Goal: Task Accomplishment & Management: Manage account settings

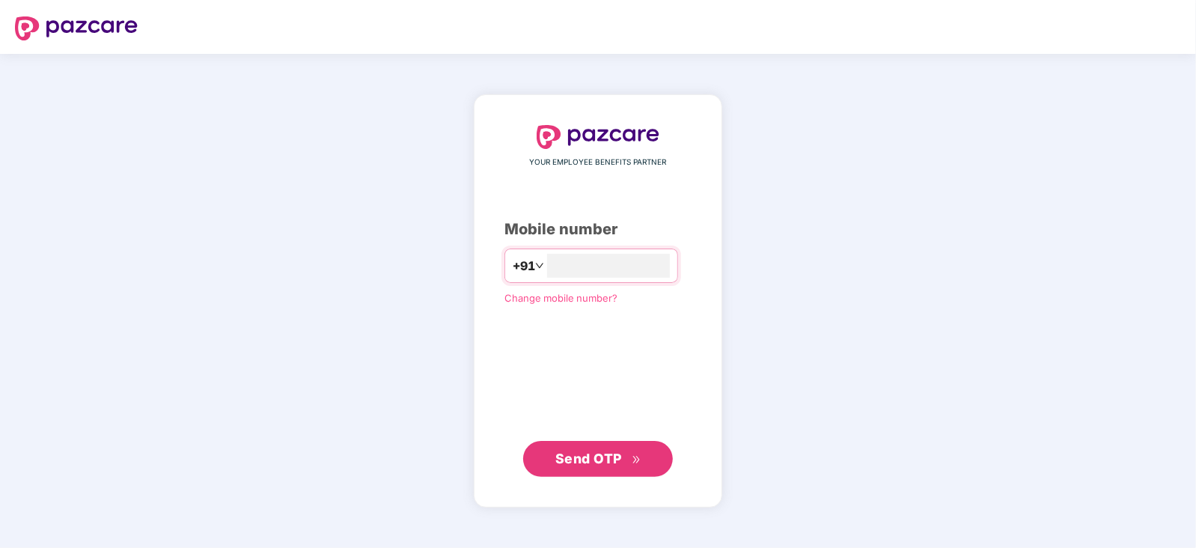
type input "**********"
click at [579, 465] on span "Send OTP" at bounding box center [598, 458] width 86 height 21
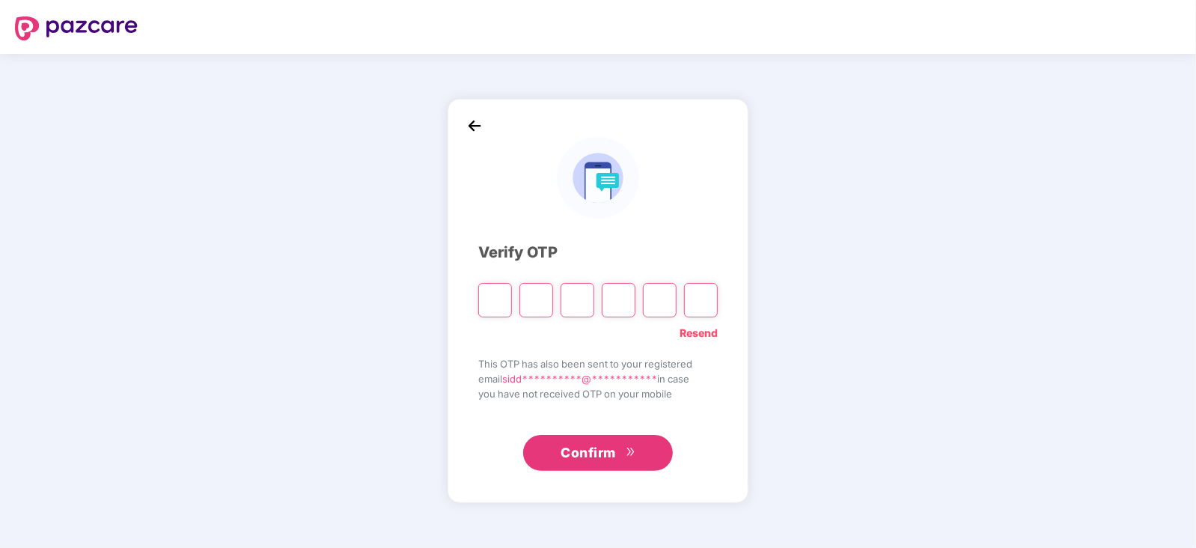
paste input "*"
type input "*"
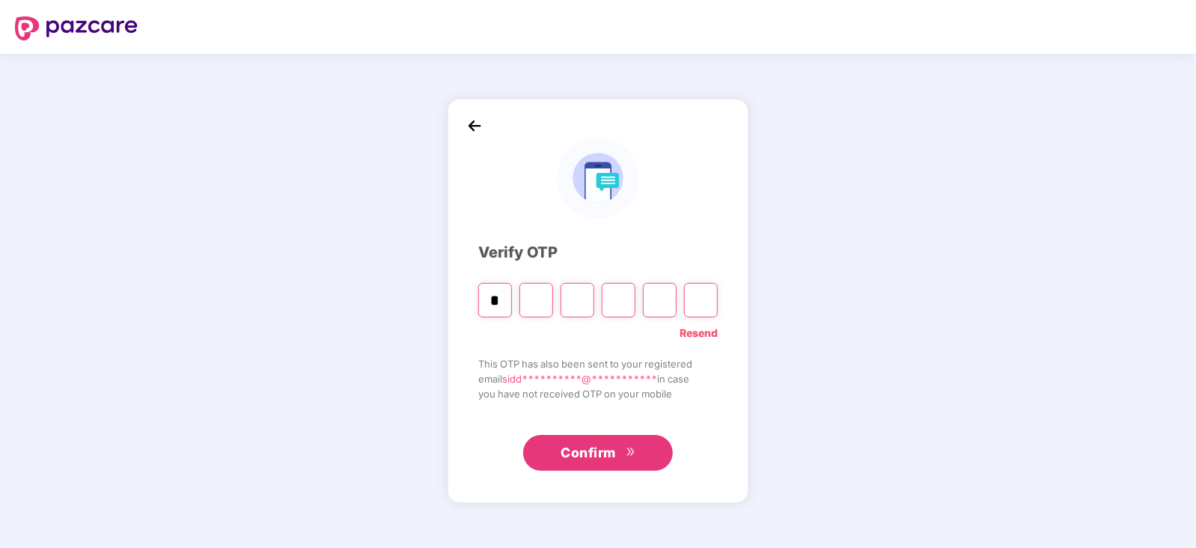
type input "*"
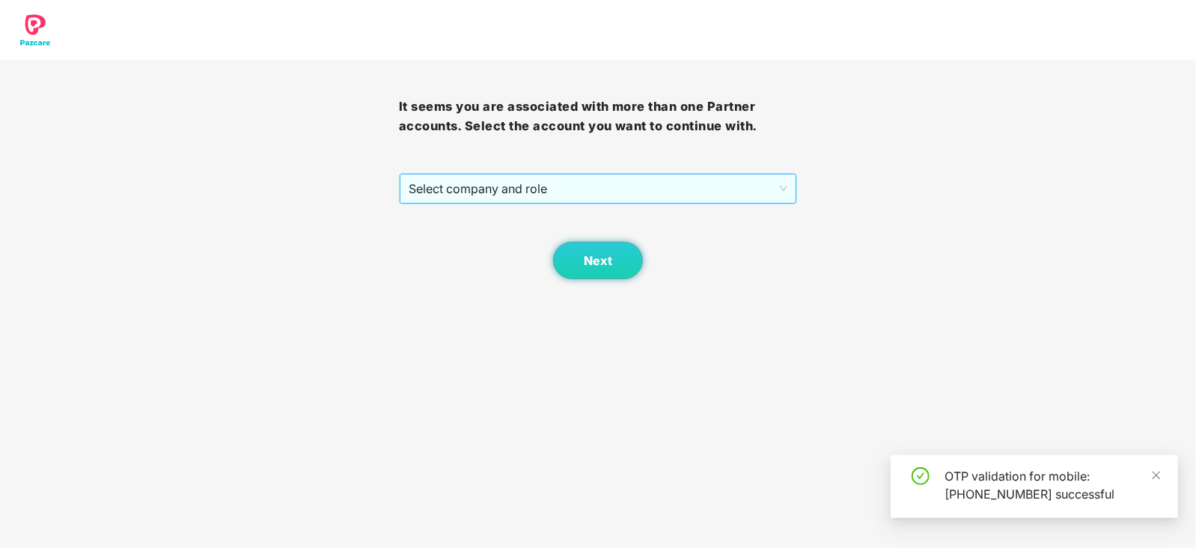
click at [560, 184] on span "Select company and role" at bounding box center [598, 188] width 379 height 28
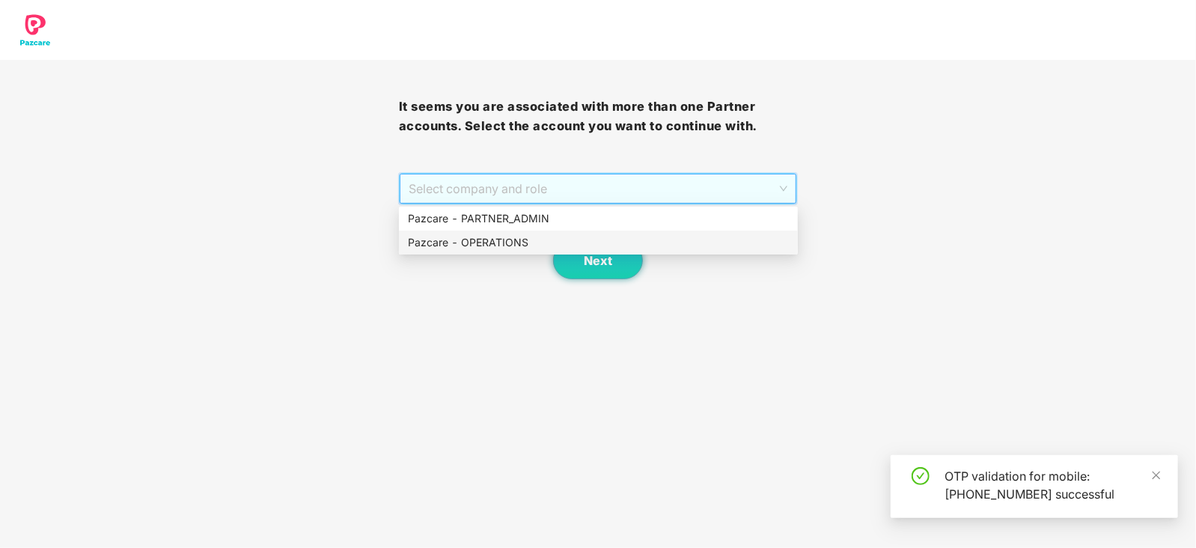
click at [507, 248] on div "Pazcare - OPERATIONS" at bounding box center [598, 242] width 381 height 16
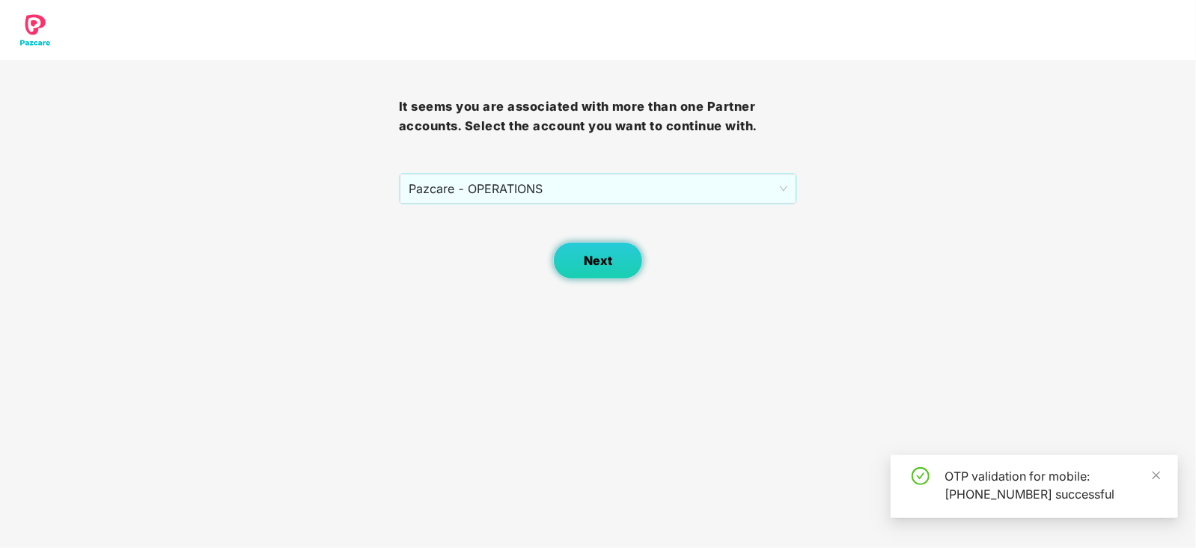
click at [626, 268] on button "Next" at bounding box center [598, 260] width 90 height 37
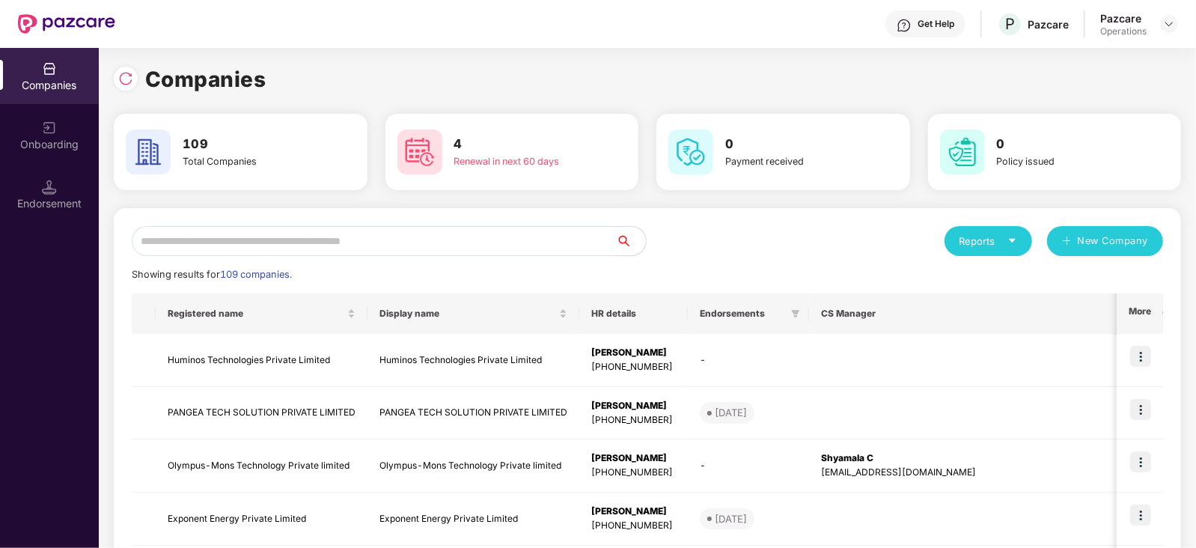
drag, startPoint x: 336, startPoint y: 257, endPoint x: 329, endPoint y: 248, distance: 11.2
click at [326, 242] on input "text" at bounding box center [374, 241] width 484 height 30
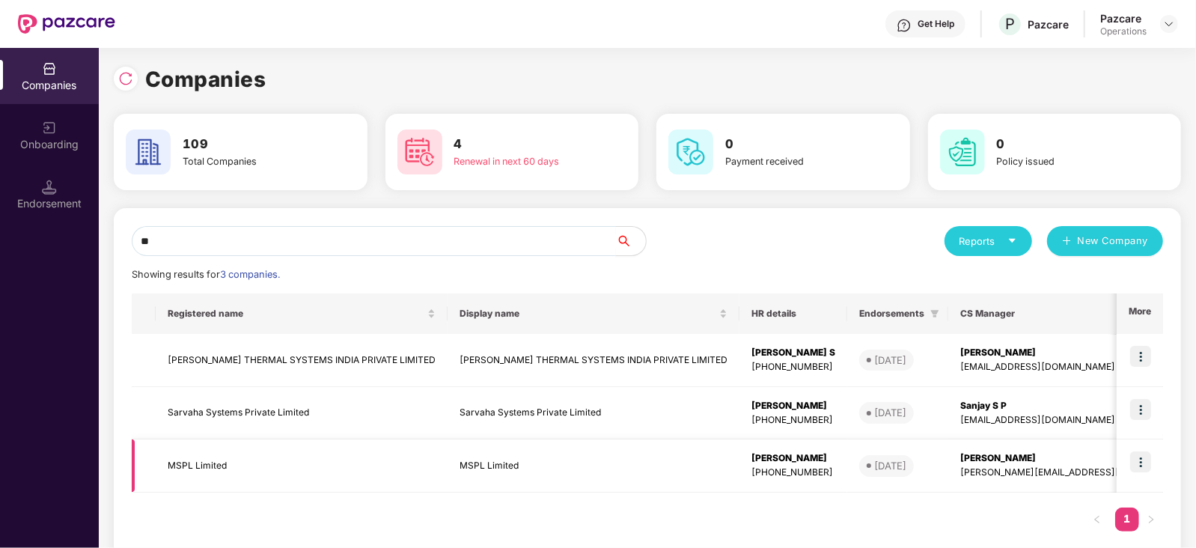
type input "**"
click at [1145, 463] on img at bounding box center [1140, 461] width 21 height 21
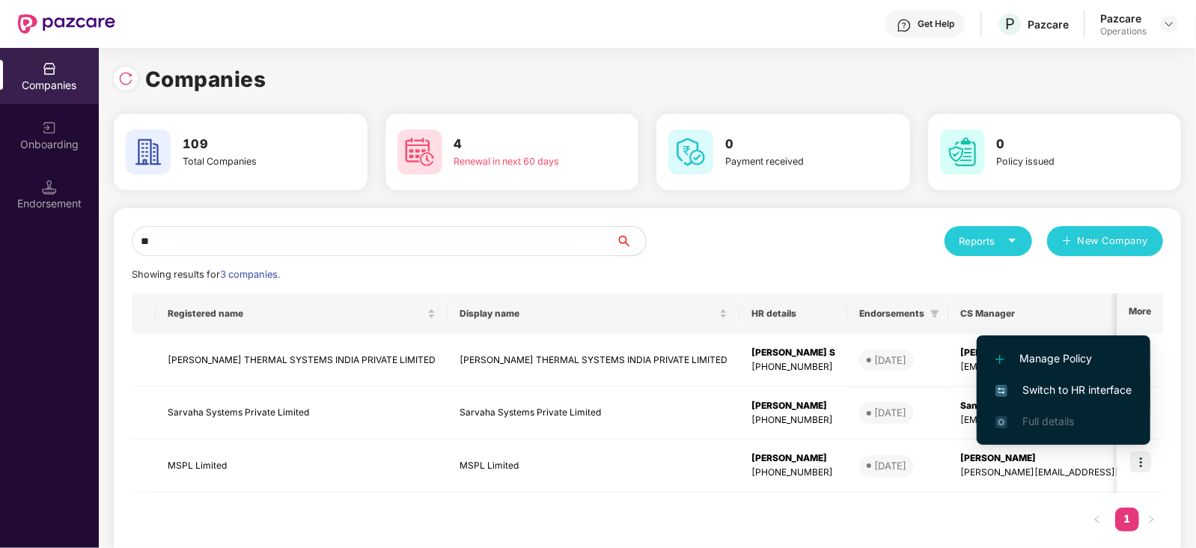
click at [1076, 399] on li "Switch to HR interface" at bounding box center [1064, 389] width 174 height 31
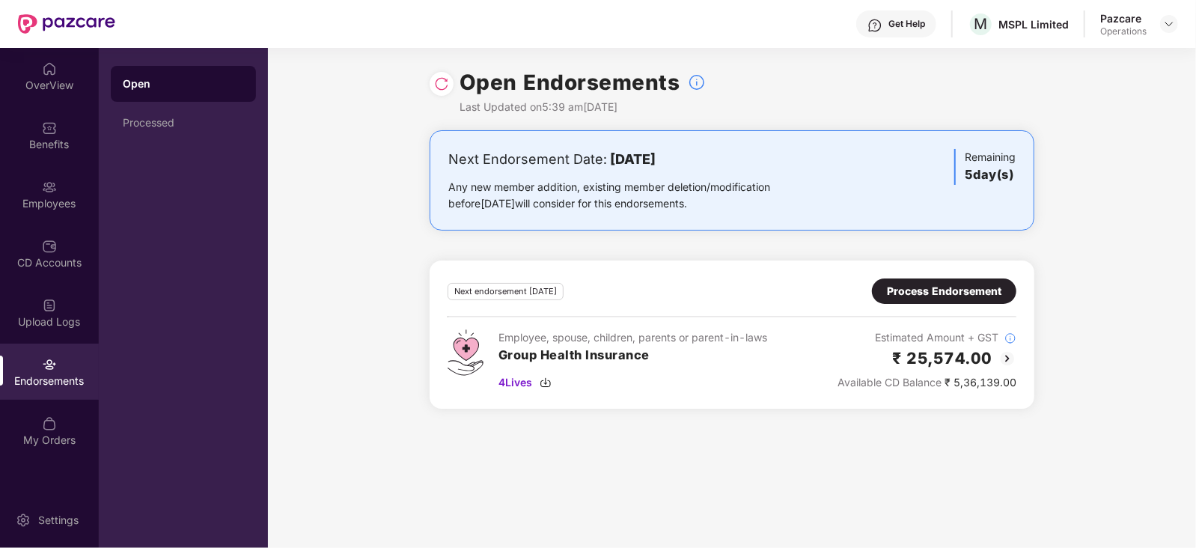
click at [943, 299] on div "Process Endorsement" at bounding box center [944, 291] width 115 height 16
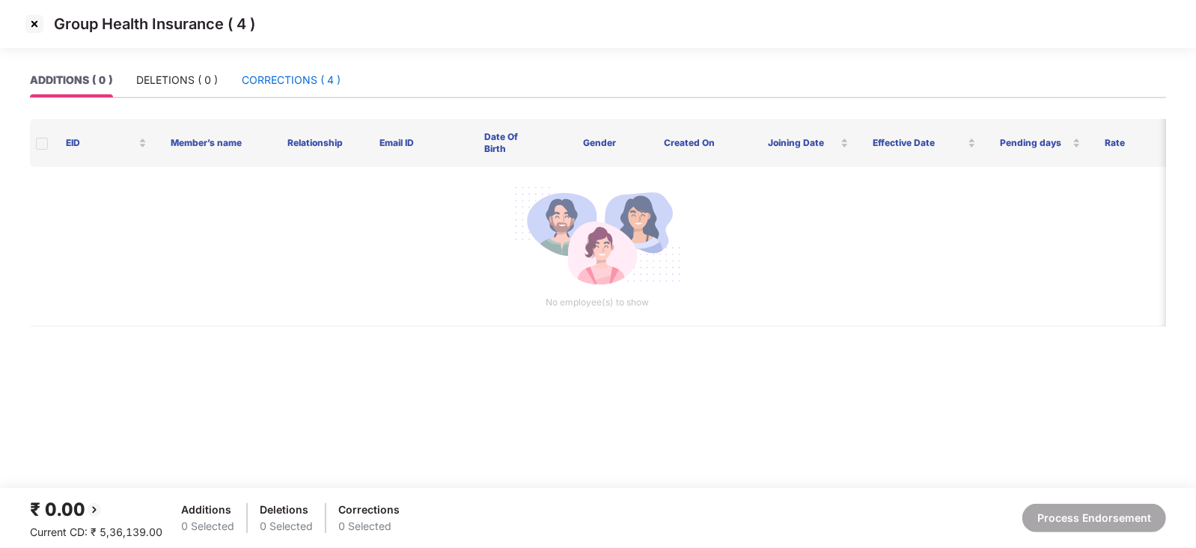
click at [284, 88] on div "CORRECTIONS ( 4 )" at bounding box center [291, 80] width 99 height 16
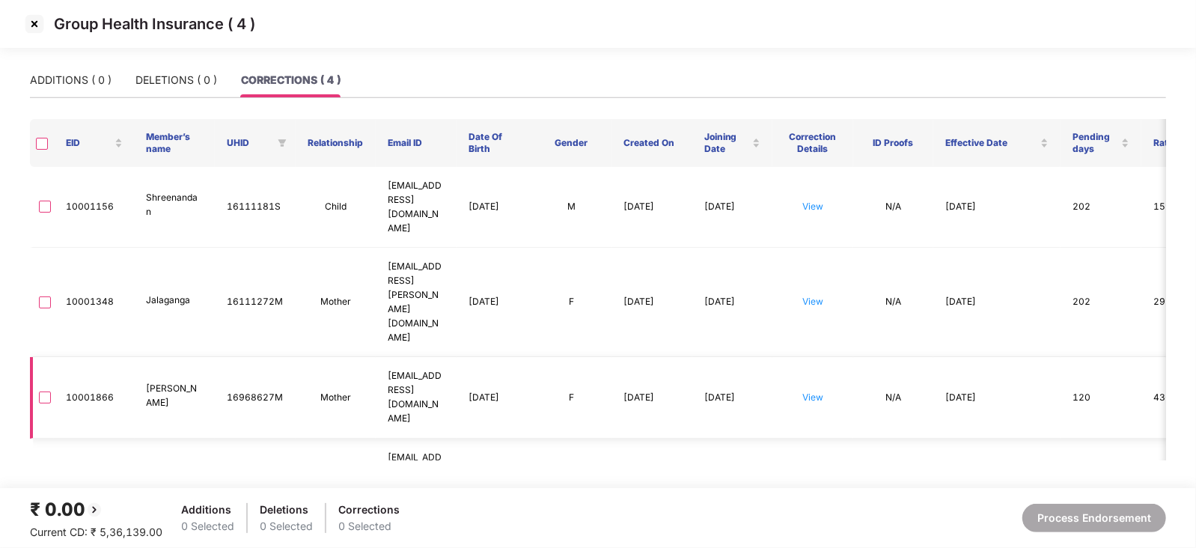
drag, startPoint x: 470, startPoint y: 342, endPoint x: 499, endPoint y: 350, distance: 30.3
click at [499, 357] on td "01 June 1977" at bounding box center [494, 397] width 75 height 81
copy td "01 June 1977"
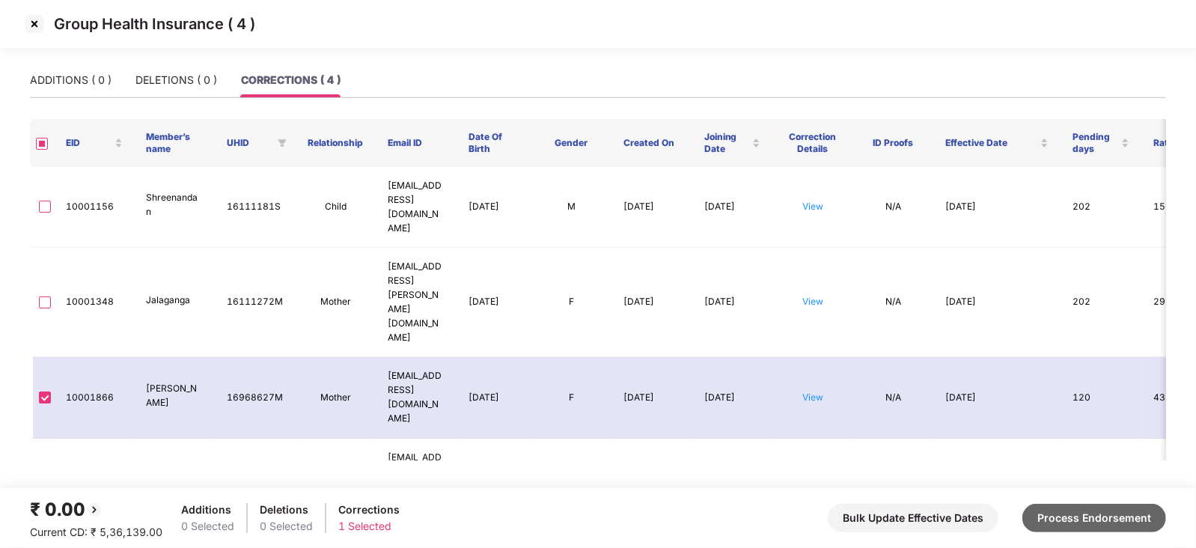
click at [1097, 520] on button "Process Endorsement" at bounding box center [1094, 518] width 144 height 28
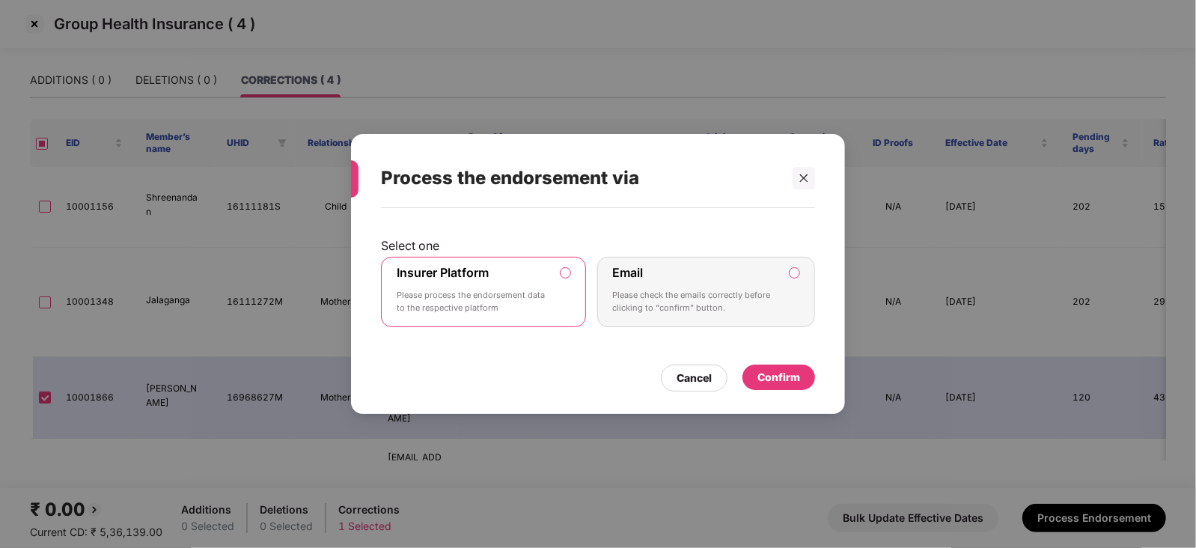
click at [772, 373] on div "Confirm" at bounding box center [778, 377] width 43 height 16
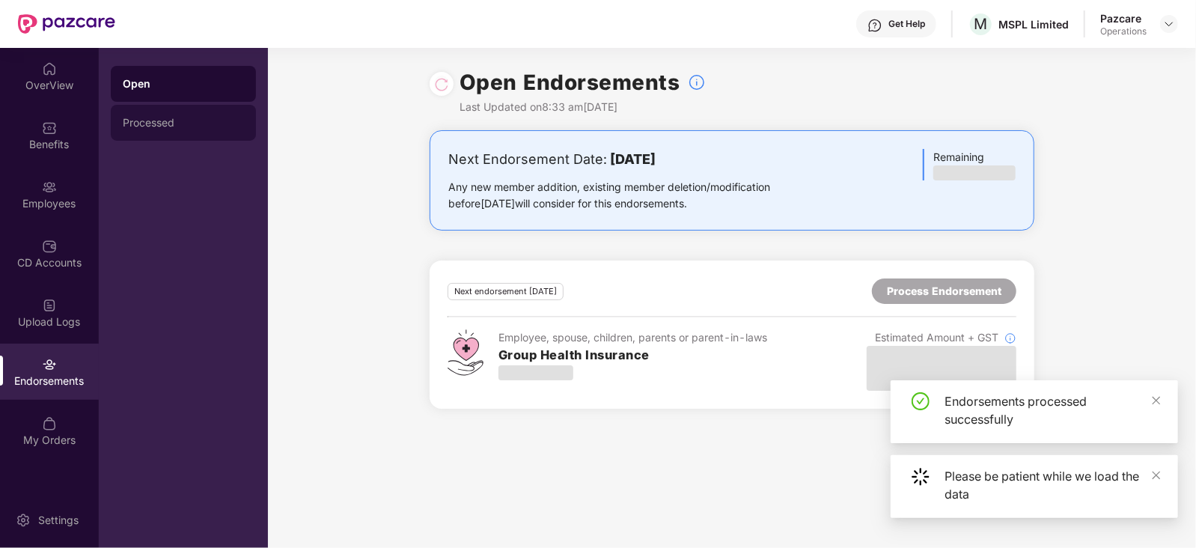
click at [142, 120] on div "Processed" at bounding box center [183, 123] width 121 height 12
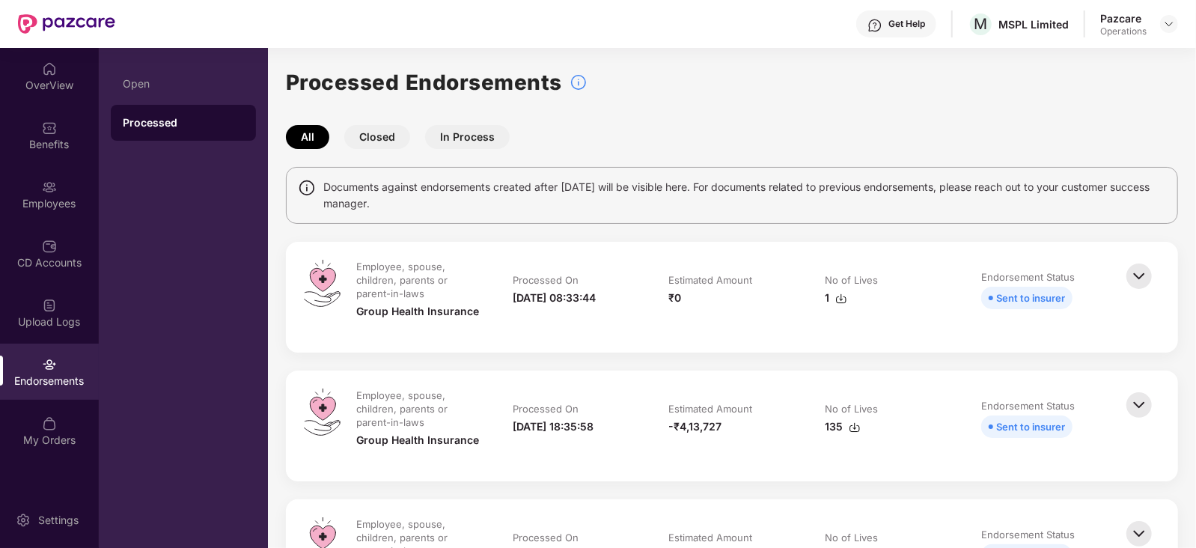
click at [831, 302] on div "1" at bounding box center [836, 298] width 22 height 16
click at [837, 301] on img at bounding box center [841, 299] width 12 height 12
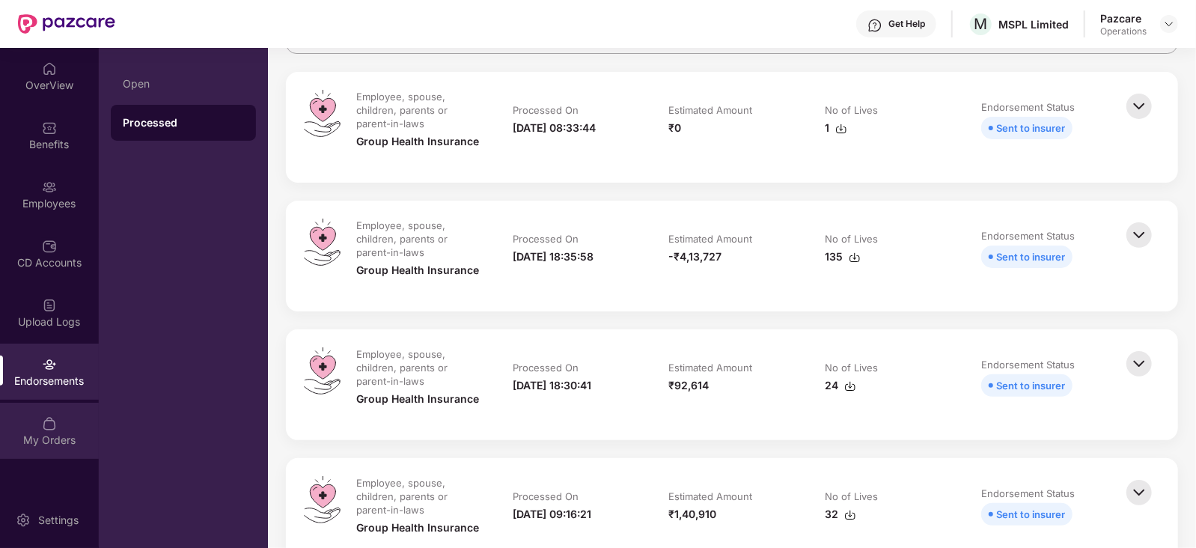
scroll to position [186, 0]
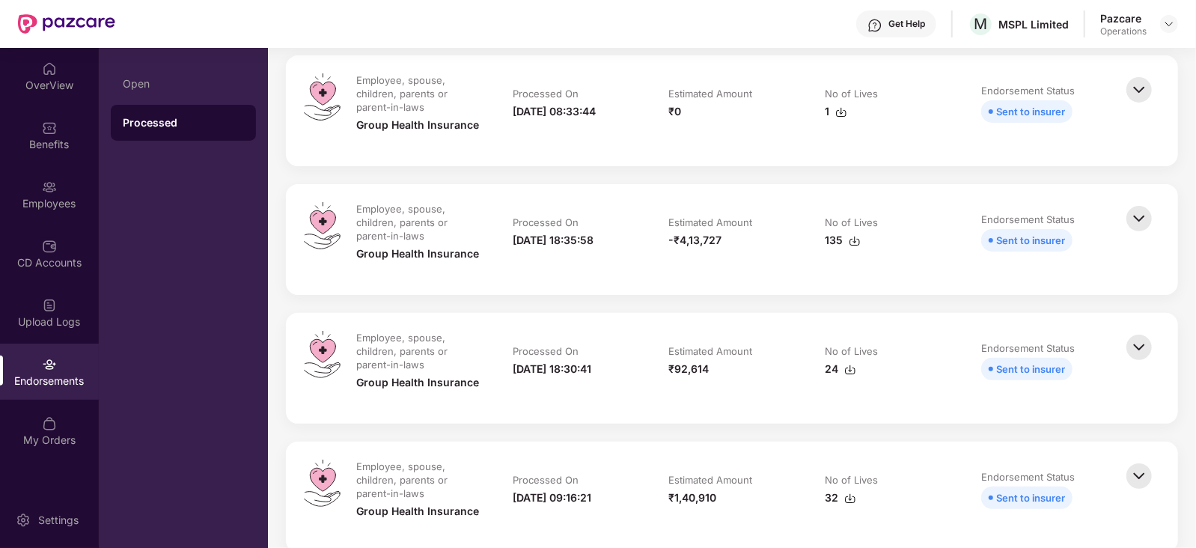
click at [71, 391] on div "Endorsements" at bounding box center [49, 372] width 99 height 56
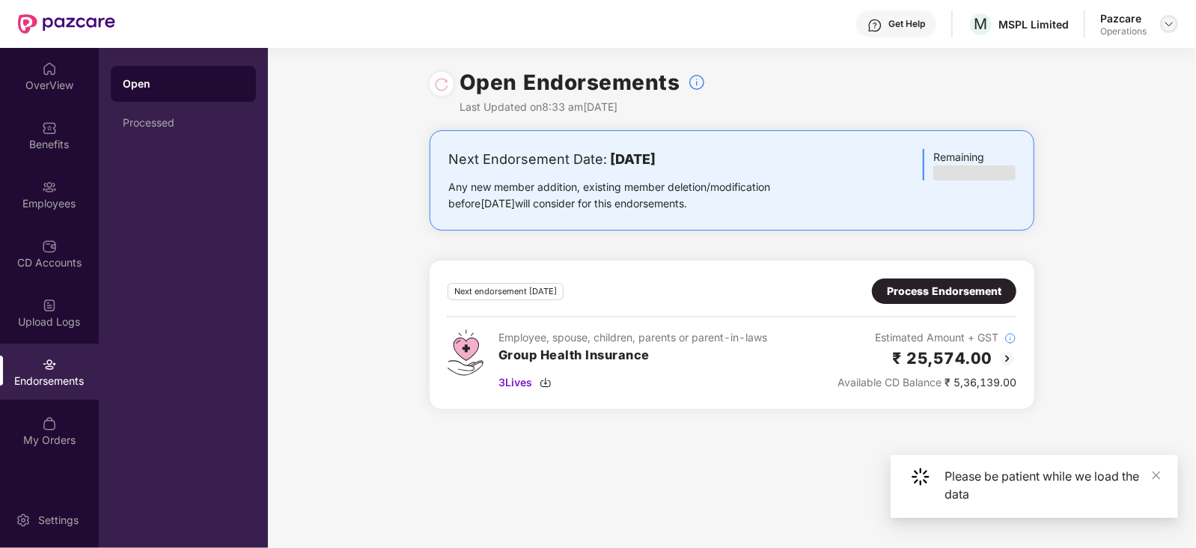
click at [1171, 24] on img at bounding box center [1169, 24] width 12 height 12
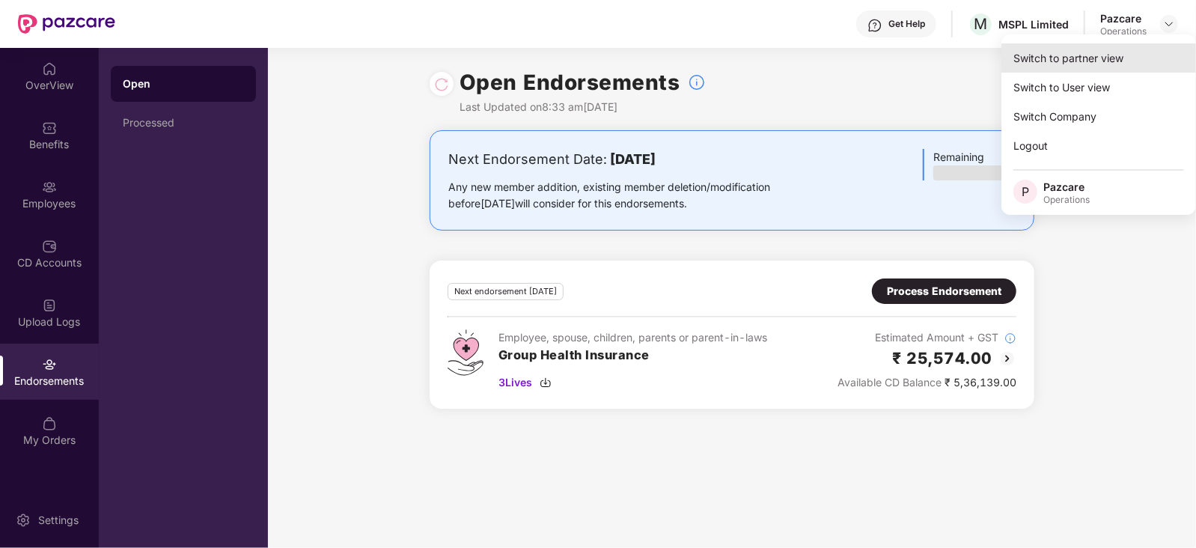
click at [1102, 61] on div "Switch to partner view" at bounding box center [1098, 57] width 195 height 29
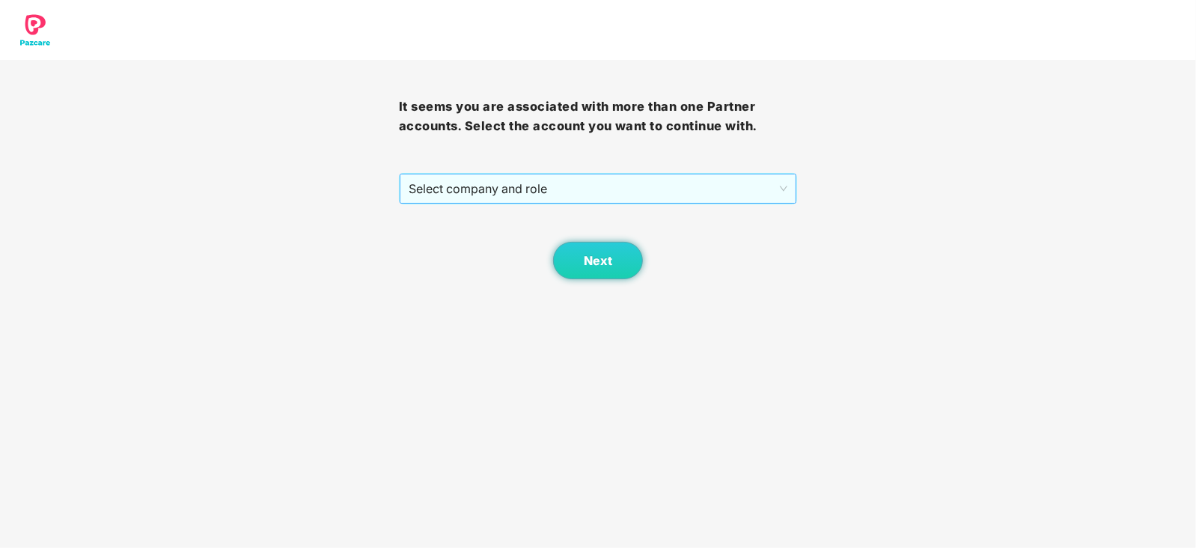
click at [550, 185] on span "Select company and role" at bounding box center [598, 188] width 379 height 28
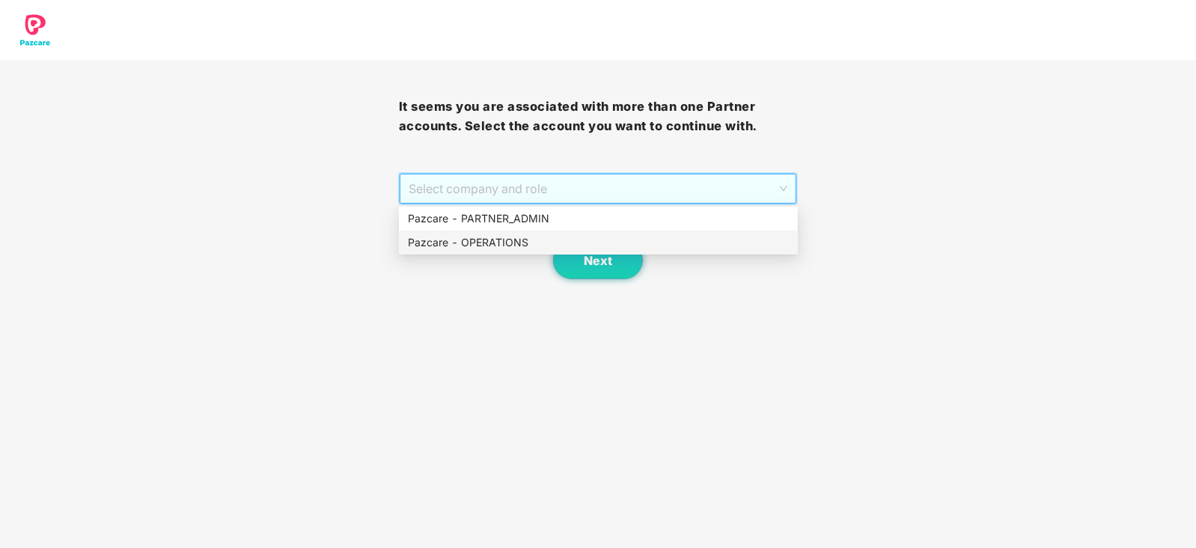
click at [524, 245] on div "Pazcare - OPERATIONS" at bounding box center [598, 242] width 381 height 16
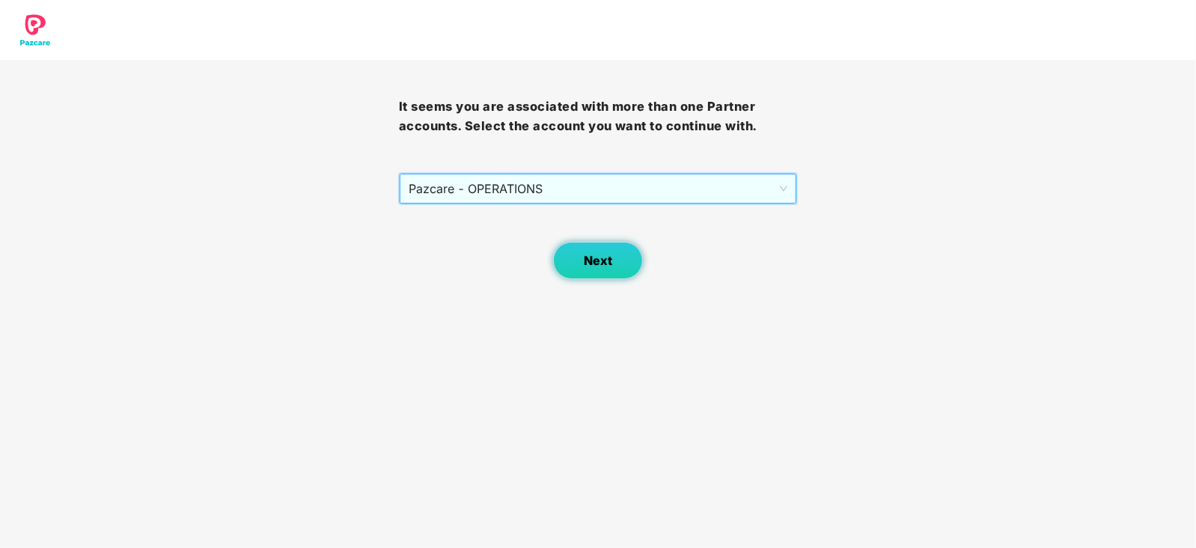
click at [602, 245] on button "Next" at bounding box center [598, 260] width 90 height 37
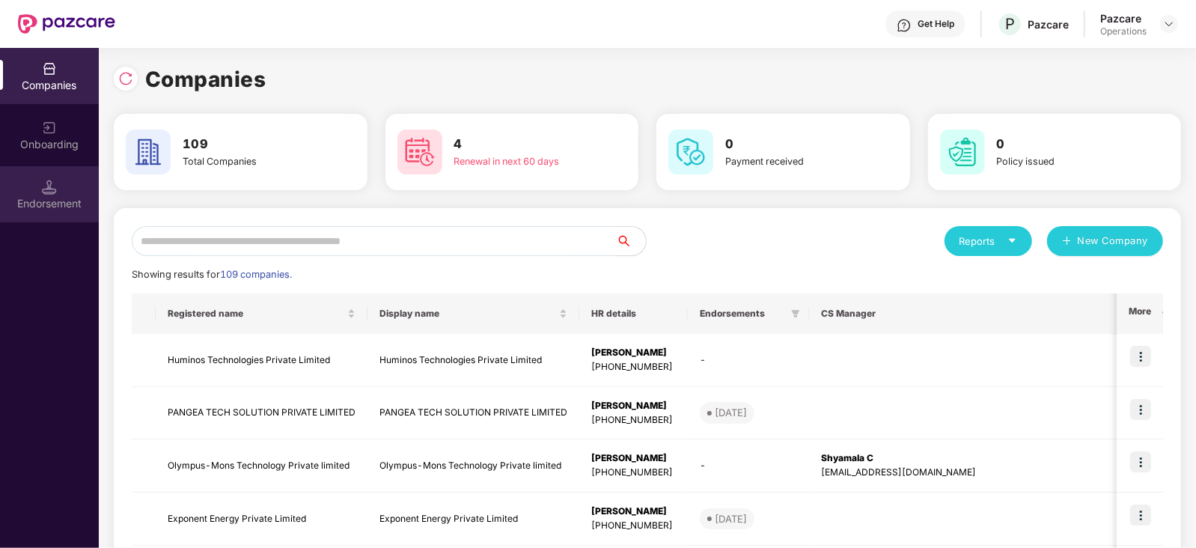
click at [71, 201] on div "Endorsement" at bounding box center [49, 203] width 99 height 15
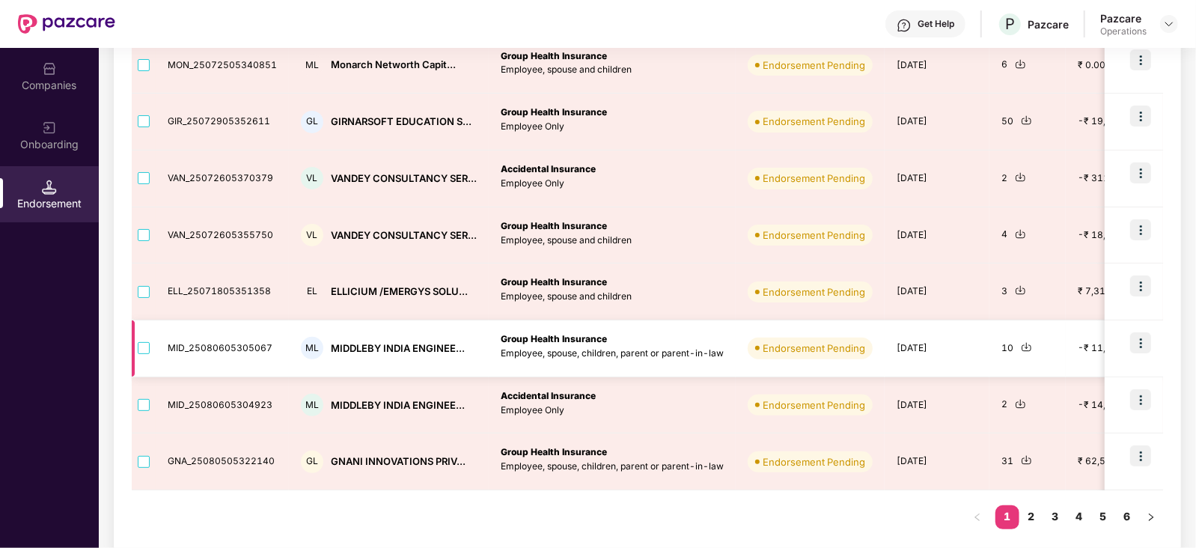
scroll to position [400, 0]
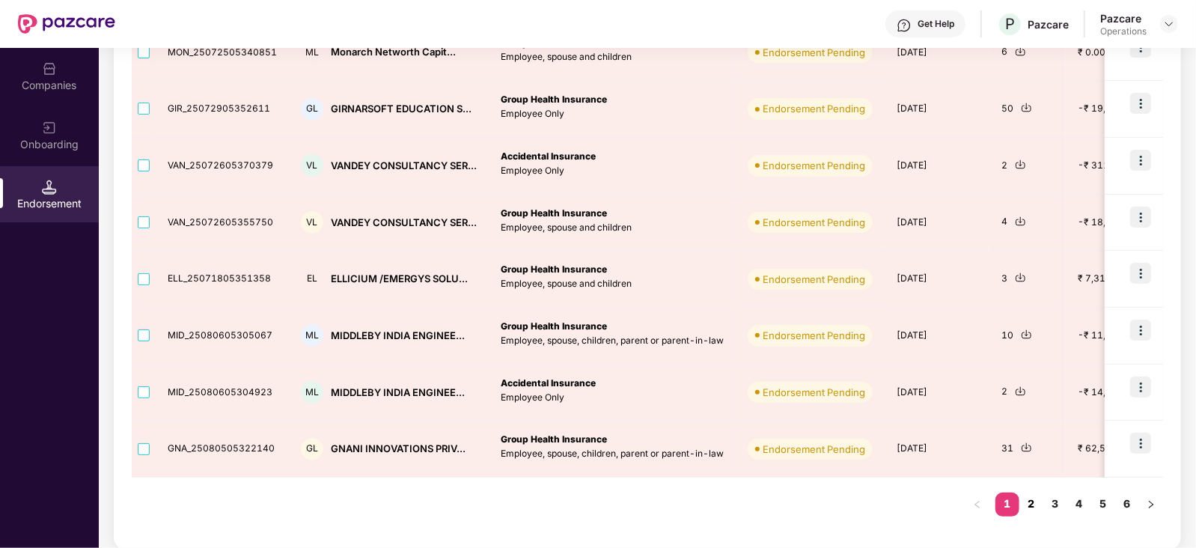
click at [1036, 503] on link "2" at bounding box center [1031, 503] width 24 height 22
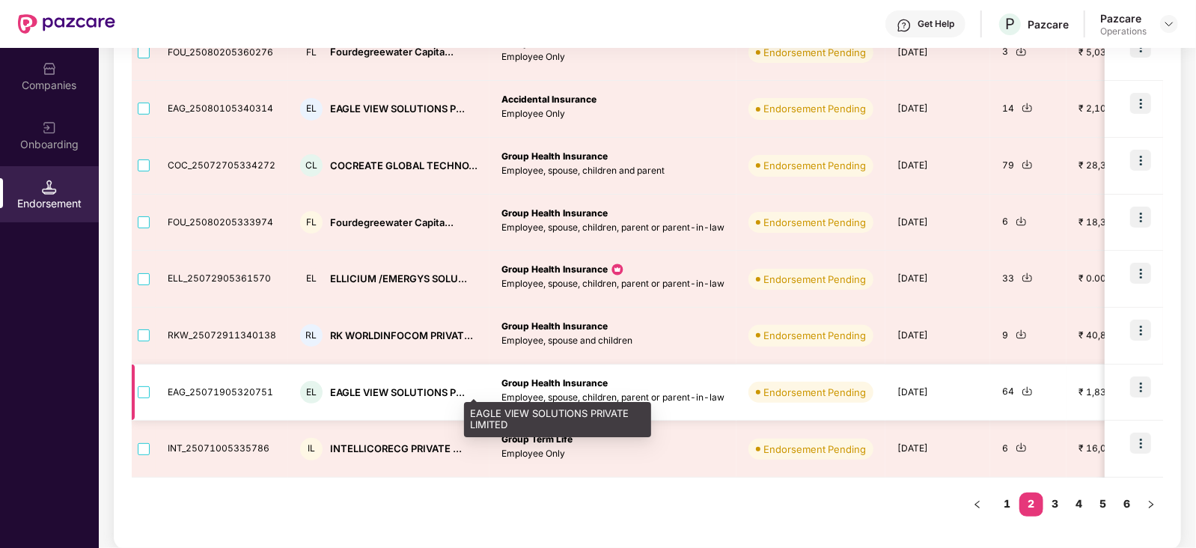
click at [344, 388] on div "EAGLE VIEW SOLUTIONS P..." at bounding box center [397, 392] width 135 height 14
copy div "EAGLE VIEW SOLUTIONS P..."
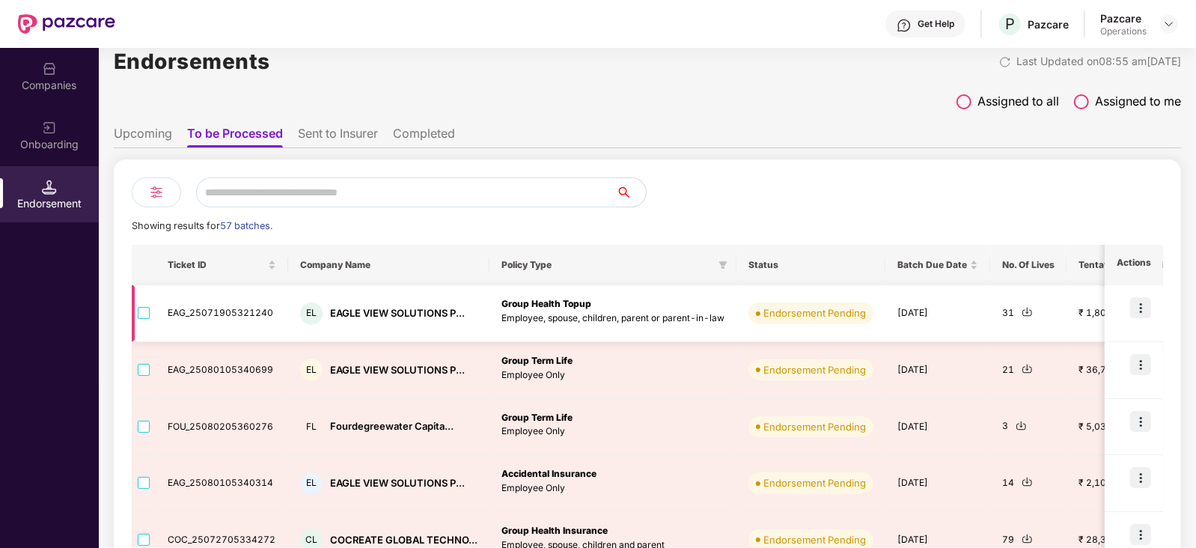
scroll to position [307, 0]
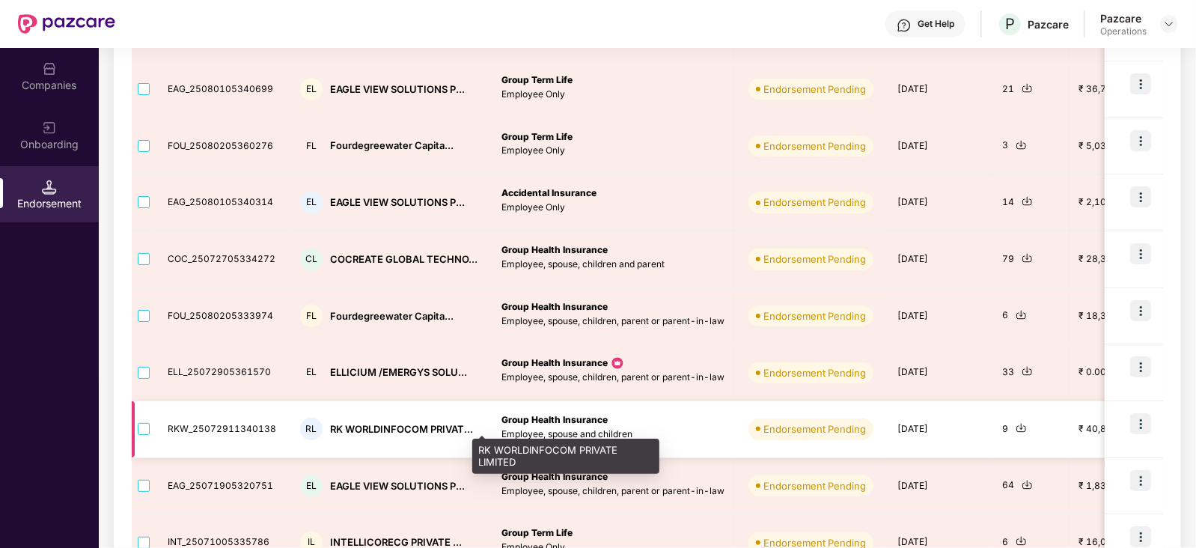
click at [352, 425] on div "RK WORLDINFOCOM PRIVAT..." at bounding box center [401, 429] width 143 height 14
copy div "RK WORLDINFOCOM PRIVAT..."
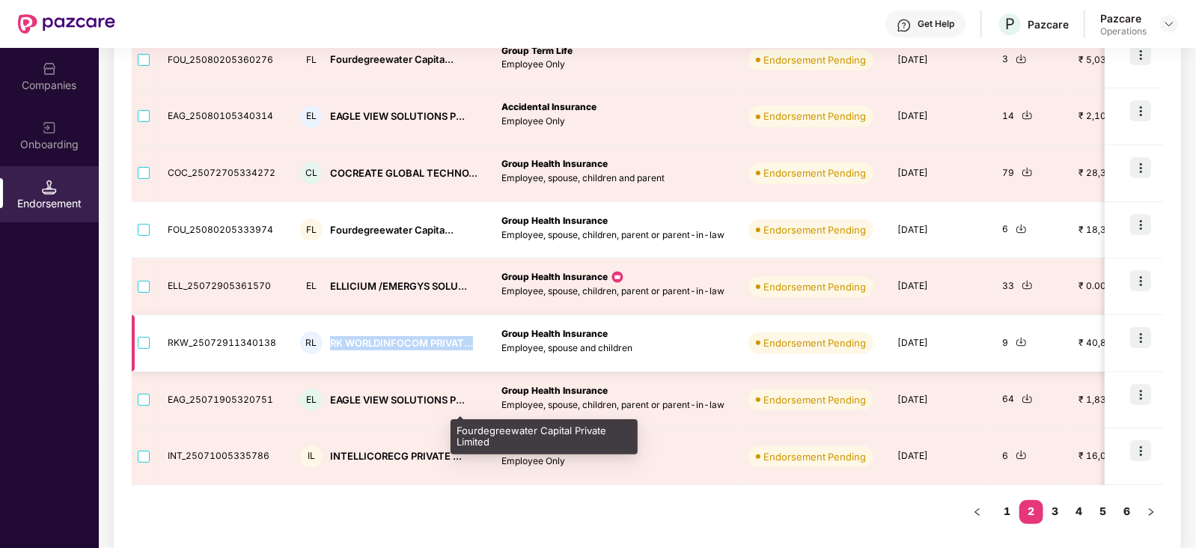
scroll to position [400, 0]
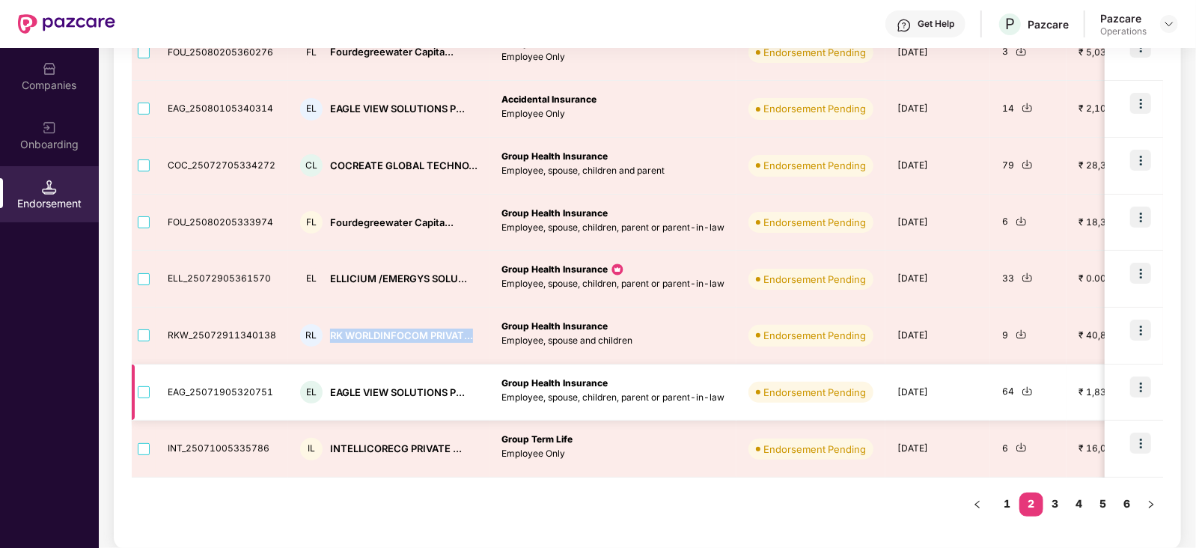
copy div "RK WORLDINFOCOM PRIVAT..."
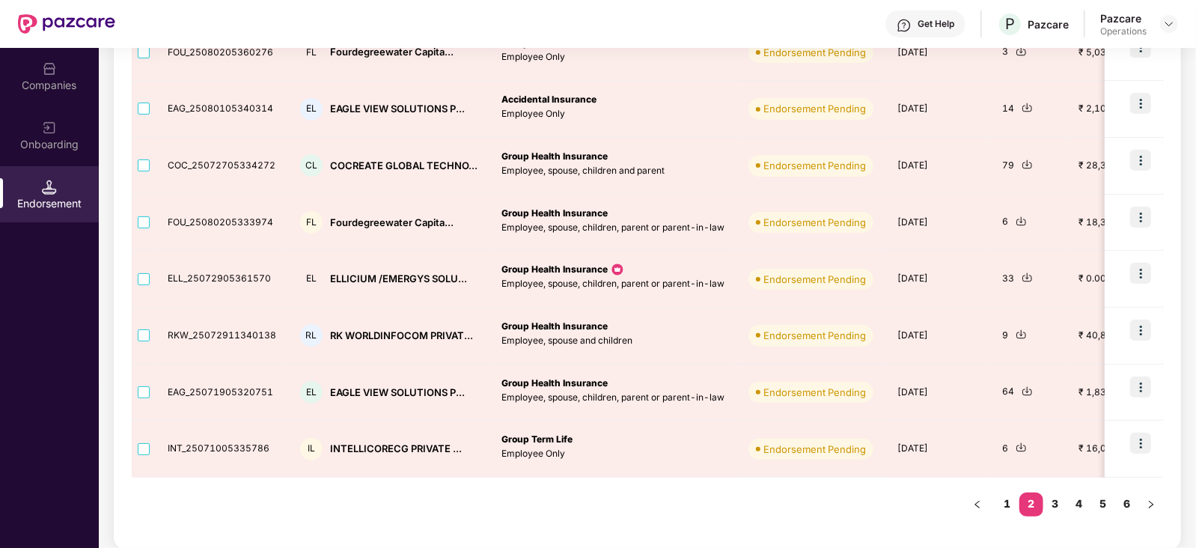
click at [55, 86] on div "Companies" at bounding box center [49, 85] width 99 height 15
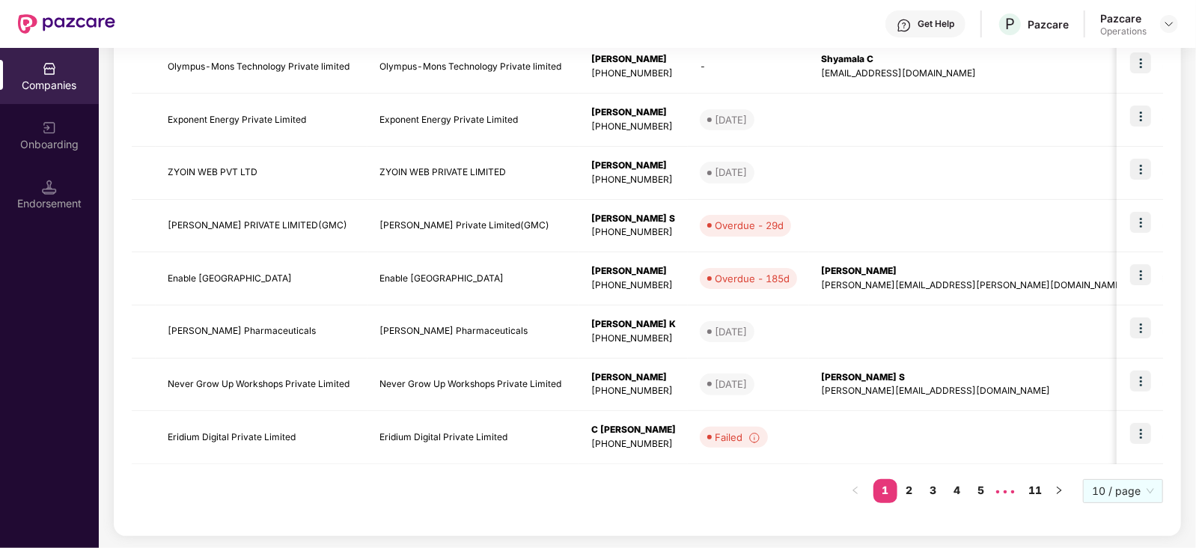
scroll to position [0, 0]
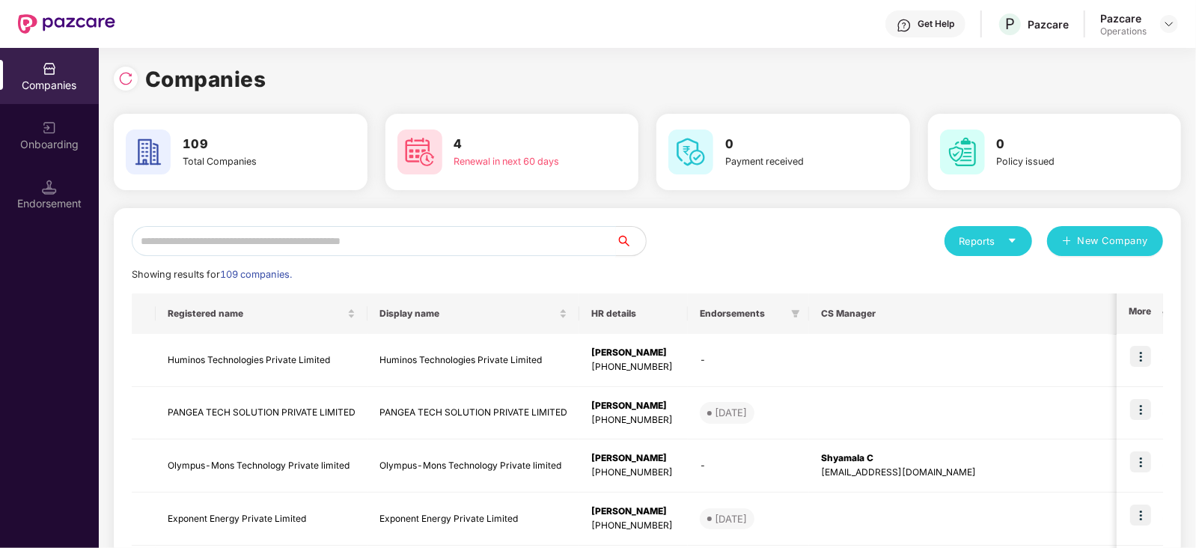
click at [287, 239] on input "text" at bounding box center [374, 241] width 484 height 30
paste input "**********"
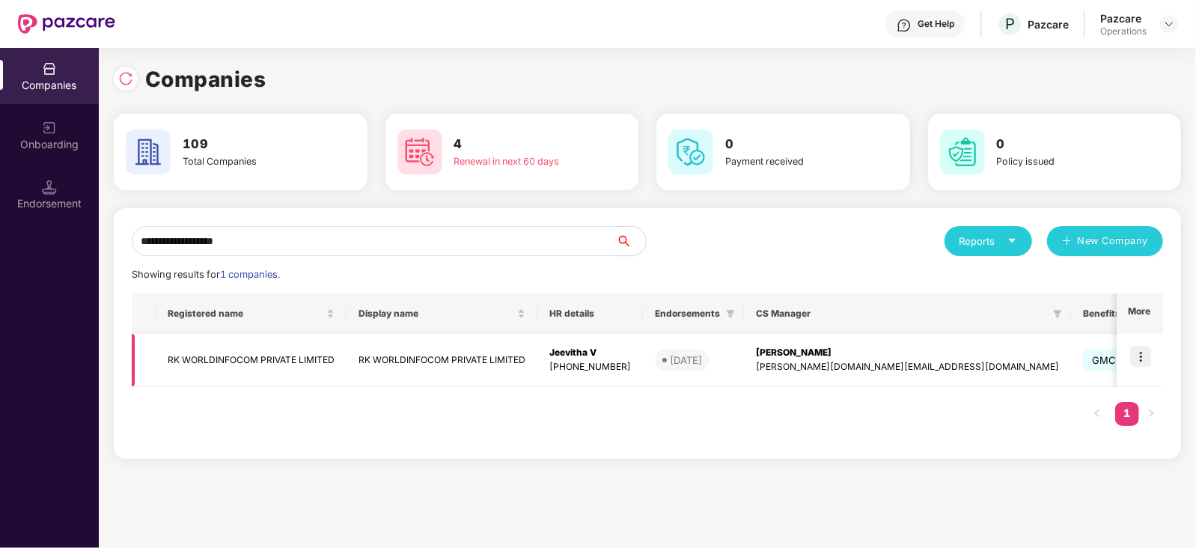
type input "**********"
click at [1146, 361] on img at bounding box center [1140, 356] width 21 height 21
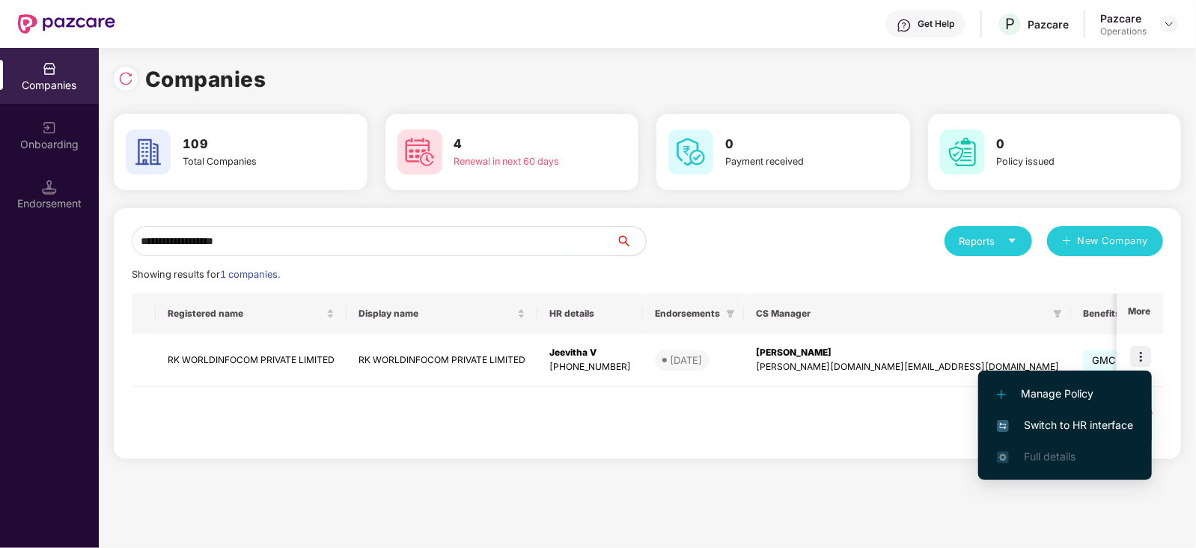
click at [1119, 422] on span "Switch to HR interface" at bounding box center [1065, 425] width 136 height 16
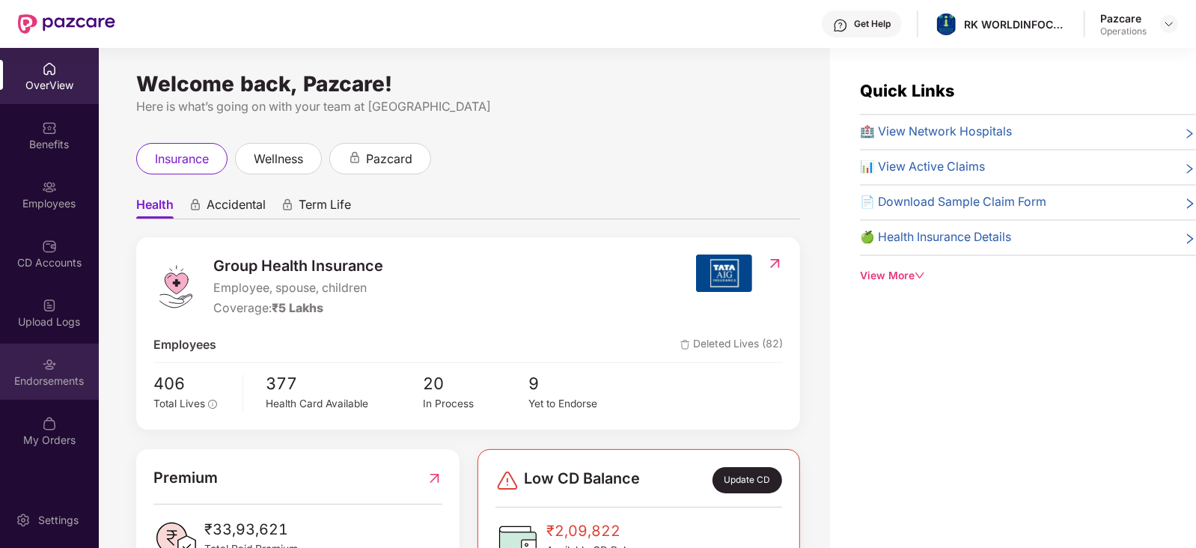
click at [31, 376] on div "Endorsements" at bounding box center [49, 380] width 99 height 15
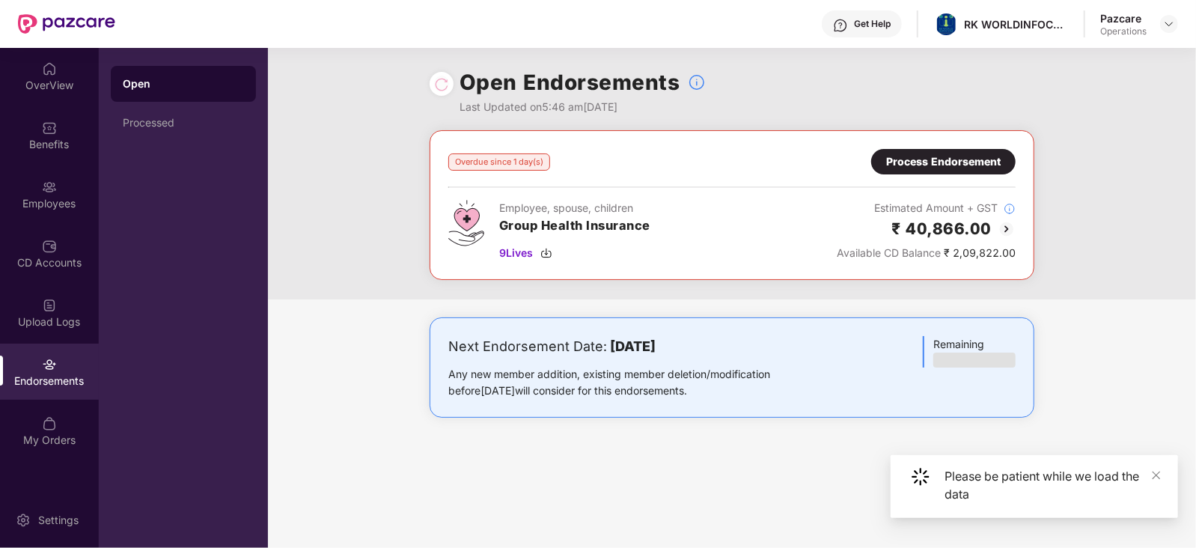
click at [908, 163] on div "Process Endorsement" at bounding box center [943, 161] width 115 height 16
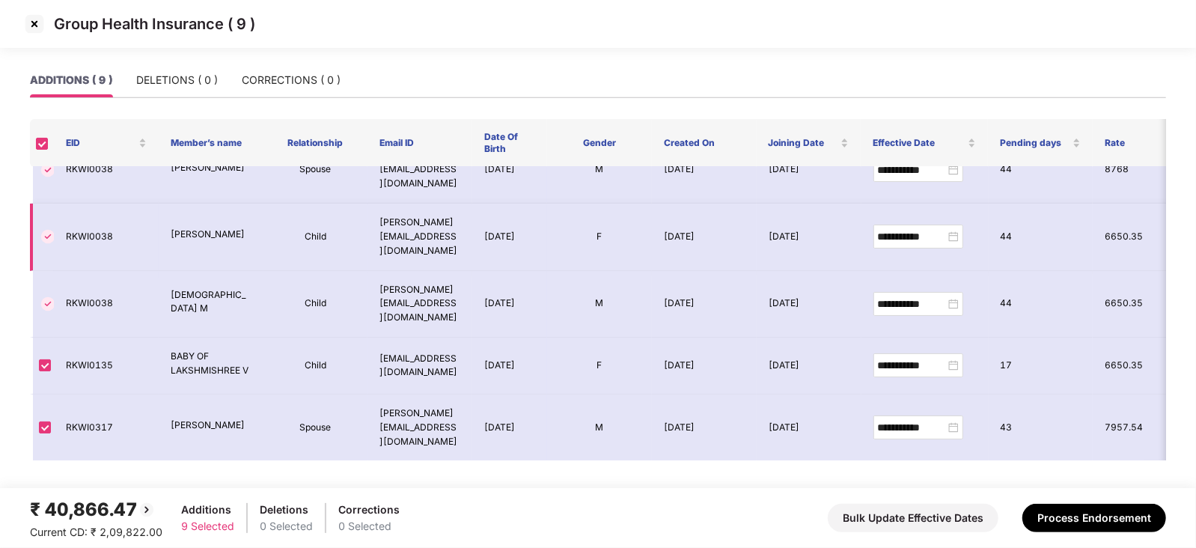
scroll to position [103, 0]
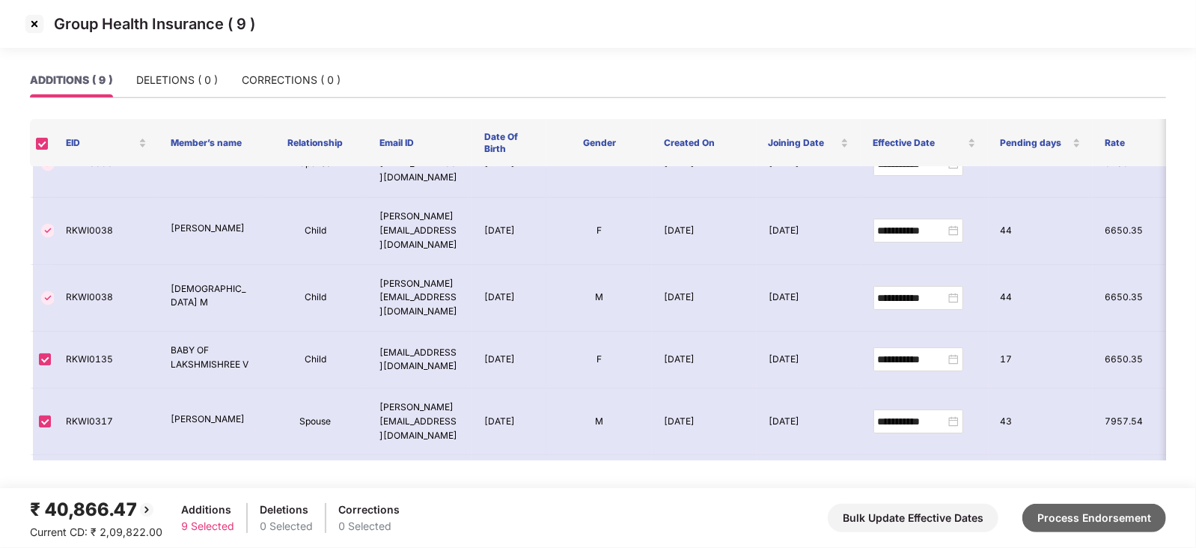
click at [1072, 511] on button "Process Endorsement" at bounding box center [1094, 518] width 144 height 28
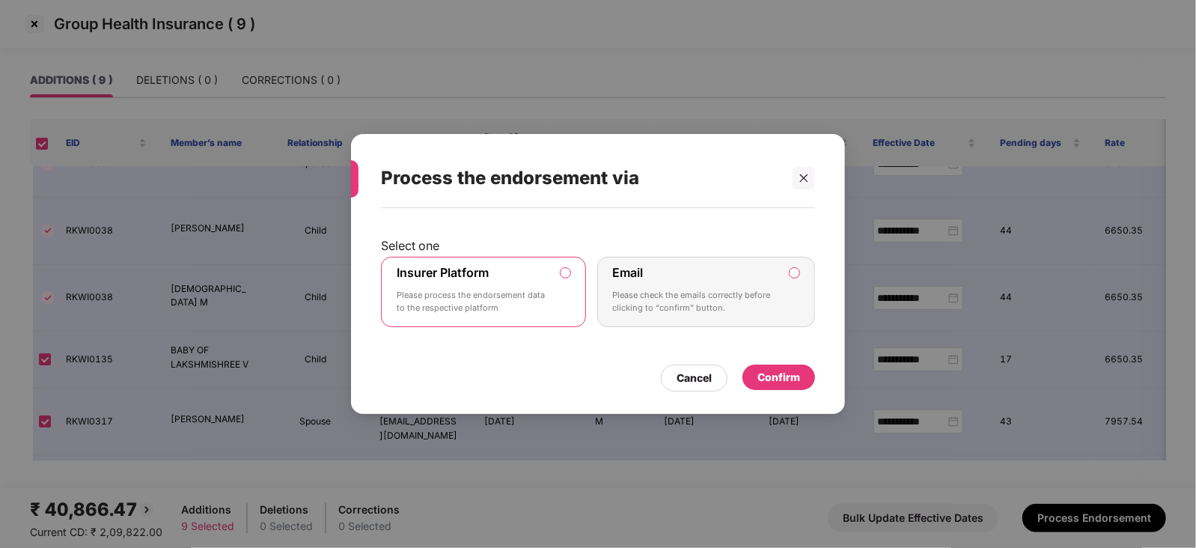
click at [799, 391] on div "Select one Insurer Platform Please process the endorsement data to the respecti…" at bounding box center [598, 303] width 494 height 191
click at [796, 382] on div "Confirm" at bounding box center [778, 377] width 43 height 16
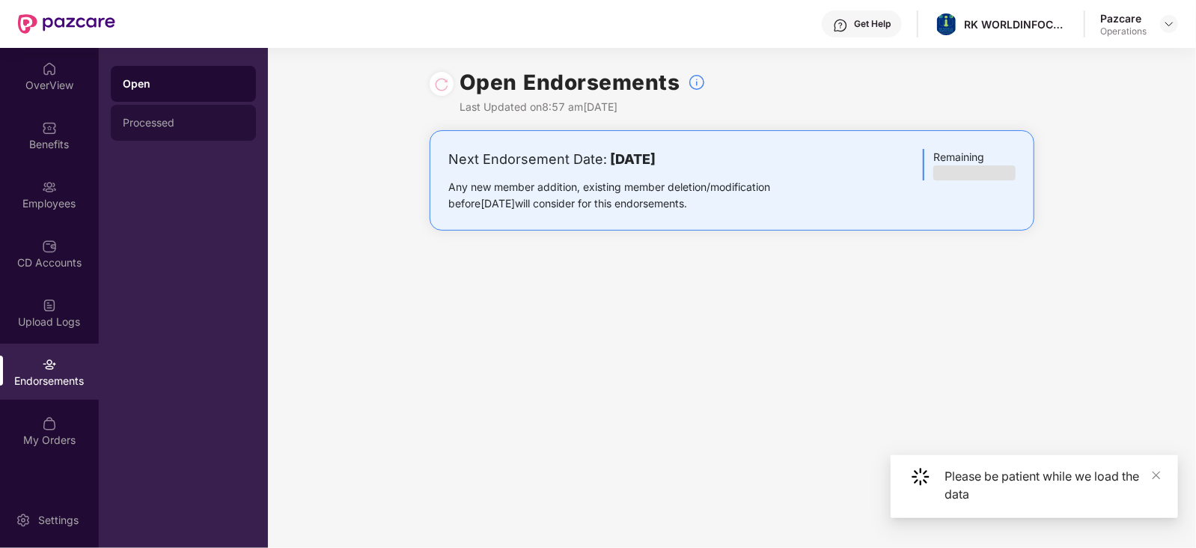
click at [149, 109] on div "Processed" at bounding box center [183, 123] width 145 height 36
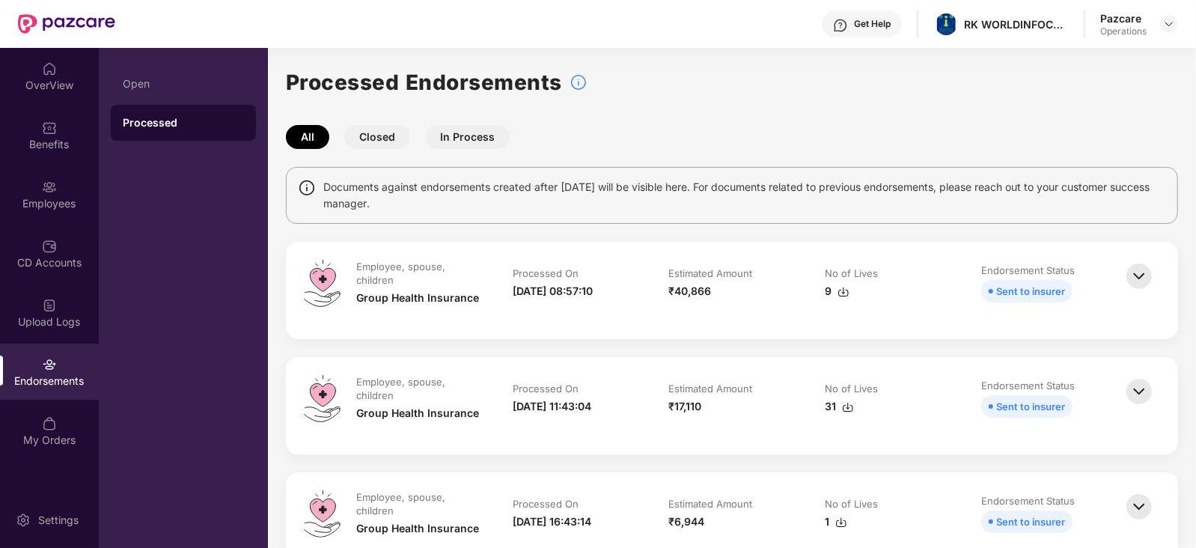
click at [840, 290] on img at bounding box center [843, 292] width 12 height 12
click at [1167, 24] on img at bounding box center [1169, 24] width 12 height 12
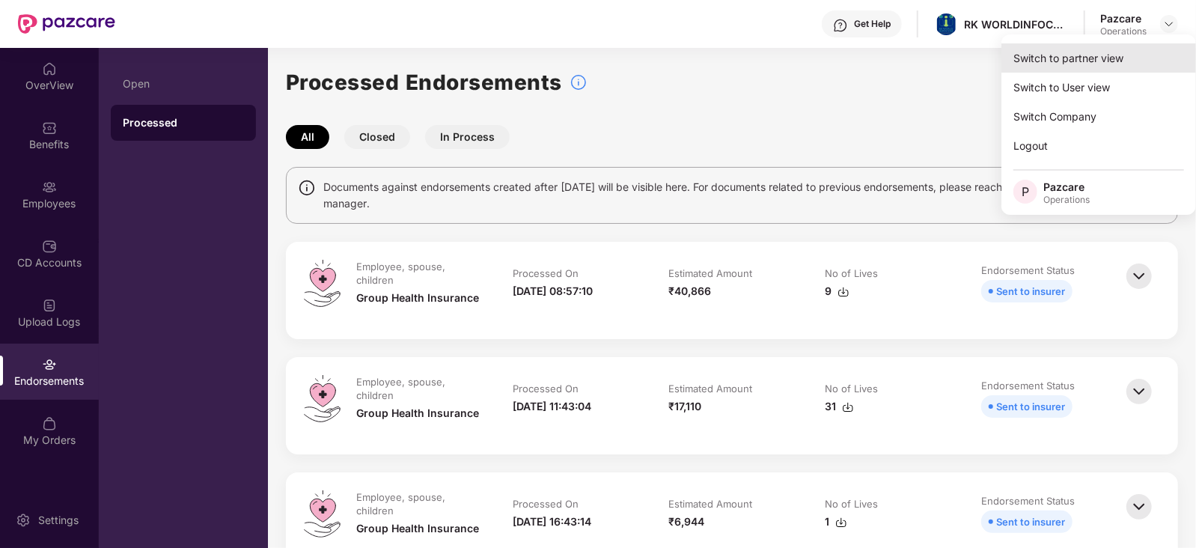
click at [1114, 58] on div "Switch to partner view" at bounding box center [1098, 57] width 195 height 29
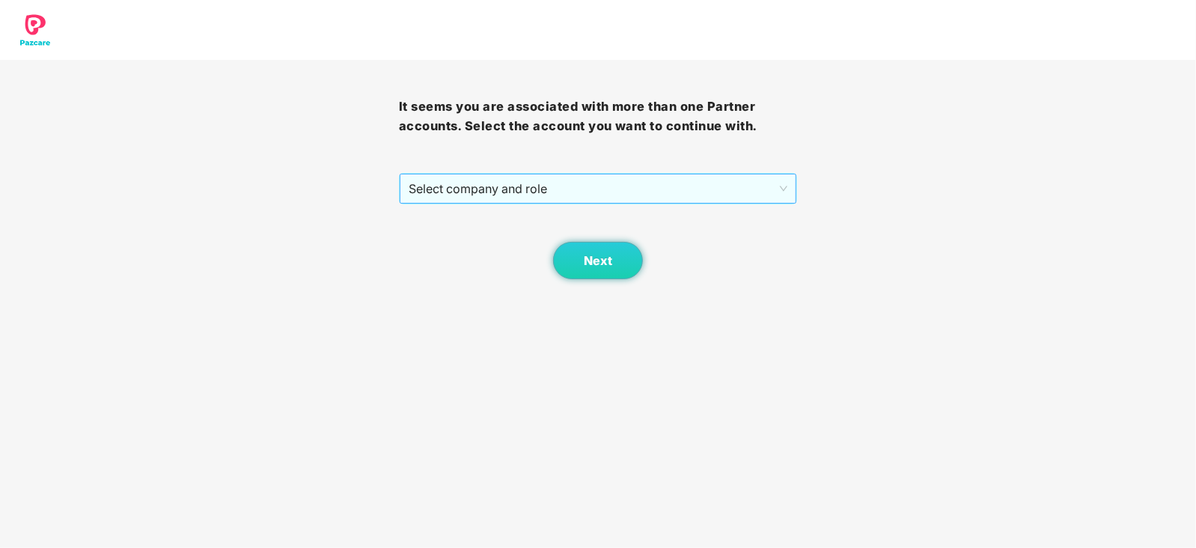
click at [435, 194] on span "Select company and role" at bounding box center [598, 188] width 379 height 28
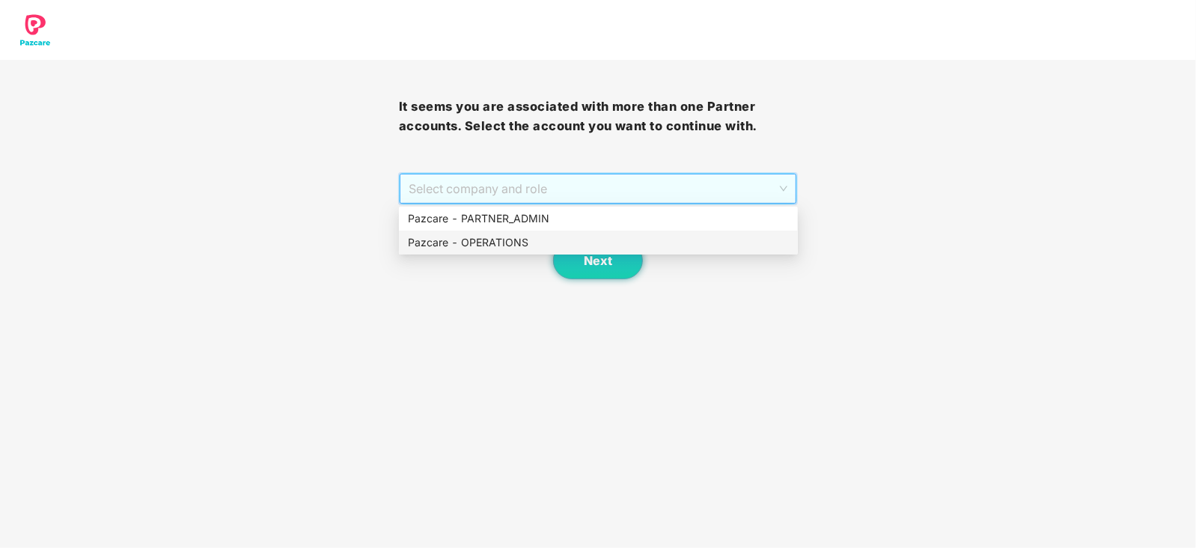
click at [449, 245] on div "Pazcare - OPERATIONS" at bounding box center [598, 242] width 381 height 16
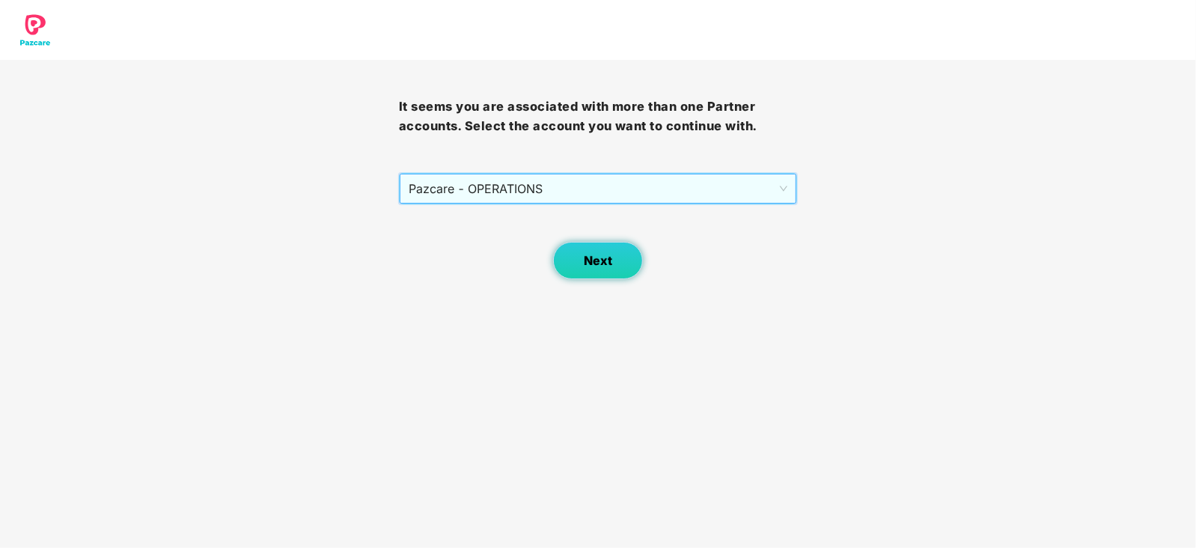
click at [604, 272] on button "Next" at bounding box center [598, 260] width 90 height 37
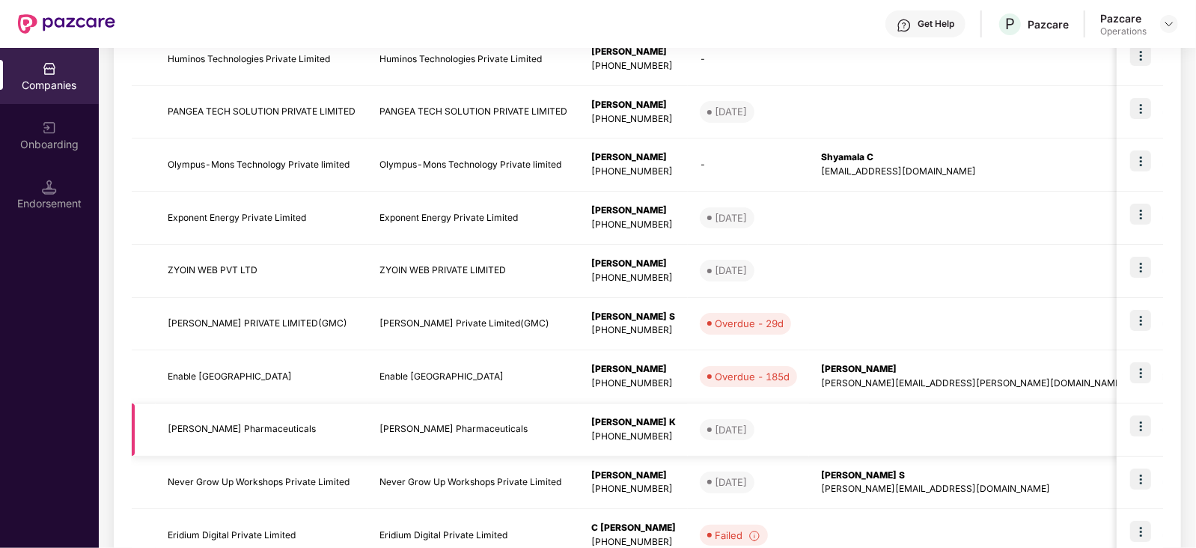
scroll to position [373, 0]
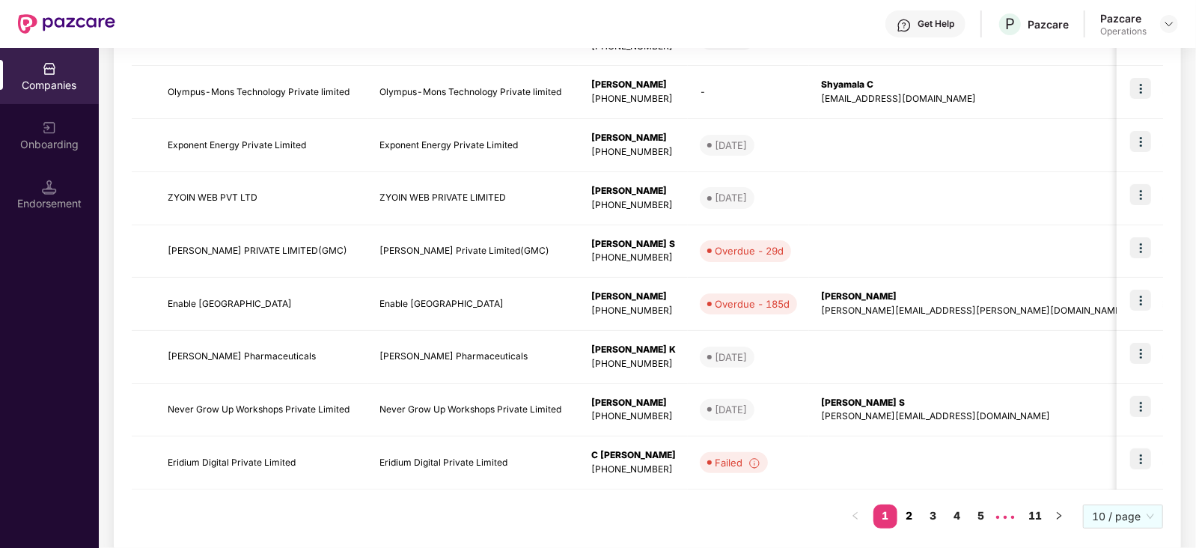
click at [914, 513] on link "2" at bounding box center [909, 515] width 24 height 22
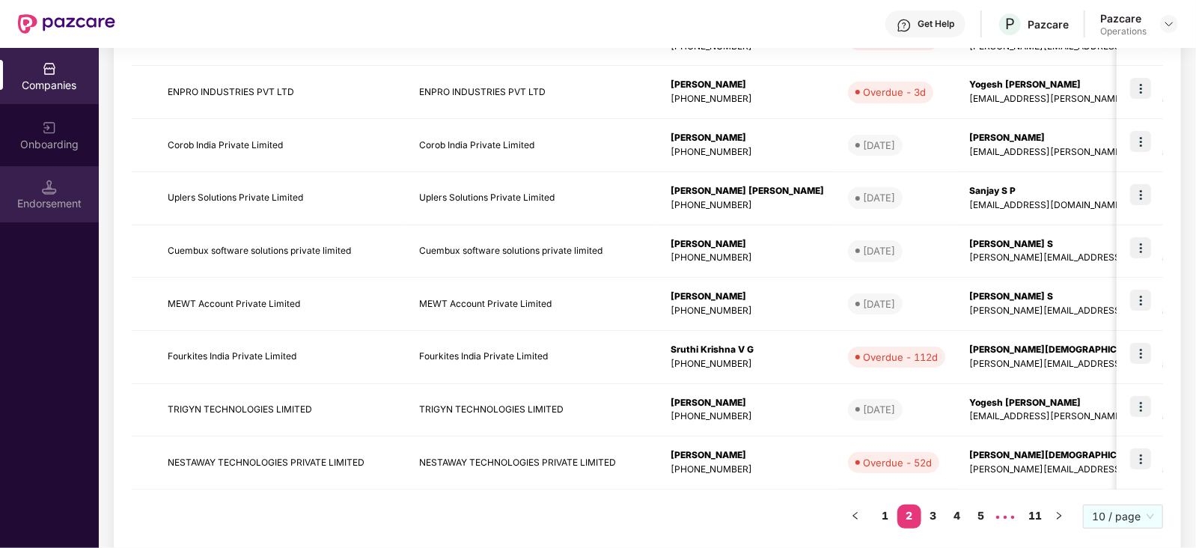
click at [71, 210] on div "Endorsement" at bounding box center [49, 203] width 99 height 15
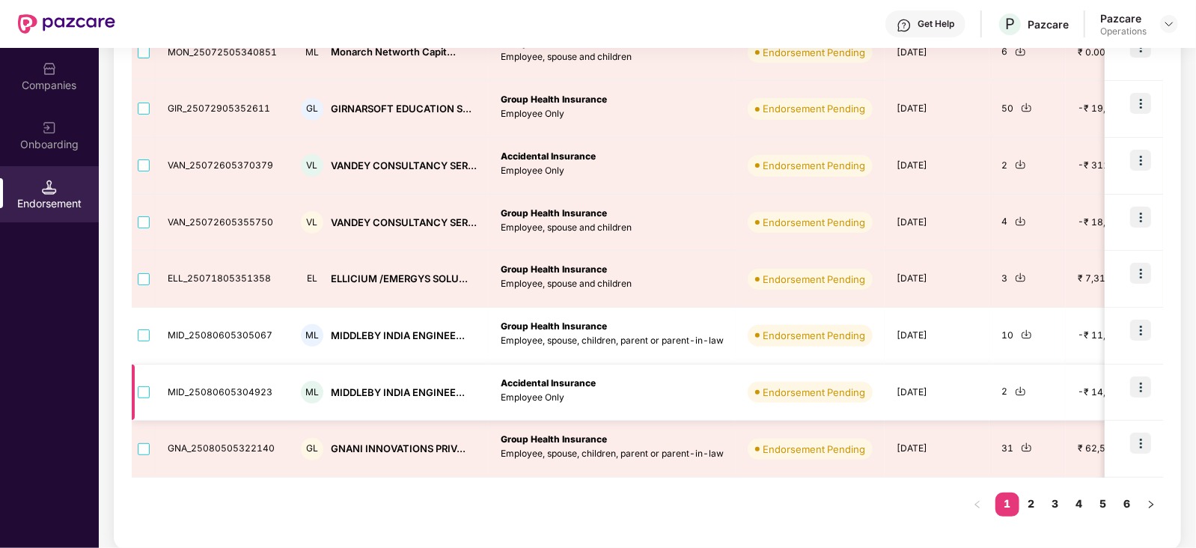
scroll to position [400, 0]
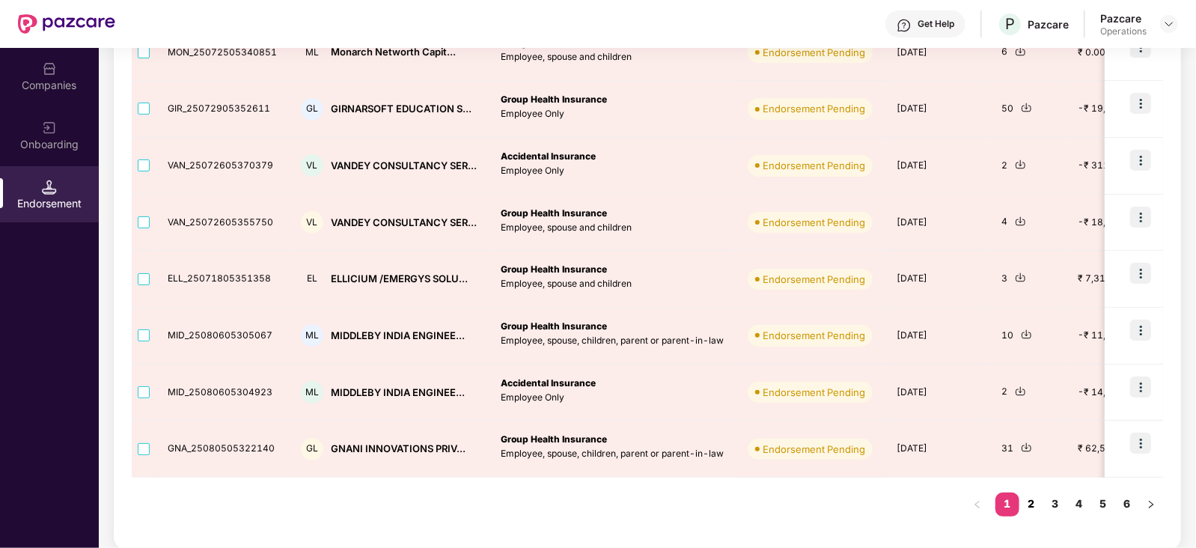
click at [1025, 503] on link "2" at bounding box center [1031, 503] width 24 height 22
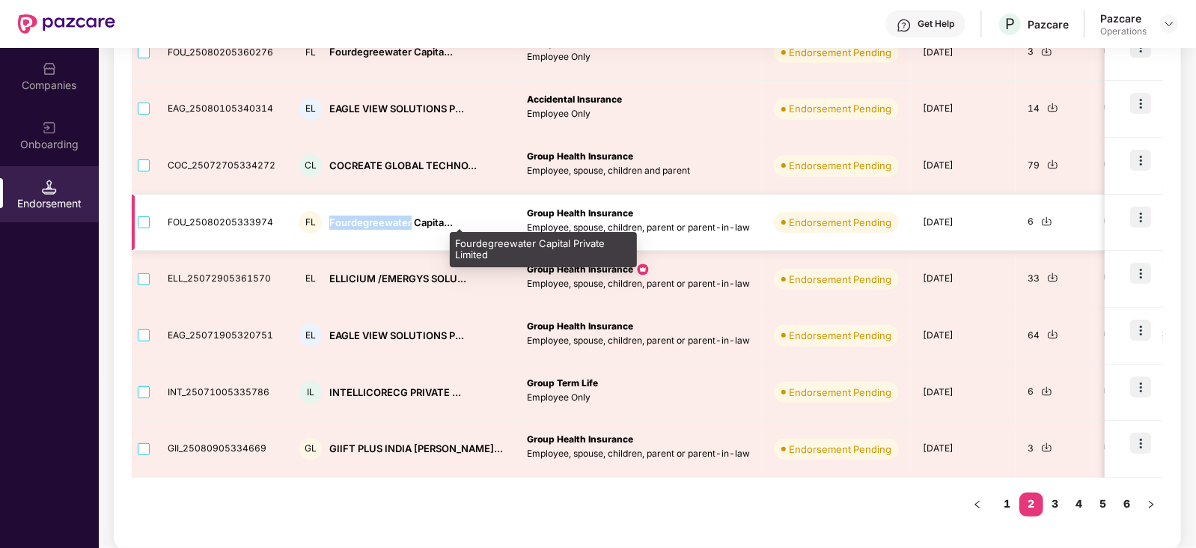
drag, startPoint x: 327, startPoint y: 224, endPoint x: 408, endPoint y: 222, distance: 80.9
click at [408, 222] on div "Fourdegreewater Capita..." at bounding box center [390, 223] width 123 height 14
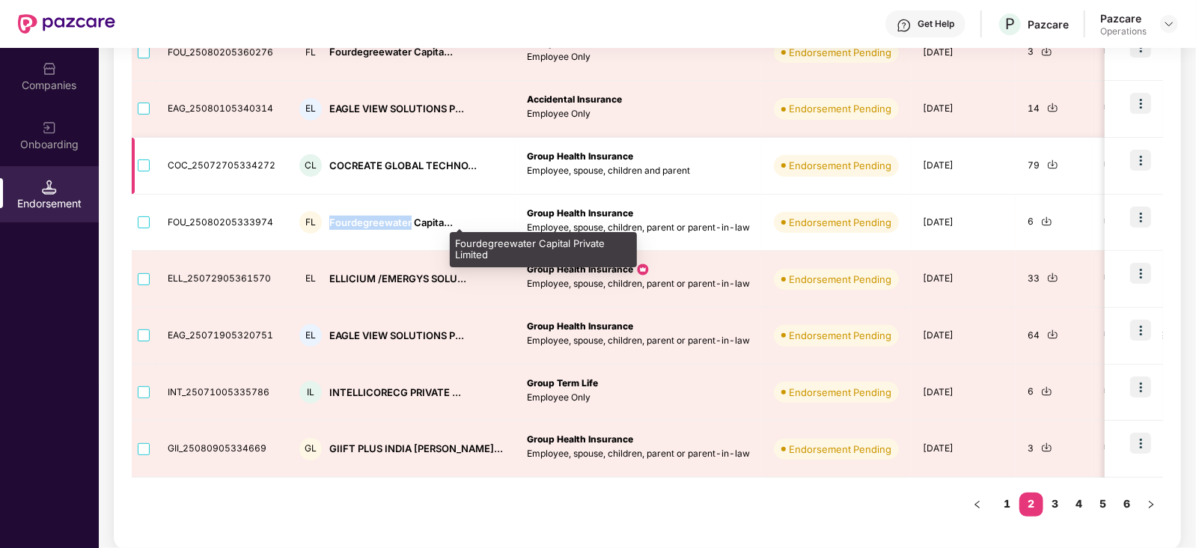
copy div "Fourdegreewater"
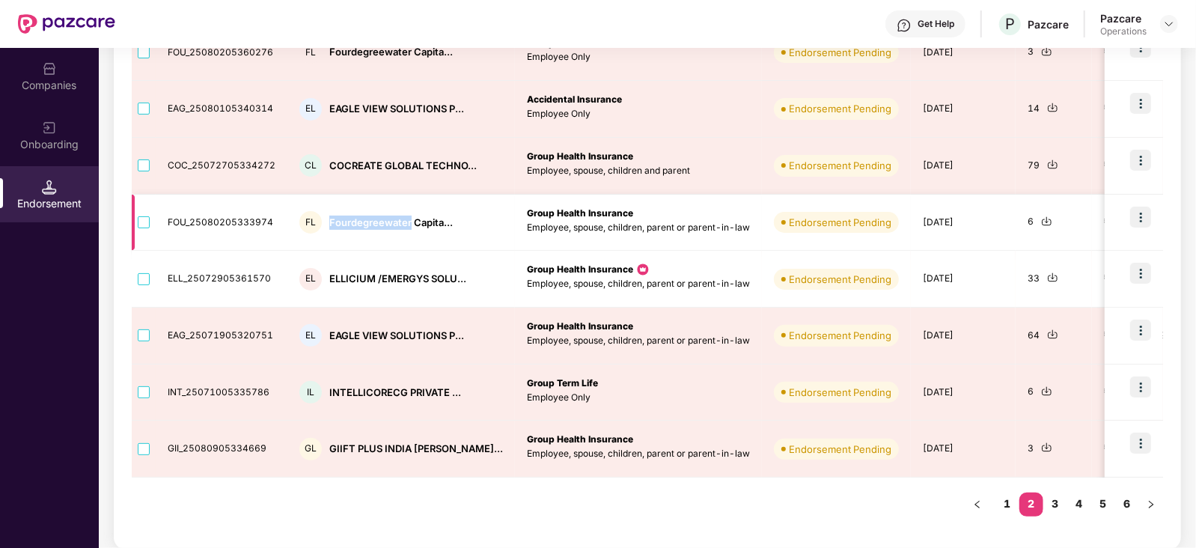
scroll to position [26, 0]
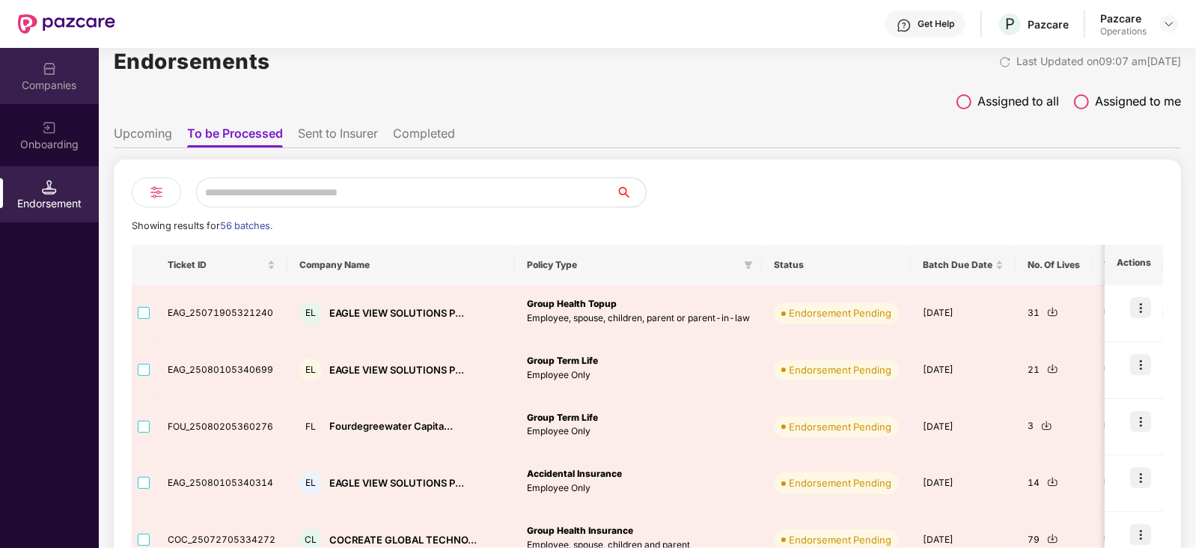
click at [64, 85] on div "Companies" at bounding box center [49, 85] width 99 height 15
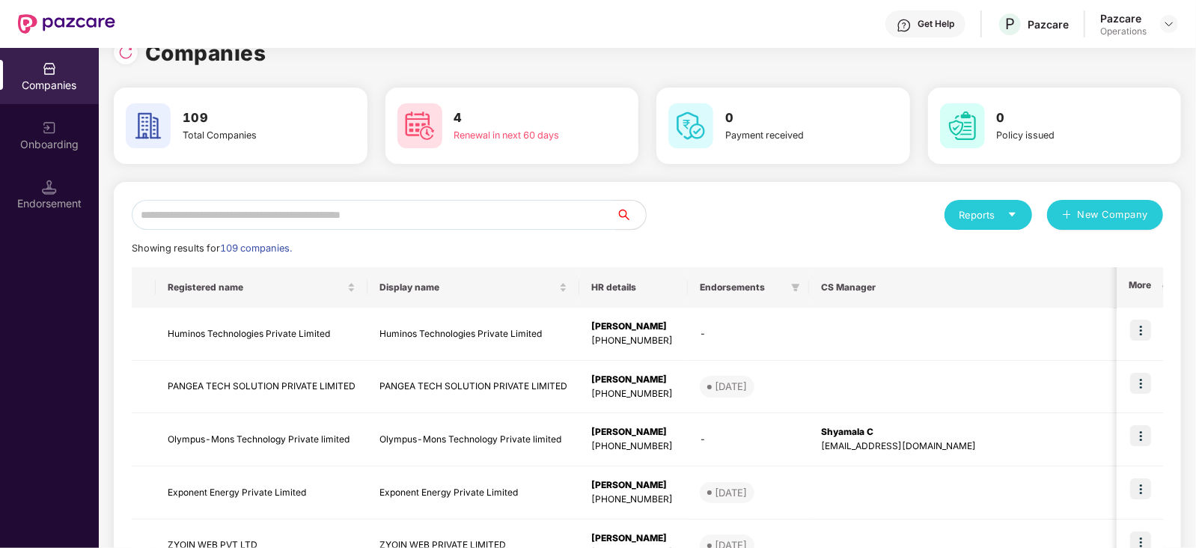
scroll to position [0, 0]
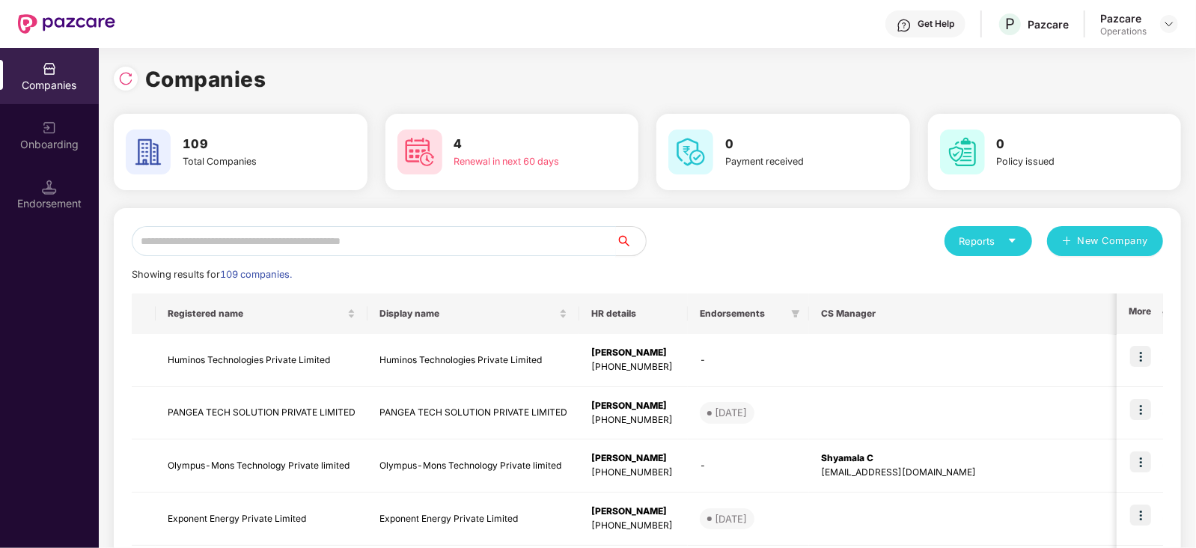
click at [277, 253] on input "text" at bounding box center [374, 241] width 484 height 30
paste input "**********"
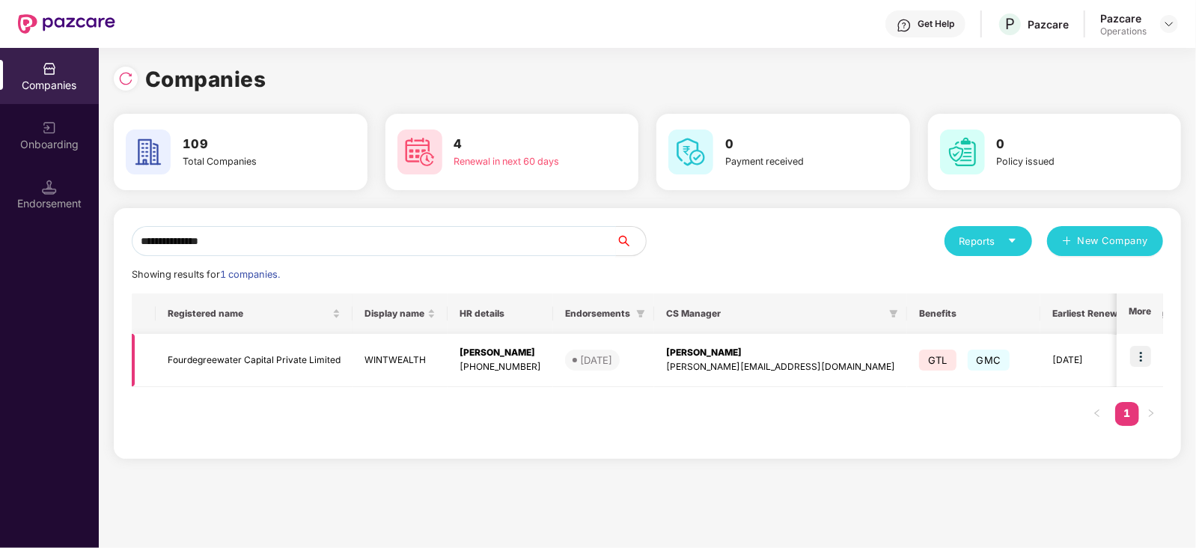
type input "**********"
click at [1138, 356] on img at bounding box center [1140, 356] width 21 height 21
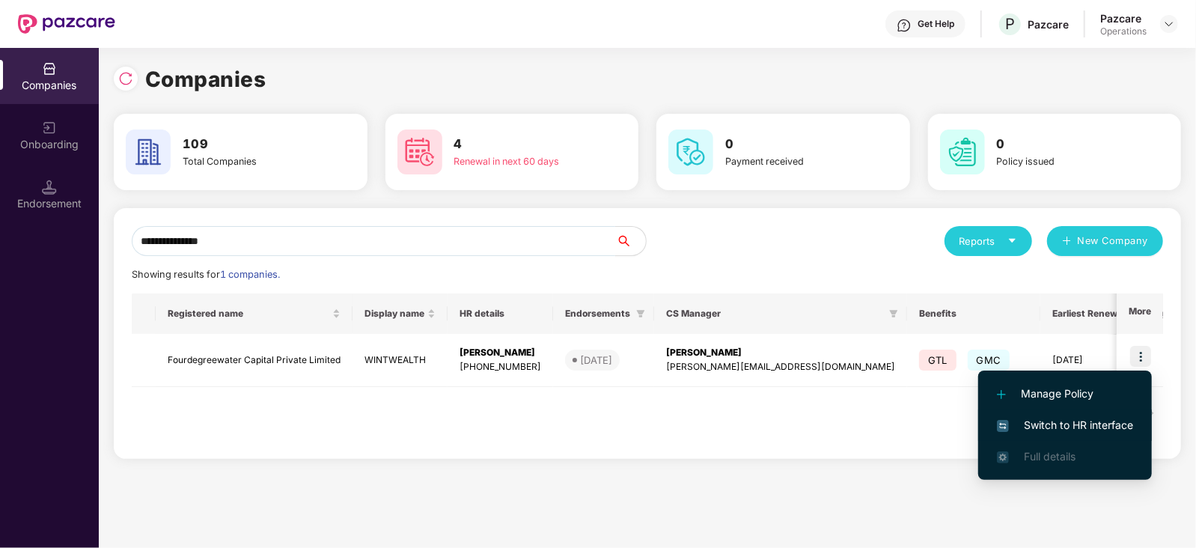
click at [1096, 435] on li "Switch to HR interface" at bounding box center [1065, 424] width 174 height 31
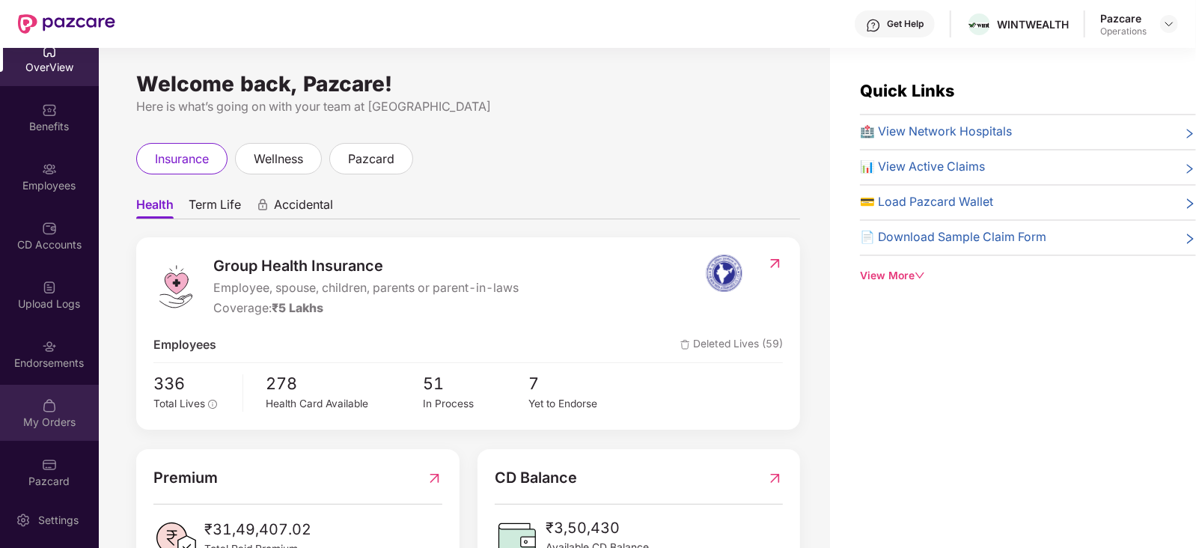
scroll to position [29, 0]
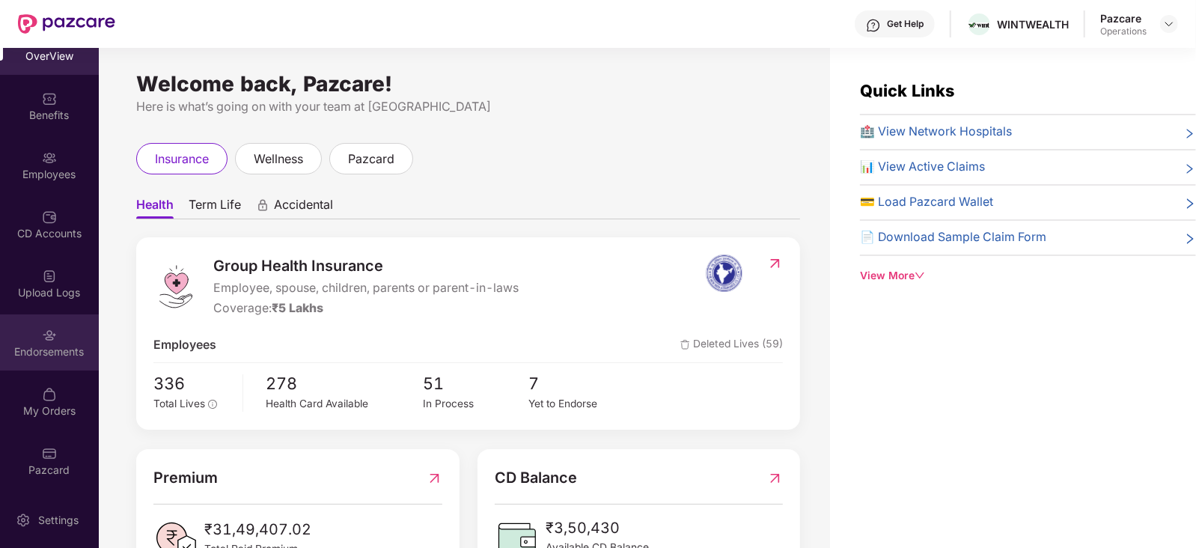
click at [58, 360] on div "Endorsements" at bounding box center [49, 342] width 99 height 56
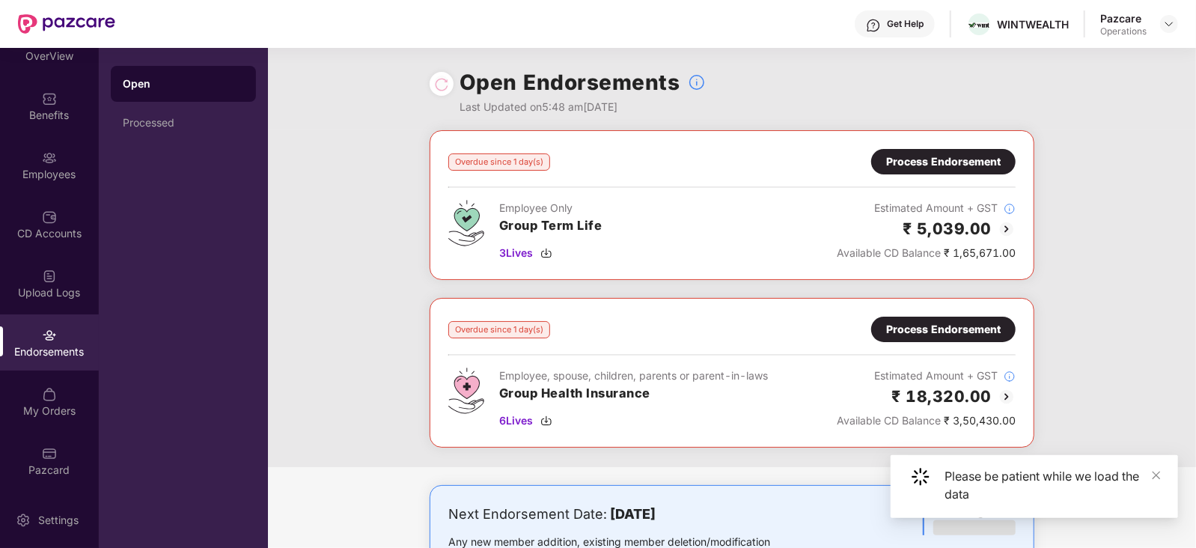
click at [947, 326] on div "Process Endorsement" at bounding box center [943, 329] width 115 height 16
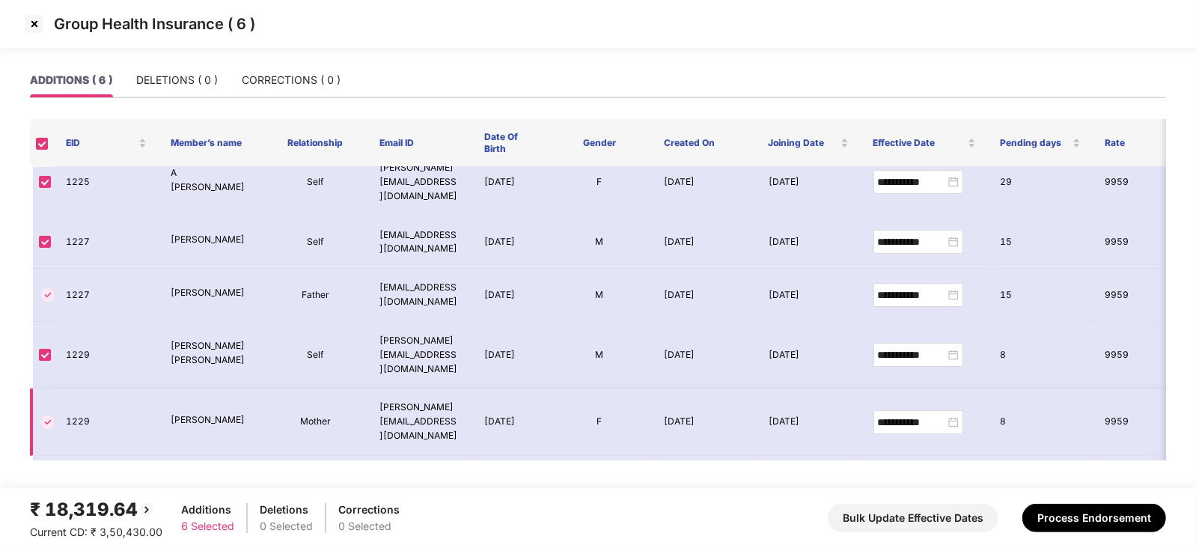
scroll to position [27, 0]
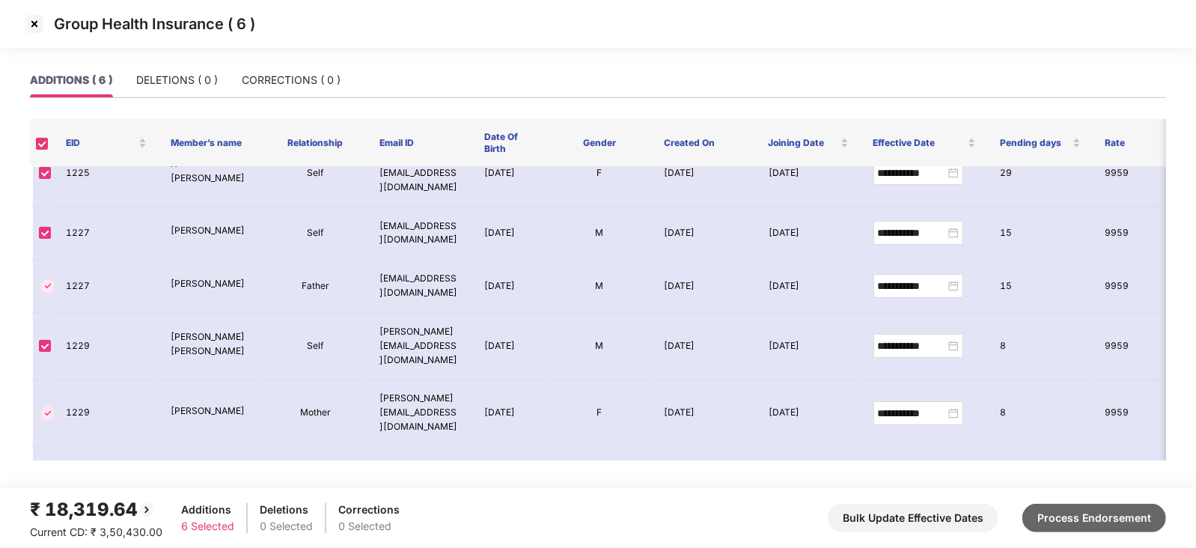
click at [1134, 518] on button "Process Endorsement" at bounding box center [1094, 518] width 144 height 28
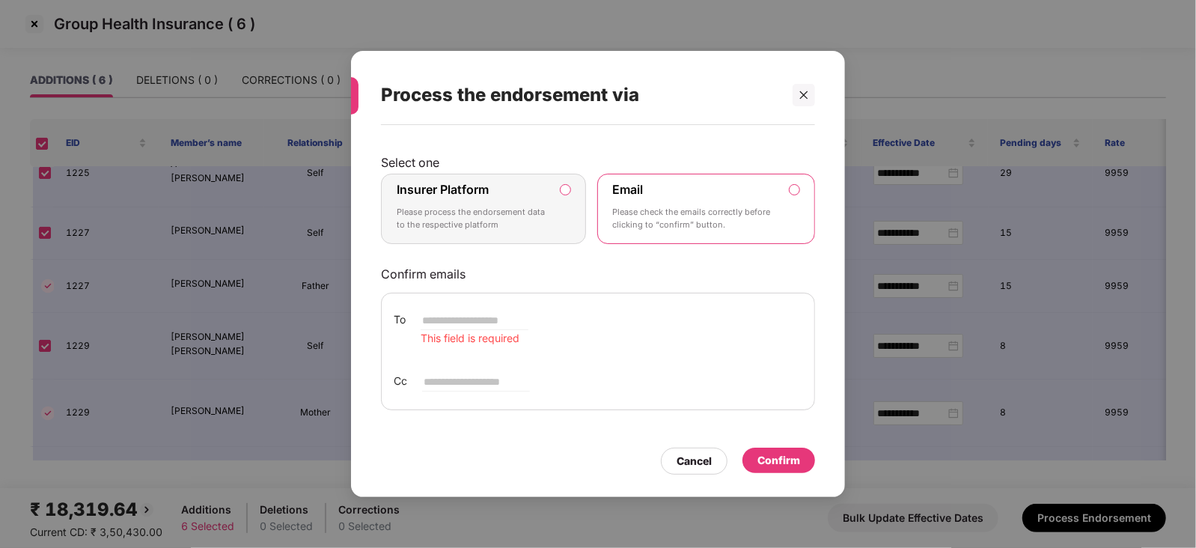
click at [565, 181] on label "Insurer Platform Please process the endorsement data to the respective platform" at bounding box center [483, 209] width 205 height 70
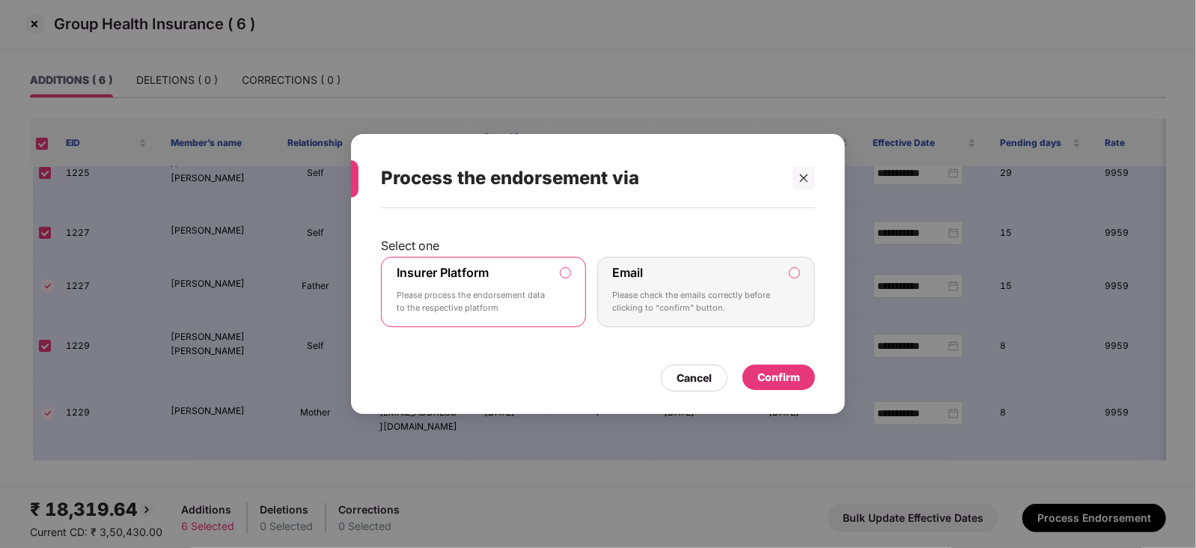
click at [775, 387] on div "Confirm" at bounding box center [778, 376] width 73 height 25
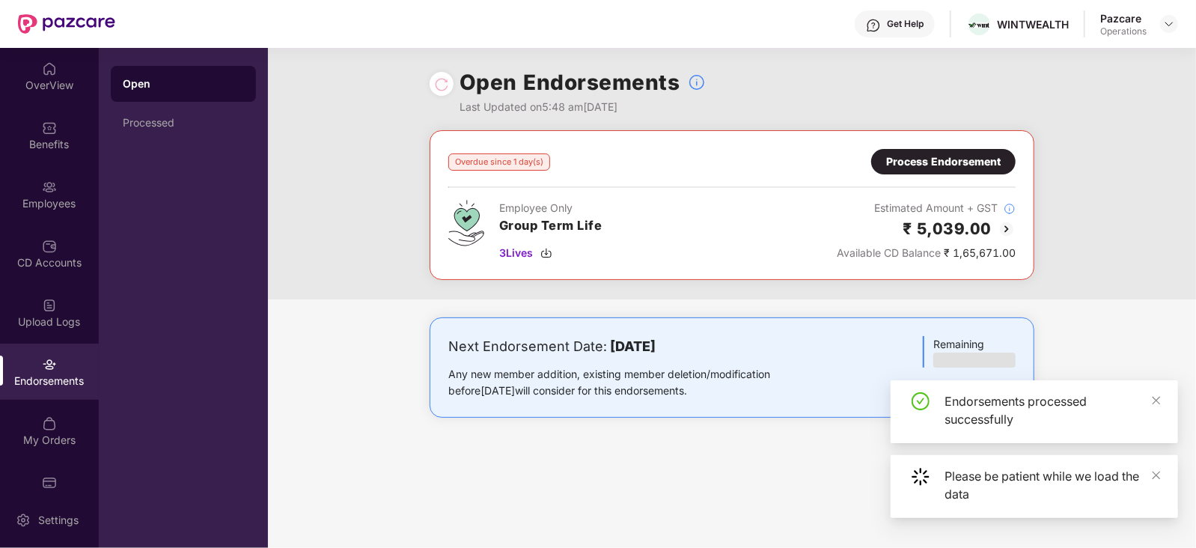
click at [953, 157] on div "Process Endorsement" at bounding box center [943, 161] width 115 height 16
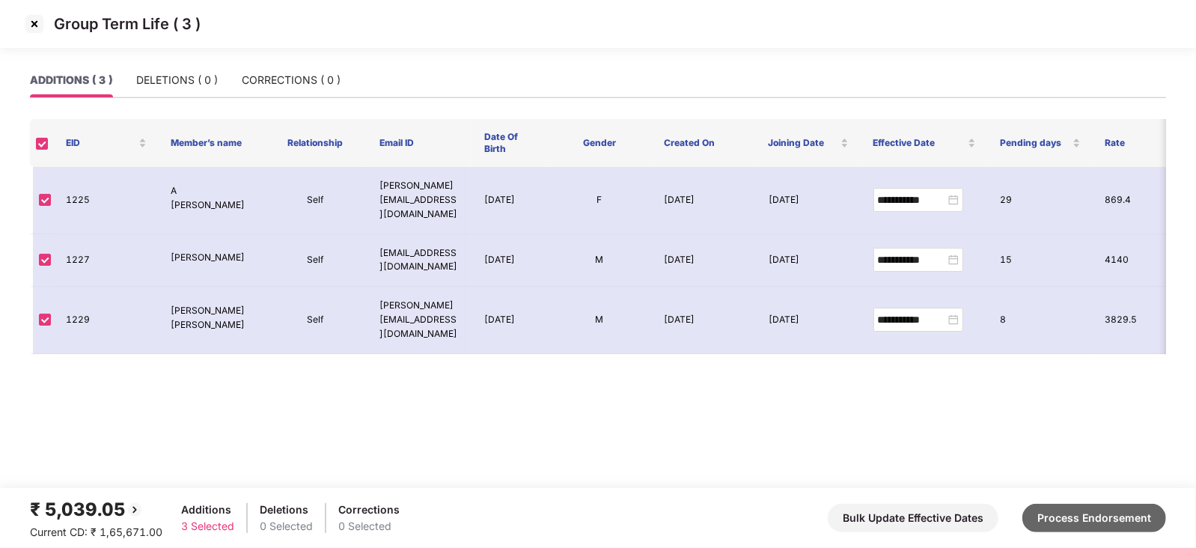
click at [1068, 517] on button "Process Endorsement" at bounding box center [1094, 518] width 144 height 28
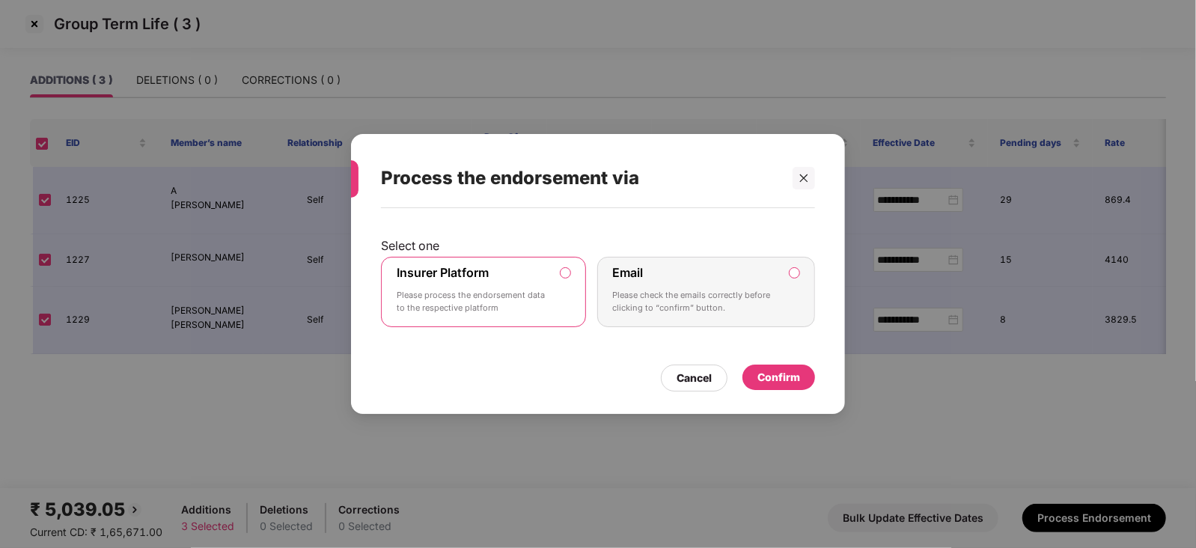
click at [763, 373] on div "Confirm" at bounding box center [778, 377] width 43 height 16
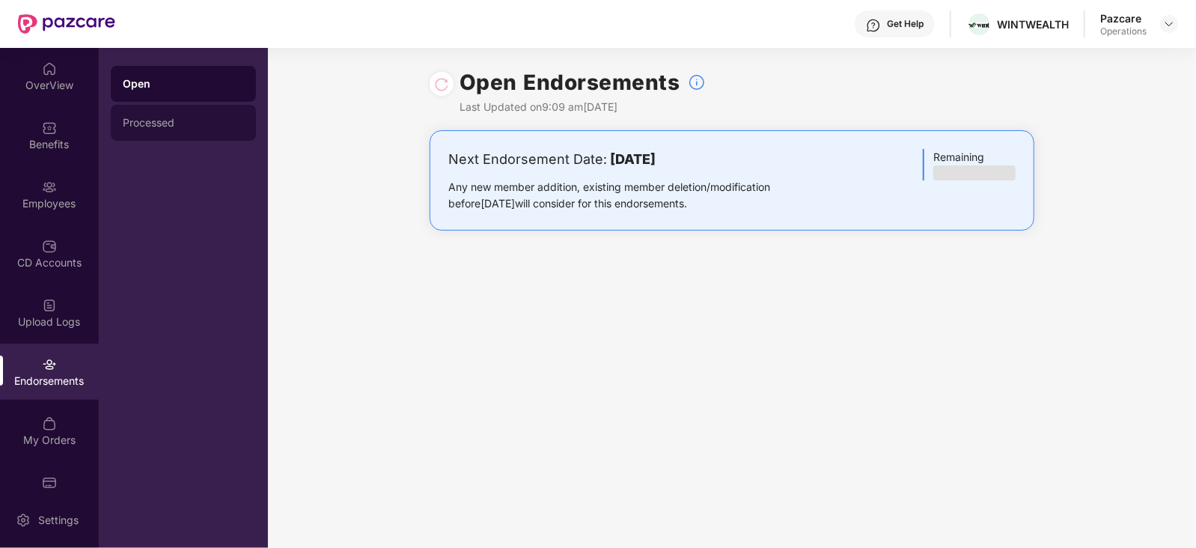
click at [139, 124] on div "Processed" at bounding box center [183, 123] width 121 height 12
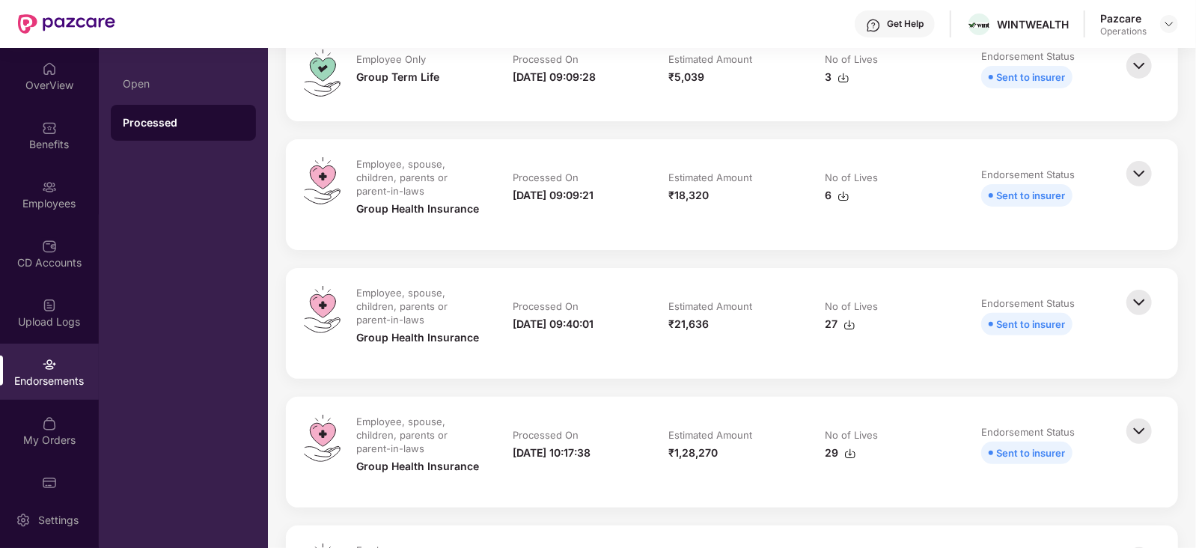
scroll to position [186, 0]
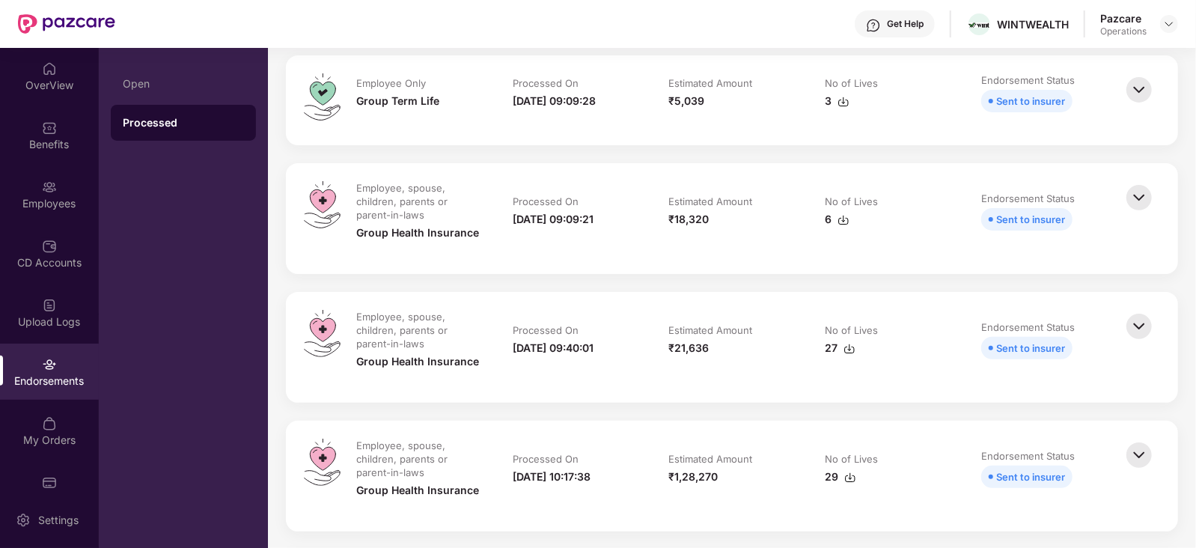
click at [845, 222] on img at bounding box center [843, 220] width 12 height 12
click at [790, 103] on div "₹5,039" at bounding box center [732, 101] width 126 height 16
click at [844, 100] on img at bounding box center [843, 102] width 12 height 12
click at [1175, 8] on div "Get Help WINTWEALTH Pazcare Operations" at bounding box center [646, 24] width 1063 height 48
click at [1171, 19] on img at bounding box center [1169, 24] width 12 height 12
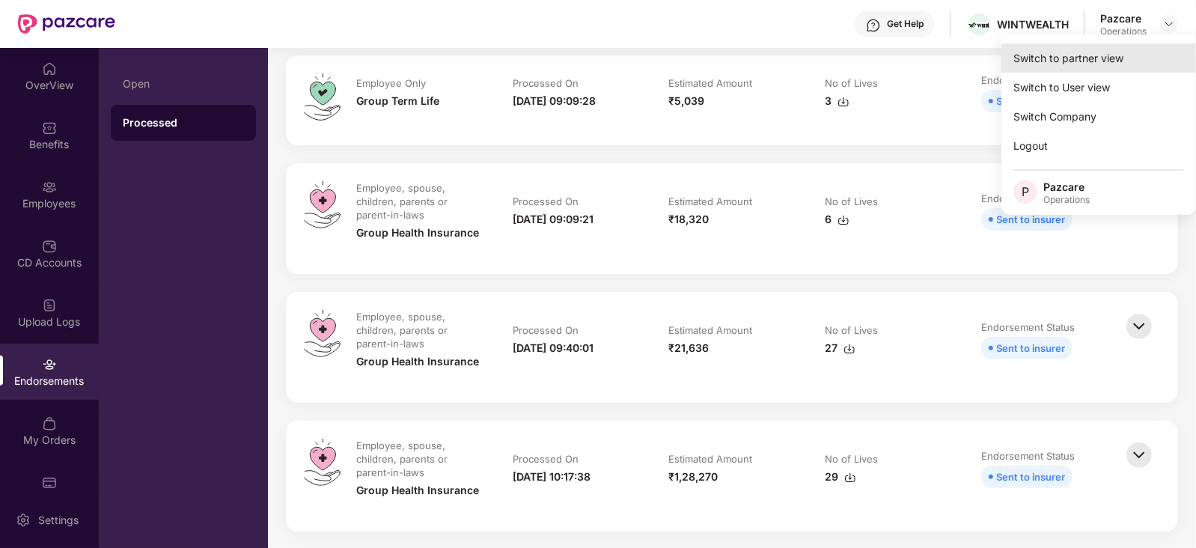
click at [1108, 58] on div "Switch to partner view" at bounding box center [1098, 57] width 195 height 29
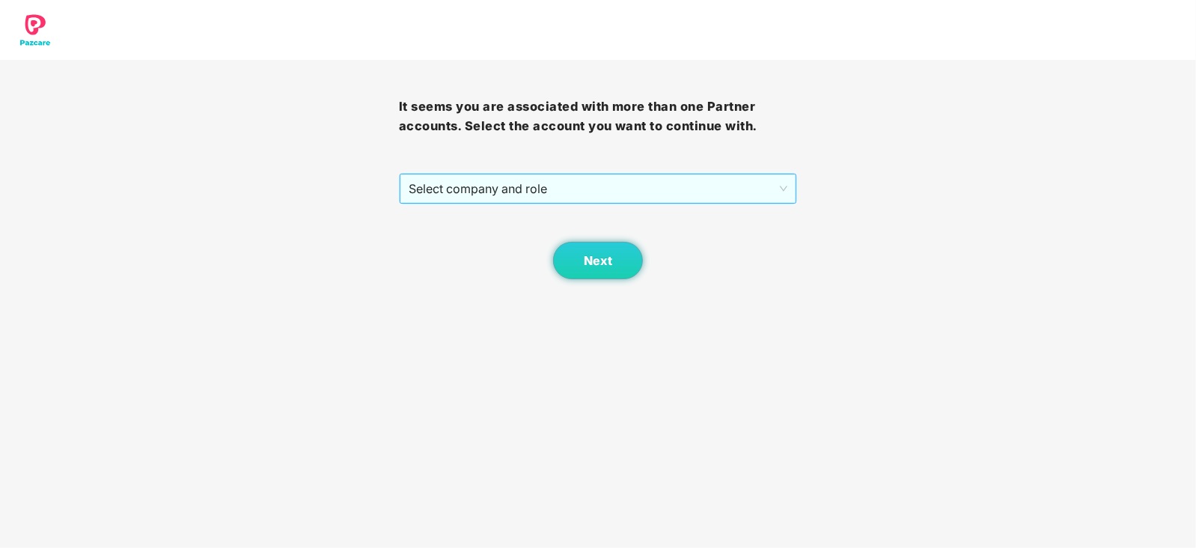
click at [578, 196] on span "Select company and role" at bounding box center [598, 188] width 379 height 28
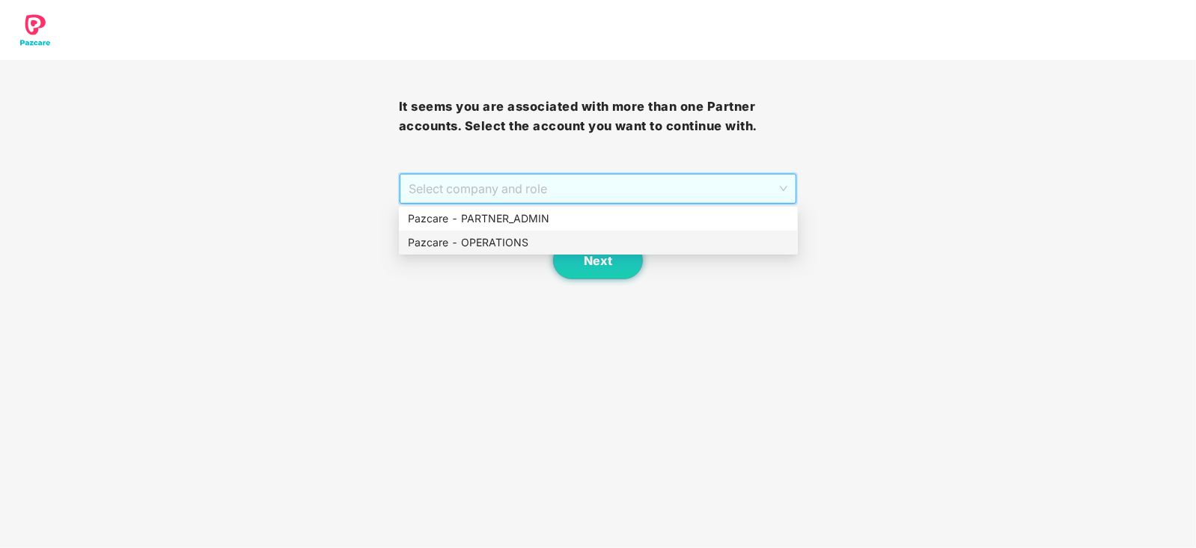
click at [501, 247] on div "Pazcare - OPERATIONS" at bounding box center [598, 242] width 381 height 16
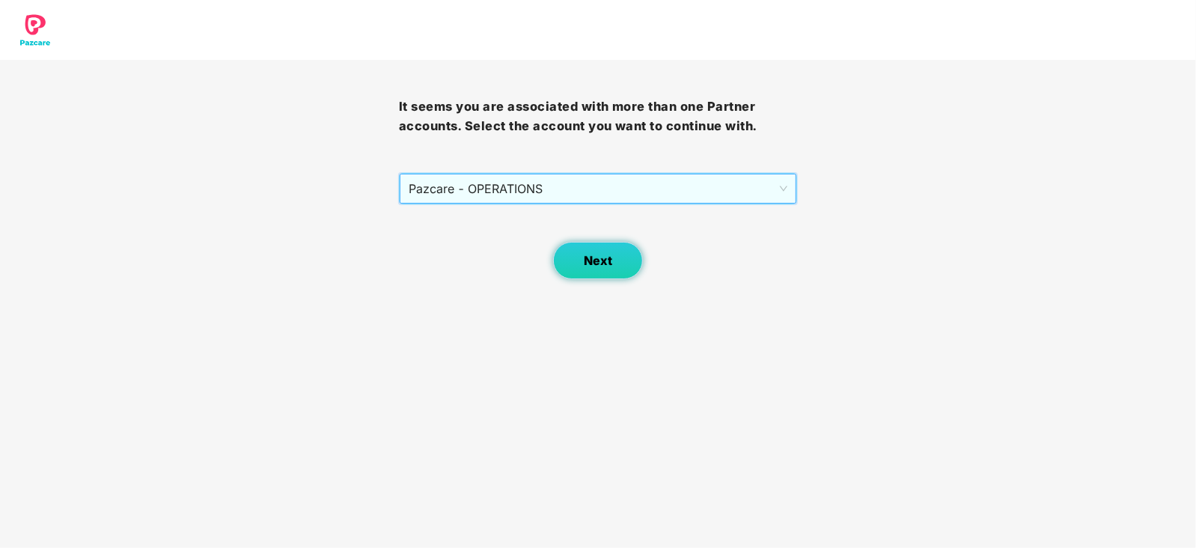
click at [584, 263] on span "Next" at bounding box center [598, 261] width 28 height 14
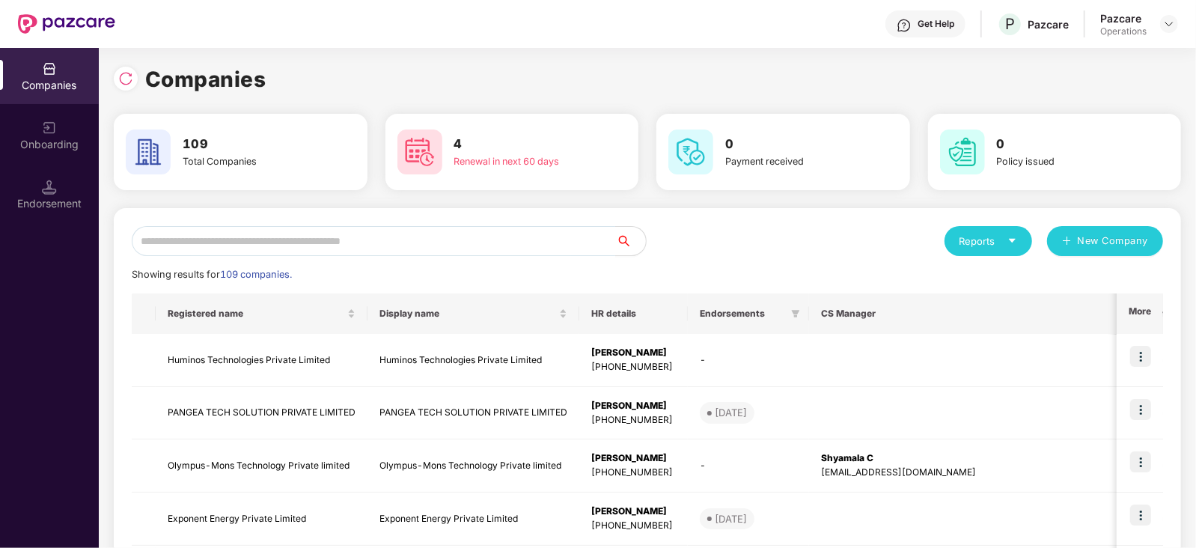
click at [52, 213] on div "Endorsement" at bounding box center [49, 194] width 99 height 56
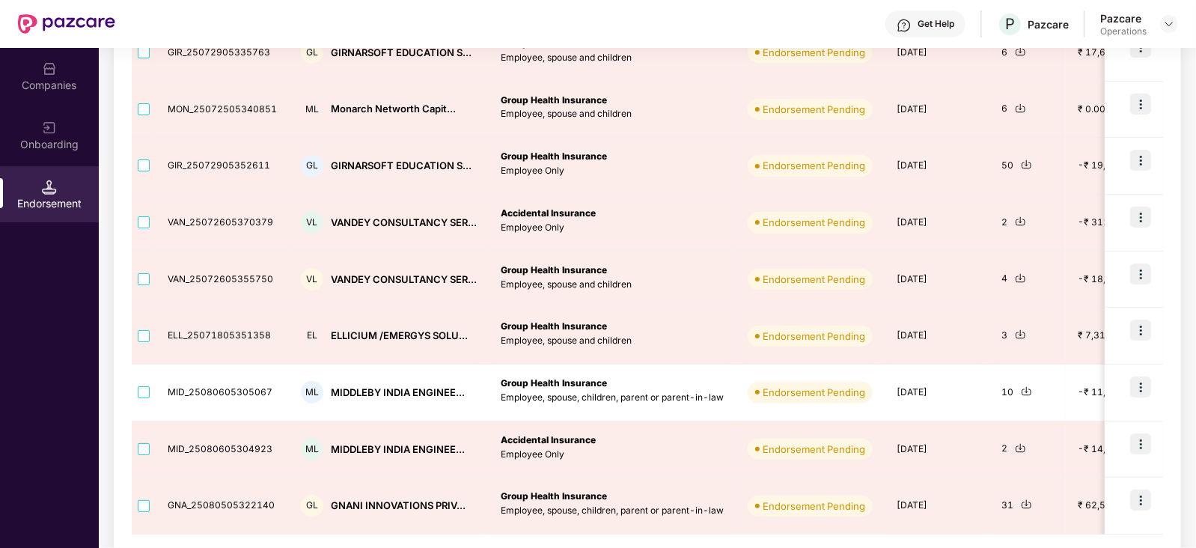
scroll to position [400, 0]
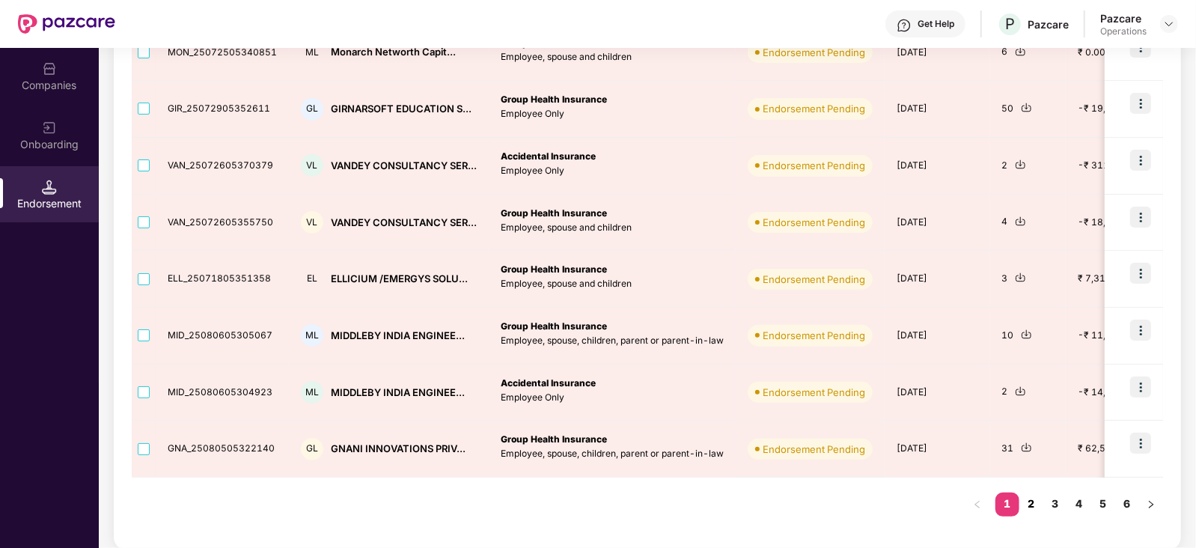
click at [1035, 507] on link "2" at bounding box center [1031, 503] width 24 height 22
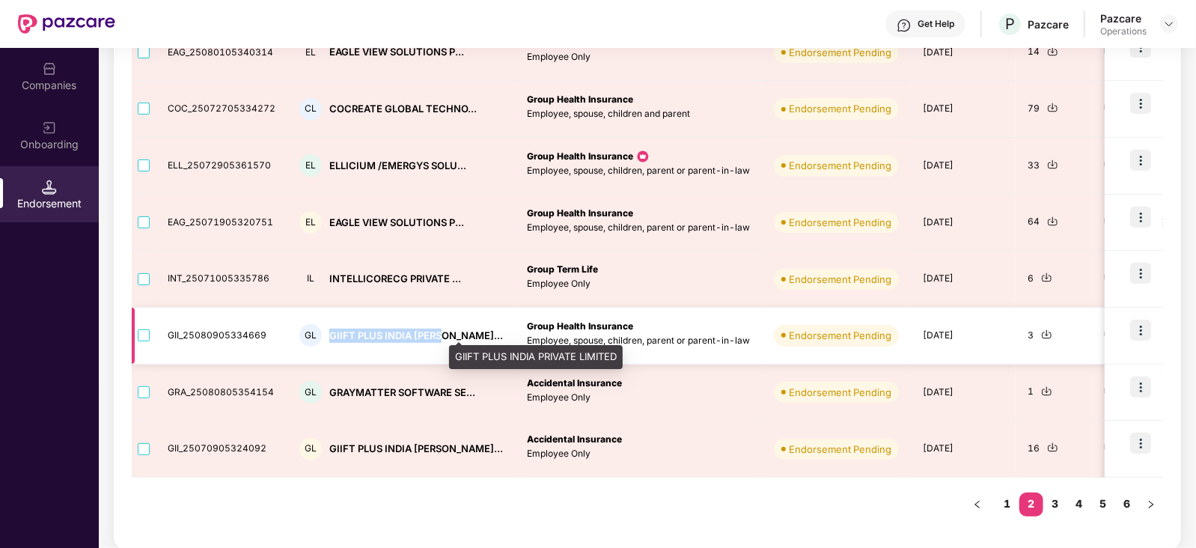
drag, startPoint x: 329, startPoint y: 335, endPoint x: 437, endPoint y: 332, distance: 108.6
click at [437, 332] on div "GIIFT PLUS INDIA PRIVA..." at bounding box center [416, 336] width 174 height 14
copy div "GIIFT PLUS INDIA PRIVA"
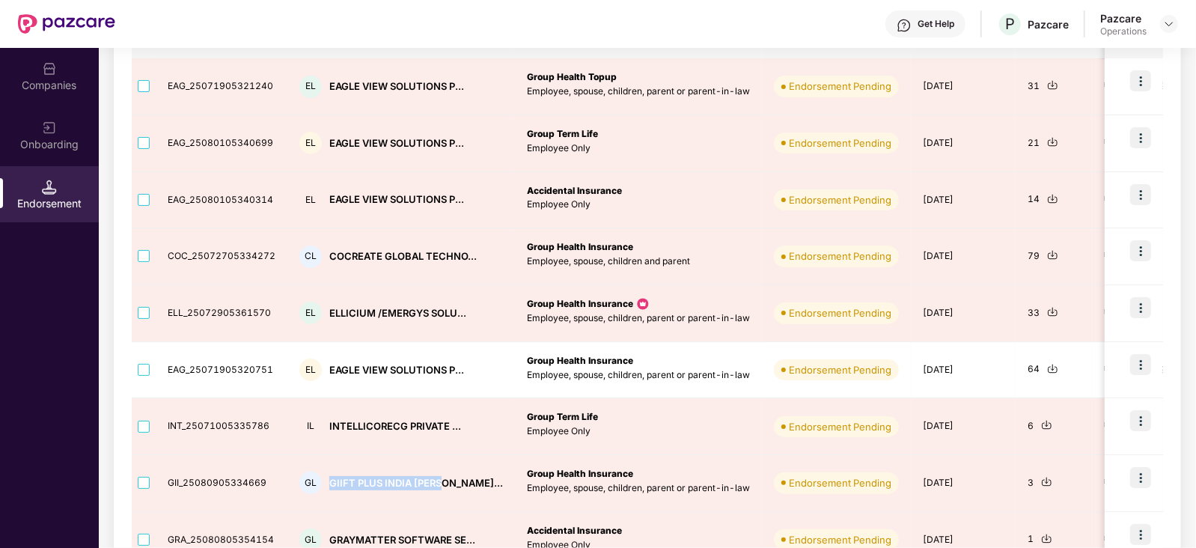
scroll to position [120, 0]
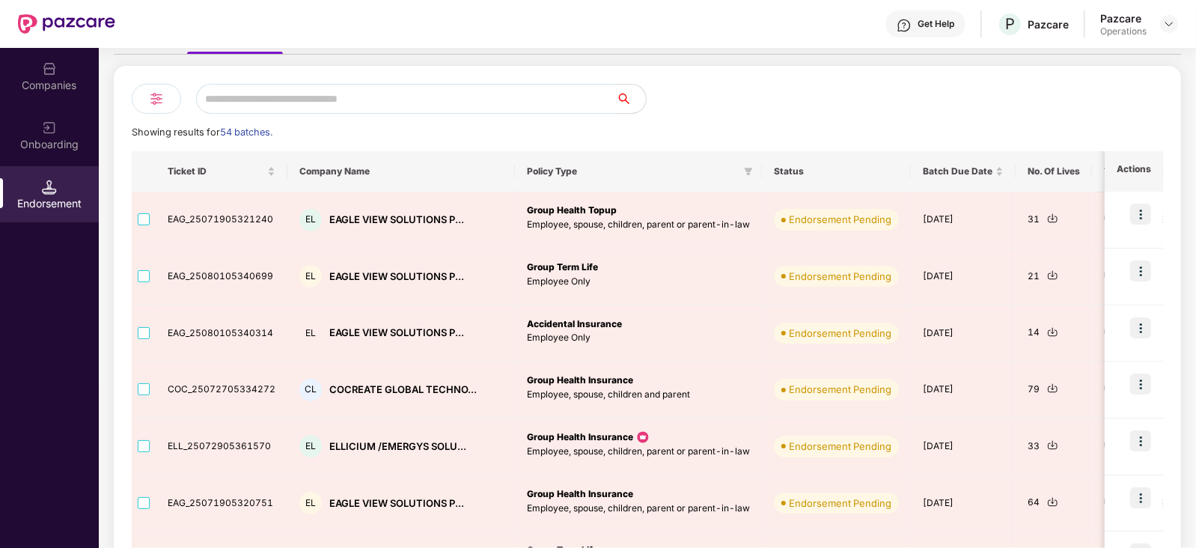
click at [58, 86] on div "Companies" at bounding box center [49, 85] width 99 height 15
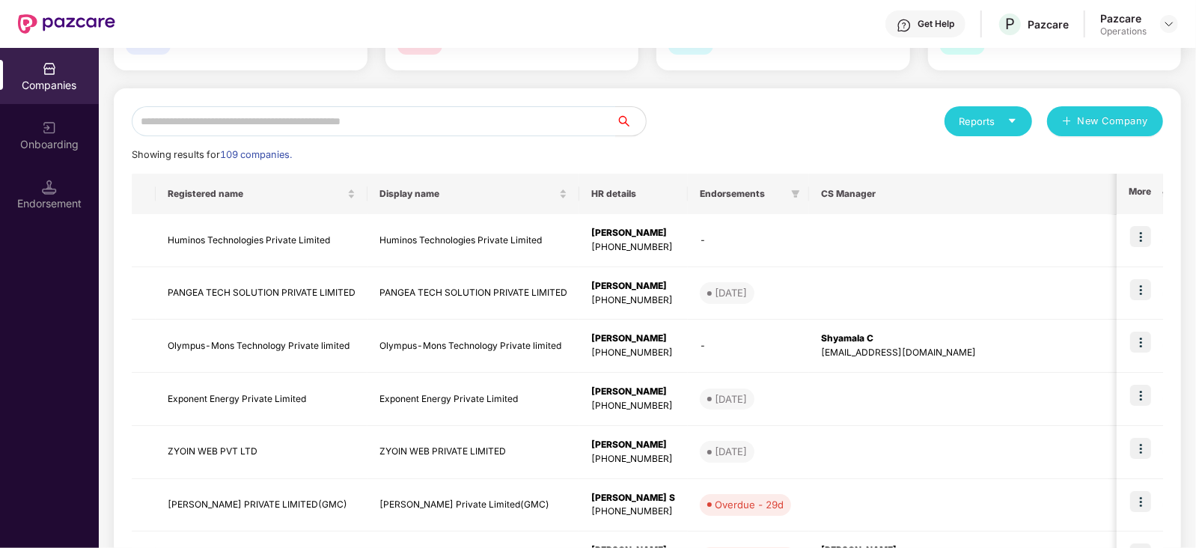
scroll to position [0, 0]
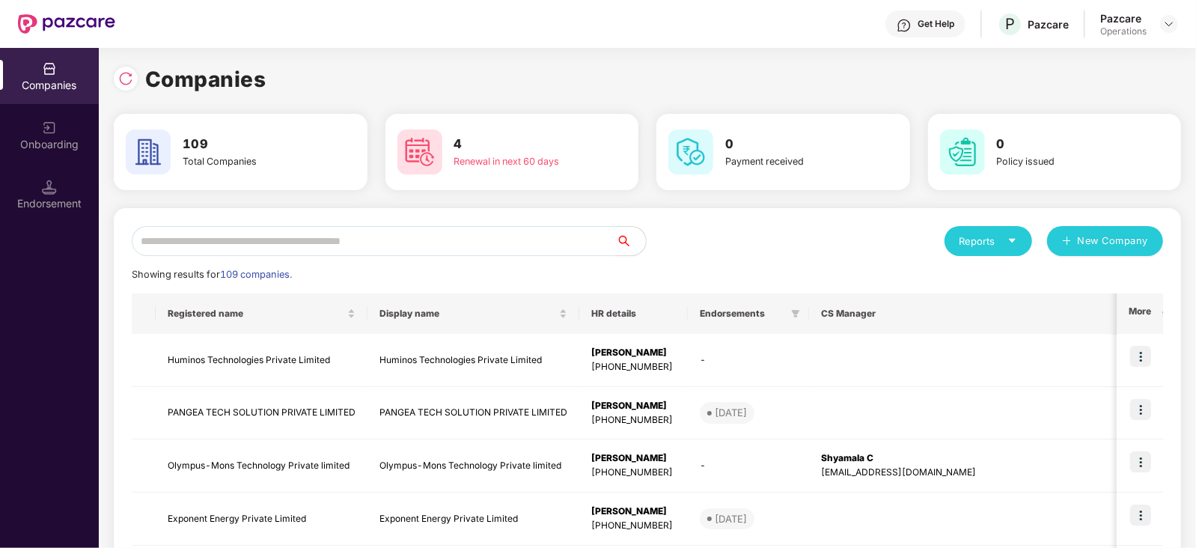
click at [275, 249] on input "text" at bounding box center [374, 241] width 484 height 30
paste input "**********"
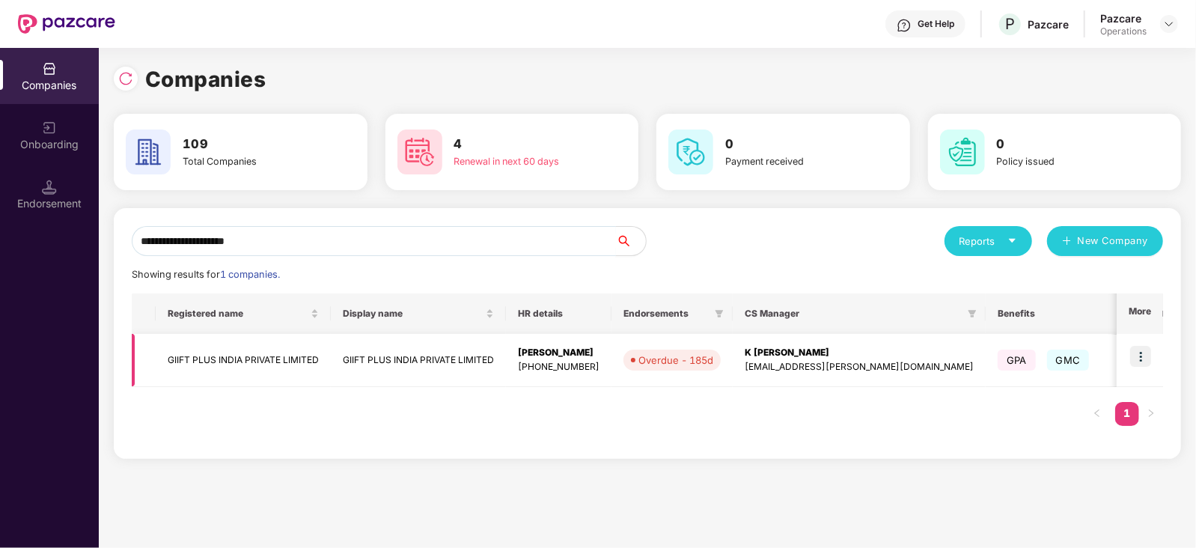
type input "**********"
click at [1136, 357] on img at bounding box center [1140, 356] width 21 height 21
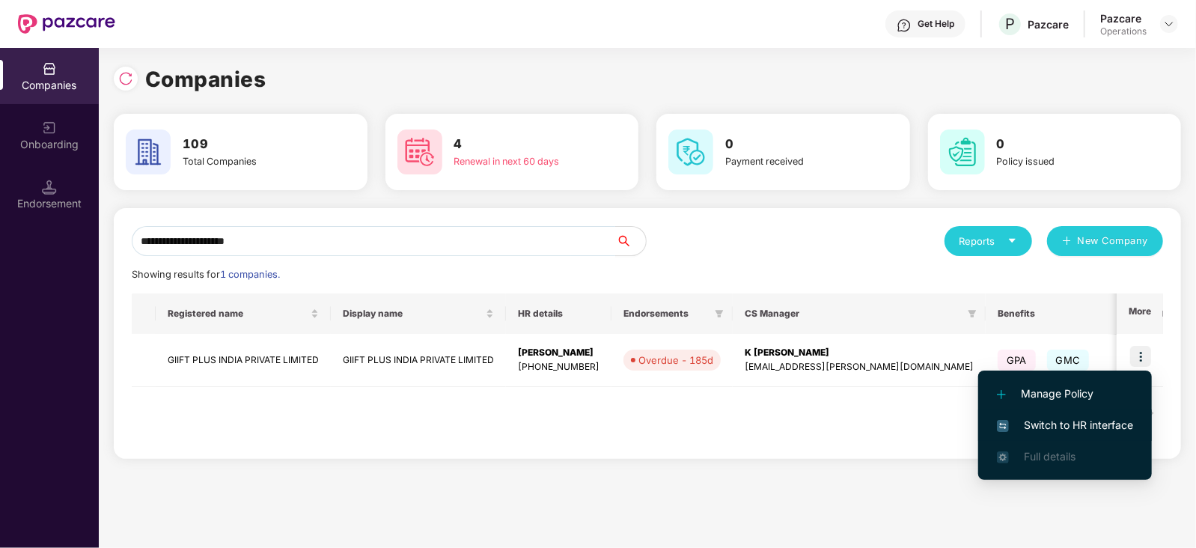
click at [1122, 423] on span "Switch to HR interface" at bounding box center [1065, 425] width 136 height 16
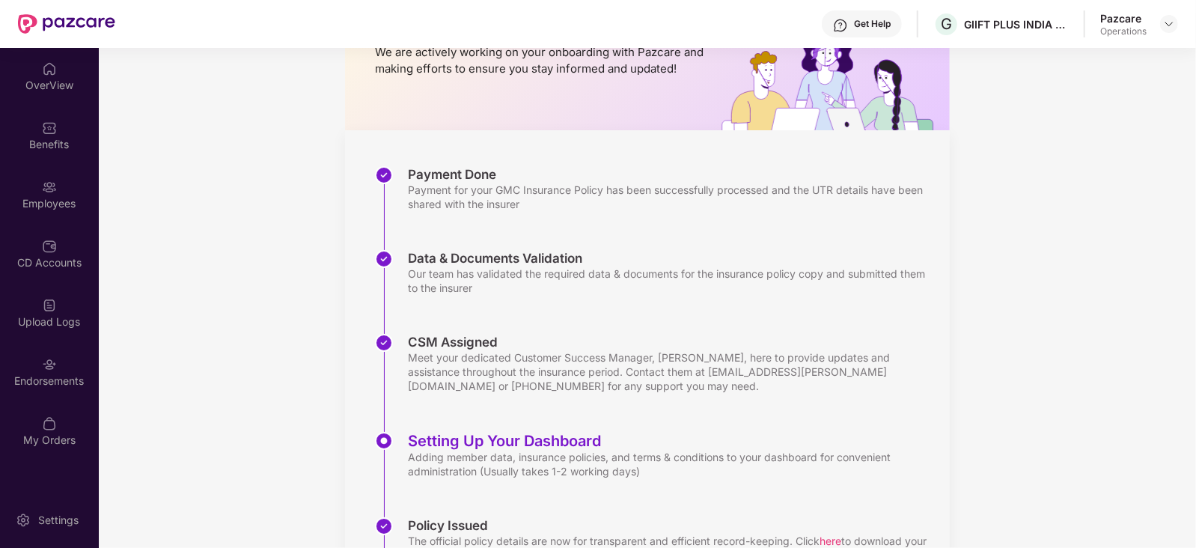
scroll to position [186, 0]
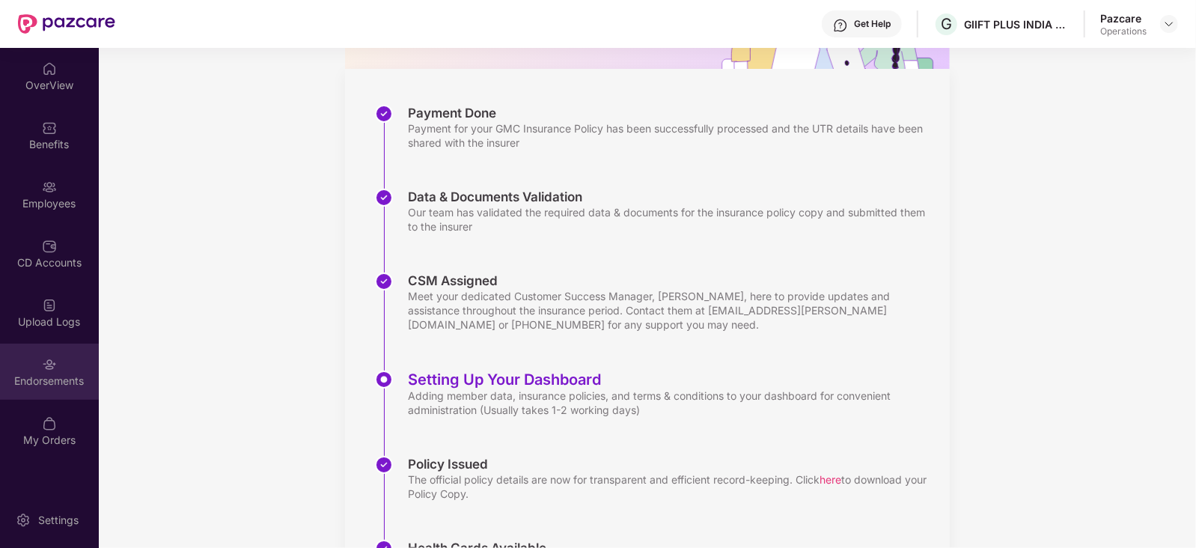
click at [67, 399] on div "Endorsements" at bounding box center [49, 372] width 99 height 56
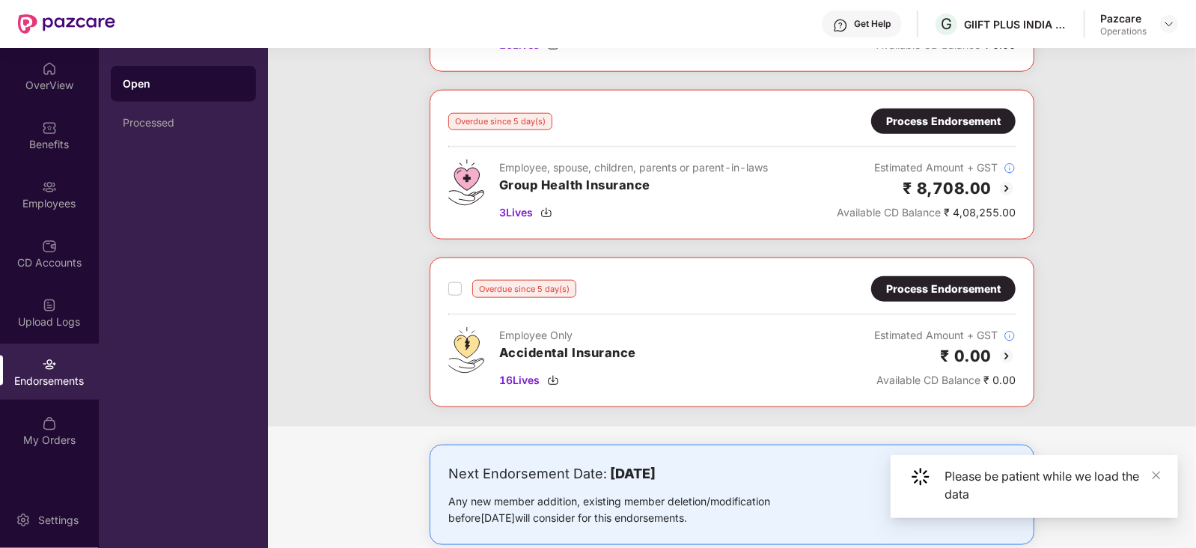
scroll to position [1029, 0]
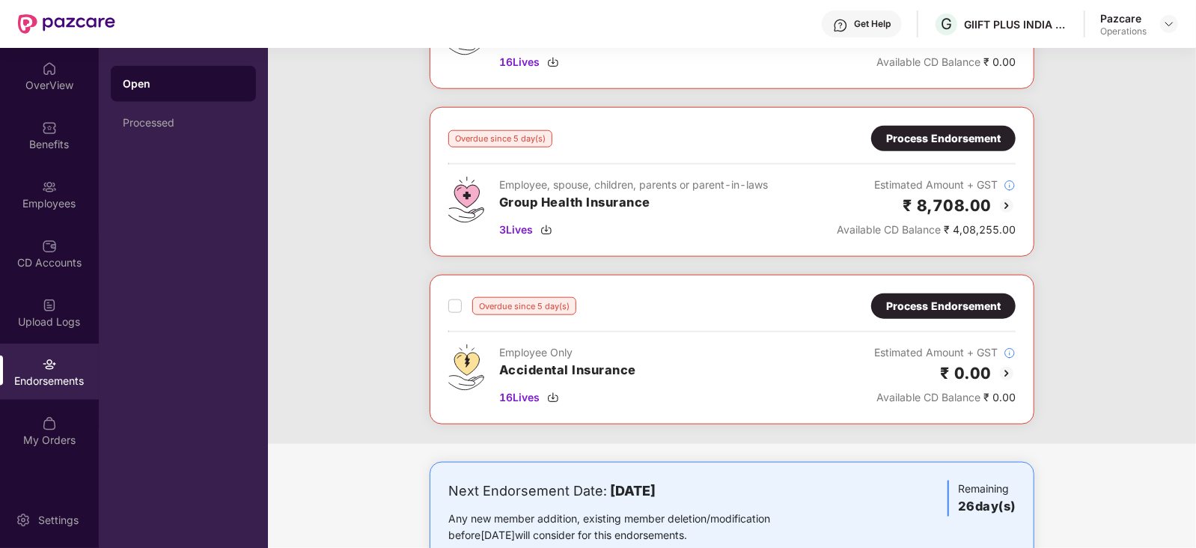
click at [923, 139] on div "Process Endorsement" at bounding box center [943, 138] width 115 height 16
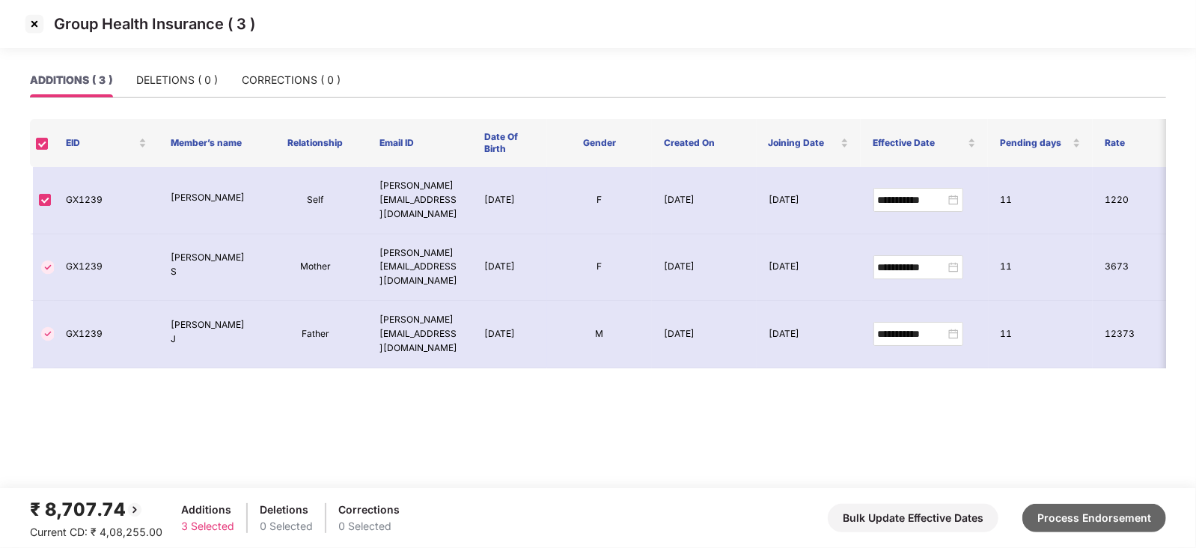
click at [1054, 517] on button "Process Endorsement" at bounding box center [1094, 518] width 144 height 28
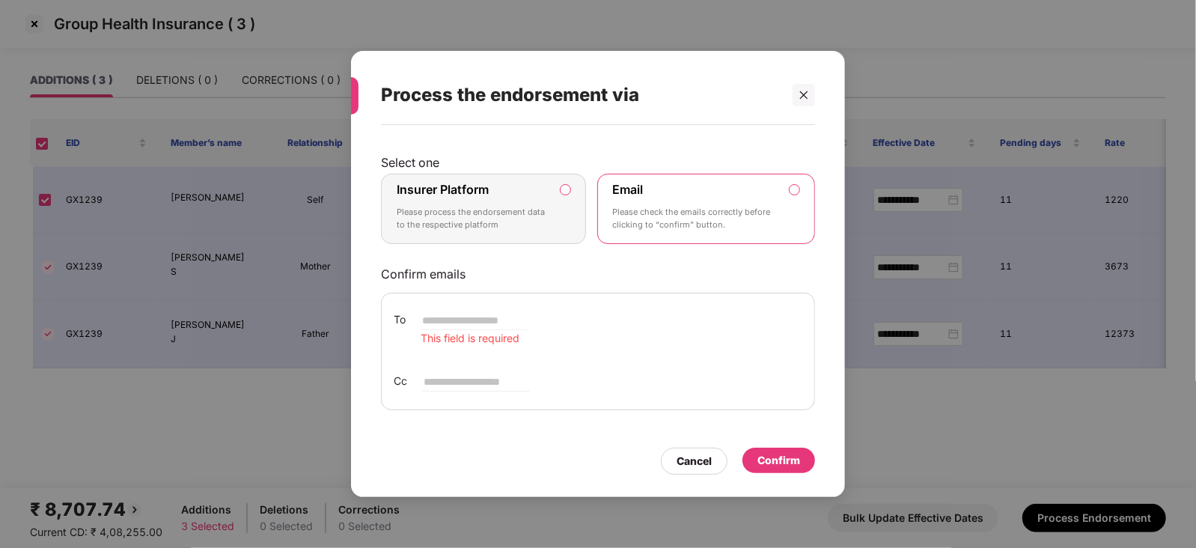
click at [559, 192] on label "Insurer Platform Please process the endorsement data to the respective platform" at bounding box center [483, 209] width 205 height 70
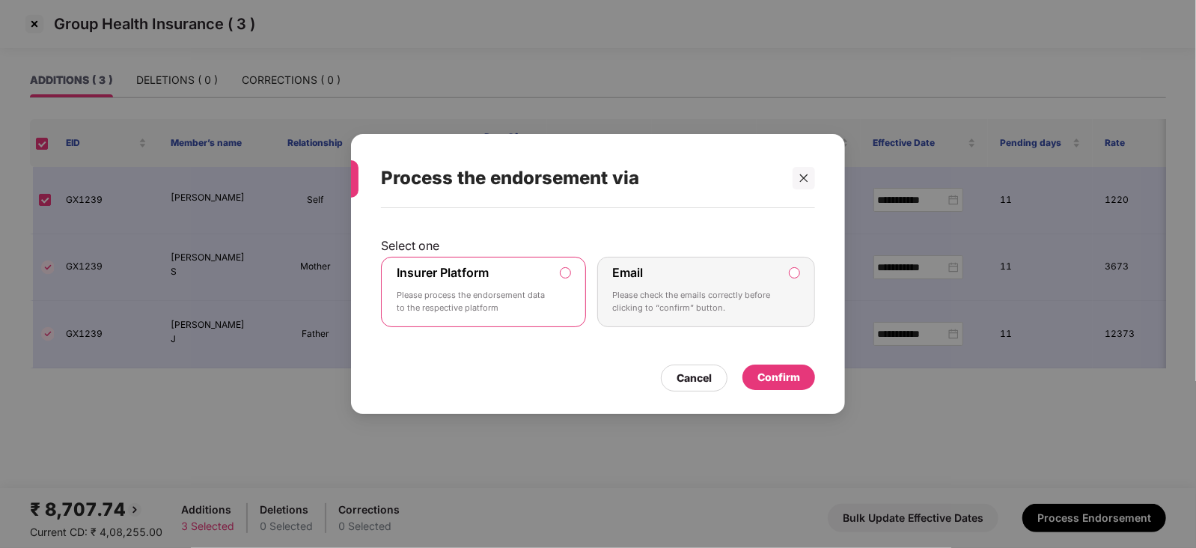
click at [767, 388] on div "Confirm" at bounding box center [778, 376] width 73 height 25
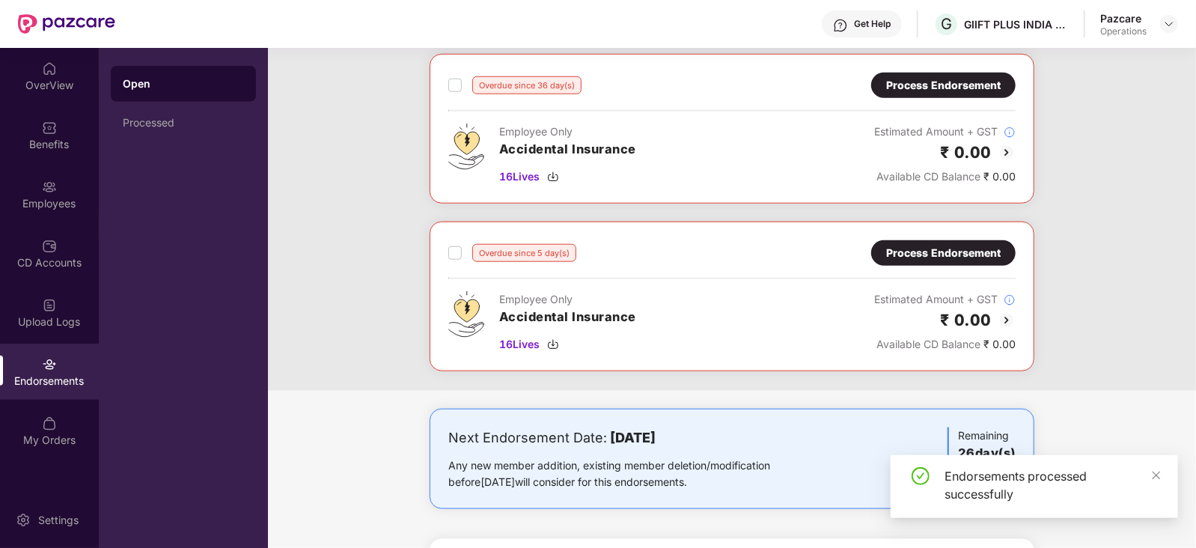
scroll to position [935, 0]
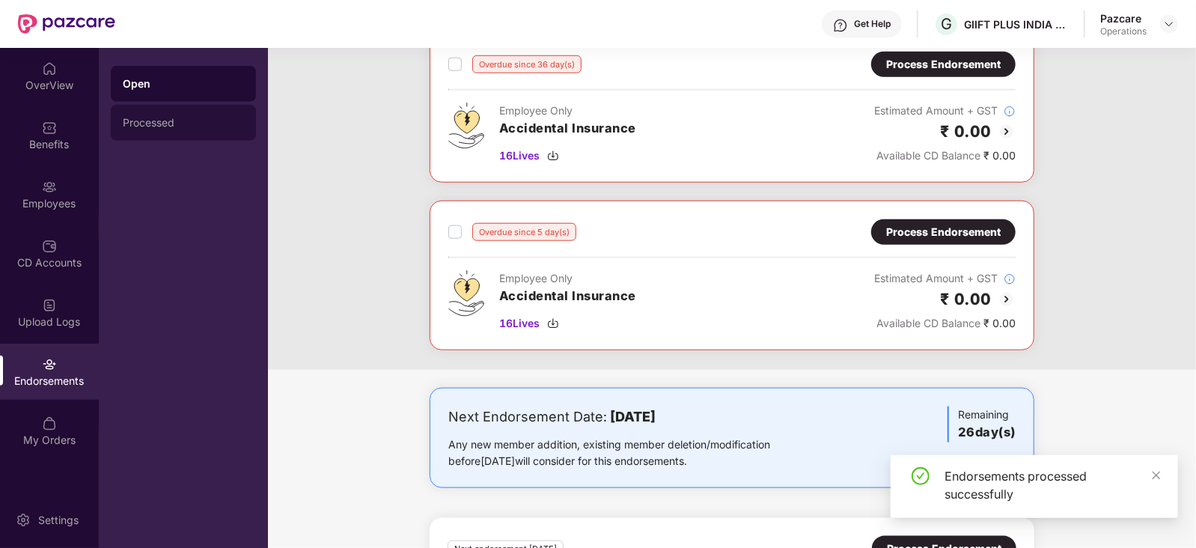
click at [140, 127] on div "Processed" at bounding box center [183, 123] width 121 height 12
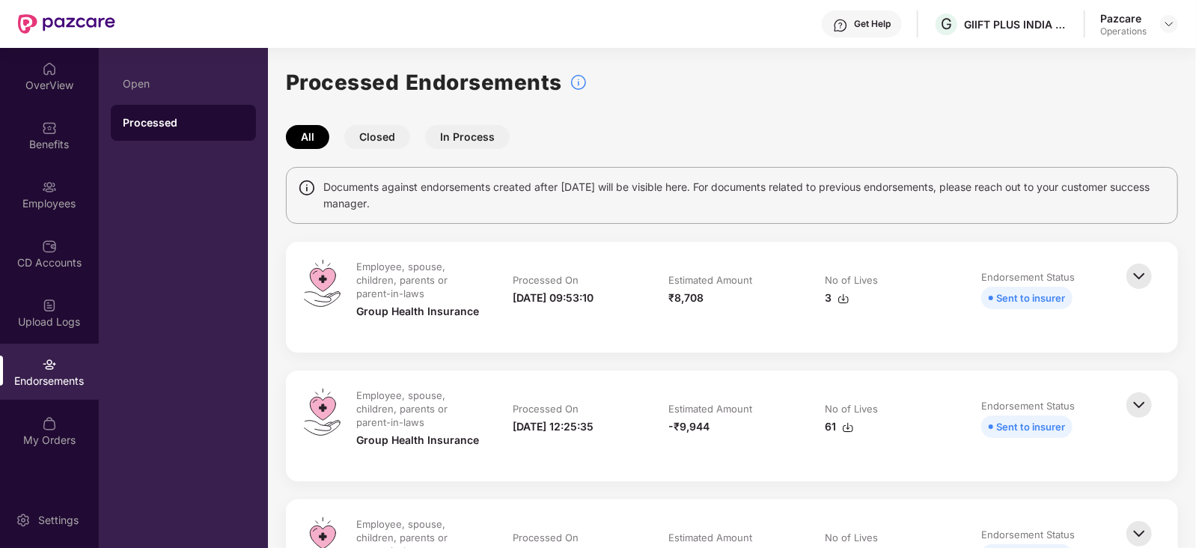
click at [838, 298] on img at bounding box center [843, 299] width 12 height 12
click at [1172, 20] on img at bounding box center [1169, 24] width 12 height 12
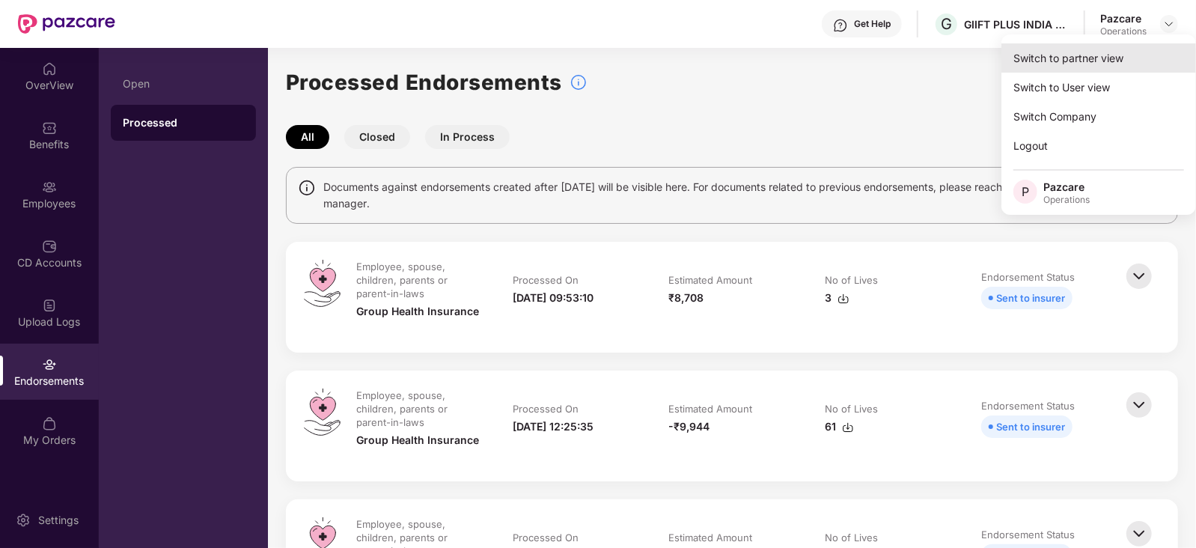
click at [1080, 56] on div "Switch to partner view" at bounding box center [1098, 57] width 195 height 29
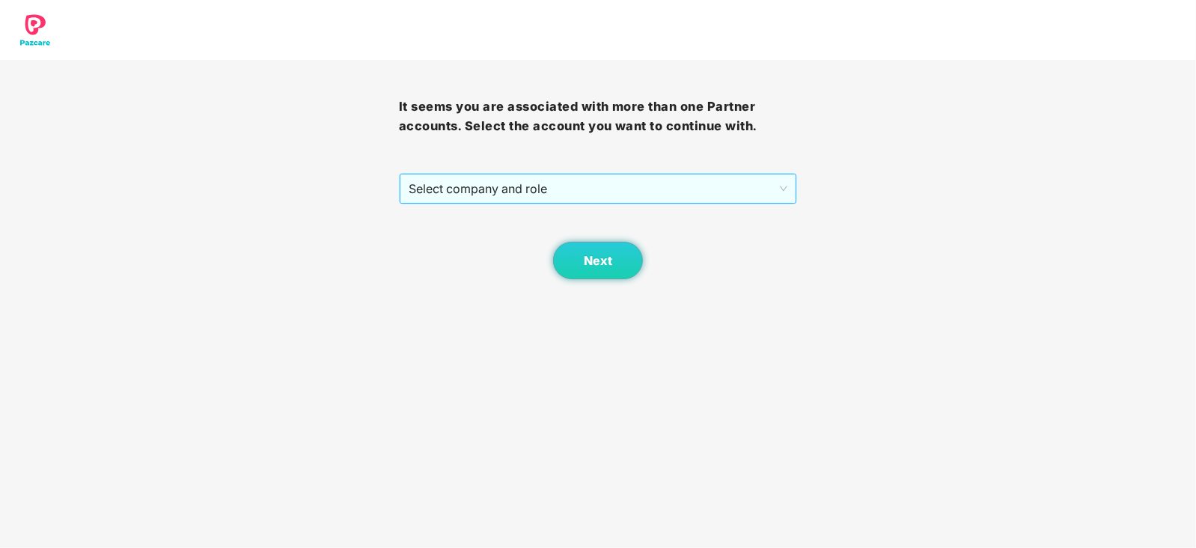
click at [680, 183] on span "Select company and role" at bounding box center [598, 188] width 379 height 28
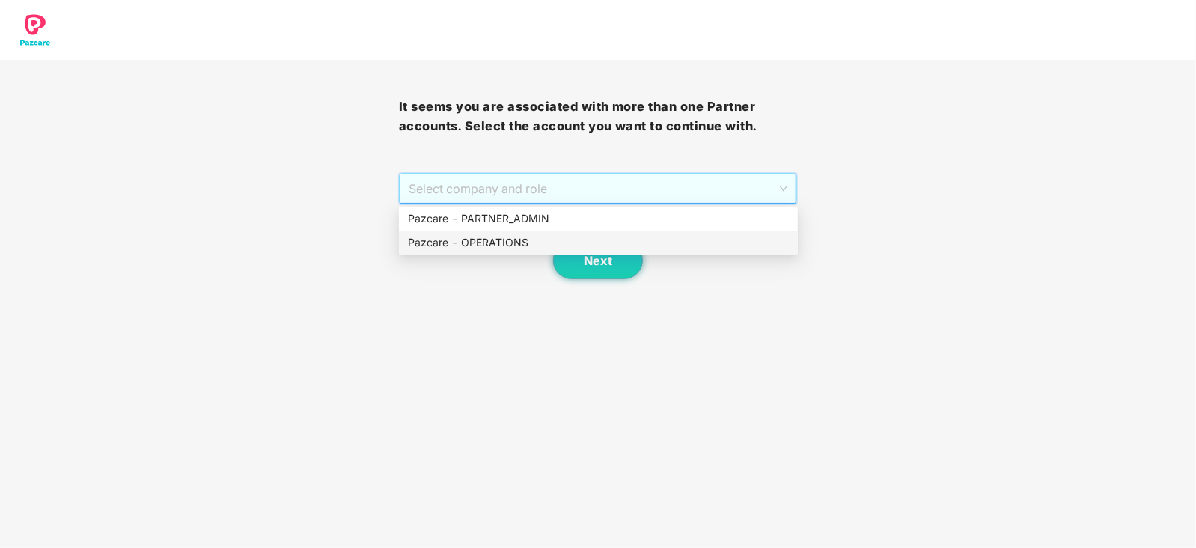
click at [498, 239] on div "Pazcare - OPERATIONS" at bounding box center [598, 242] width 381 height 16
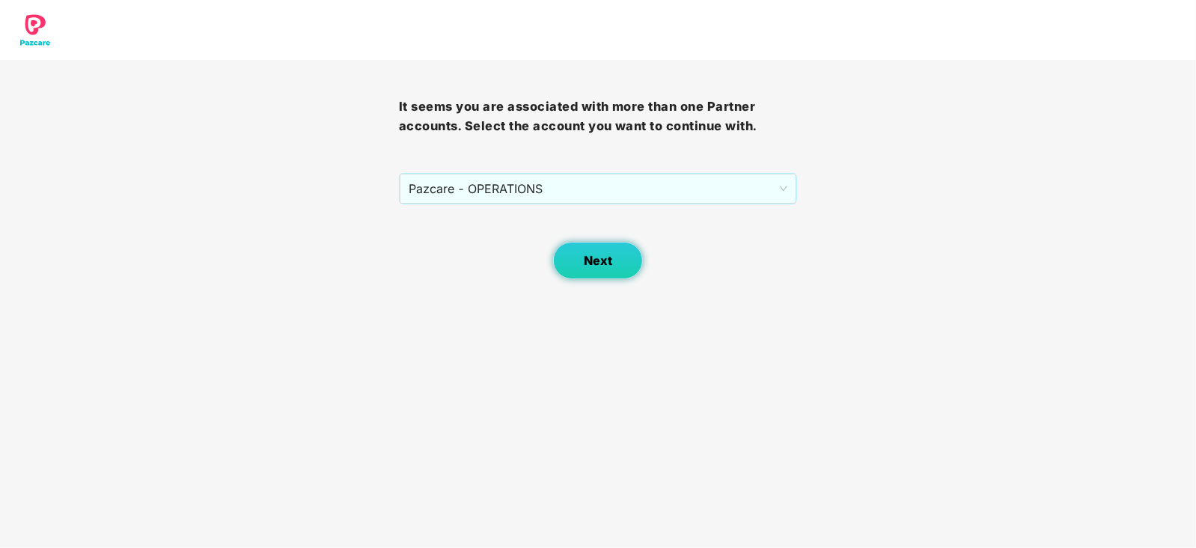
click at [587, 255] on span "Next" at bounding box center [598, 261] width 28 height 14
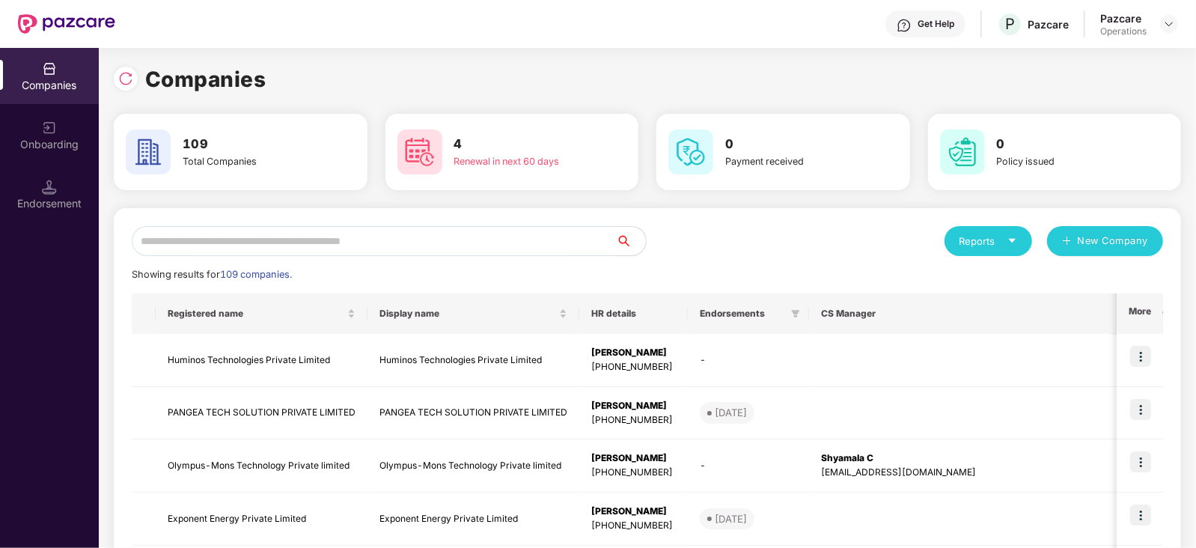
scroll to position [397, 0]
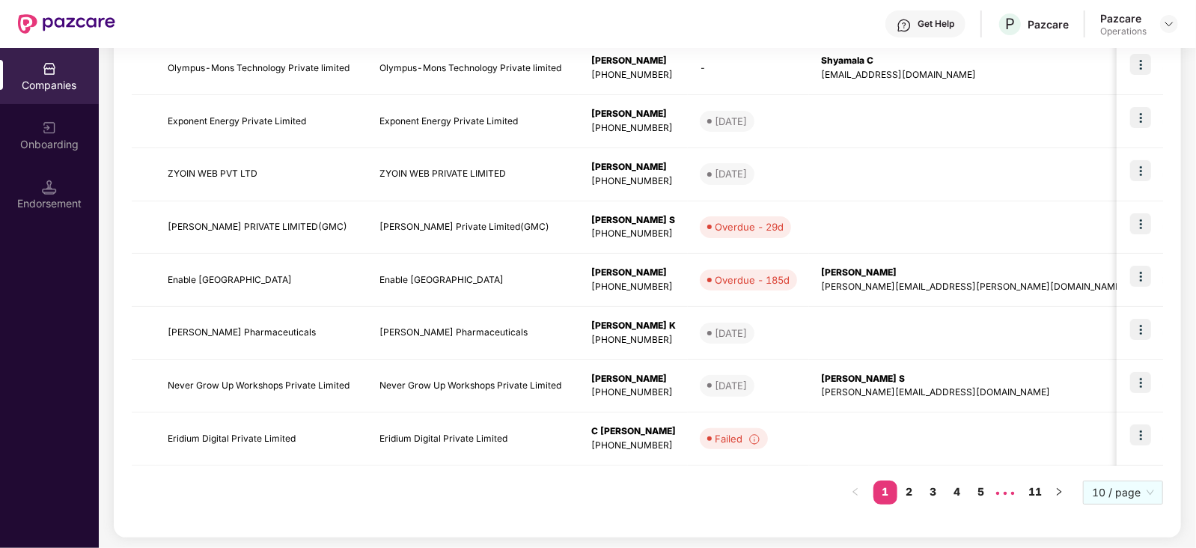
click at [34, 201] on div "Endorsement" at bounding box center [49, 203] width 99 height 15
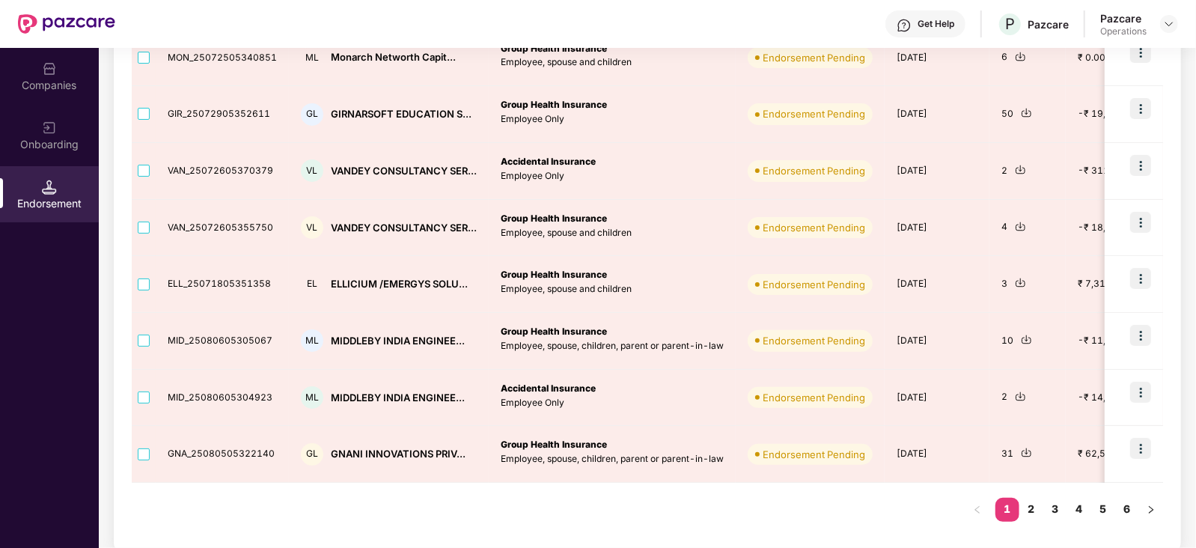
scroll to position [400, 0]
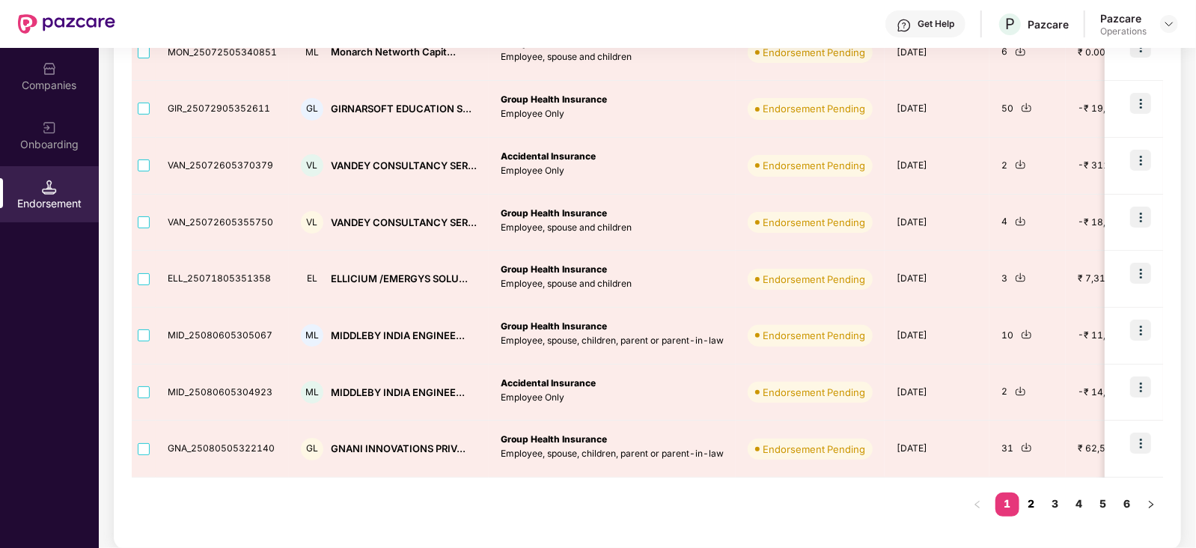
click at [1032, 498] on link "2" at bounding box center [1031, 503] width 24 height 22
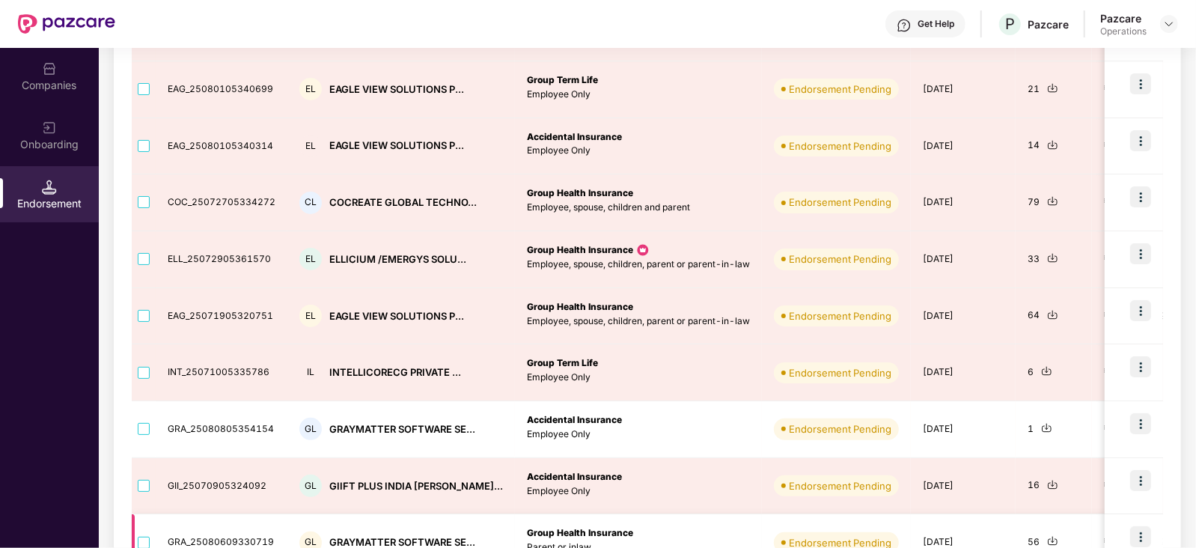
scroll to position [213, 0]
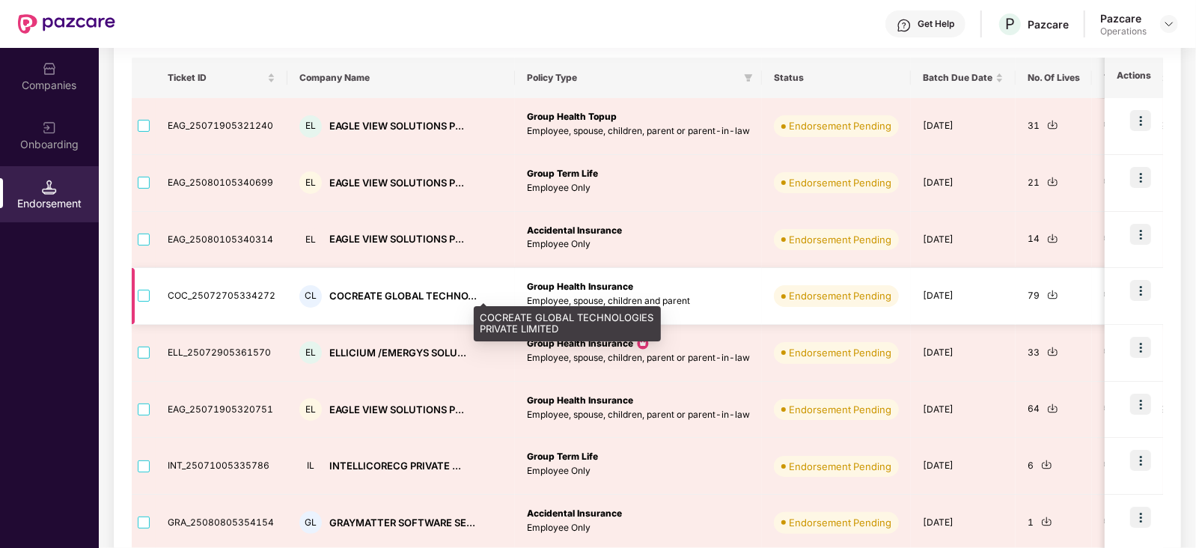
click at [358, 295] on div "COCREATE GLOBAL TECHNO..." at bounding box center [402, 296] width 147 height 14
copy div "COCREATE"
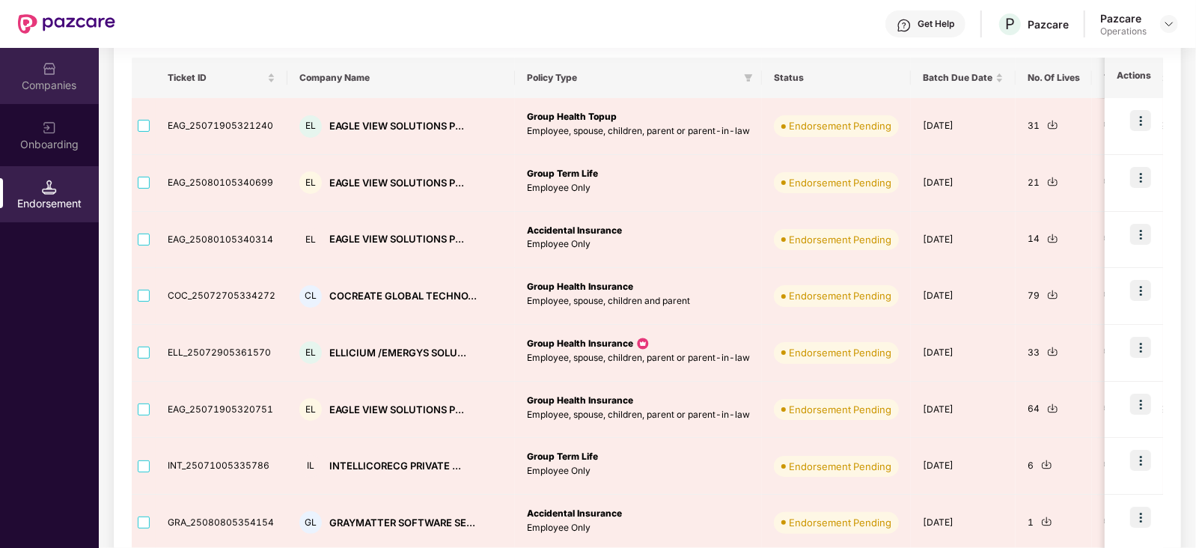
click at [55, 97] on div "Companies" at bounding box center [49, 76] width 99 height 56
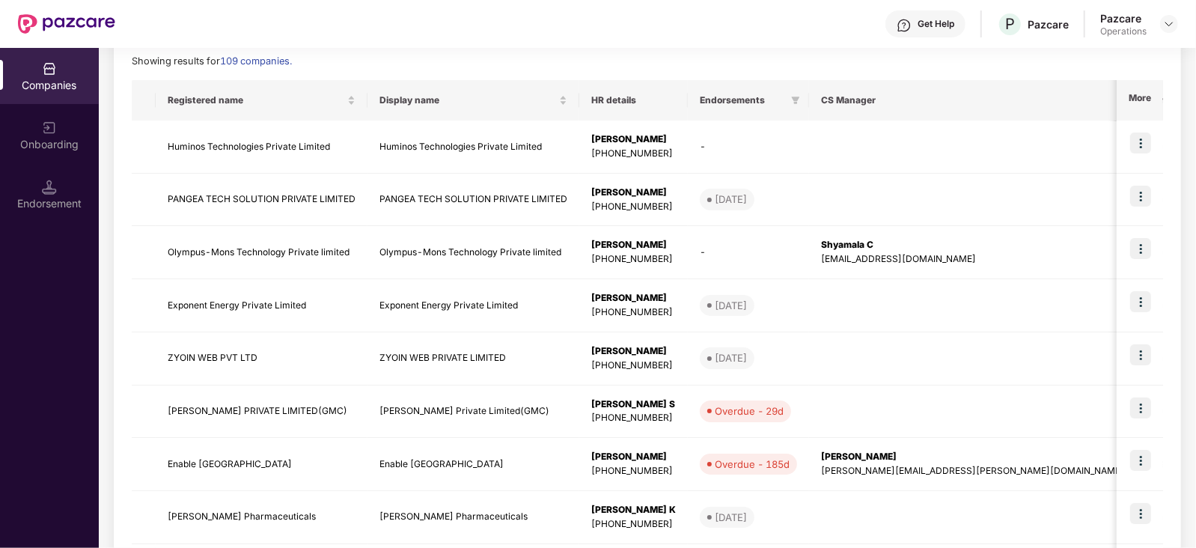
scroll to position [0, 0]
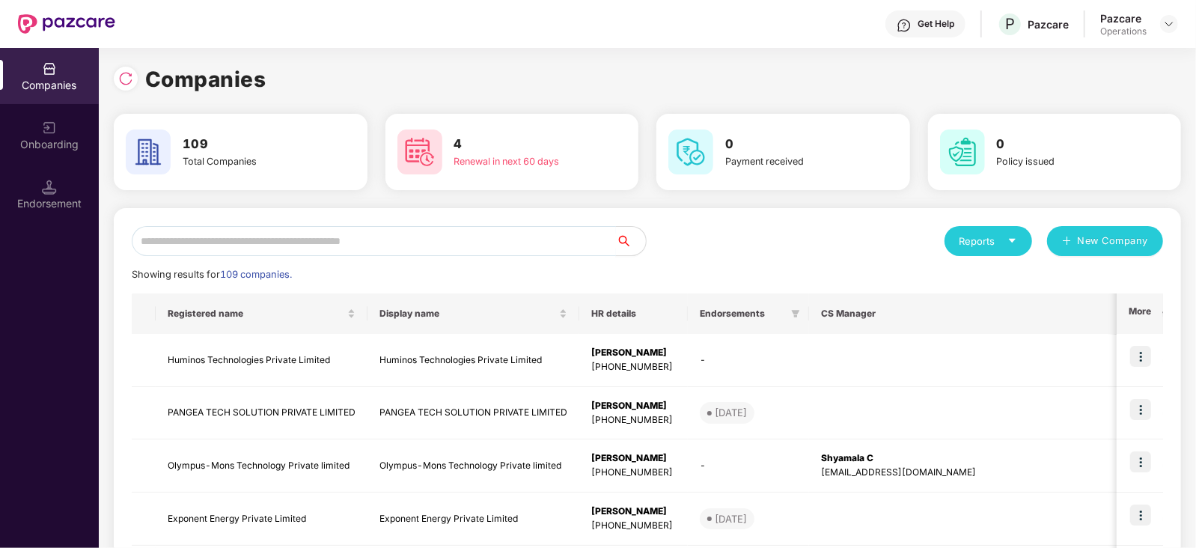
click at [330, 245] on input "text" at bounding box center [374, 241] width 484 height 30
paste input "********"
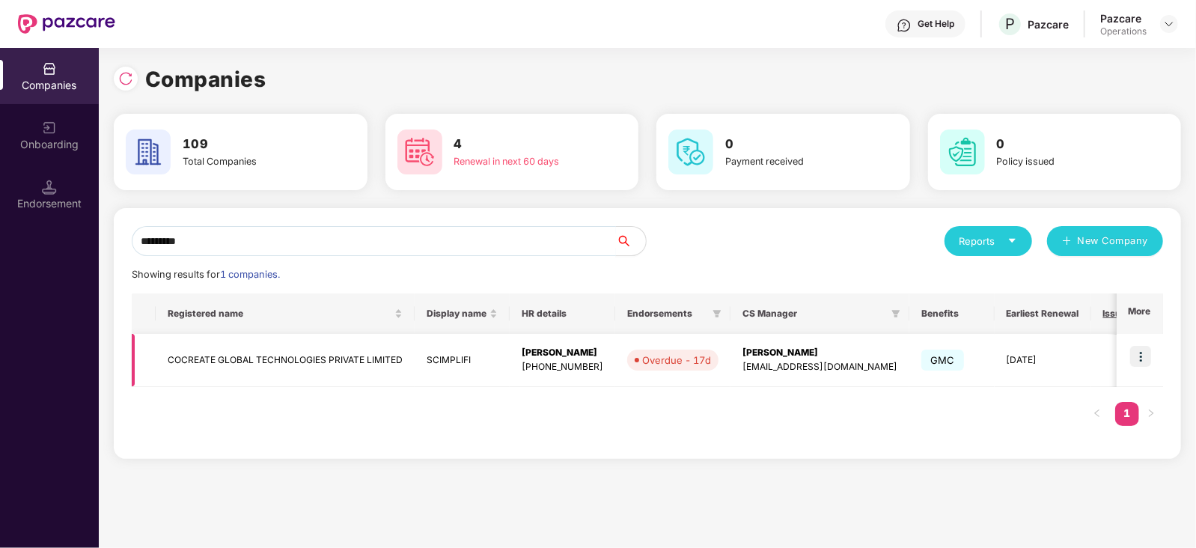
type input "********"
click at [1138, 356] on img at bounding box center [1140, 356] width 21 height 21
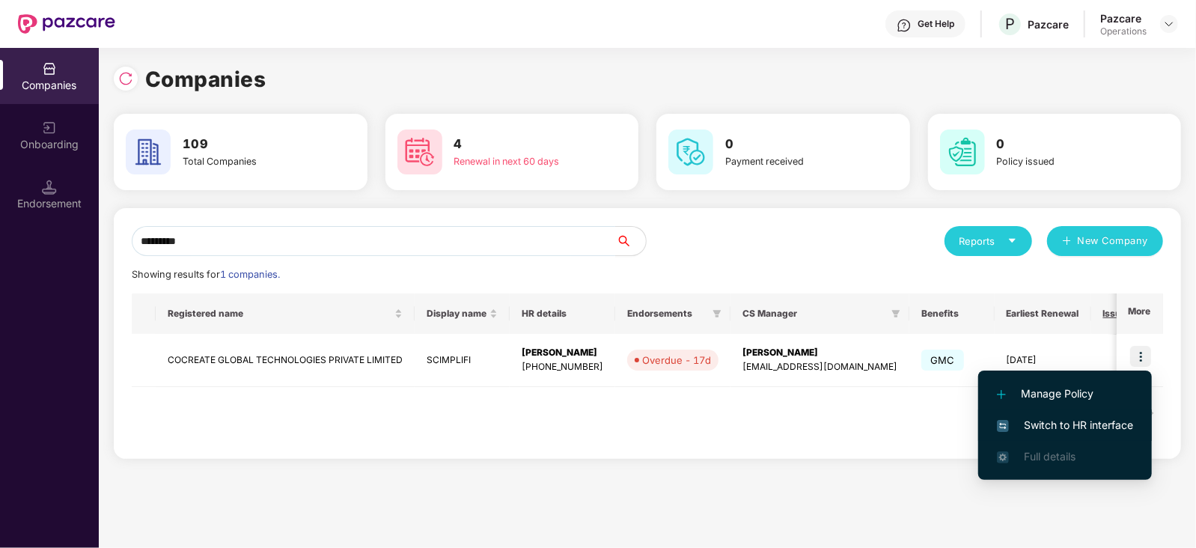
click at [1092, 418] on span "Switch to HR interface" at bounding box center [1065, 425] width 136 height 16
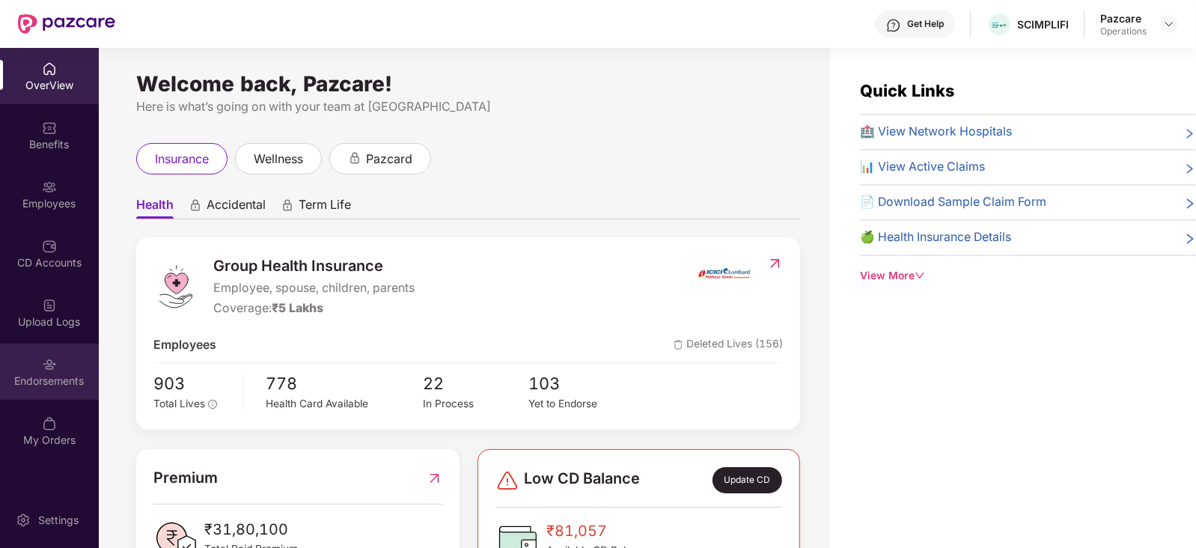
click at [44, 380] on div "Endorsements" at bounding box center [49, 380] width 99 height 15
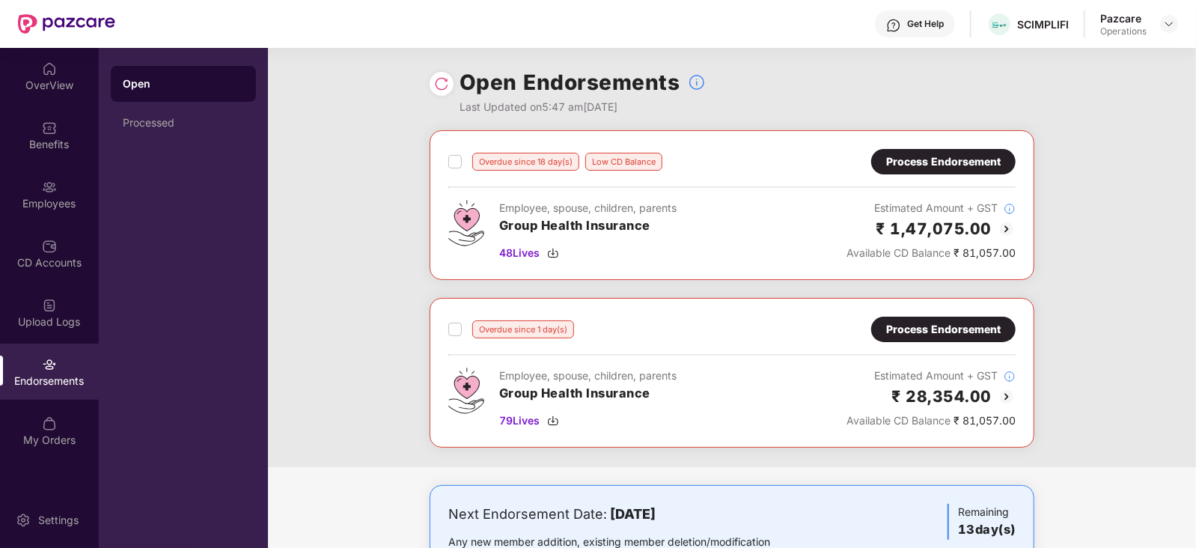
scroll to position [66, 0]
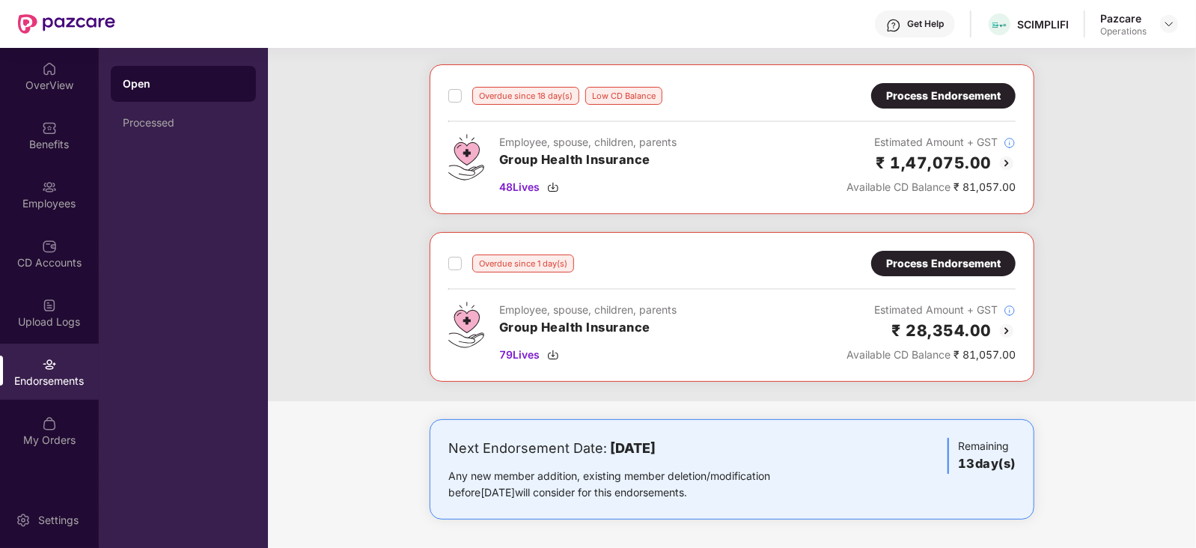
click at [912, 251] on div "Process Endorsement" at bounding box center [943, 263] width 144 height 25
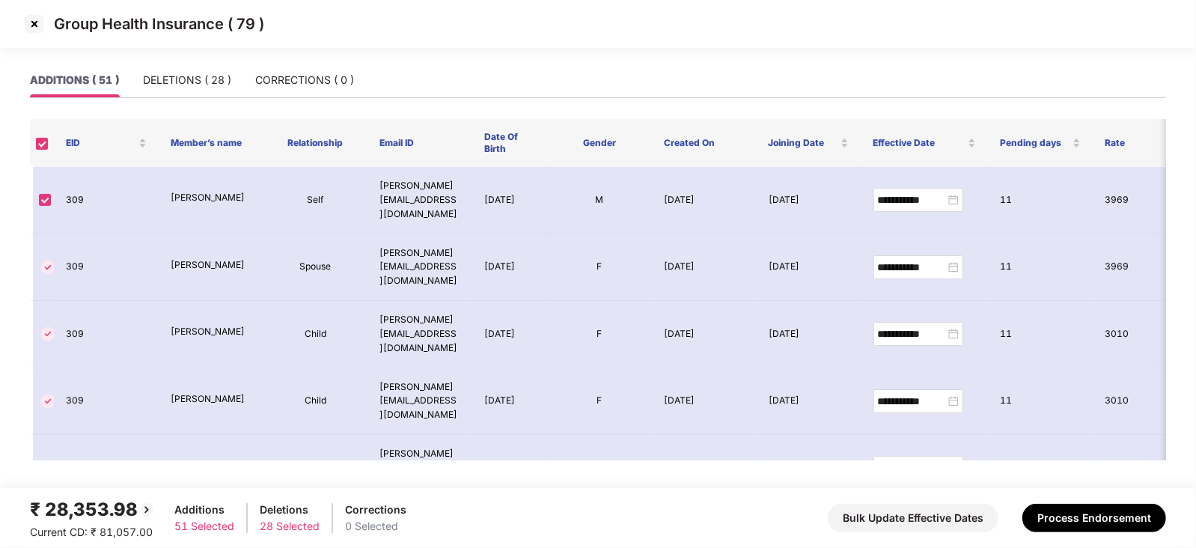
click at [27, 30] on img at bounding box center [34, 24] width 24 height 24
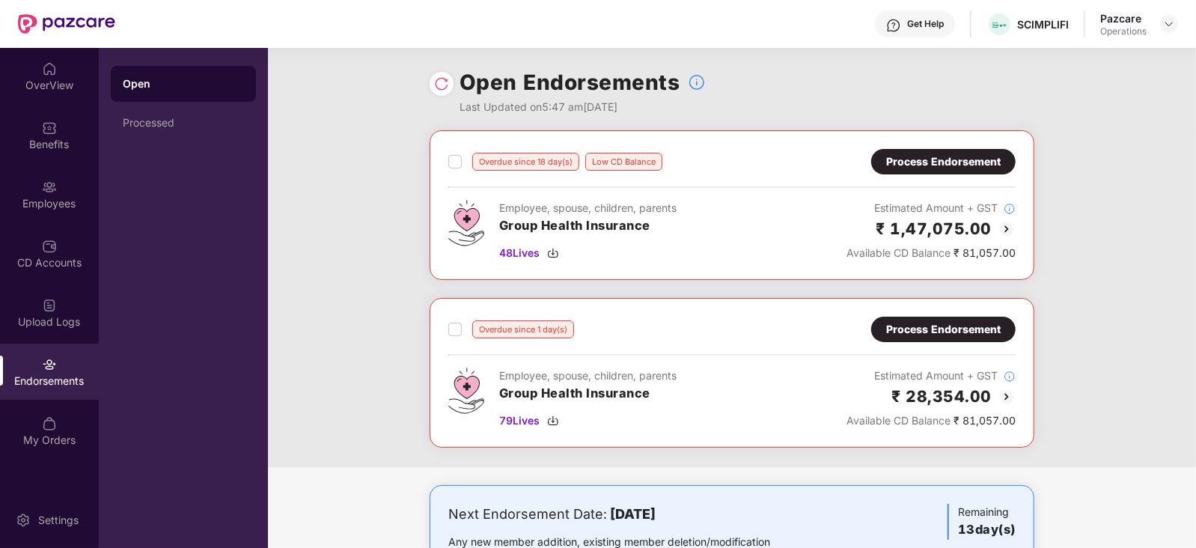
click at [448, 336] on label at bounding box center [454, 329] width 13 height 18
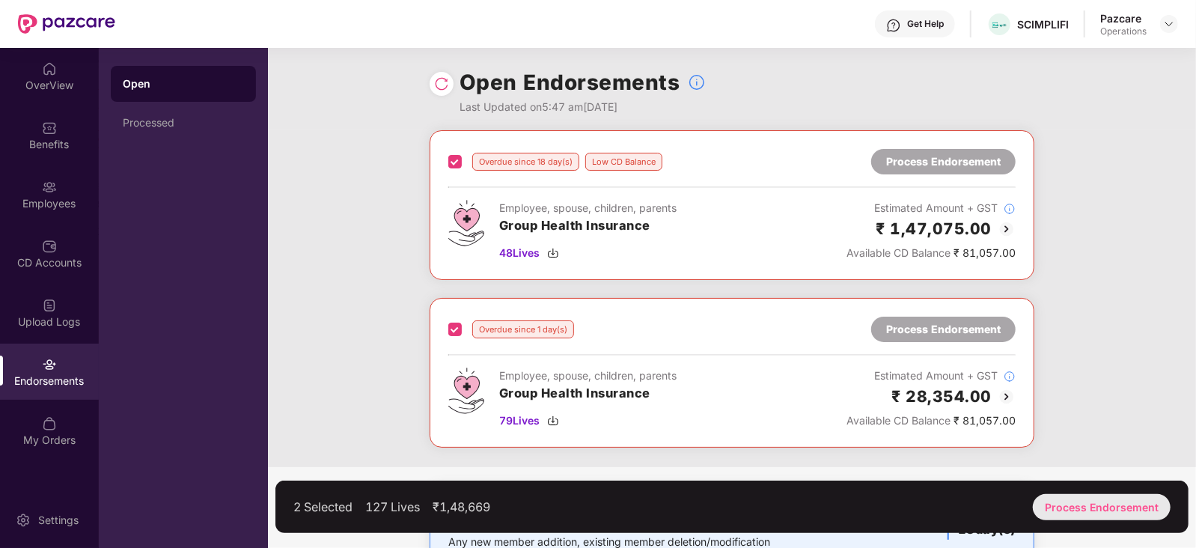
click at [1090, 513] on div "Process Endorsement" at bounding box center [1102, 507] width 138 height 26
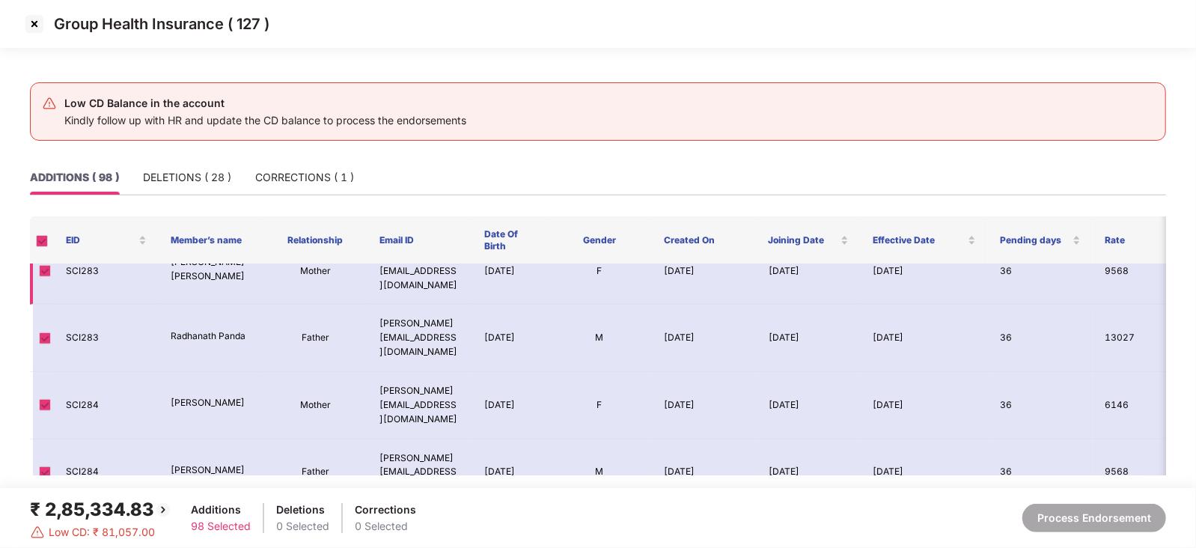
scroll to position [935, 0]
click at [40, 34] on img at bounding box center [34, 24] width 24 height 24
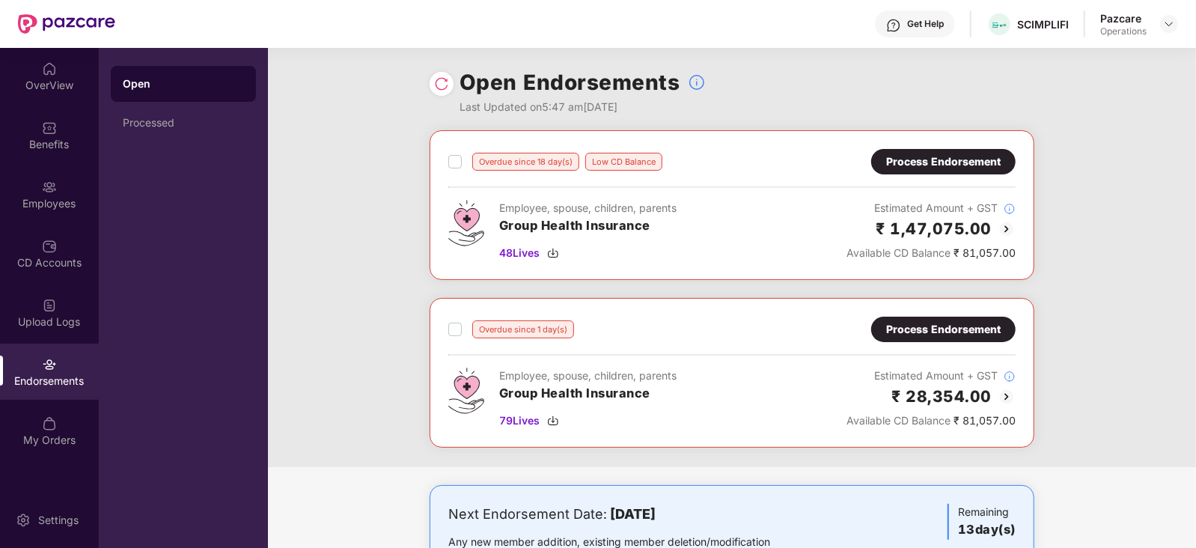
click at [883, 161] on div "Process Endorsement" at bounding box center [943, 161] width 144 height 25
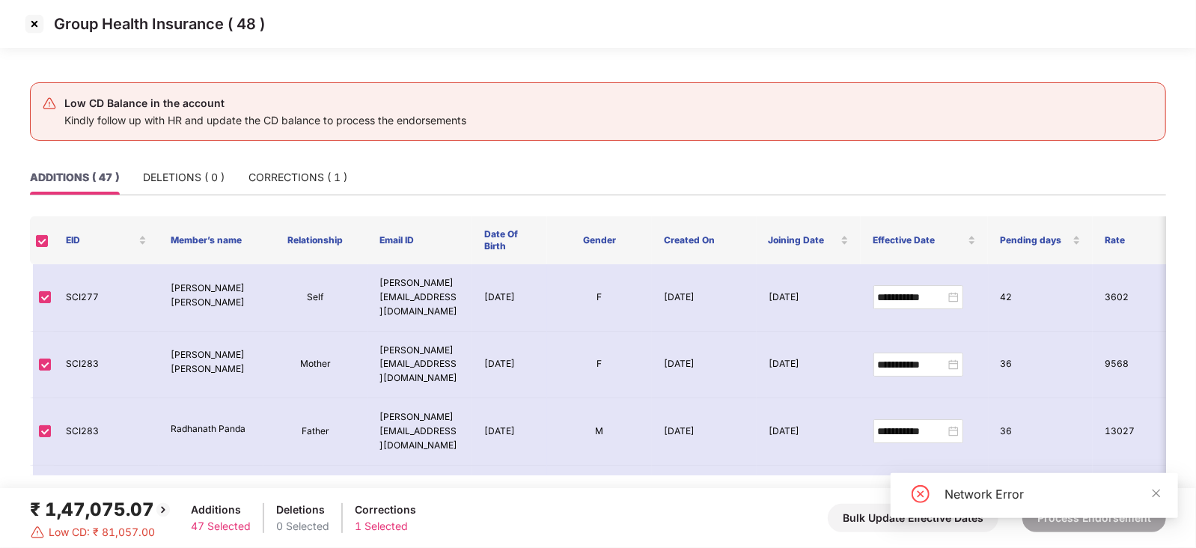
click at [37, 31] on img at bounding box center [34, 24] width 24 height 24
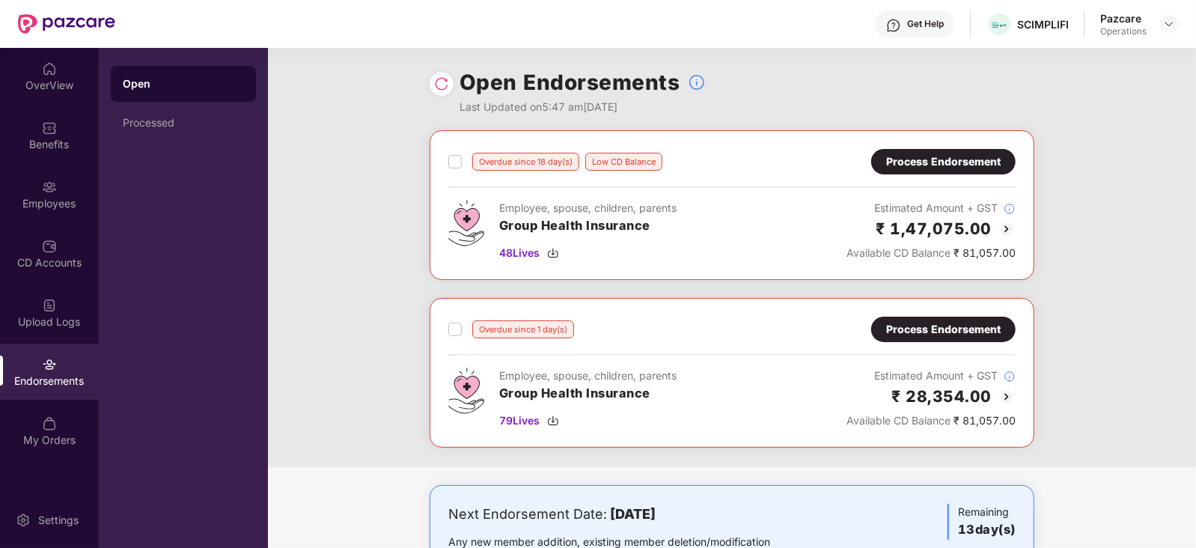
click at [900, 335] on div "Process Endorsement" at bounding box center [943, 329] width 115 height 16
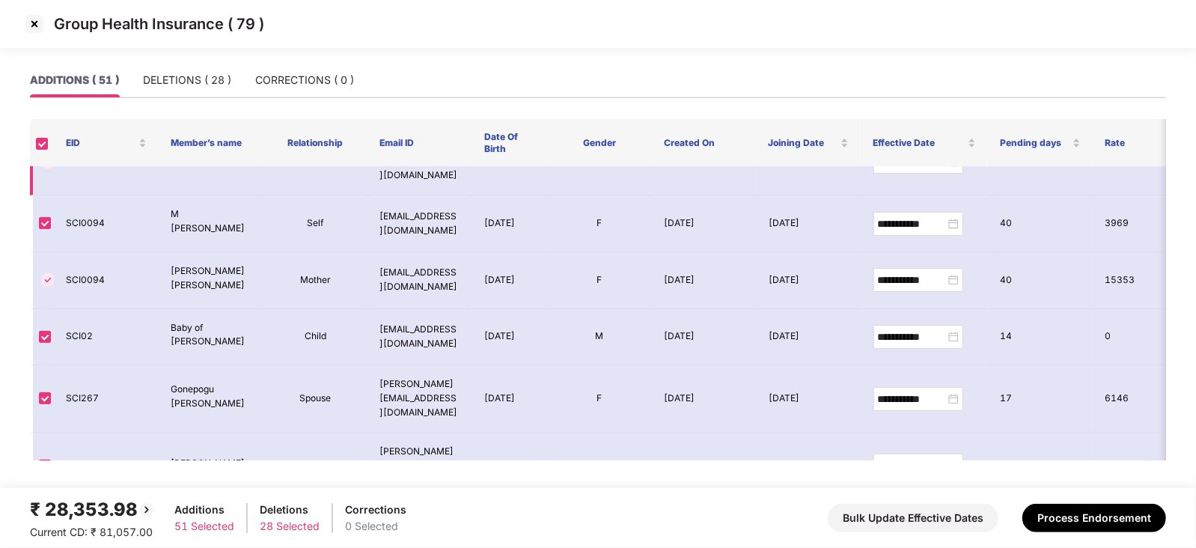
scroll to position [0, 0]
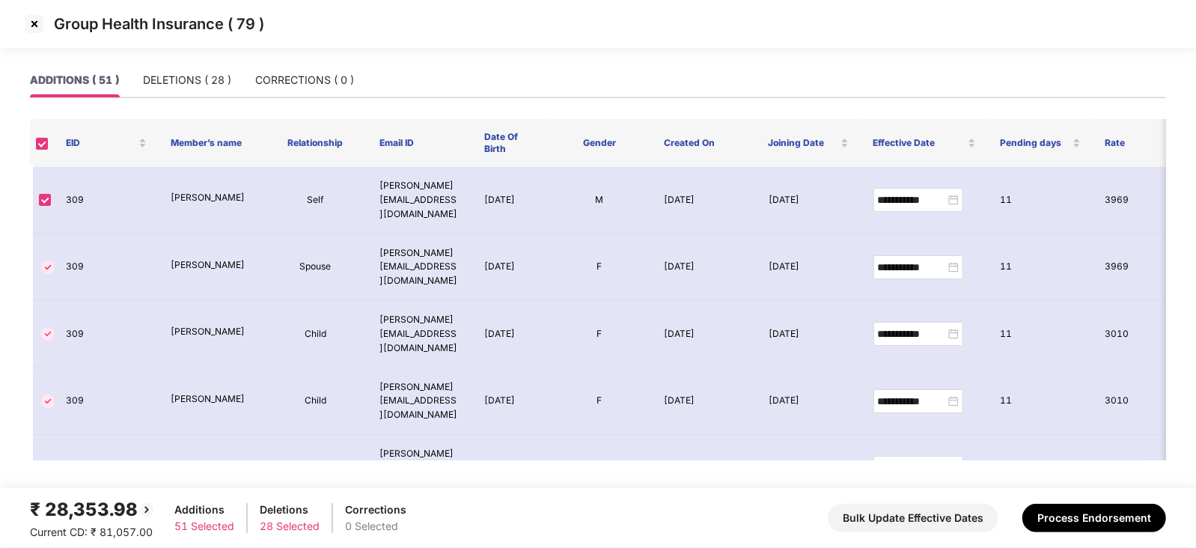
click at [34, 35] on img at bounding box center [34, 24] width 24 height 24
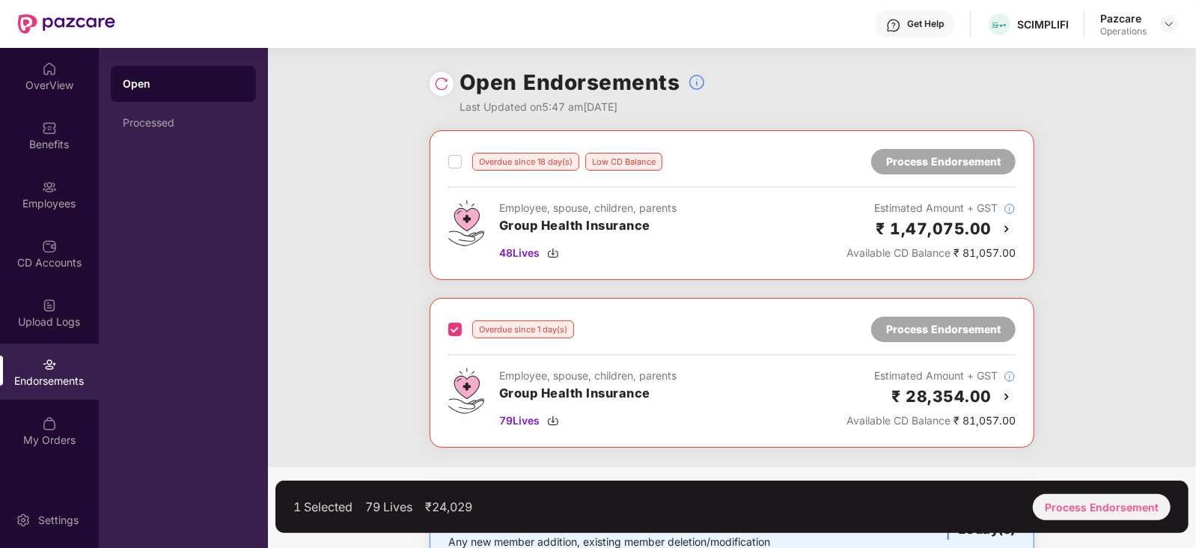
click at [296, 328] on div "Overdue since 18 day(s) Low CD Balance Process Endorsement Employee, spouse, ch…" at bounding box center [732, 298] width 928 height 337
click at [332, 152] on div "Overdue since 18 day(s) Low CD Balance Process Endorsement Employee, spouse, ch…" at bounding box center [732, 298] width 928 height 337
click at [146, 131] on div "Processed" at bounding box center [183, 123] width 145 height 36
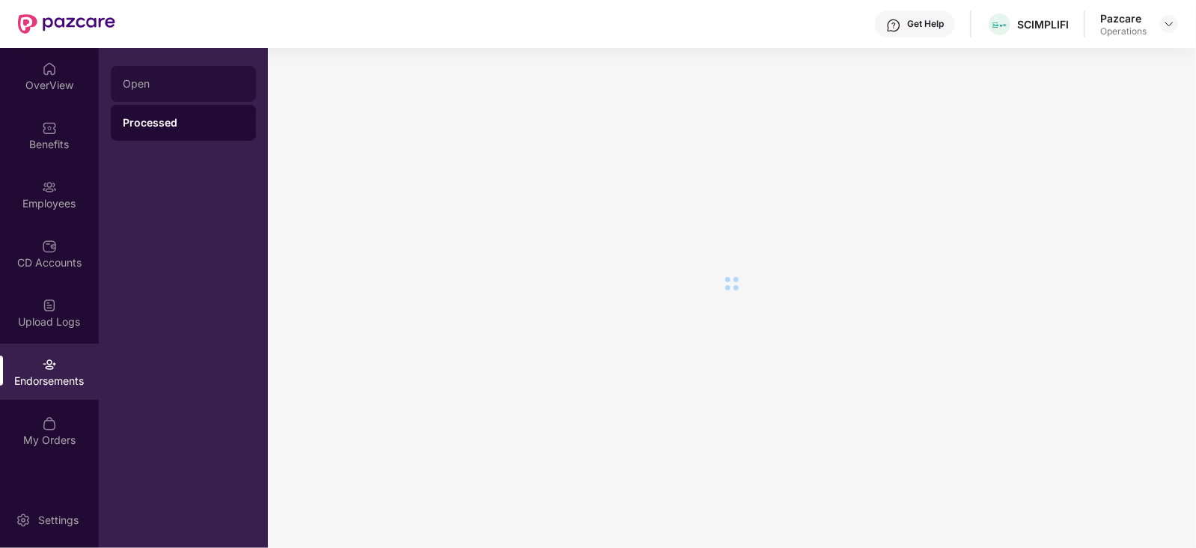
click at [138, 88] on div "Open" at bounding box center [183, 84] width 121 height 12
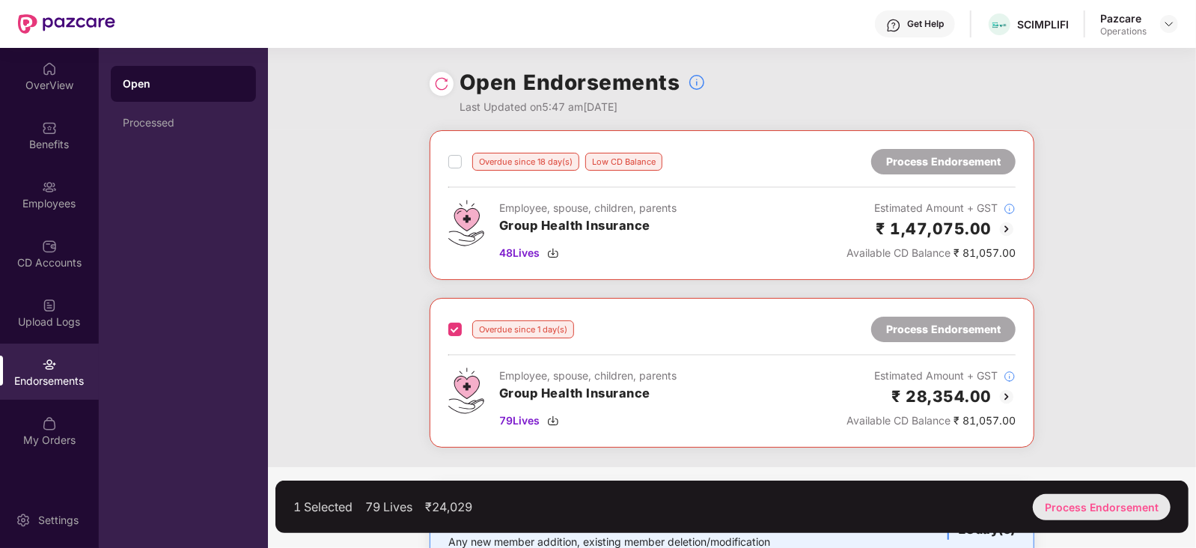
click at [1084, 510] on div "Process Endorsement" at bounding box center [1102, 507] width 138 height 26
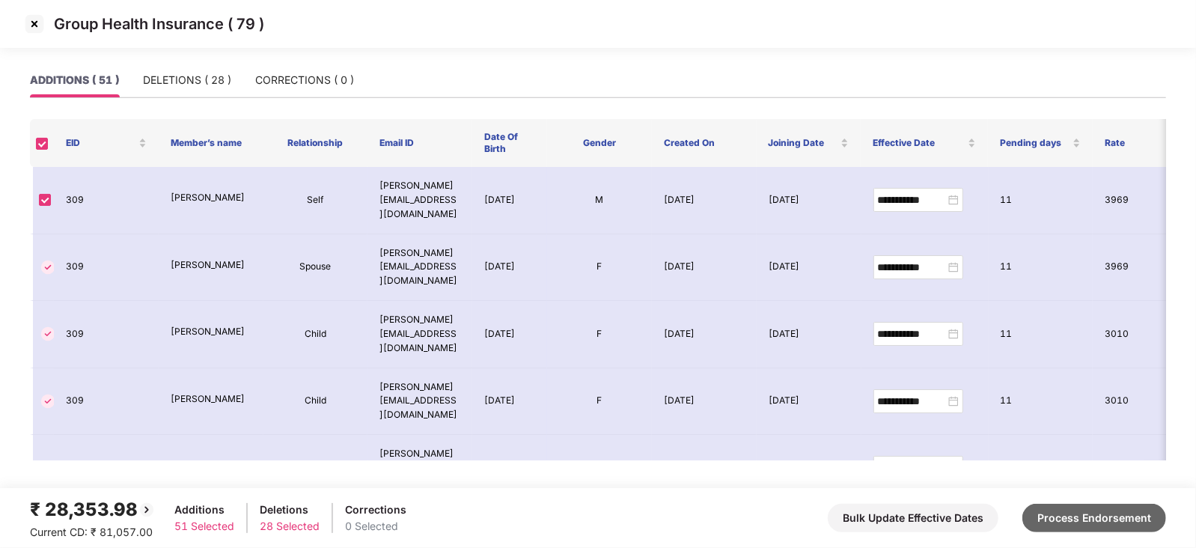
click at [1076, 510] on button "Process Endorsement" at bounding box center [1094, 518] width 144 height 28
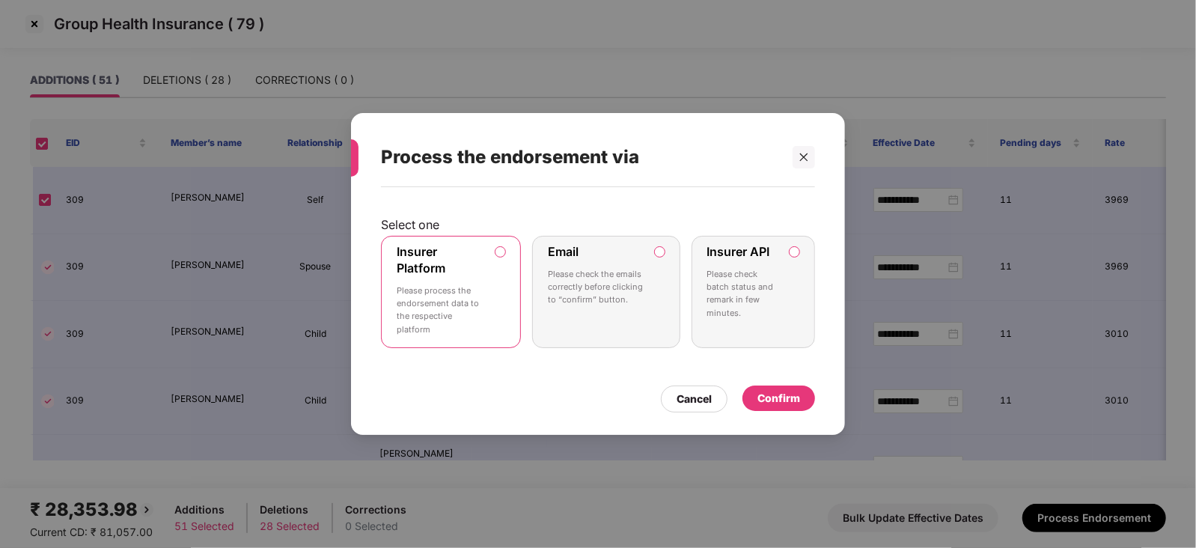
click at [797, 256] on label "Insurer API Please check batch status and remark in few minutes." at bounding box center [752, 292] width 123 height 112
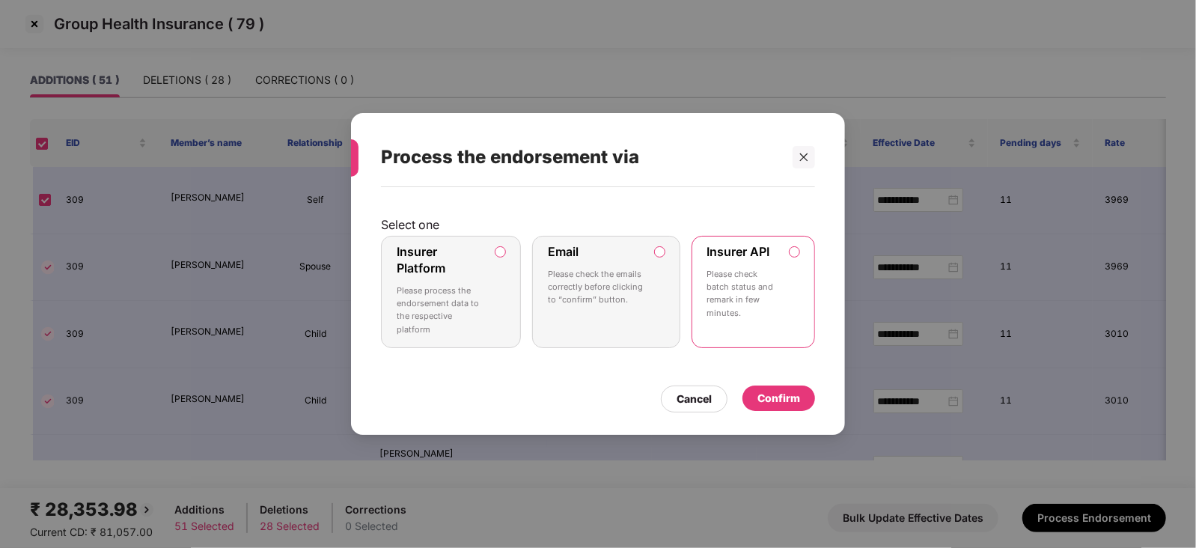
click at [773, 406] on div "Confirm" at bounding box center [778, 397] width 73 height 25
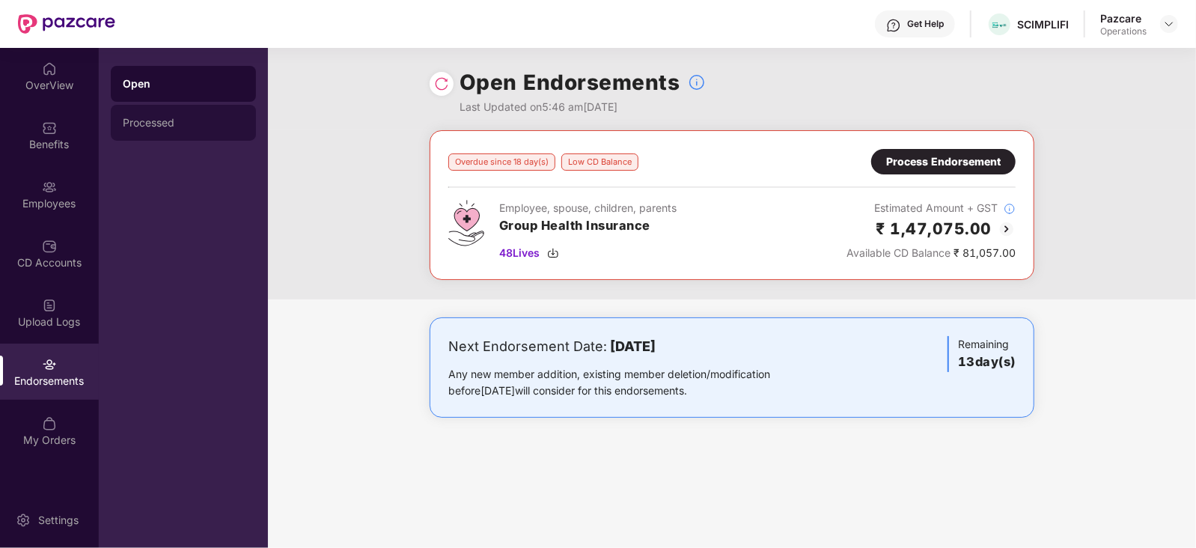
click at [187, 113] on div "Processed" at bounding box center [183, 123] width 145 height 36
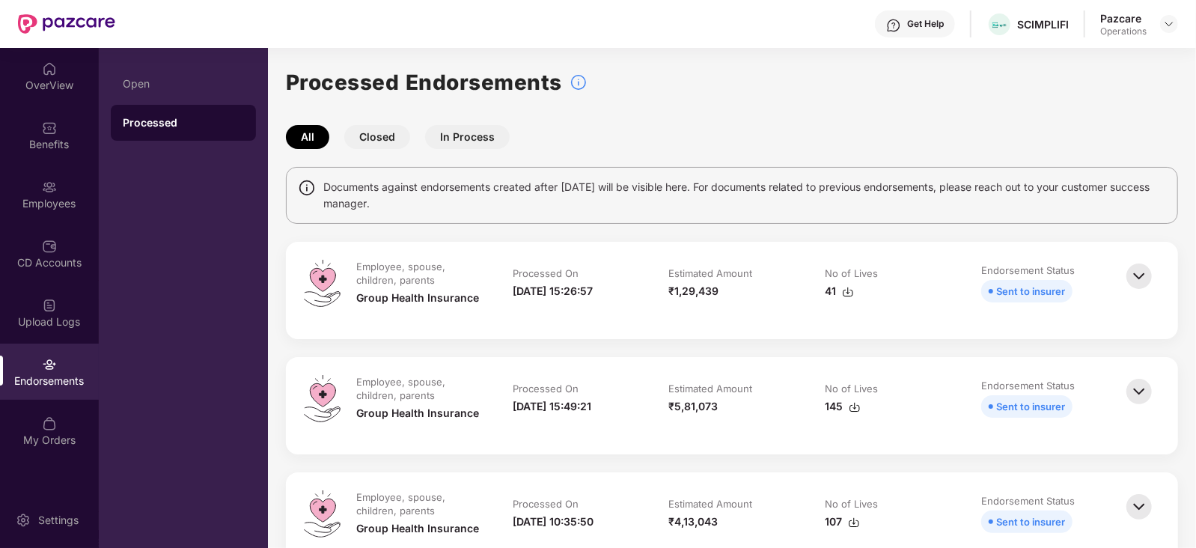
click at [854, 291] on div "41" at bounding box center [888, 291] width 126 height 16
click at [116, 85] on div "Open" at bounding box center [183, 84] width 145 height 36
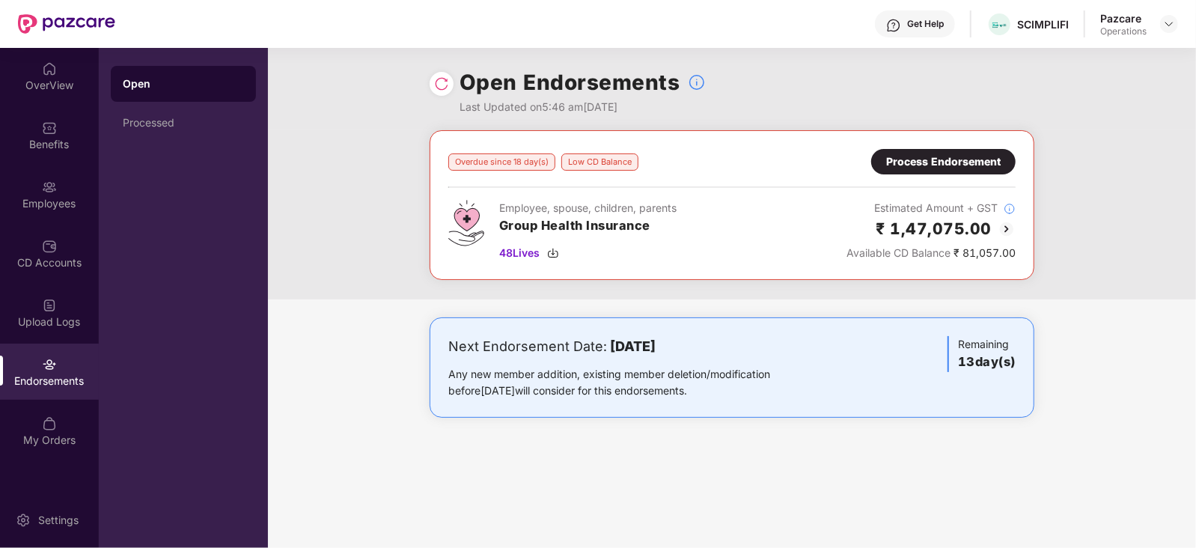
click at [444, 84] on img at bounding box center [441, 83] width 15 height 15
click at [147, 112] on div "Processed" at bounding box center [183, 123] width 145 height 36
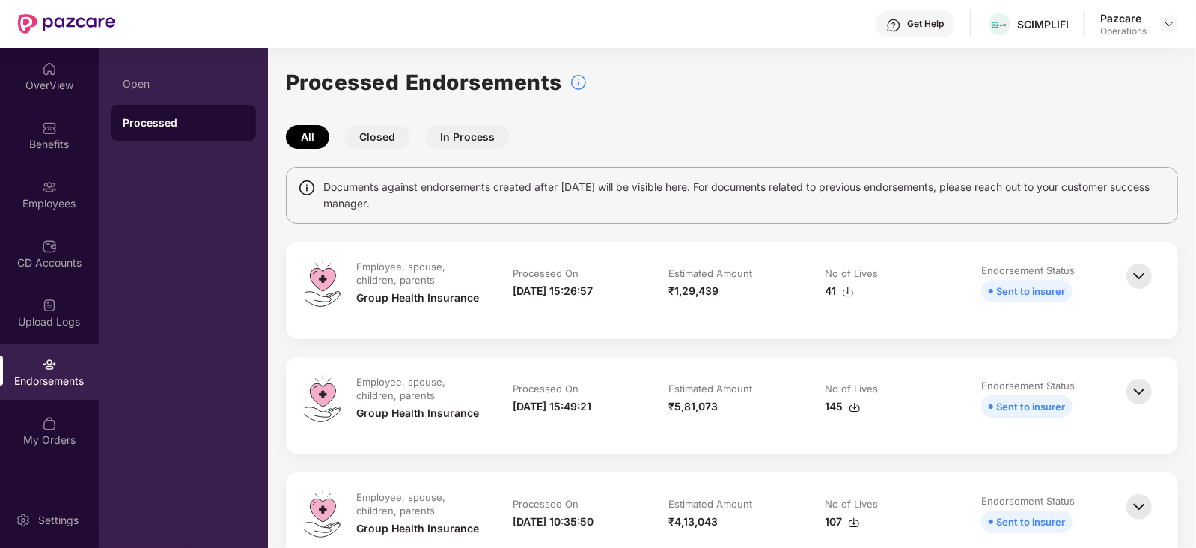
click at [1130, 268] on img at bounding box center [1139, 276] width 33 height 33
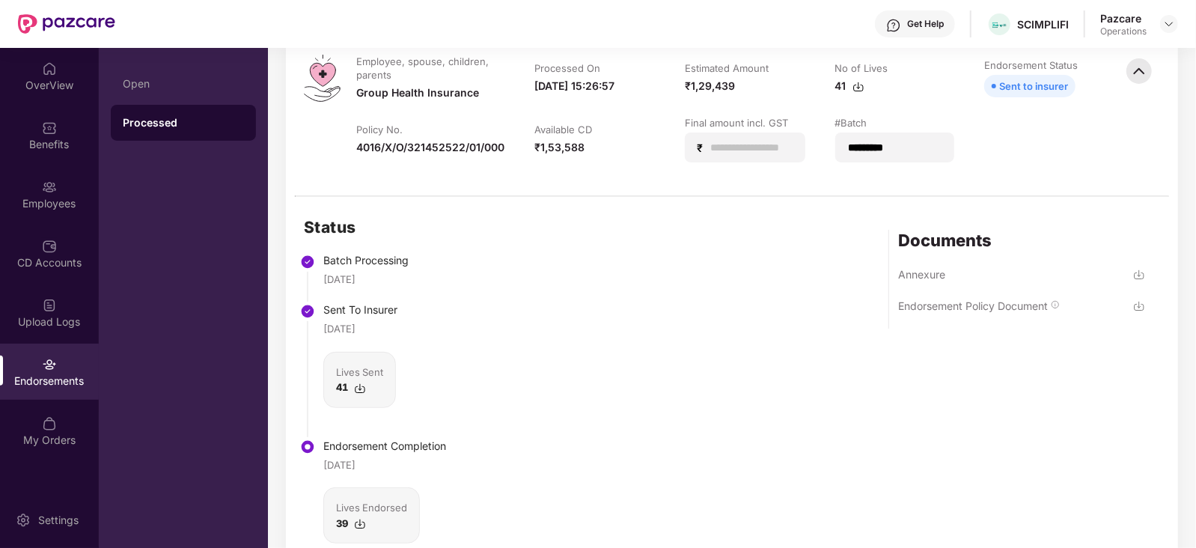
scroll to position [186, 0]
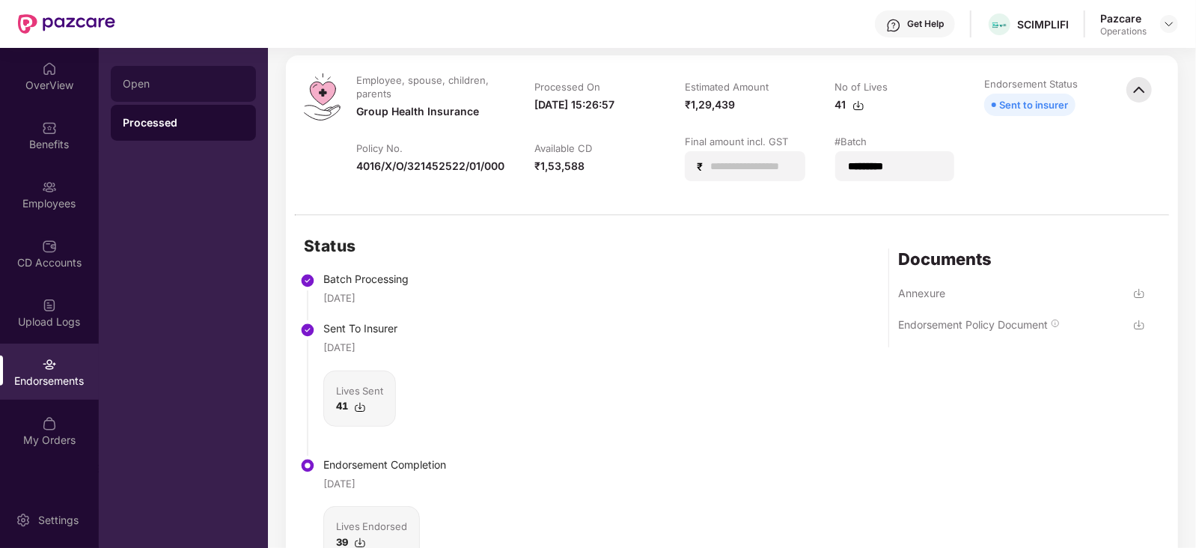
click at [129, 97] on div "Open" at bounding box center [183, 84] width 145 height 36
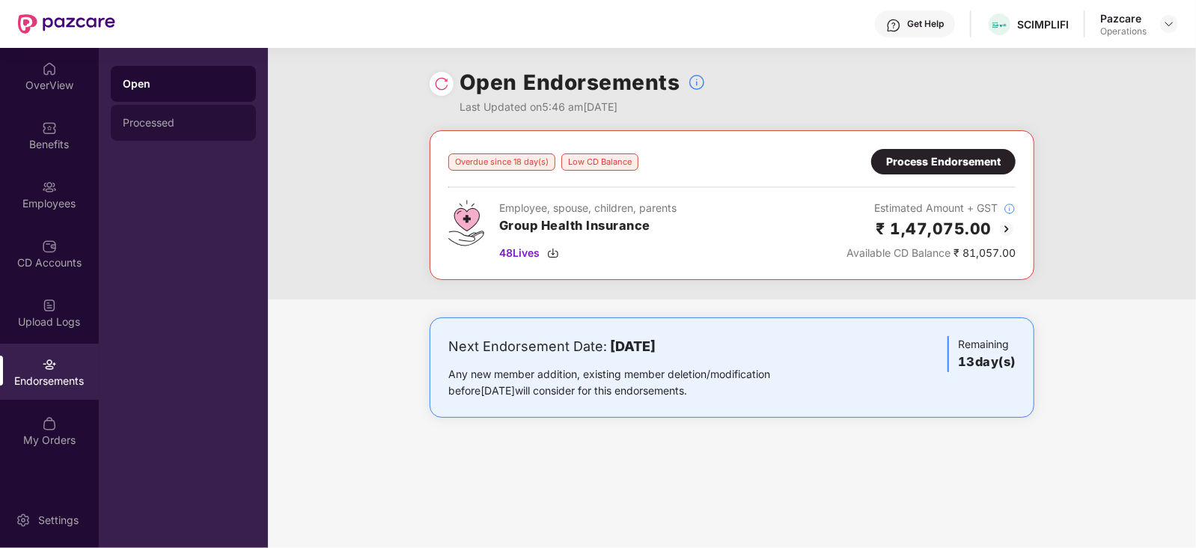
click at [161, 121] on div "Processed" at bounding box center [183, 123] width 121 height 12
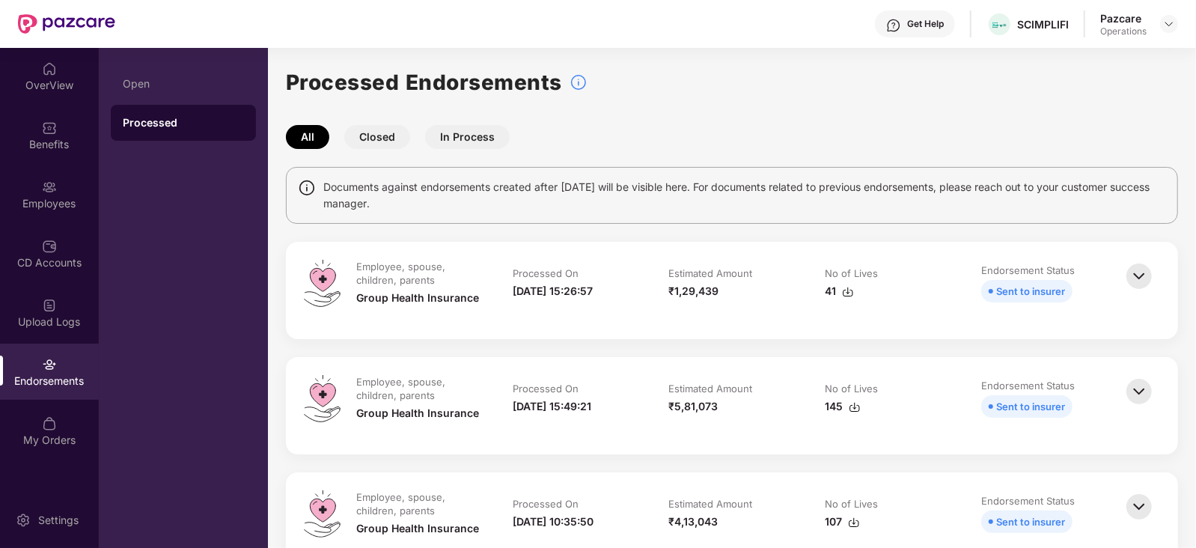
click at [1112, 269] on td "Endorsement Status Sent to insurer" at bounding box center [1044, 290] width 156 height 61
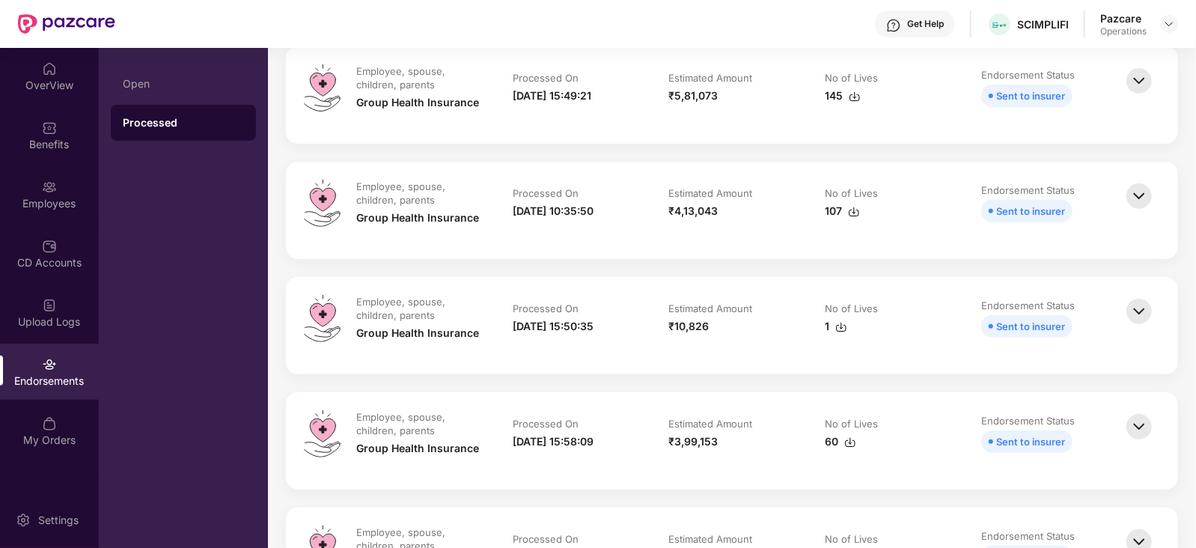
scroll to position [373, 0]
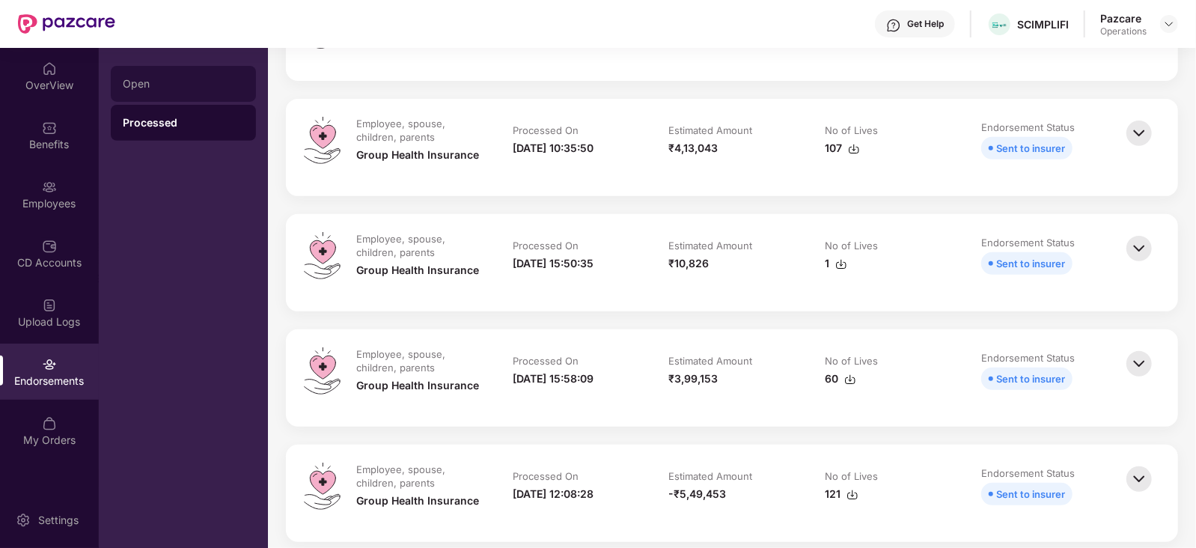
click at [153, 76] on div "Open" at bounding box center [183, 84] width 145 height 36
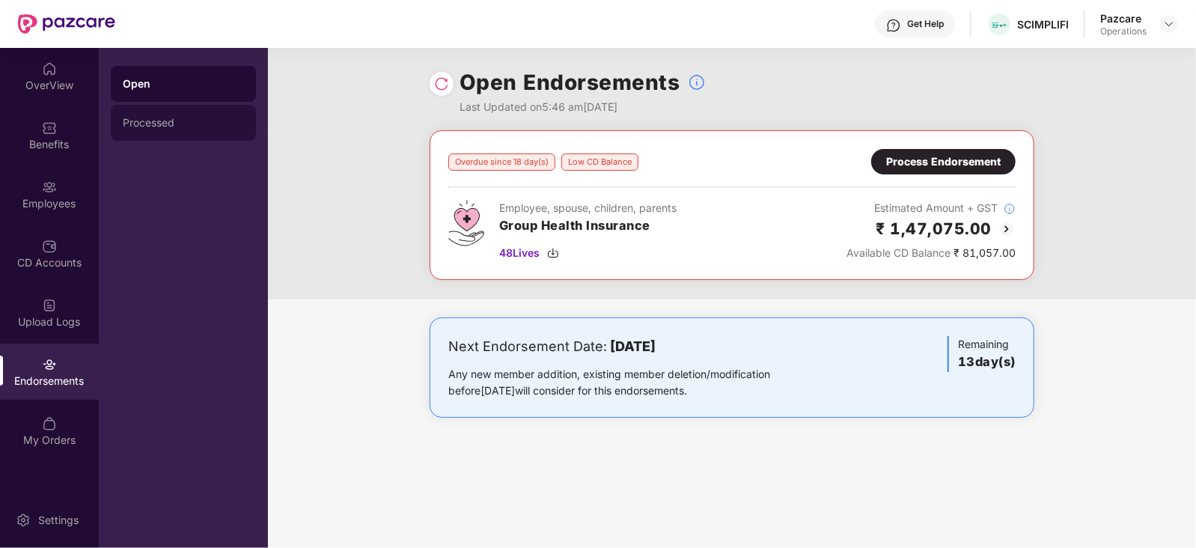
click at [174, 117] on div "Processed" at bounding box center [183, 123] width 121 height 12
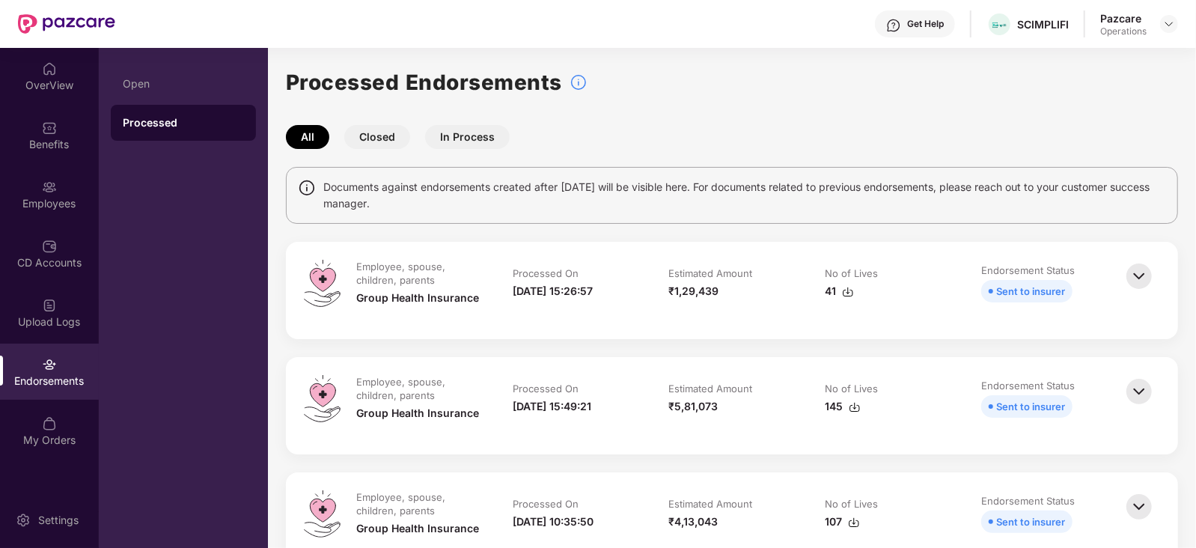
click at [374, 129] on button "Closed" at bounding box center [377, 137] width 66 height 24
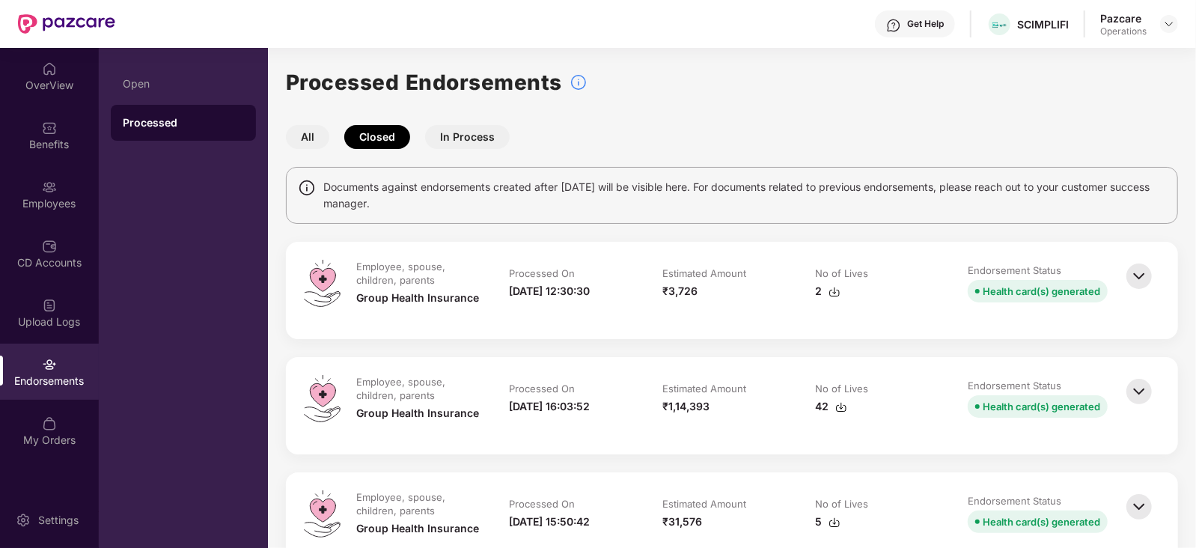
click at [475, 126] on button "In Process" at bounding box center [467, 137] width 85 height 24
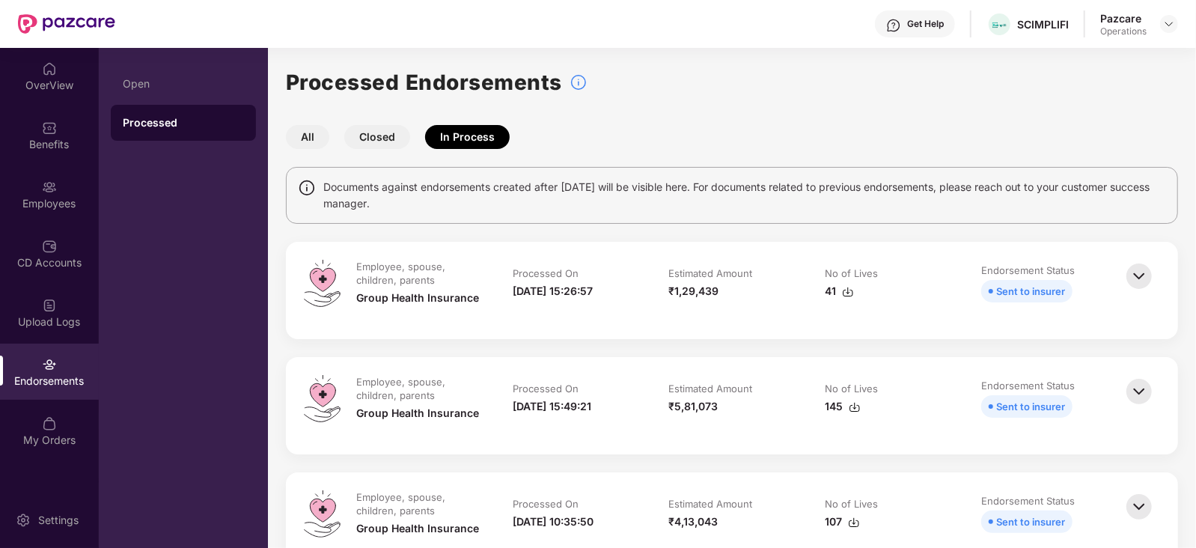
click at [301, 133] on button "All" at bounding box center [307, 137] width 43 height 24
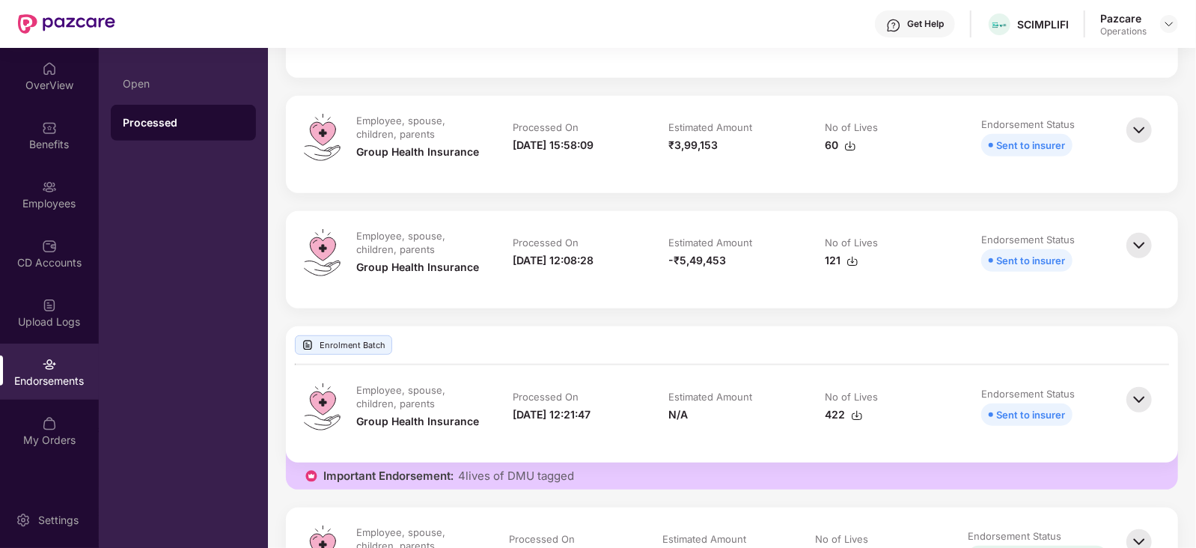
scroll to position [468, 0]
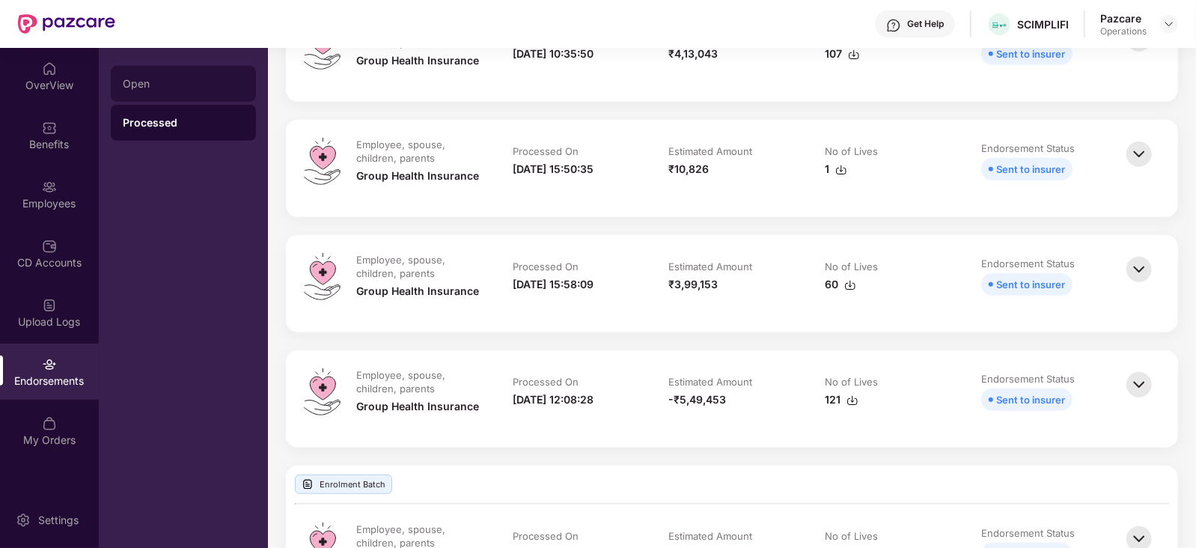
click at [174, 92] on div "Open" at bounding box center [183, 84] width 145 height 36
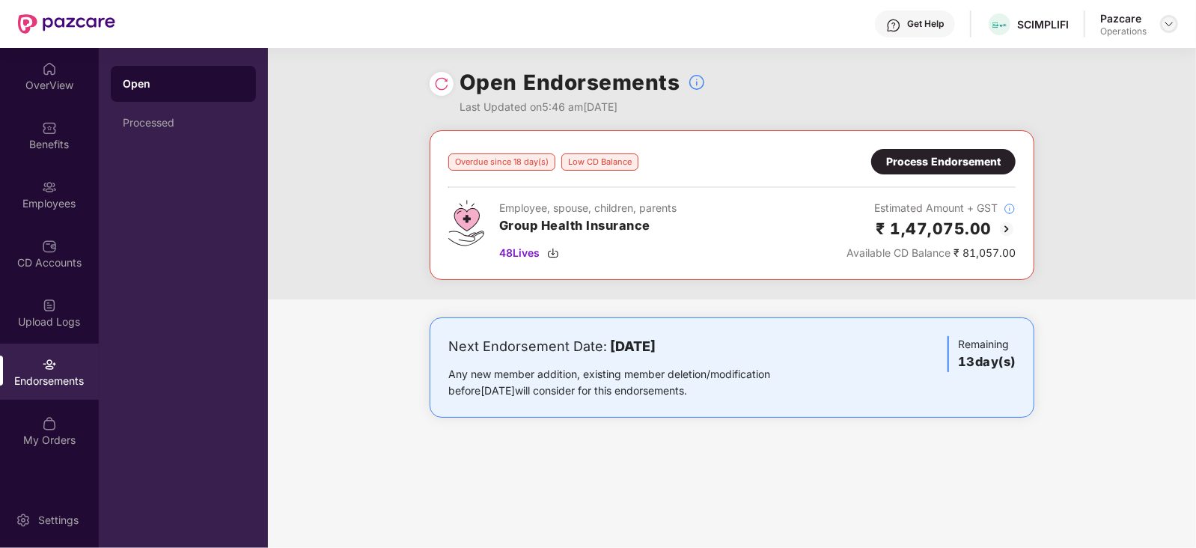
click at [1173, 27] on img at bounding box center [1169, 24] width 12 height 12
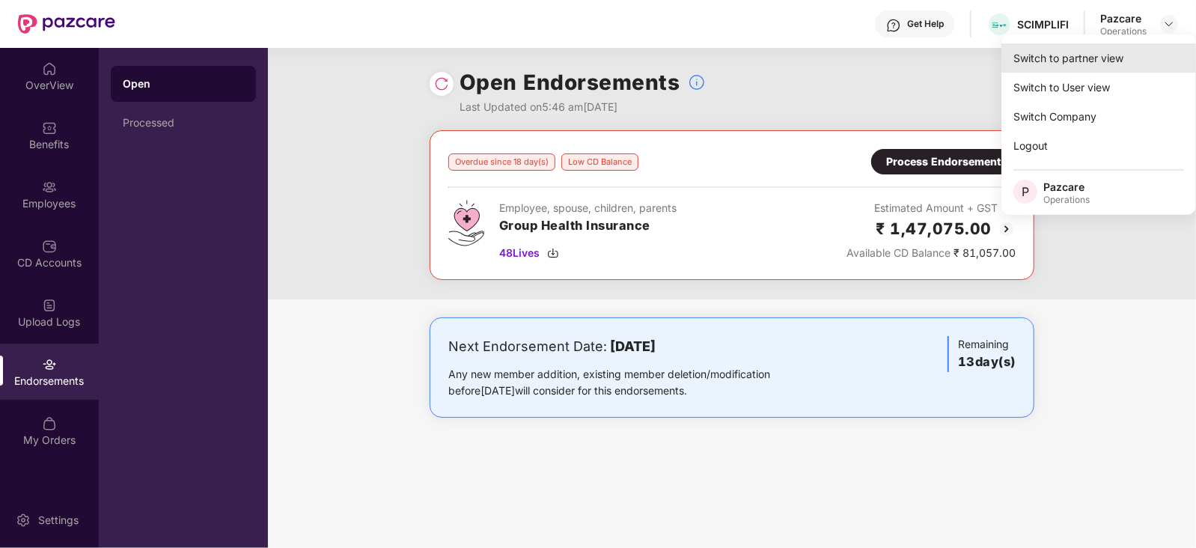
click at [1124, 45] on div "Switch to partner view" at bounding box center [1098, 57] width 195 height 29
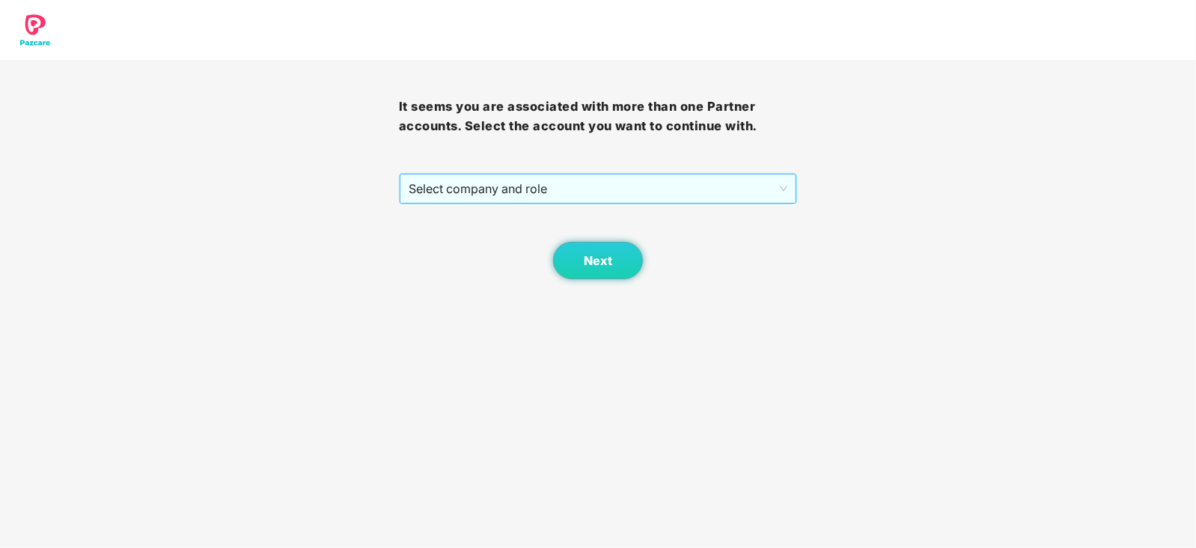
click at [558, 189] on span "Select company and role" at bounding box center [598, 188] width 379 height 28
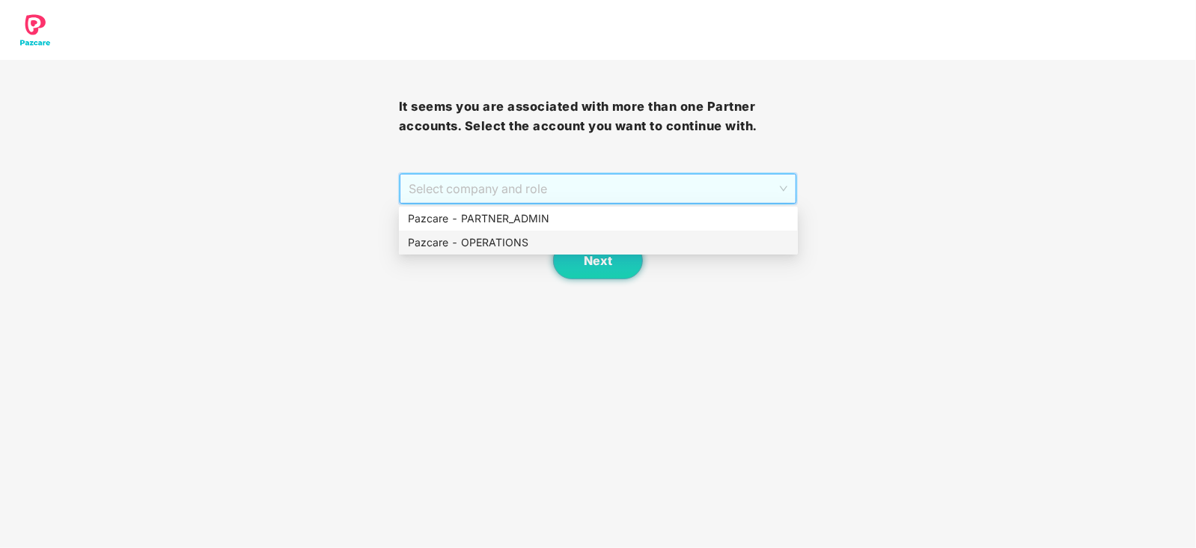
click at [535, 245] on div "Pazcare - OPERATIONS" at bounding box center [598, 242] width 381 height 16
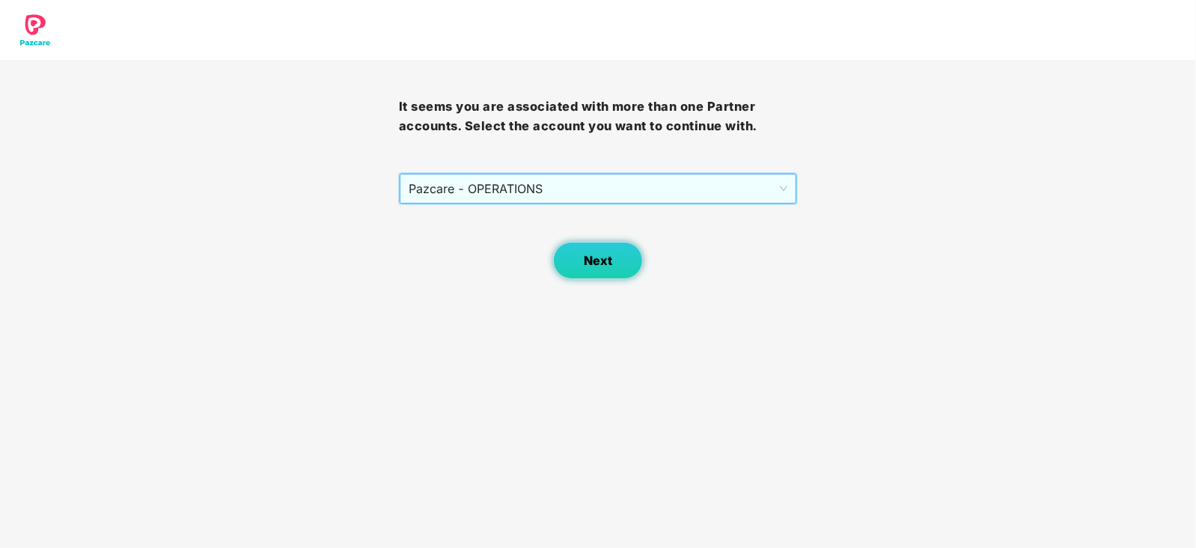
click at [606, 269] on button "Next" at bounding box center [598, 260] width 90 height 37
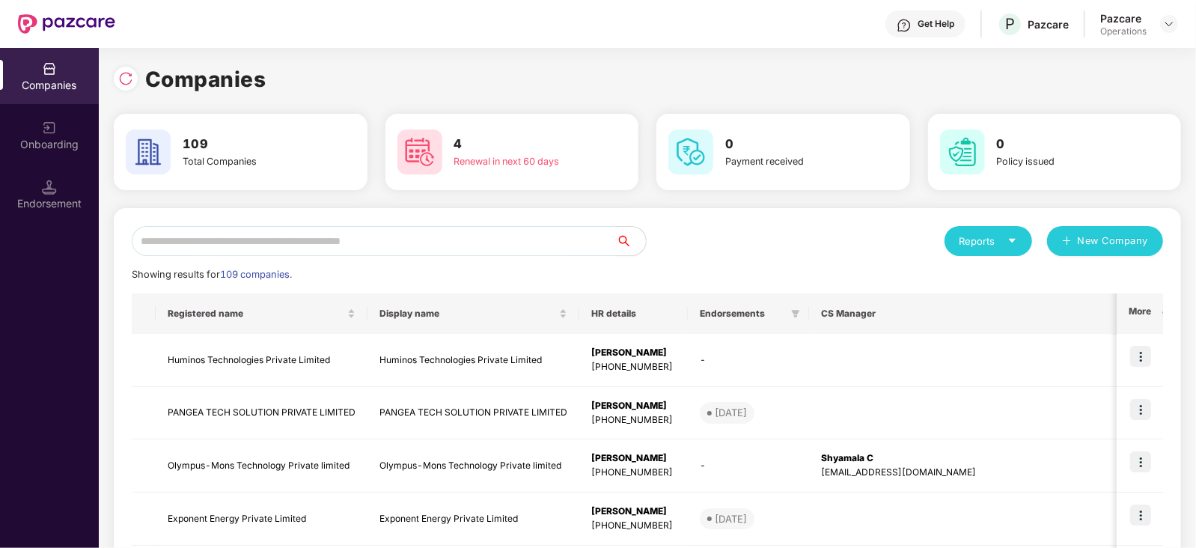
click at [47, 192] on img at bounding box center [49, 187] width 15 height 15
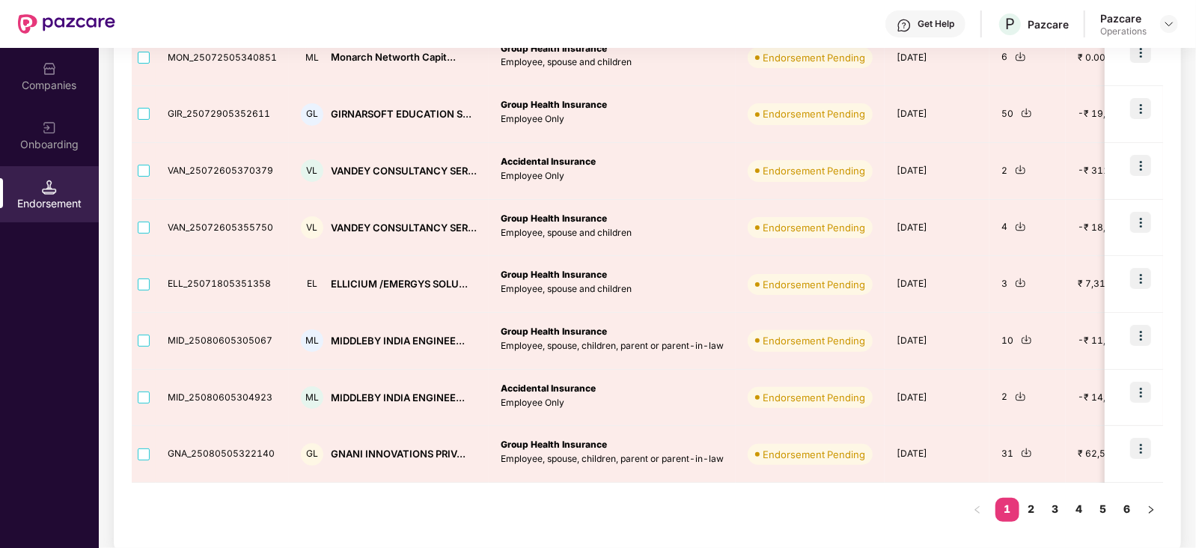
scroll to position [400, 0]
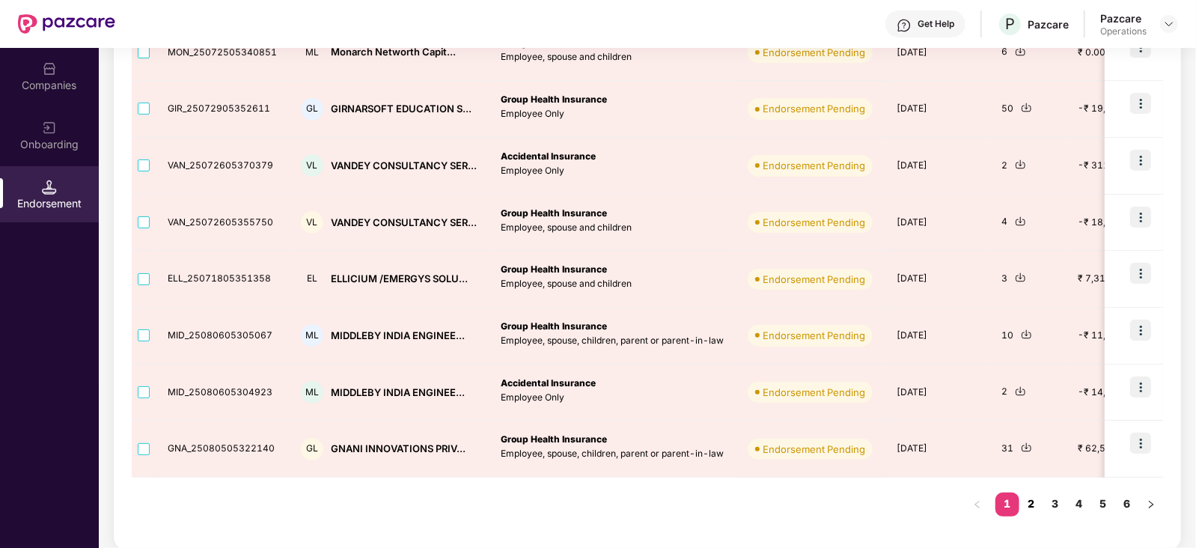
click at [1029, 508] on link "2" at bounding box center [1031, 503] width 24 height 22
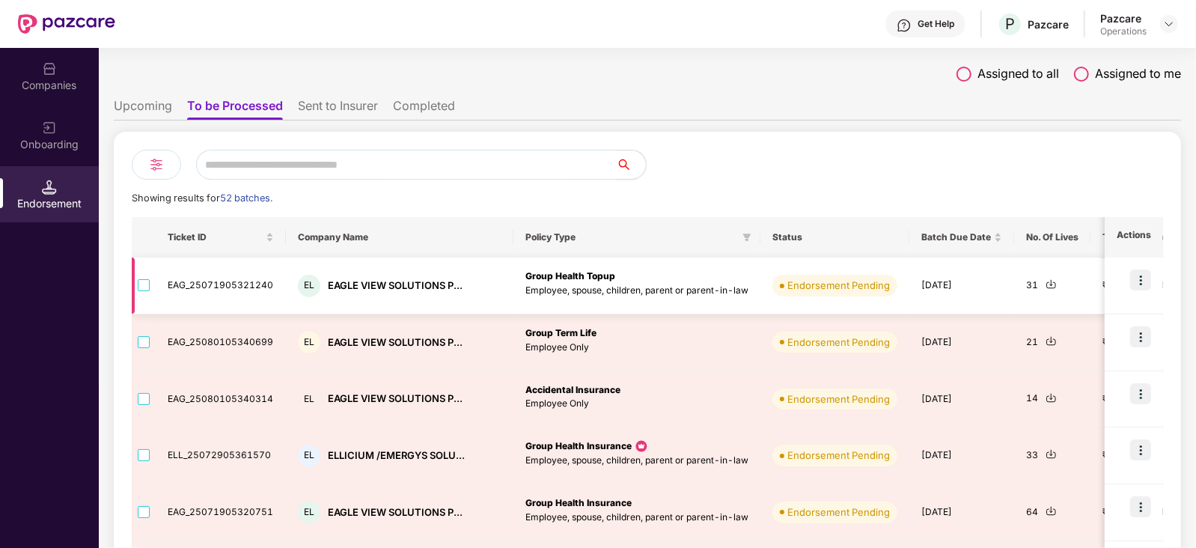
scroll to position [0, 0]
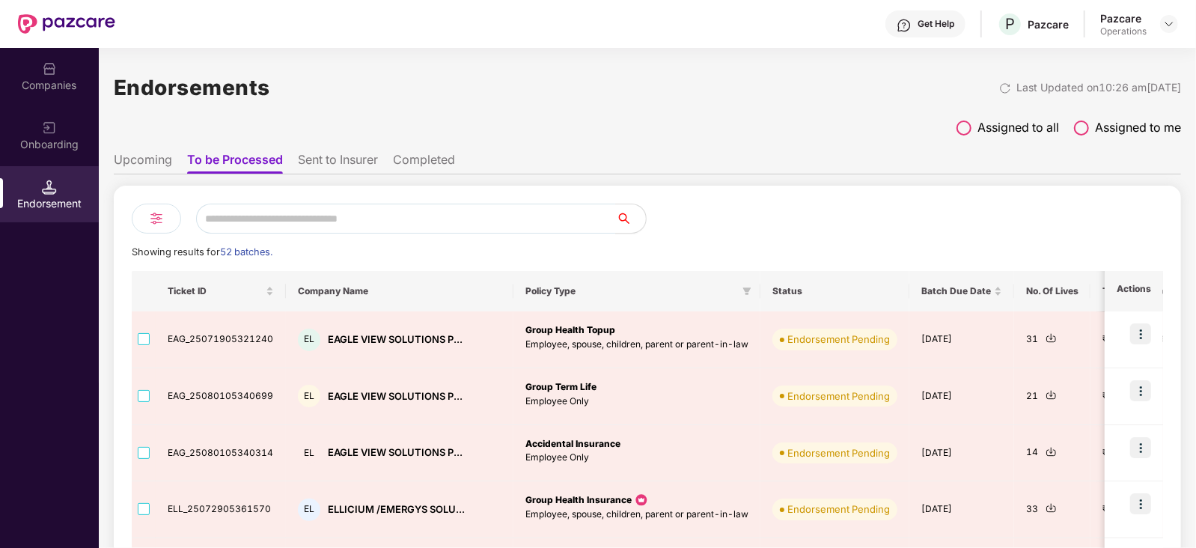
click at [315, 164] on li "Sent to Insurer" at bounding box center [338, 163] width 80 height 22
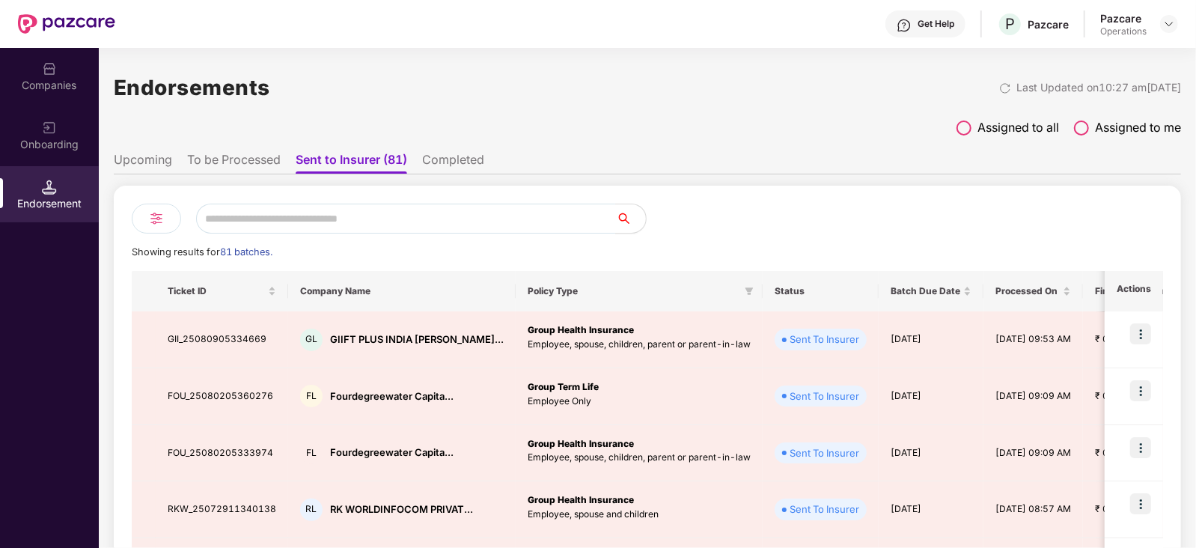
click at [238, 147] on ul "Upcoming To be Processed Sent to Insurer (81) Completed" at bounding box center [647, 159] width 1067 height 30
click at [243, 157] on li "To be Processed" at bounding box center [234, 163] width 94 height 22
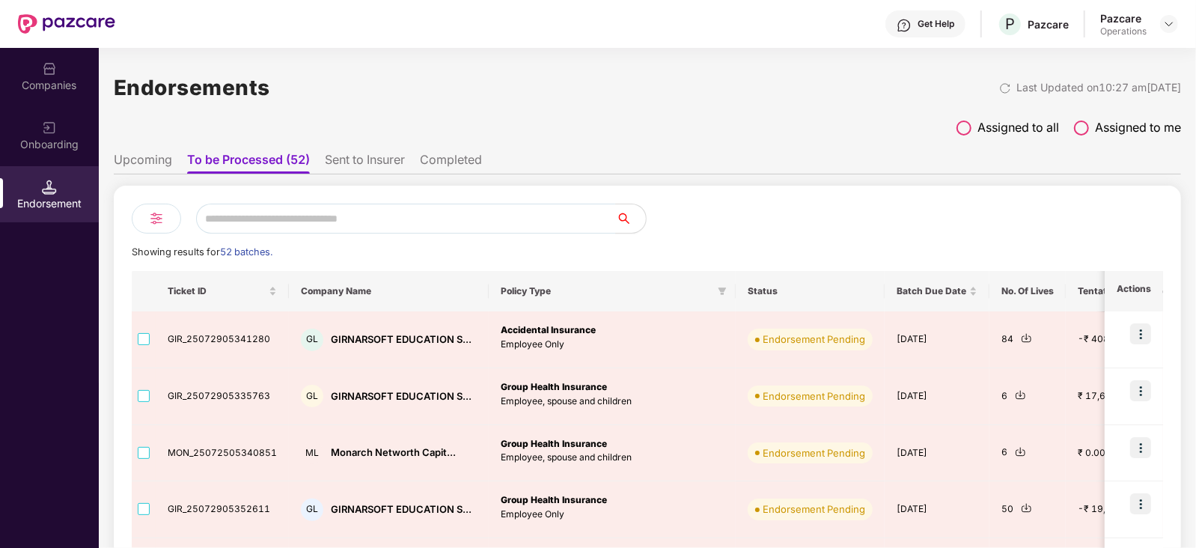
click at [181, 155] on ul "Upcoming To be Processed (52) Sent to Insurer Completed" at bounding box center [647, 159] width 1067 height 30
click at [172, 157] on ul "Upcoming To be Processed (52) Sent to Insurer Completed" at bounding box center [647, 159] width 1067 height 30
click at [155, 162] on li "Upcoming" at bounding box center [143, 163] width 58 height 22
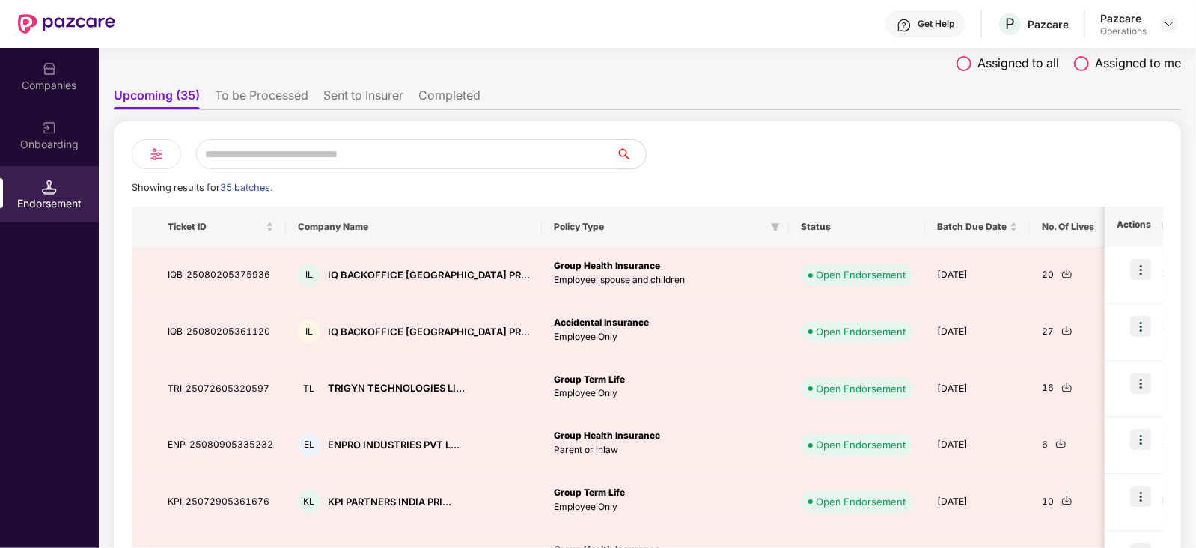
scroll to position [93, 0]
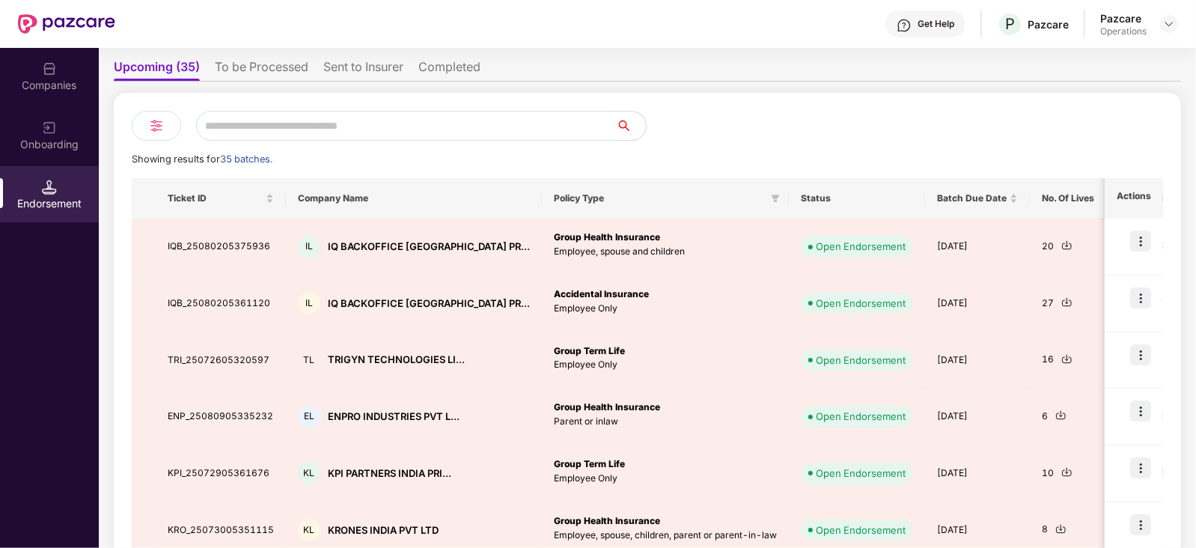
click at [277, 68] on li "To be Processed" at bounding box center [262, 70] width 94 height 22
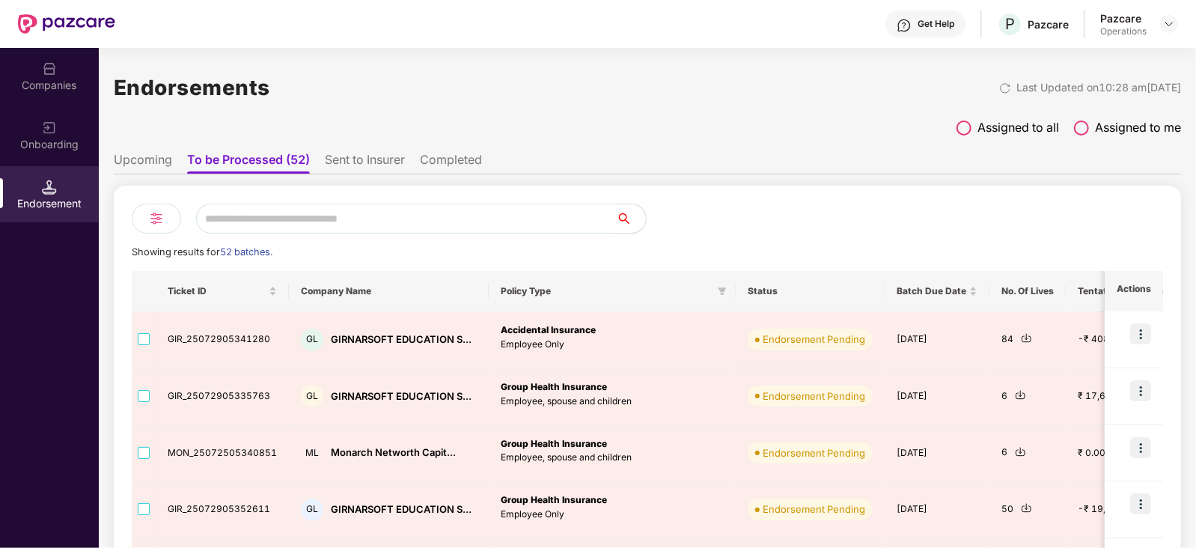
scroll to position [373, 0]
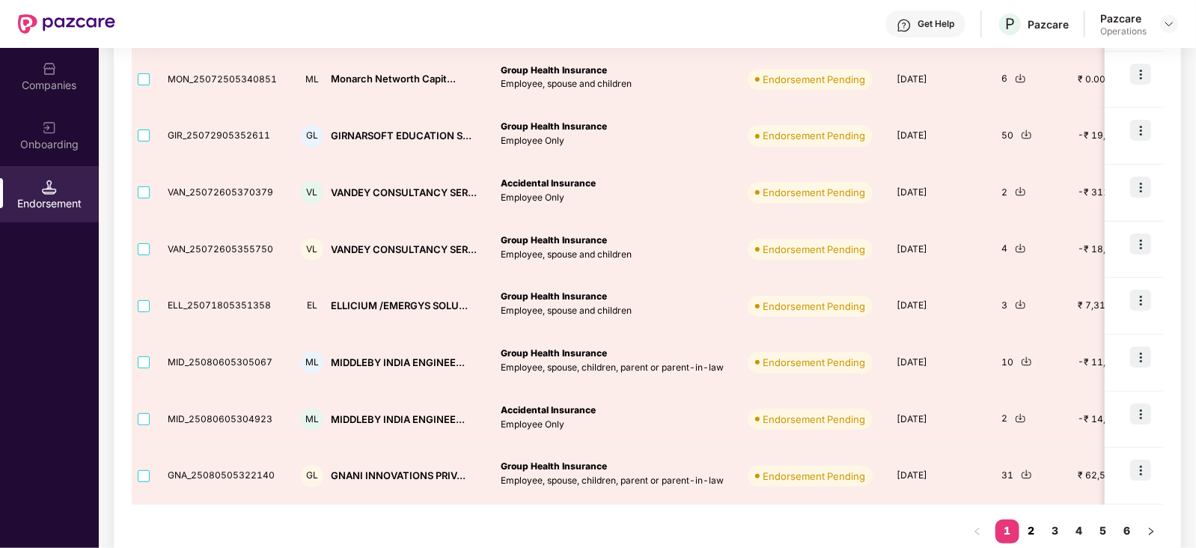
click at [1033, 528] on link "2" at bounding box center [1031, 530] width 24 height 22
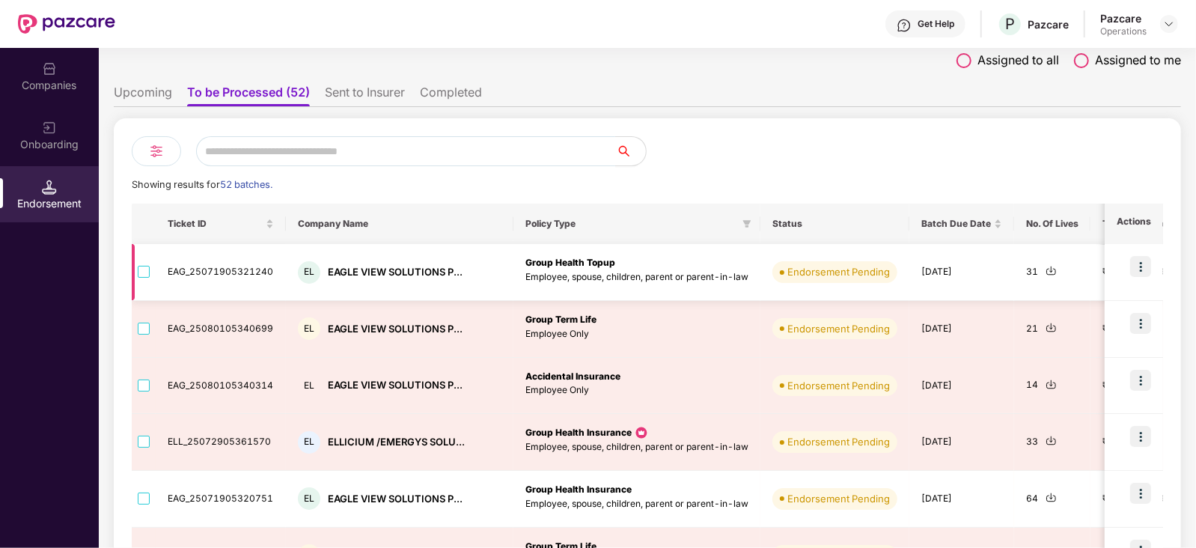
scroll to position [0, 0]
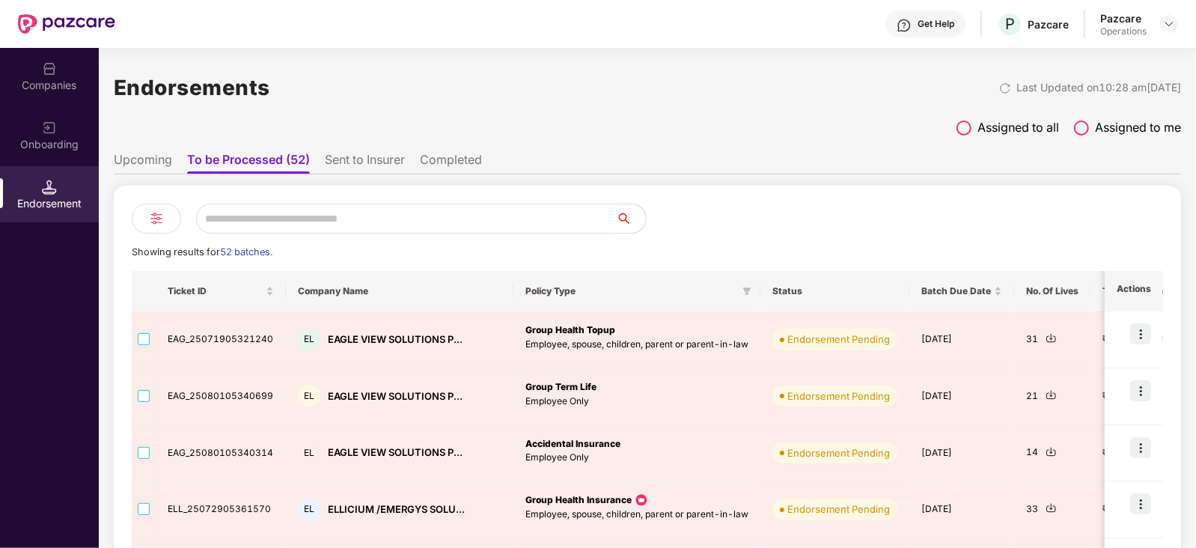
click at [344, 159] on li "Sent to Insurer" at bounding box center [365, 163] width 80 height 22
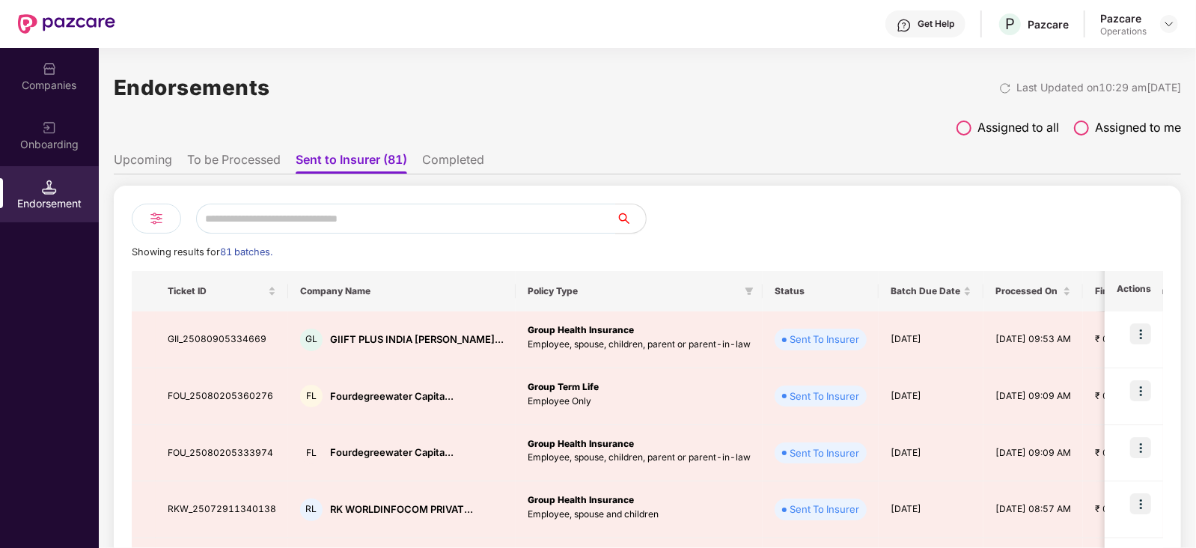
click at [237, 153] on li "To be Processed" at bounding box center [234, 163] width 94 height 22
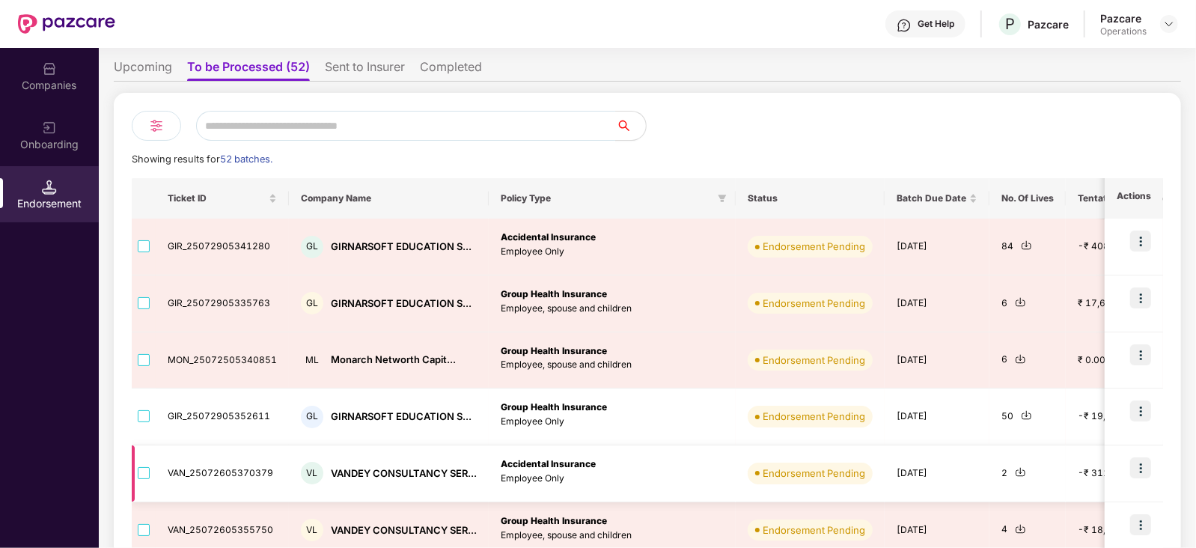
scroll to position [400, 0]
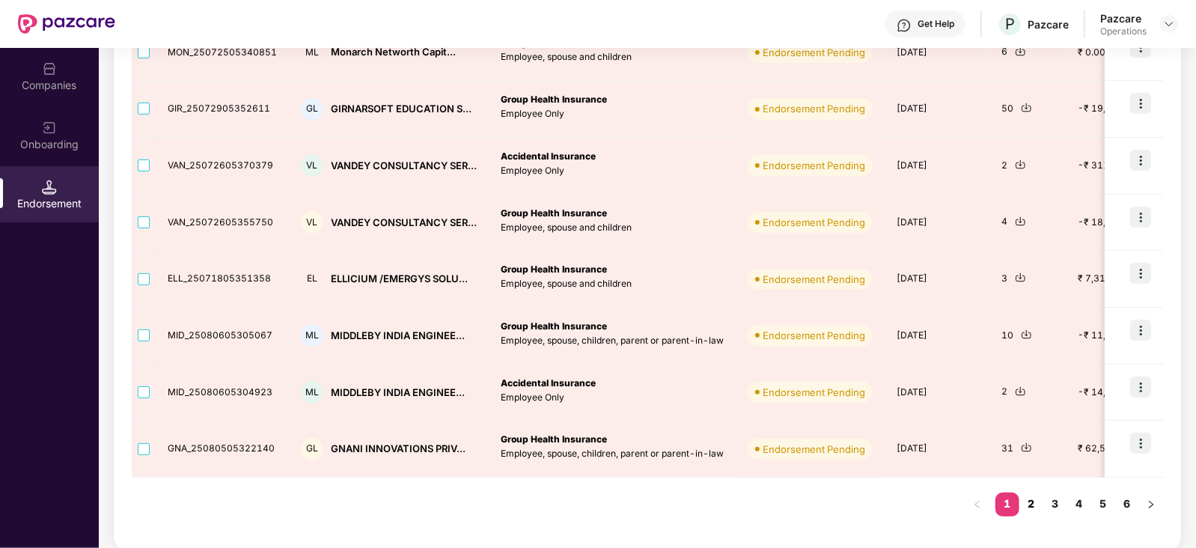
click at [1029, 504] on link "2" at bounding box center [1031, 503] width 24 height 22
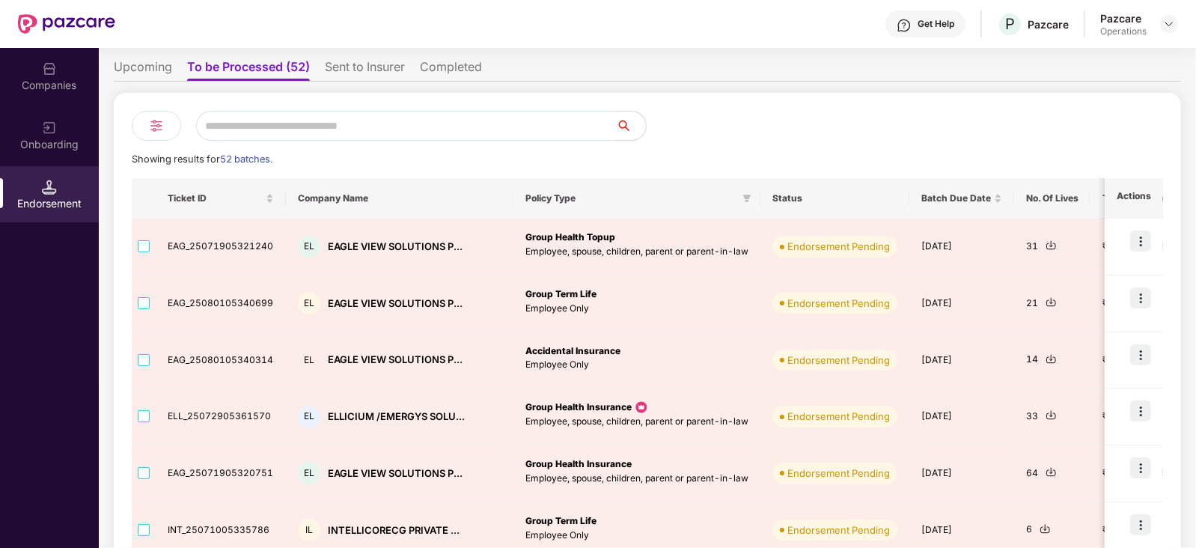
scroll to position [0, 0]
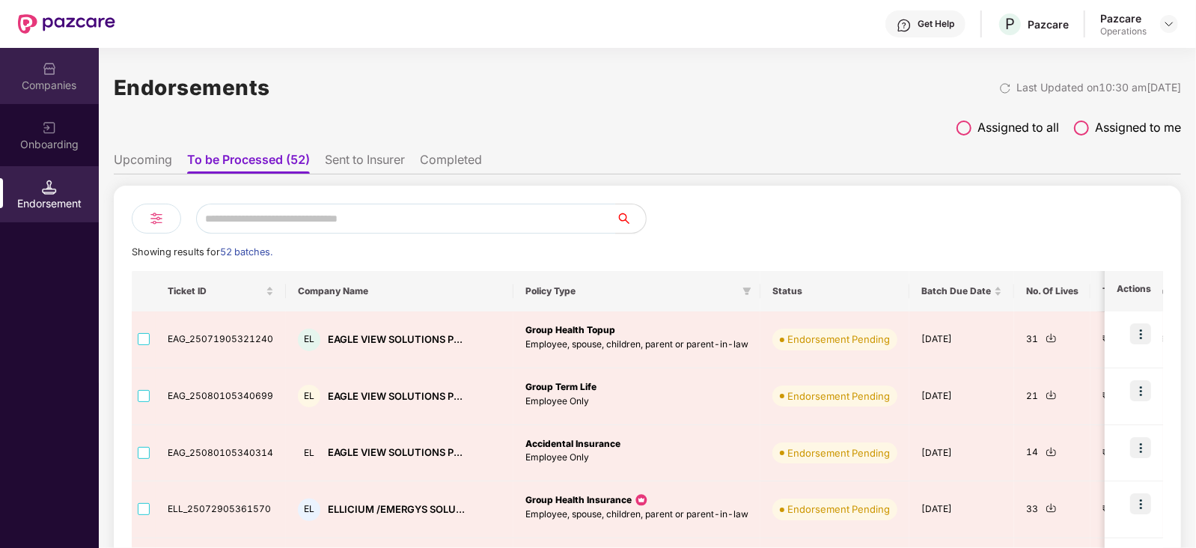
click at [51, 95] on div "Companies" at bounding box center [49, 76] width 99 height 56
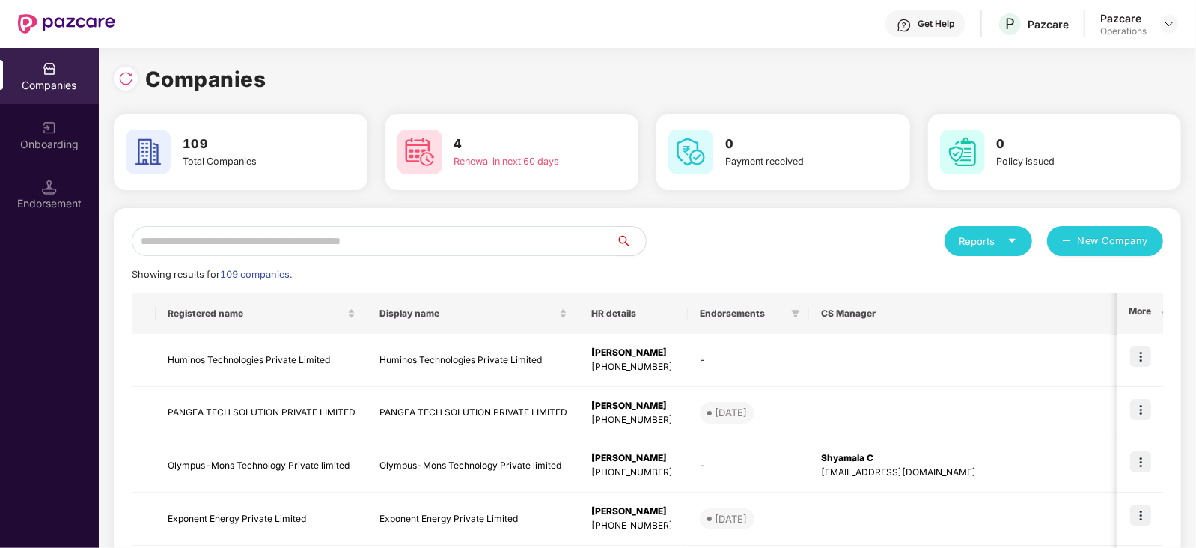
click at [249, 234] on input "text" at bounding box center [374, 241] width 484 height 30
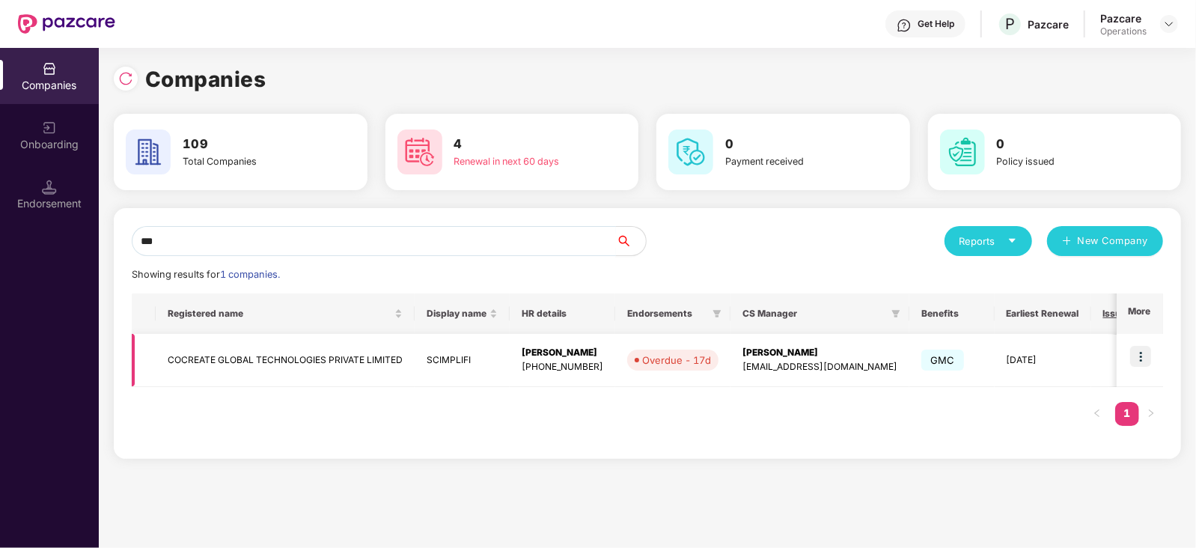
type input "***"
click at [1142, 357] on img at bounding box center [1140, 356] width 21 height 21
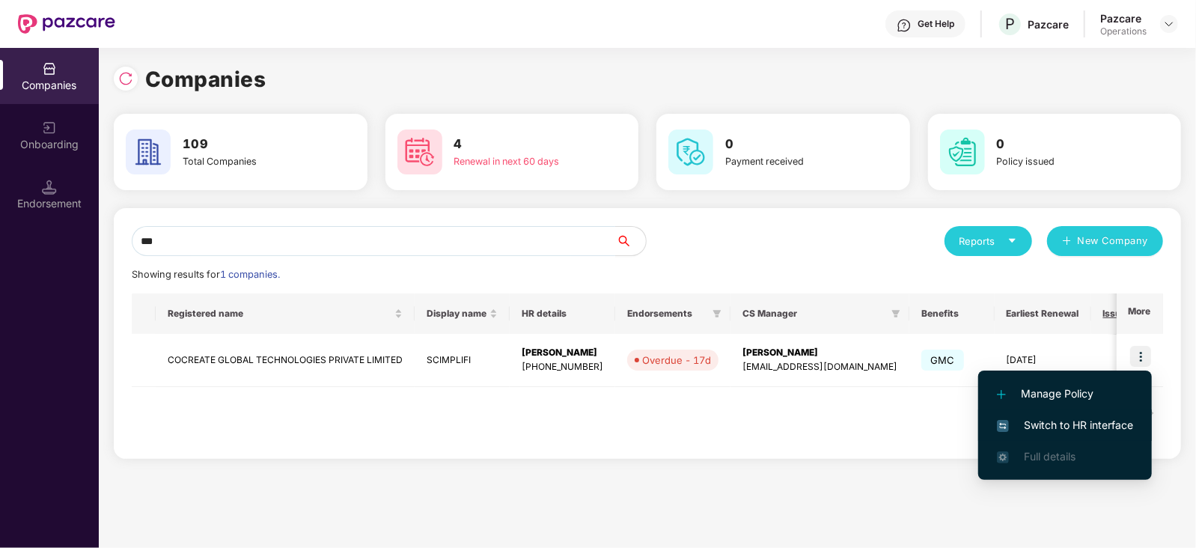
click at [1108, 429] on span "Switch to HR interface" at bounding box center [1065, 425] width 136 height 16
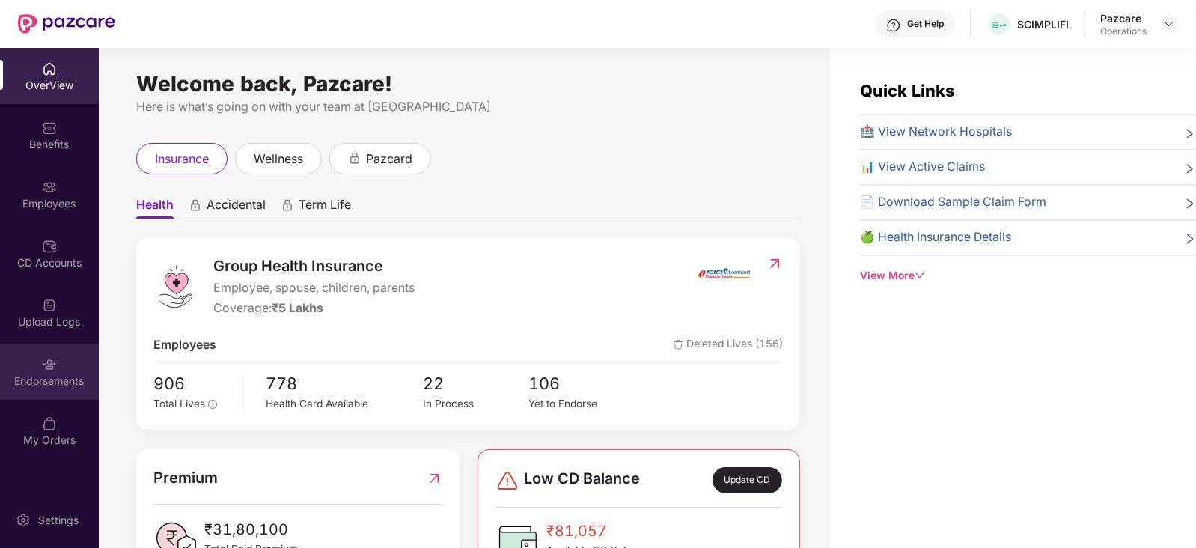
click at [87, 384] on div "Endorsements" at bounding box center [49, 380] width 99 height 15
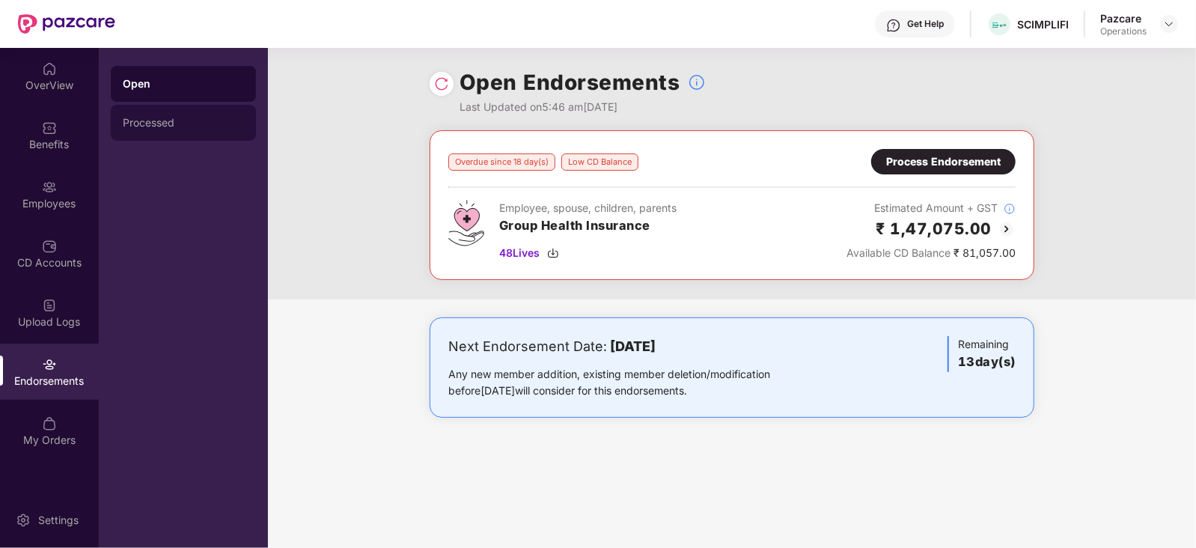
click at [130, 120] on div "Processed" at bounding box center [183, 123] width 121 height 12
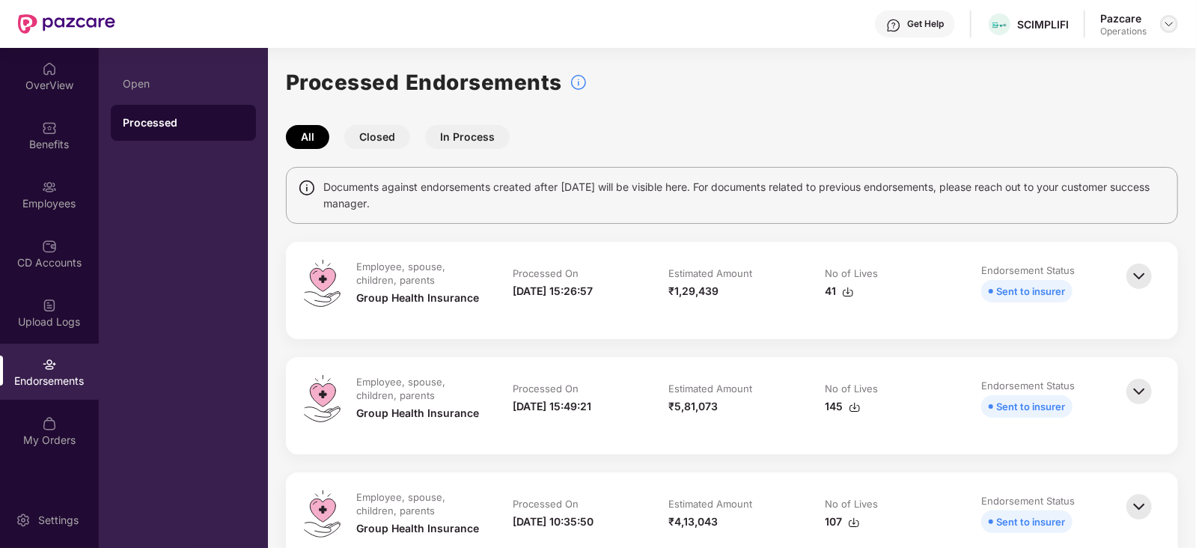
click at [1165, 22] on img at bounding box center [1169, 24] width 12 height 12
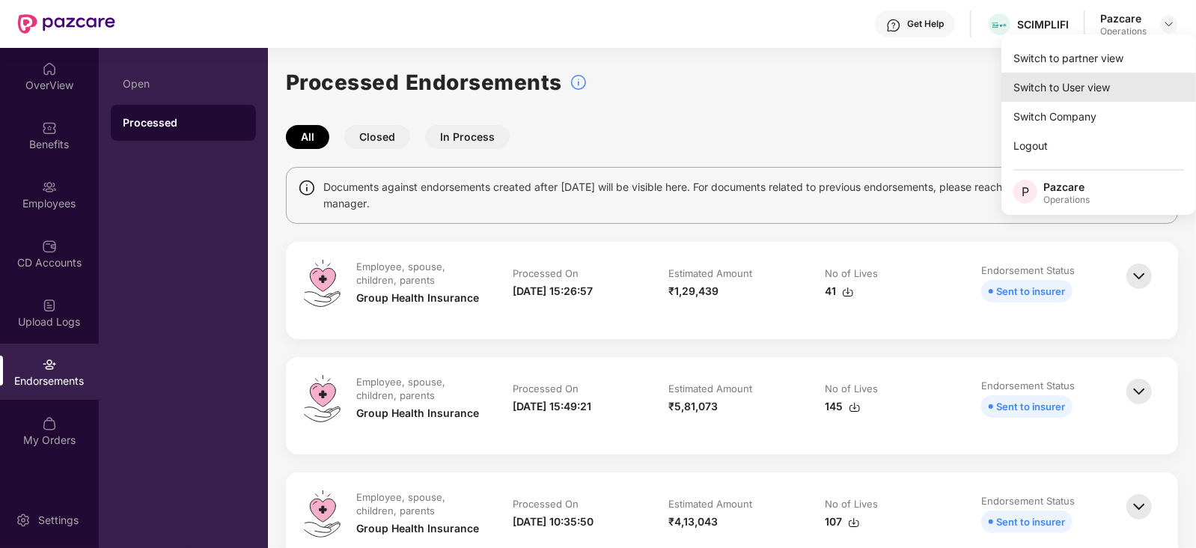
click at [1072, 73] on div "Switch to User view" at bounding box center [1098, 87] width 195 height 29
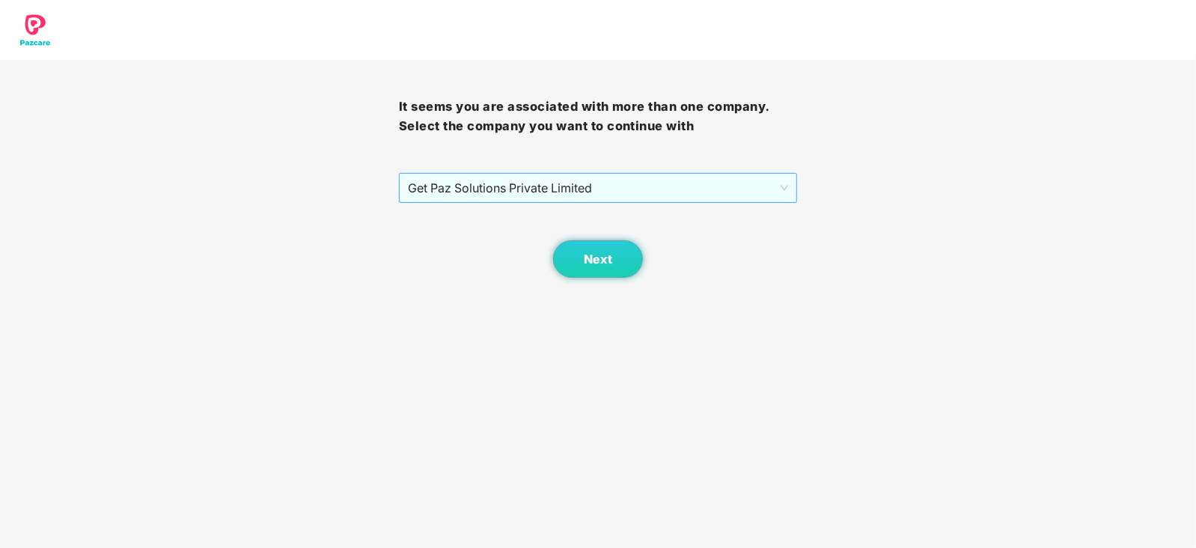
click at [513, 189] on span "Get Paz Solutions Private Limited" at bounding box center [598, 188] width 381 height 28
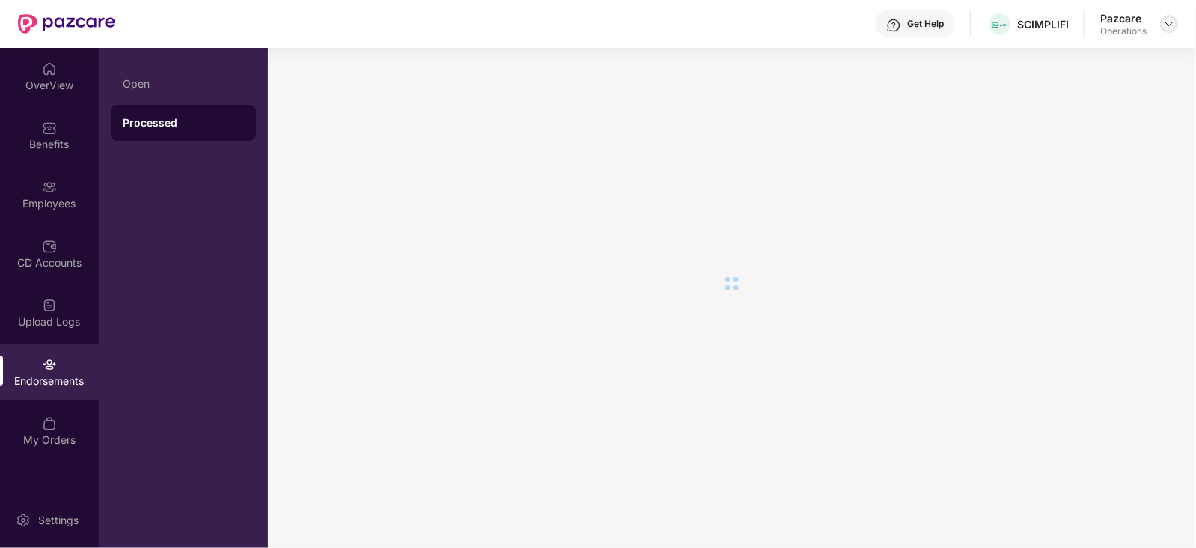
click at [1165, 20] on img at bounding box center [1169, 24] width 12 height 12
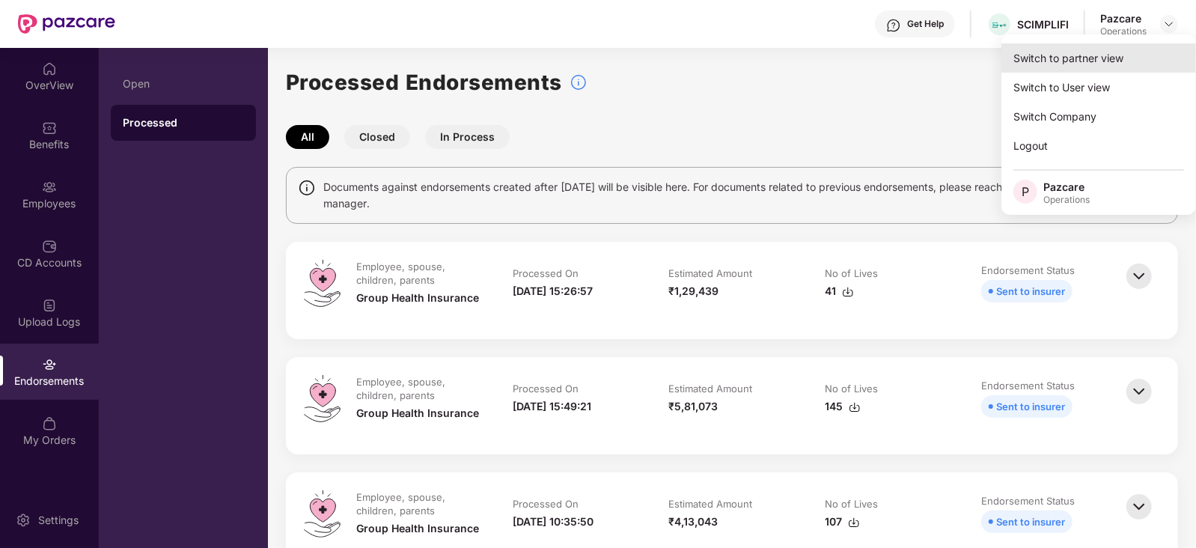
click at [1077, 58] on div "Switch to partner view" at bounding box center [1098, 57] width 195 height 29
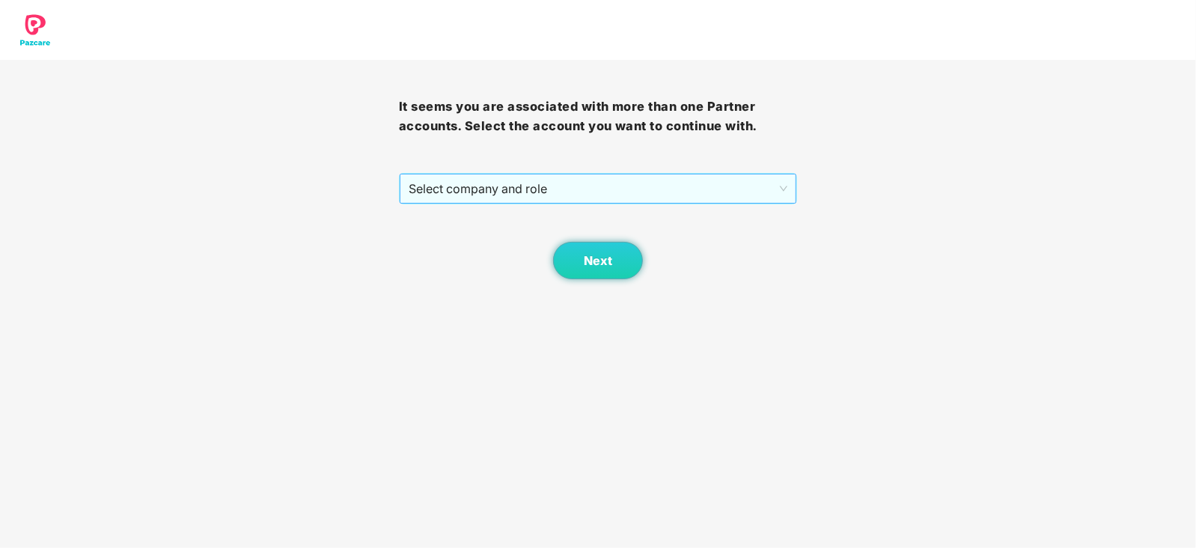
click at [475, 192] on span "Select company and role" at bounding box center [598, 188] width 379 height 28
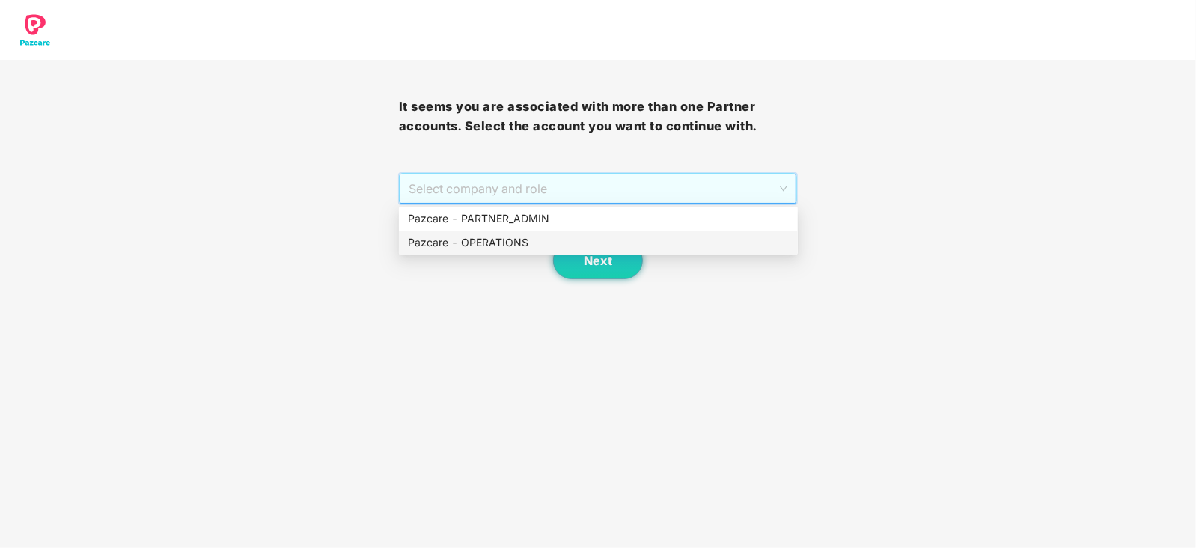
click at [475, 248] on div "Pazcare - OPERATIONS" at bounding box center [598, 242] width 381 height 16
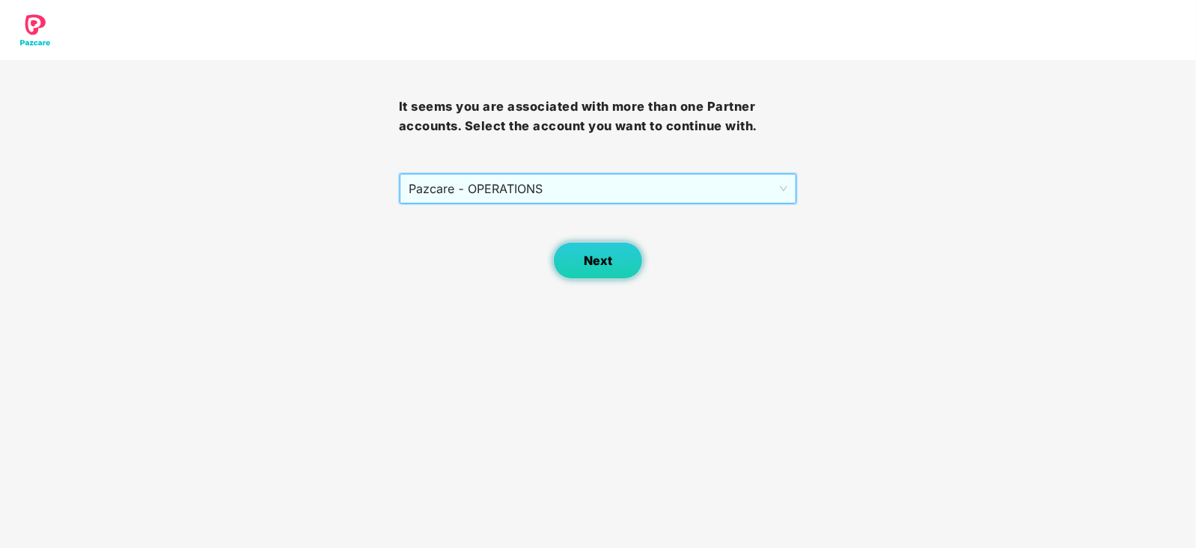
click at [571, 270] on button "Next" at bounding box center [598, 260] width 90 height 37
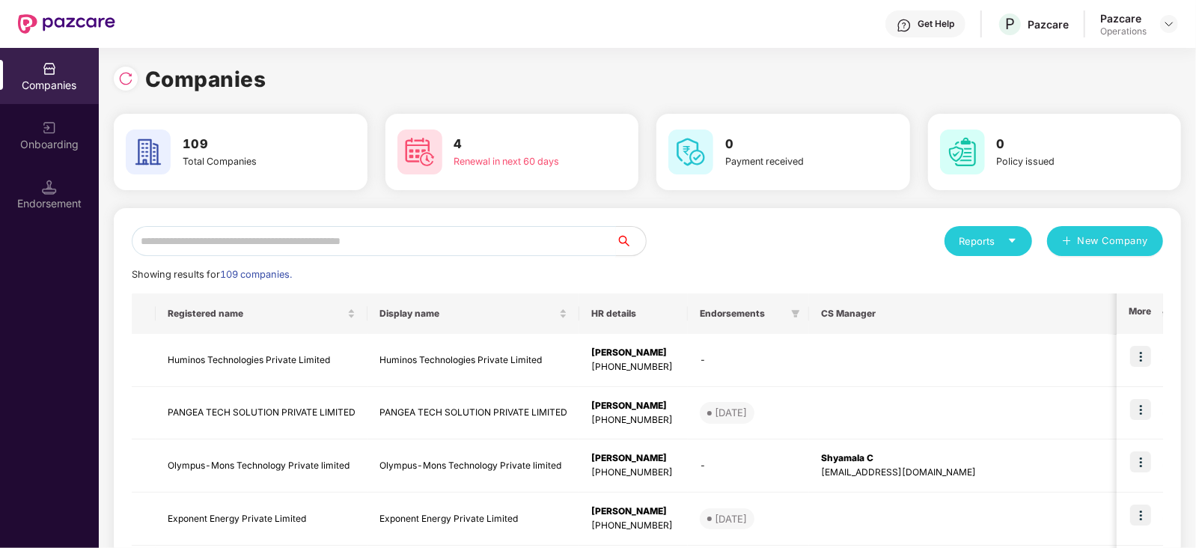
click at [405, 231] on input "text" at bounding box center [374, 241] width 484 height 30
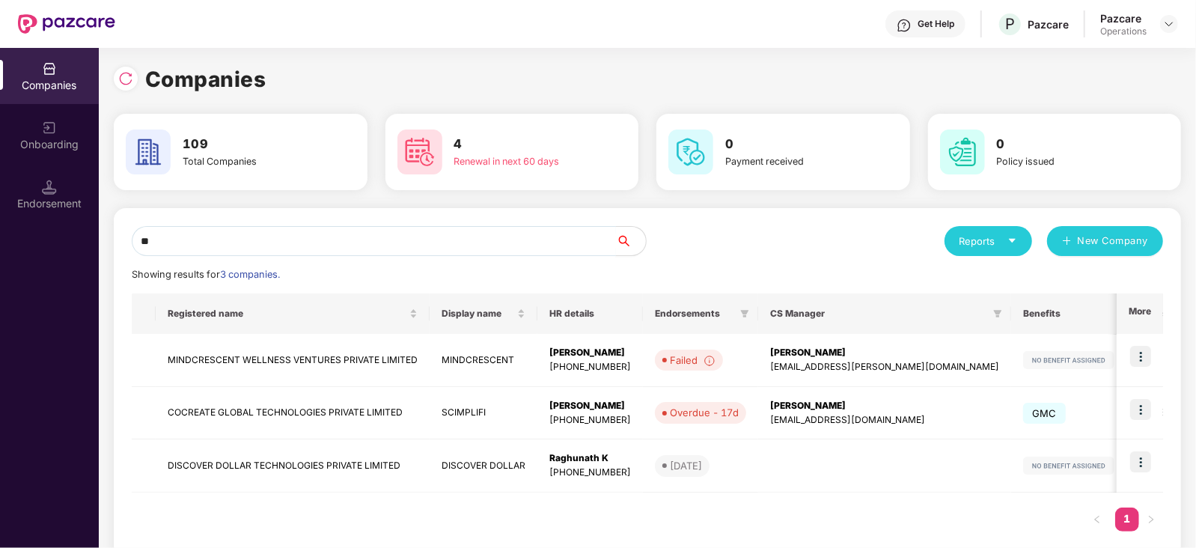
type input "*"
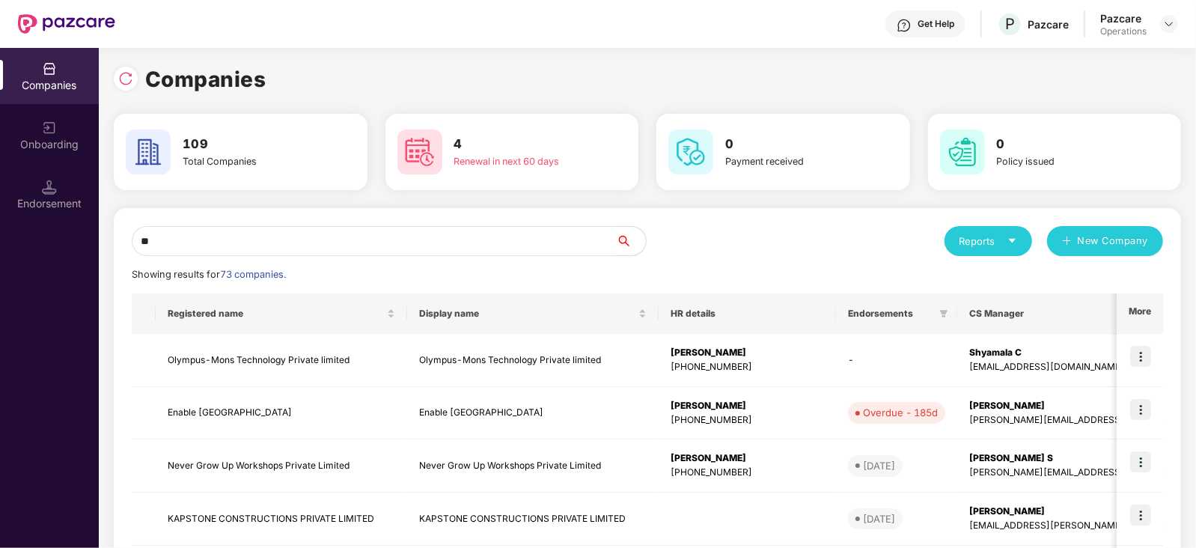
type input "*"
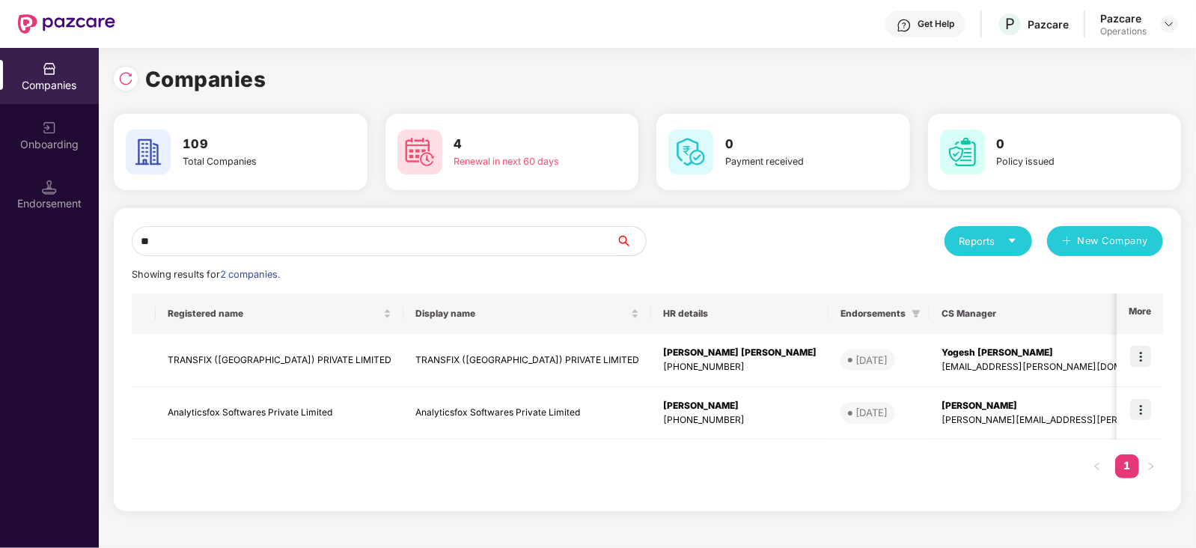
type input "*"
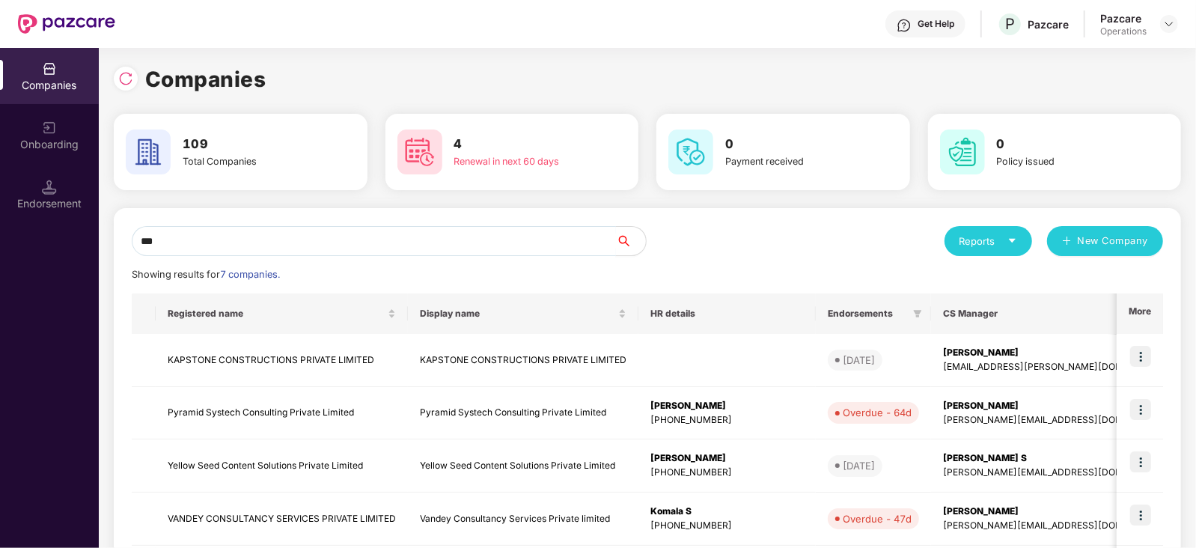
drag, startPoint x: 260, startPoint y: 243, endPoint x: 116, endPoint y: 245, distance: 143.7
click at [116, 245] on div "*** Reports New Company Showing results for 7 companies. Registered name Displa…" at bounding box center [647, 492] width 1067 height 568
paste input "**********"
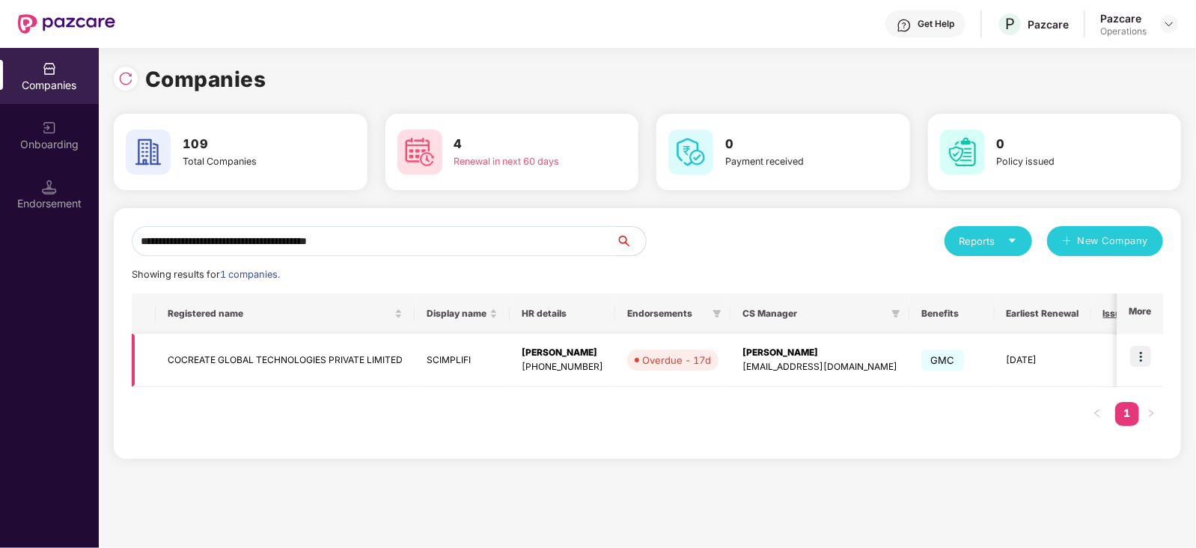
type input "**********"
click at [218, 353] on td "COCREATE GLOBAL TECHNOLOGIES PRIVATE LIMITED" at bounding box center [285, 360] width 259 height 53
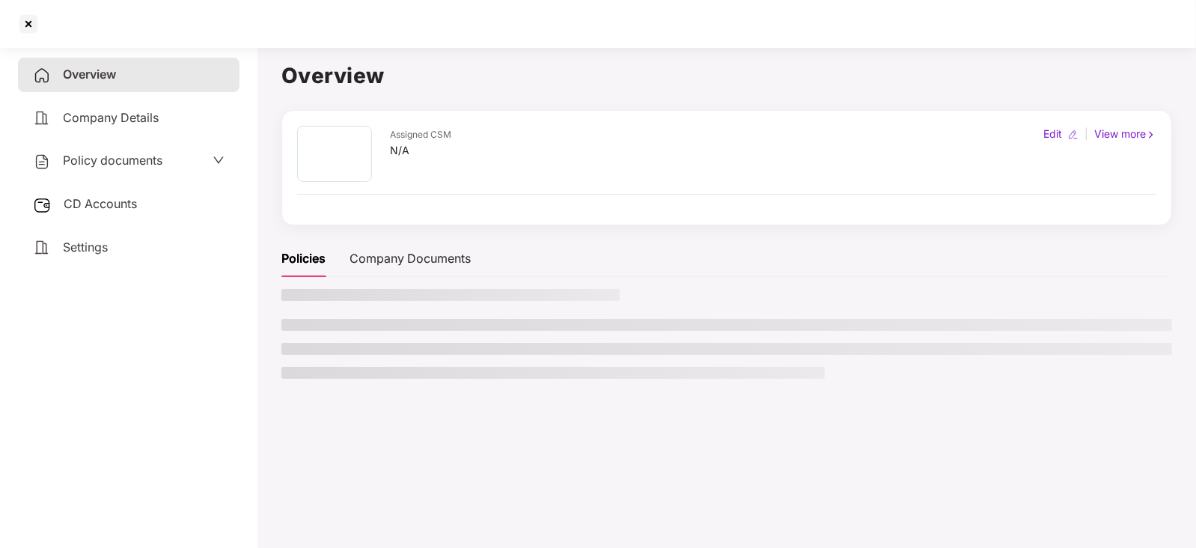
click at [89, 211] on span "CD Accounts" at bounding box center [100, 203] width 73 height 15
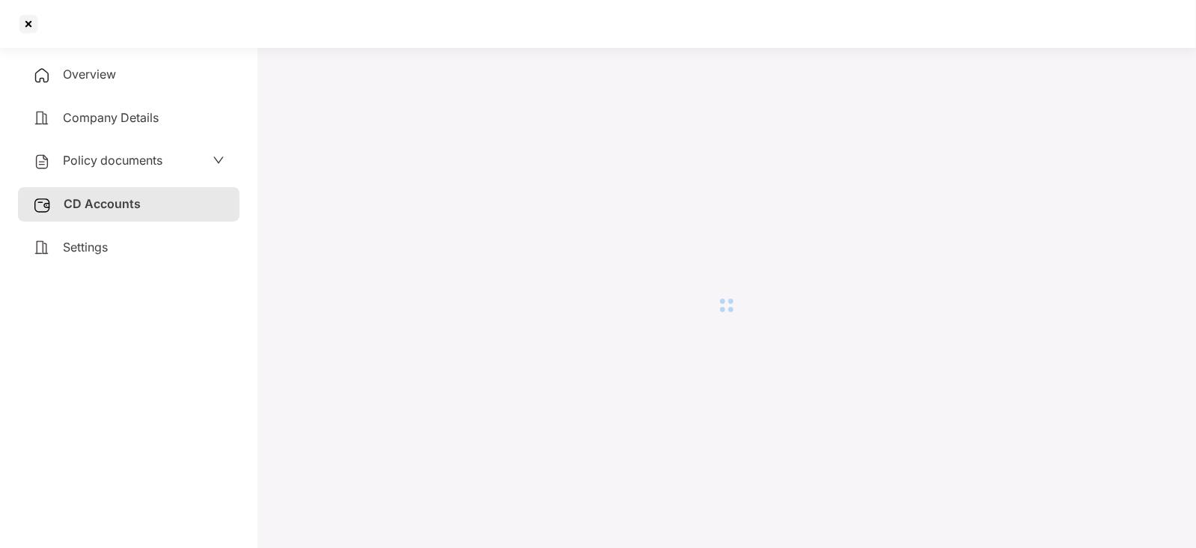
click at [95, 263] on div "Settings" at bounding box center [129, 247] width 222 height 34
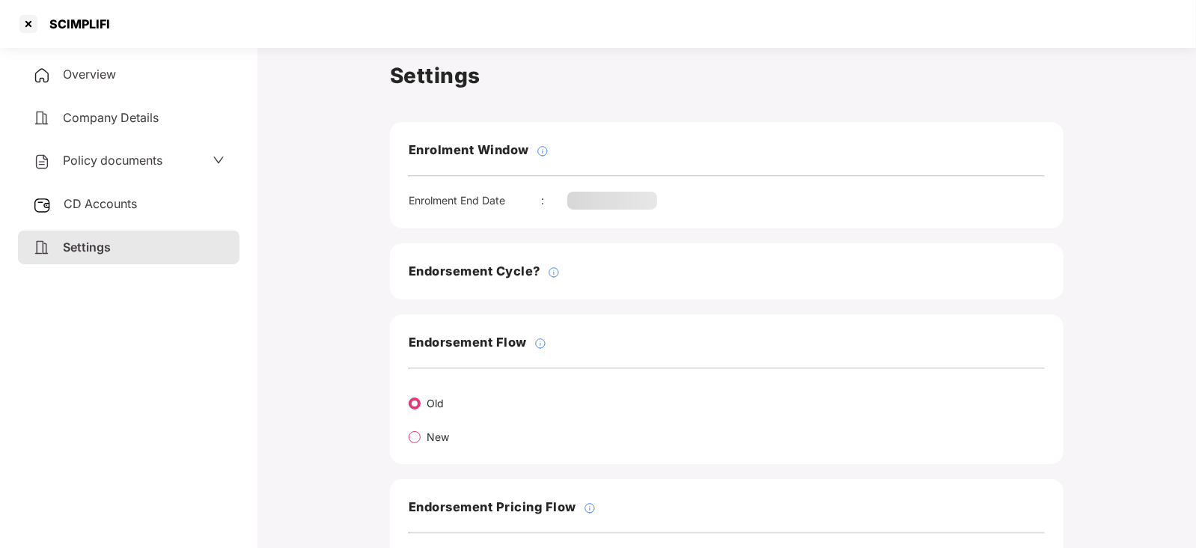
click at [94, 251] on span "Settings" at bounding box center [87, 246] width 48 height 15
click at [94, 250] on span "Settings" at bounding box center [87, 246] width 48 height 15
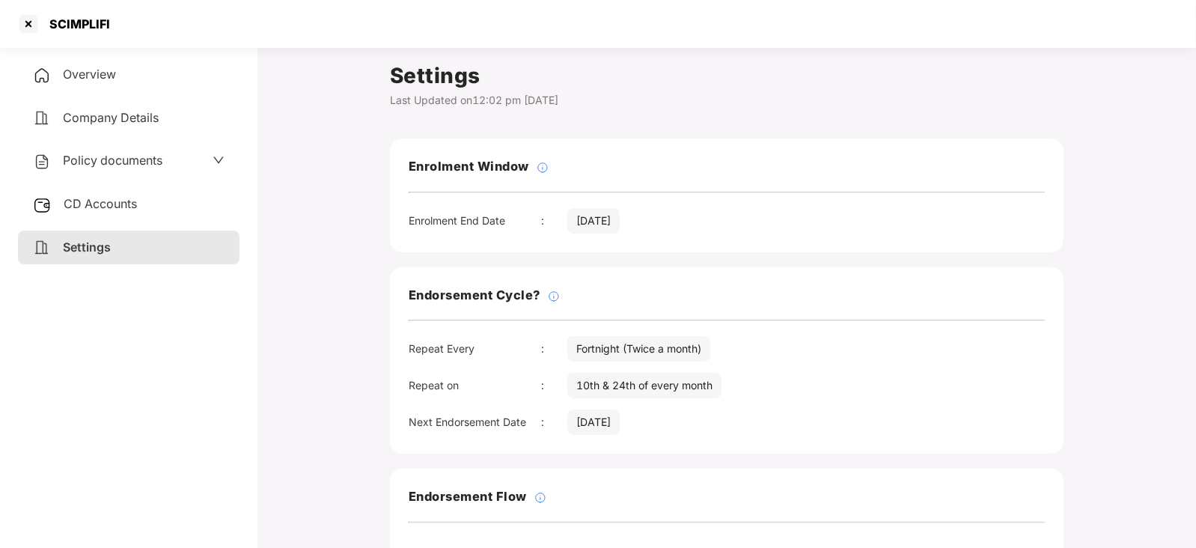
click at [120, 162] on span "Policy documents" at bounding box center [113, 160] width 100 height 15
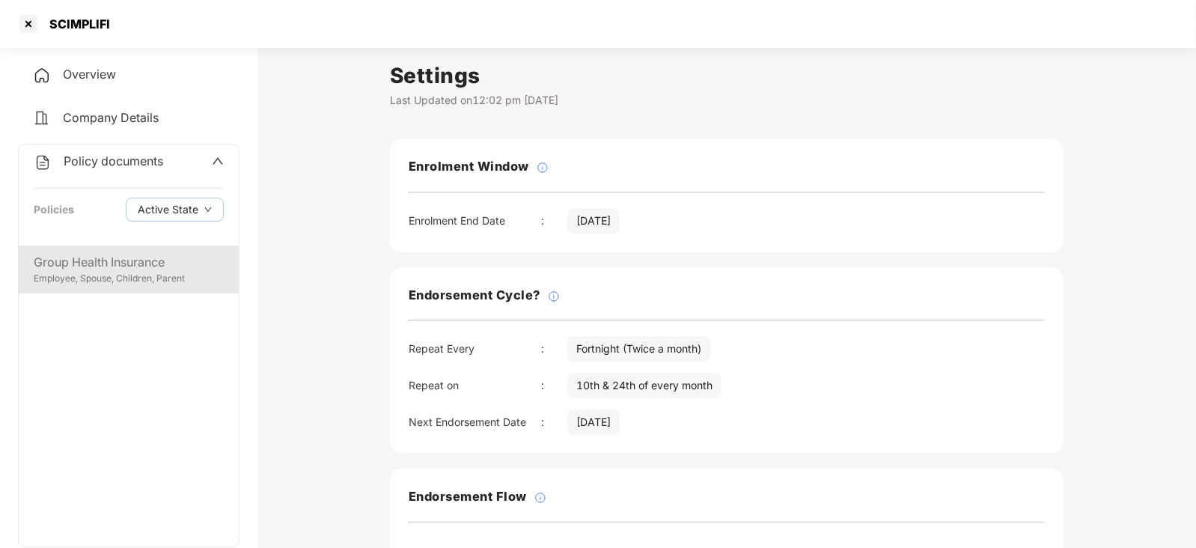
click at [104, 261] on div "Group Health Insurance" at bounding box center [129, 262] width 190 height 19
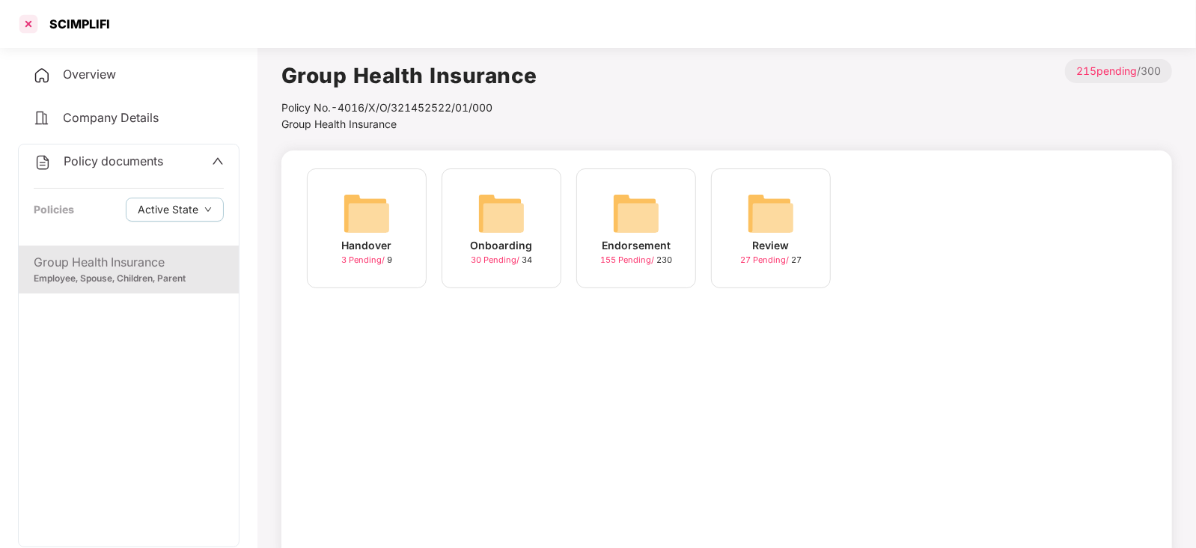
click at [30, 20] on div at bounding box center [28, 24] width 24 height 24
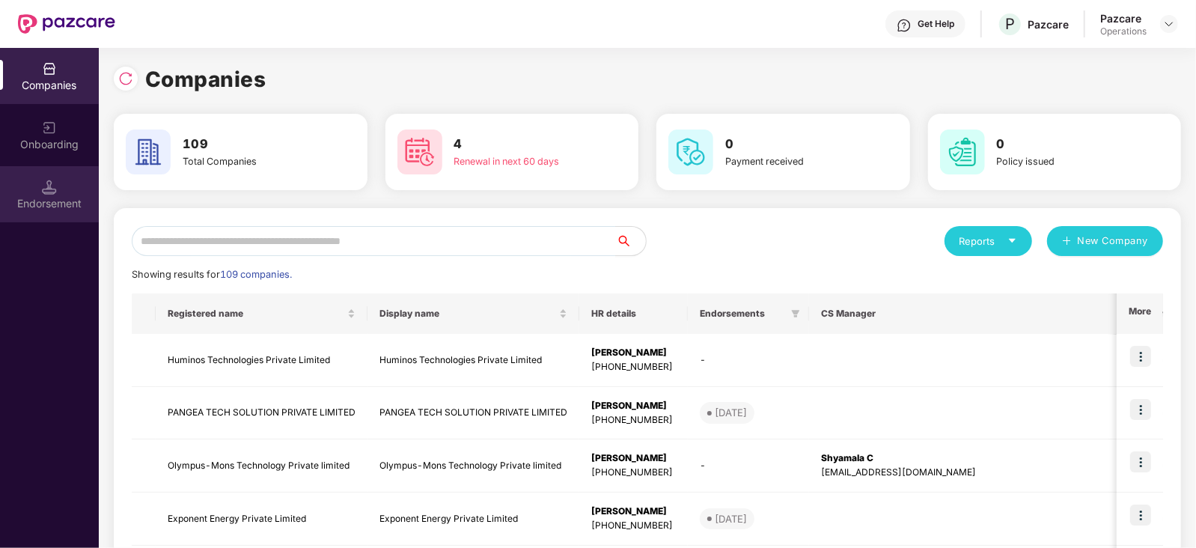
click at [81, 198] on div "Endorsement" at bounding box center [49, 203] width 99 height 15
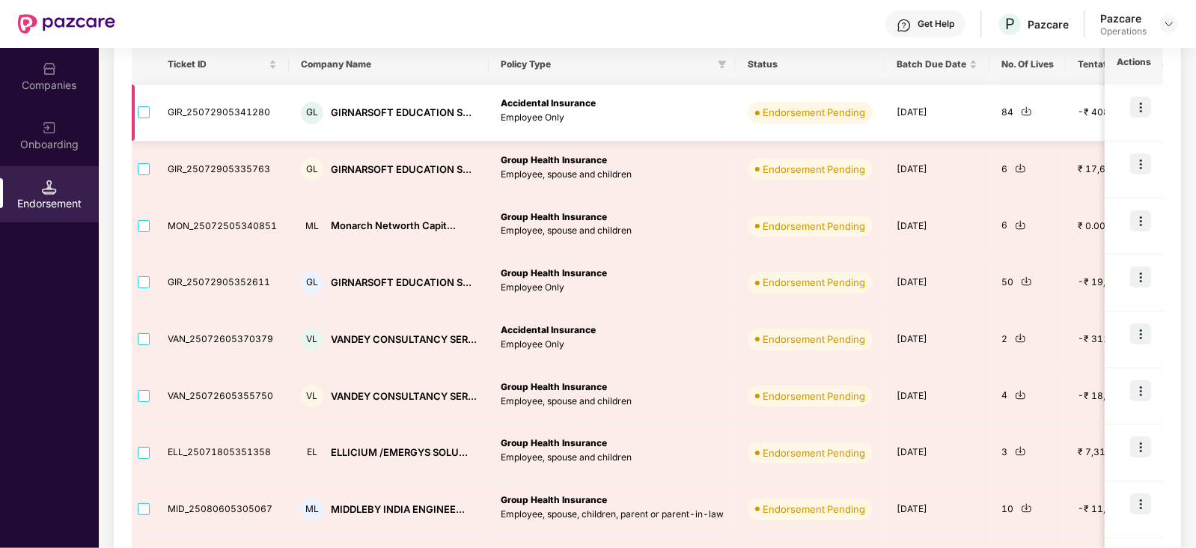
scroll to position [373, 0]
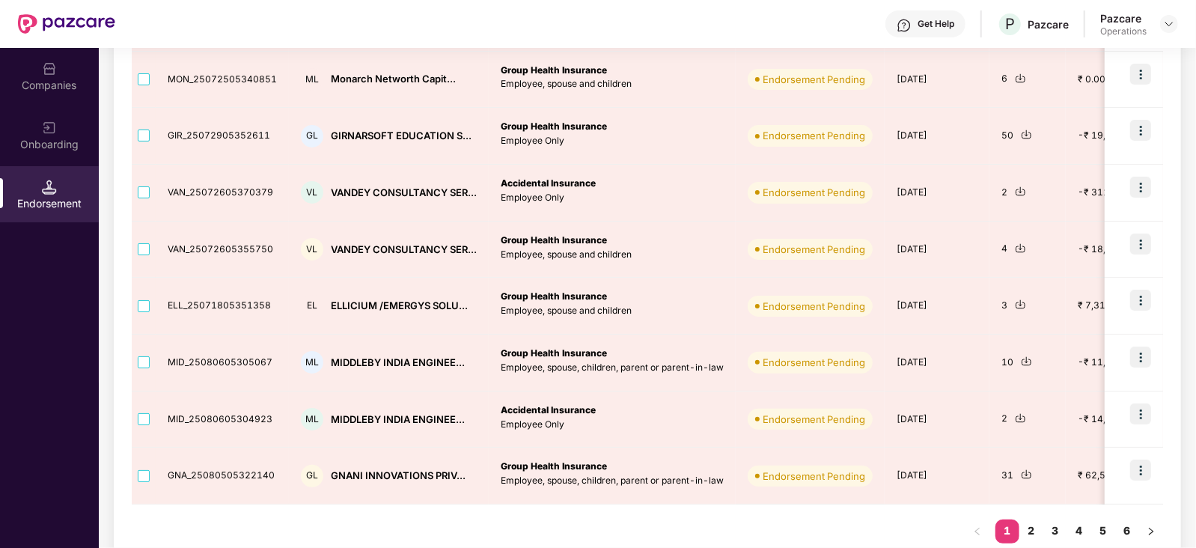
click at [1028, 533] on link "2" at bounding box center [1031, 530] width 24 height 22
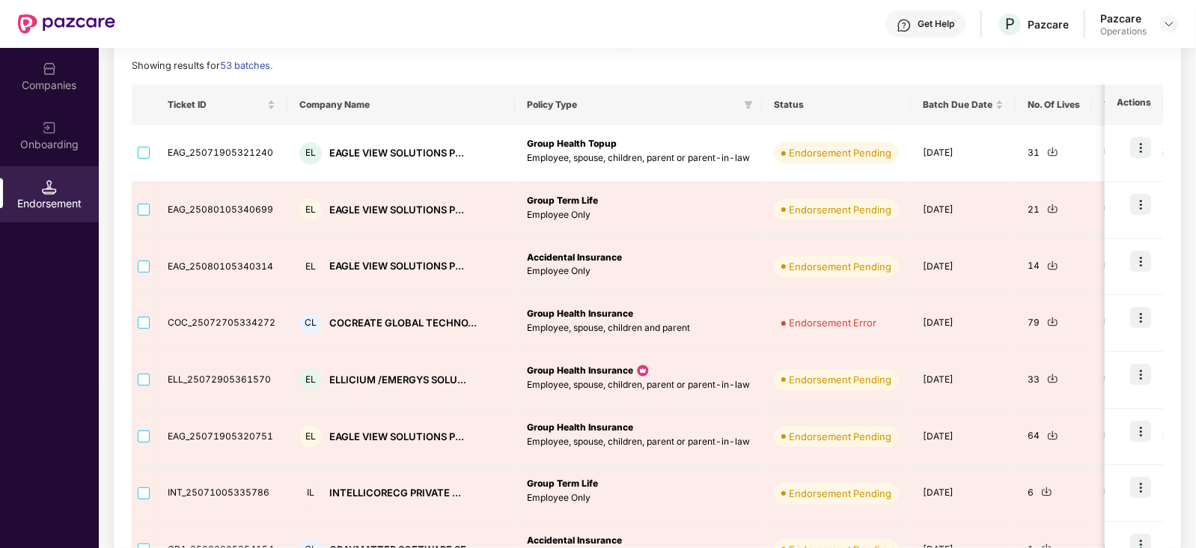
scroll to position [0, 0]
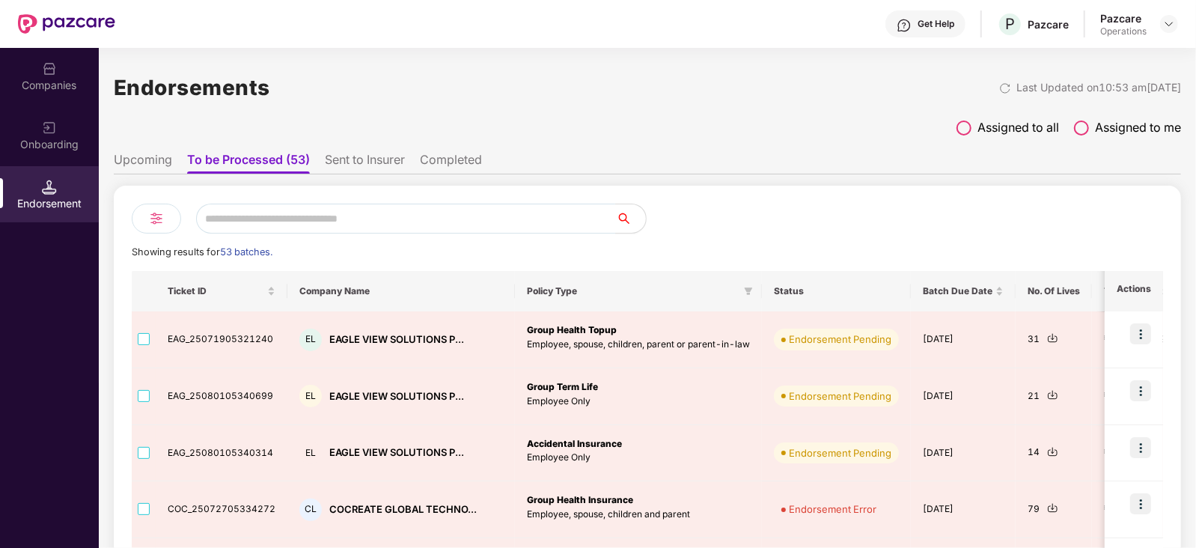
click at [352, 156] on li "Sent to Insurer" at bounding box center [365, 163] width 80 height 22
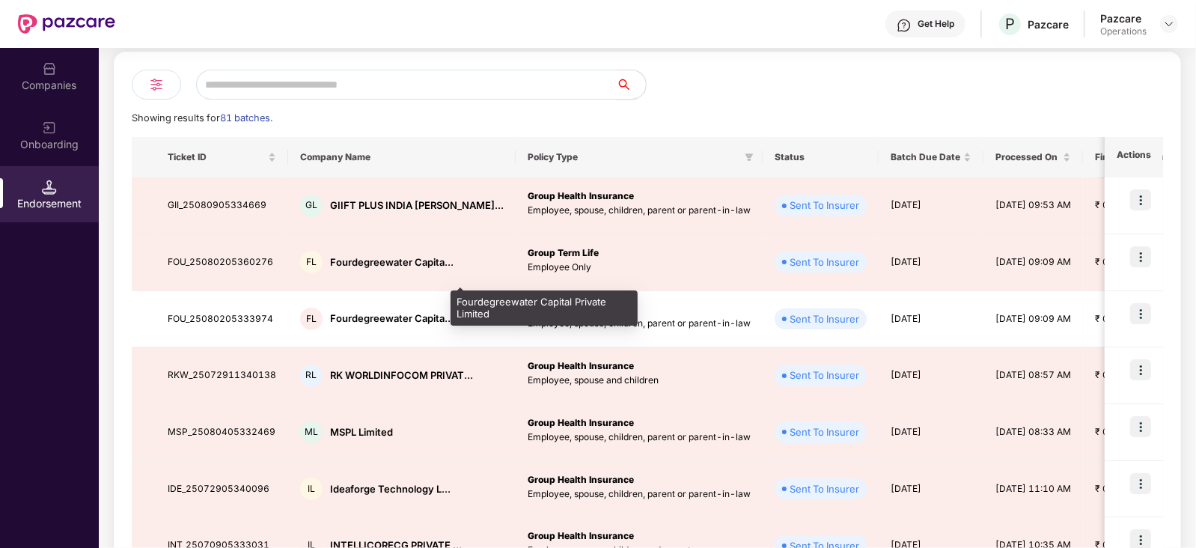
scroll to position [93, 0]
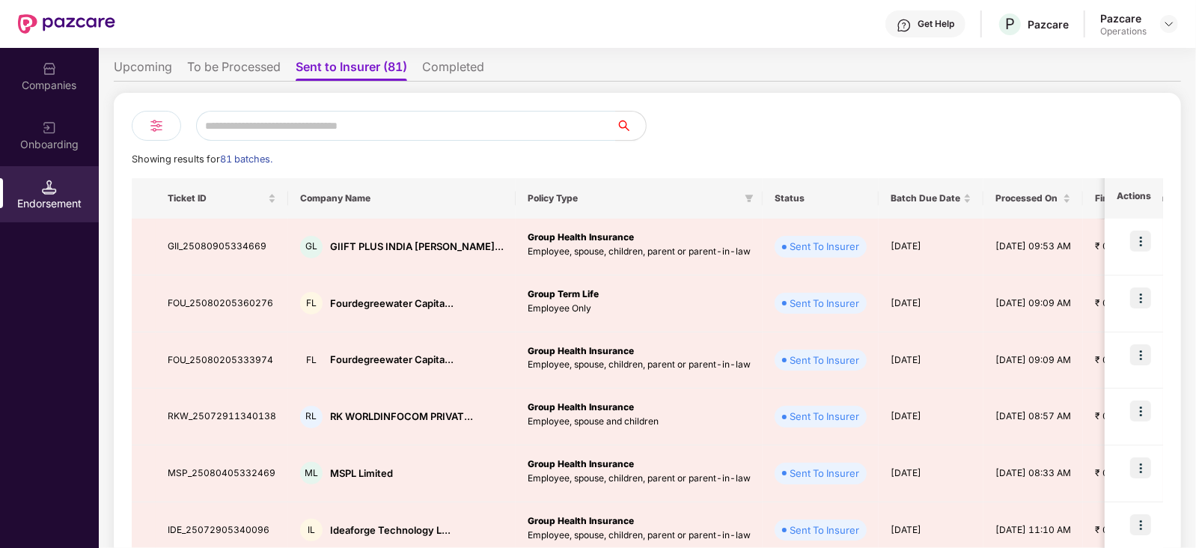
click at [230, 63] on li "To be Processed" at bounding box center [234, 70] width 94 height 22
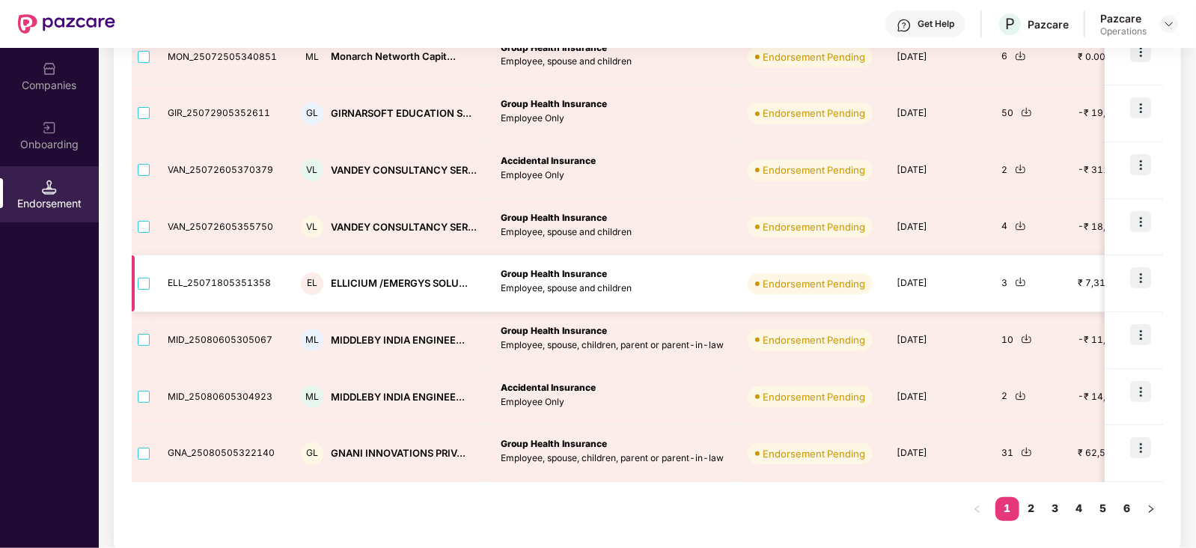
scroll to position [400, 0]
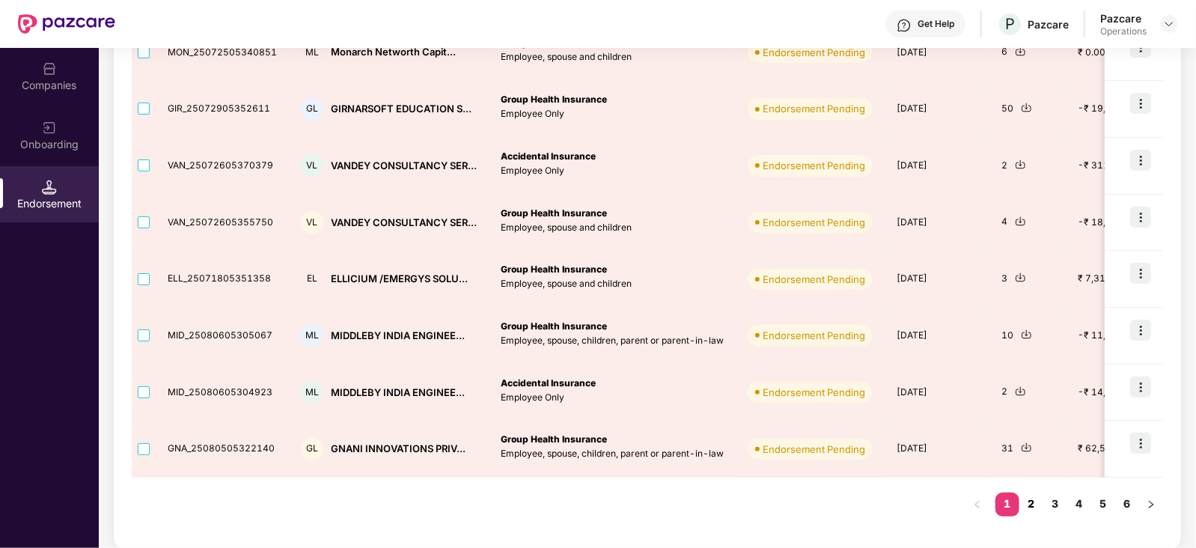
click at [1029, 503] on link "2" at bounding box center [1031, 503] width 24 height 22
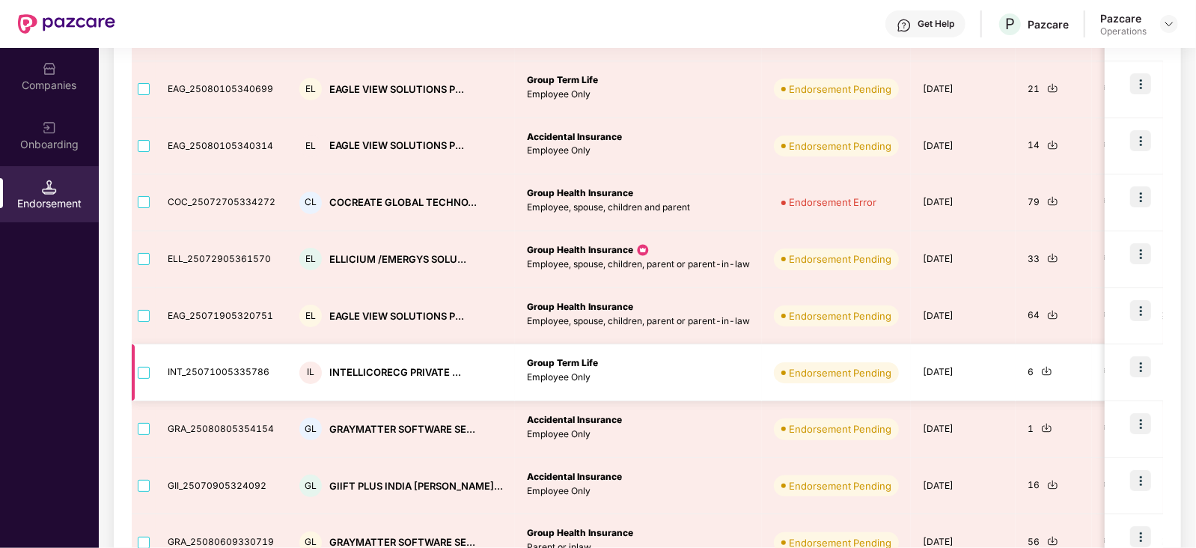
scroll to position [213, 0]
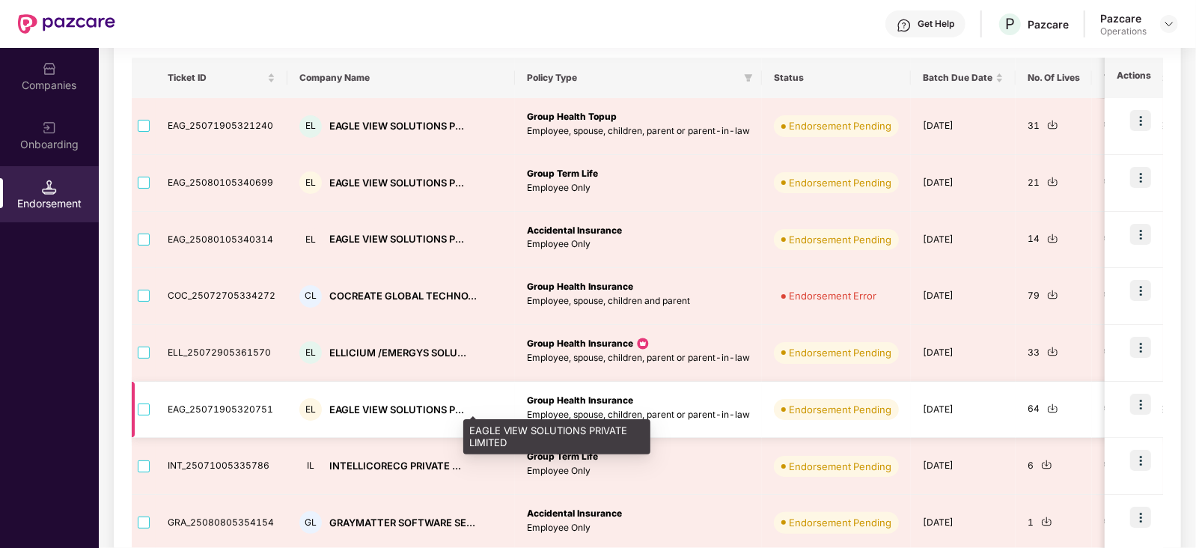
click at [348, 409] on div "EAGLE VIEW SOLUTIONS P..." at bounding box center [396, 410] width 135 height 14
copy div "EAGLE VIEW SOLUTIONS P..."
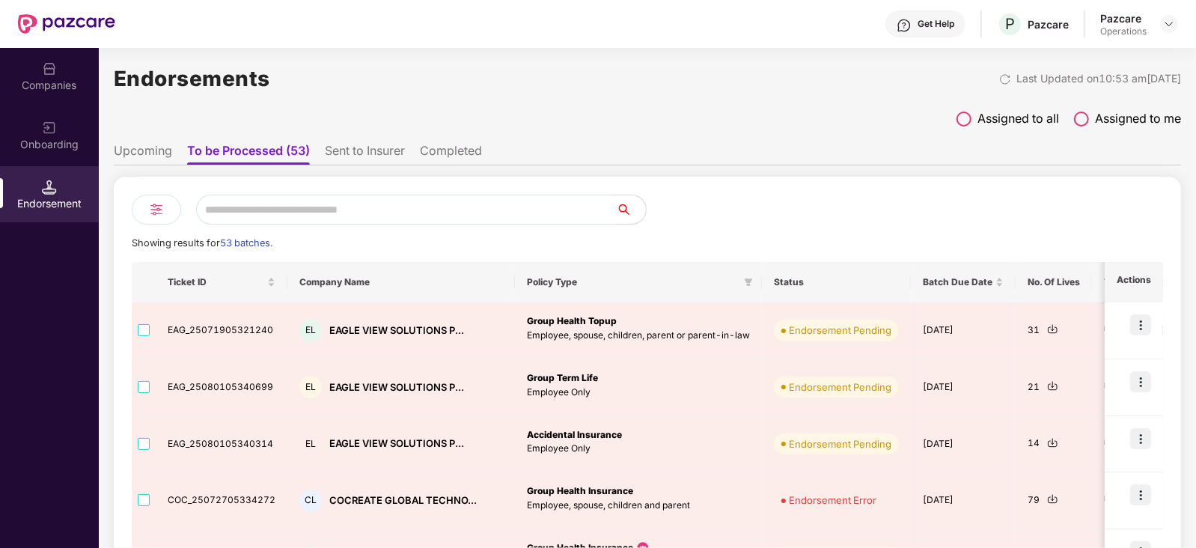
scroll to position [0, 0]
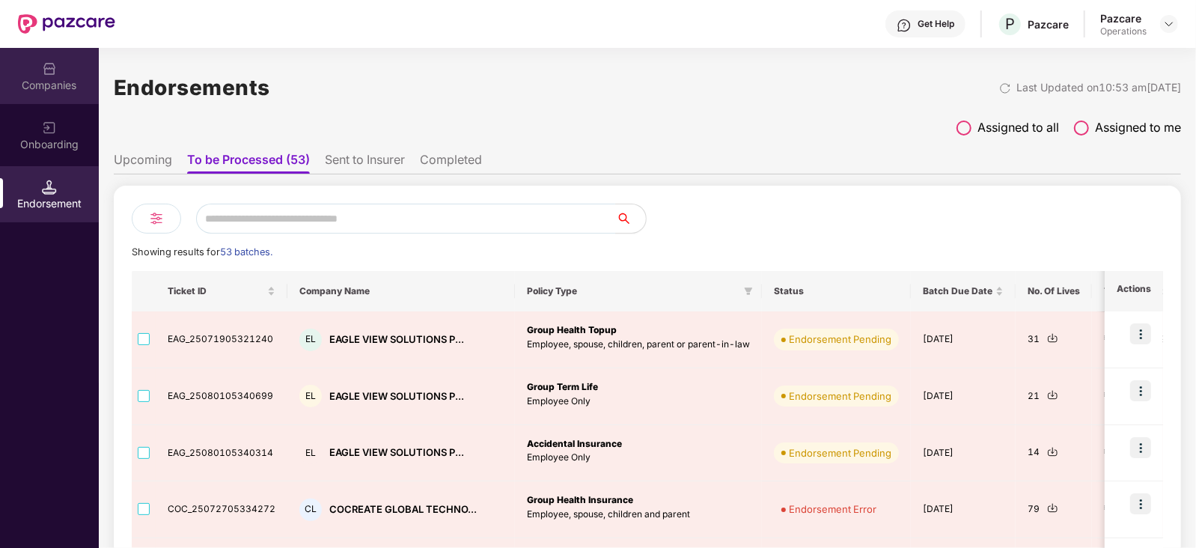
click at [31, 91] on div "Companies" at bounding box center [49, 85] width 99 height 15
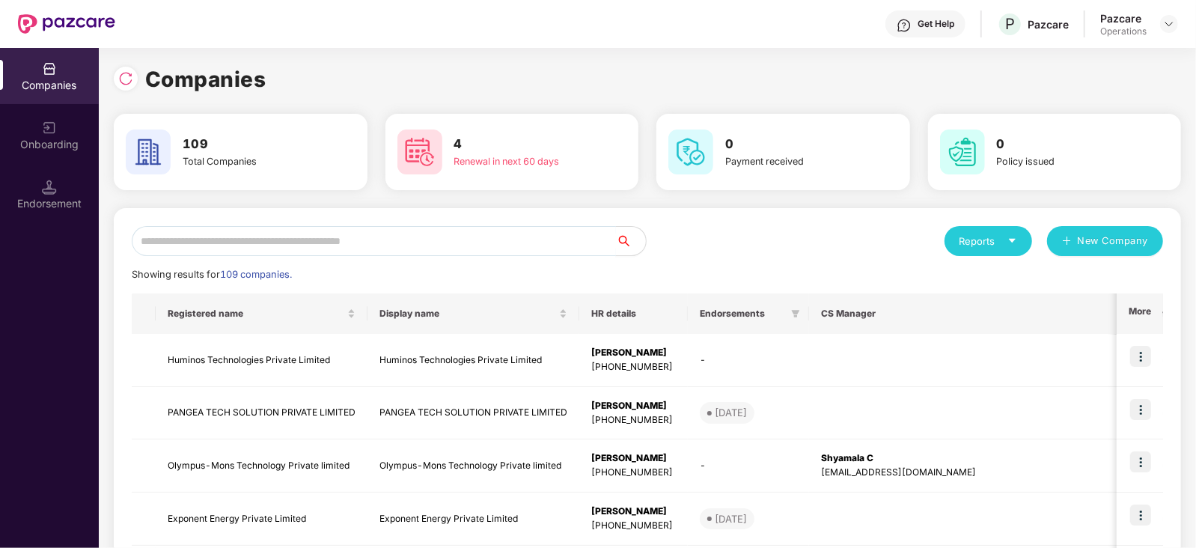
click at [273, 239] on input "text" at bounding box center [374, 241] width 484 height 30
paste input "**********"
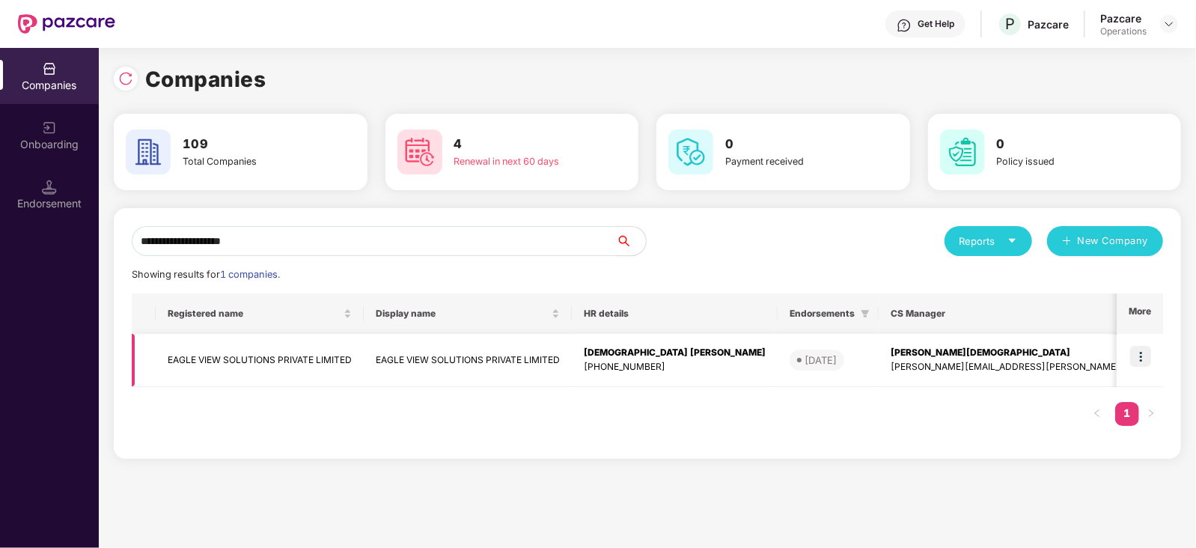
type input "**********"
click at [1140, 349] on img at bounding box center [1140, 356] width 21 height 21
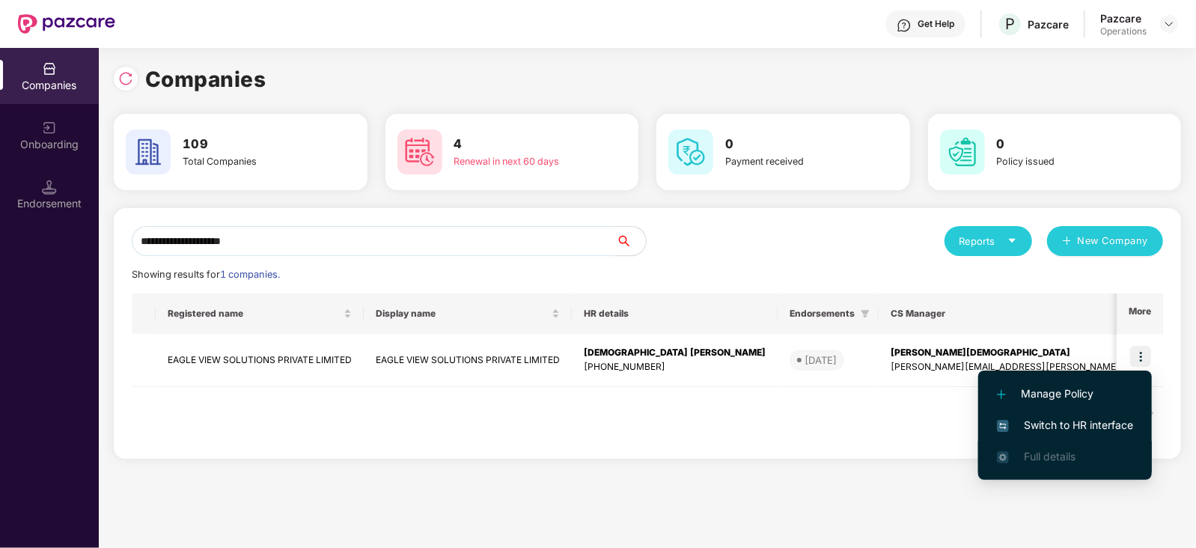
click at [1065, 442] on li "Full details" at bounding box center [1065, 456] width 174 height 31
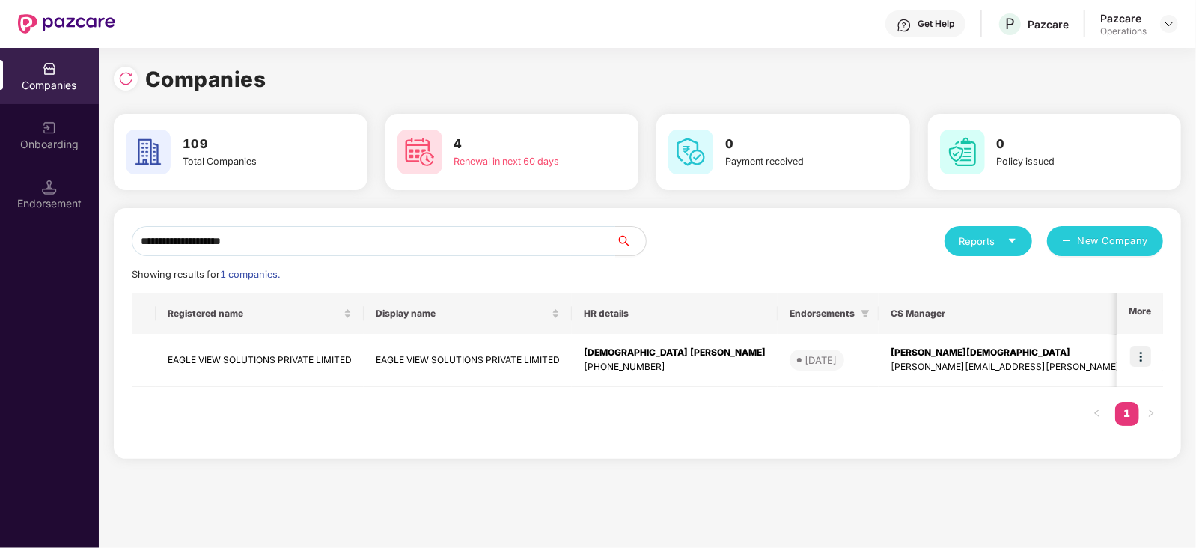
click at [1066, 426] on div "Registered name Display name HR details Endorsements CS Manager Benefits Earlie…" at bounding box center [647, 366] width 1031 height 147
click at [1141, 356] on img at bounding box center [1140, 356] width 21 height 21
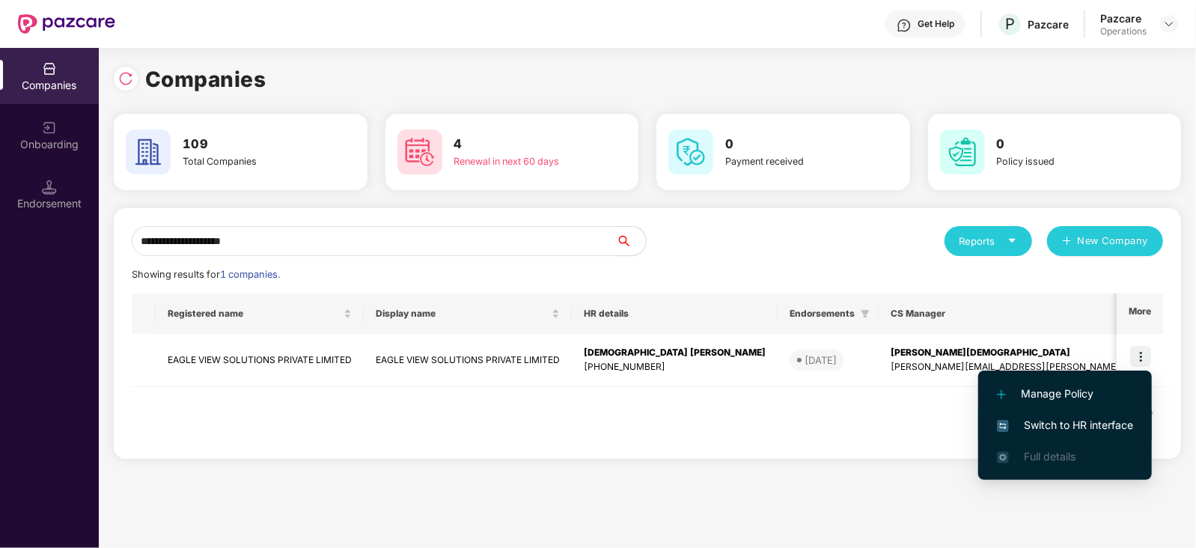
click at [1052, 432] on span "Switch to HR interface" at bounding box center [1065, 425] width 136 height 16
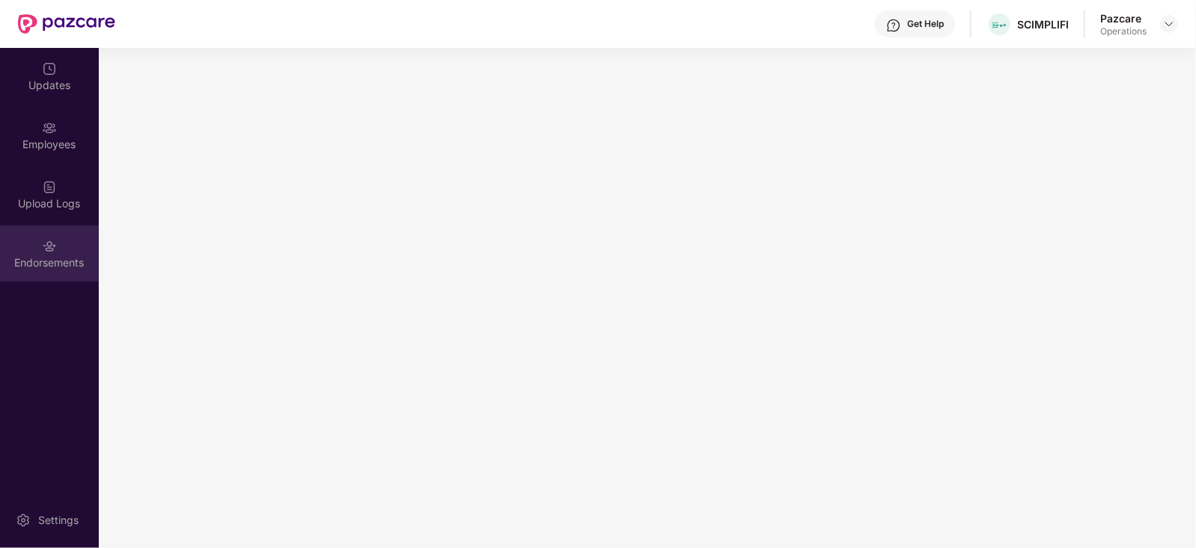
click at [17, 267] on div "Endorsements" at bounding box center [49, 262] width 99 height 15
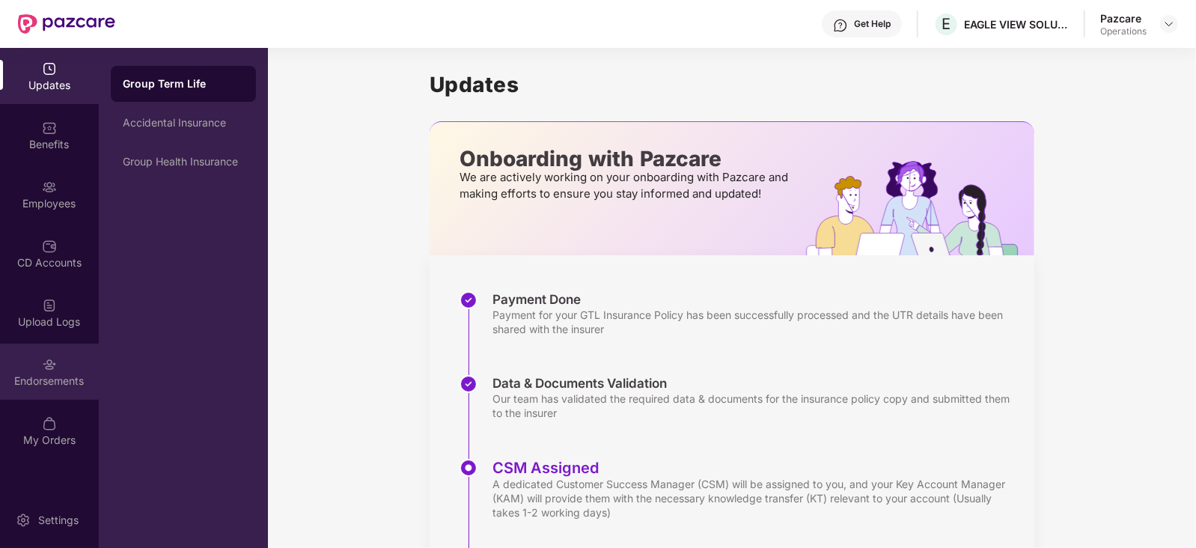
click at [57, 367] on div "Endorsements" at bounding box center [49, 372] width 99 height 56
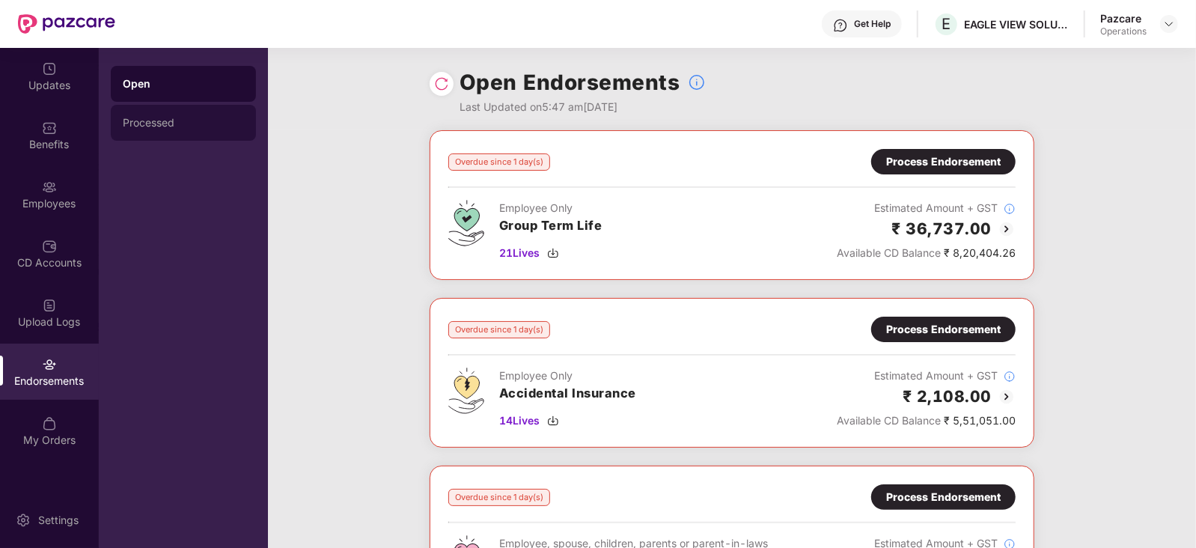
click at [134, 128] on div "Processed" at bounding box center [183, 123] width 121 height 12
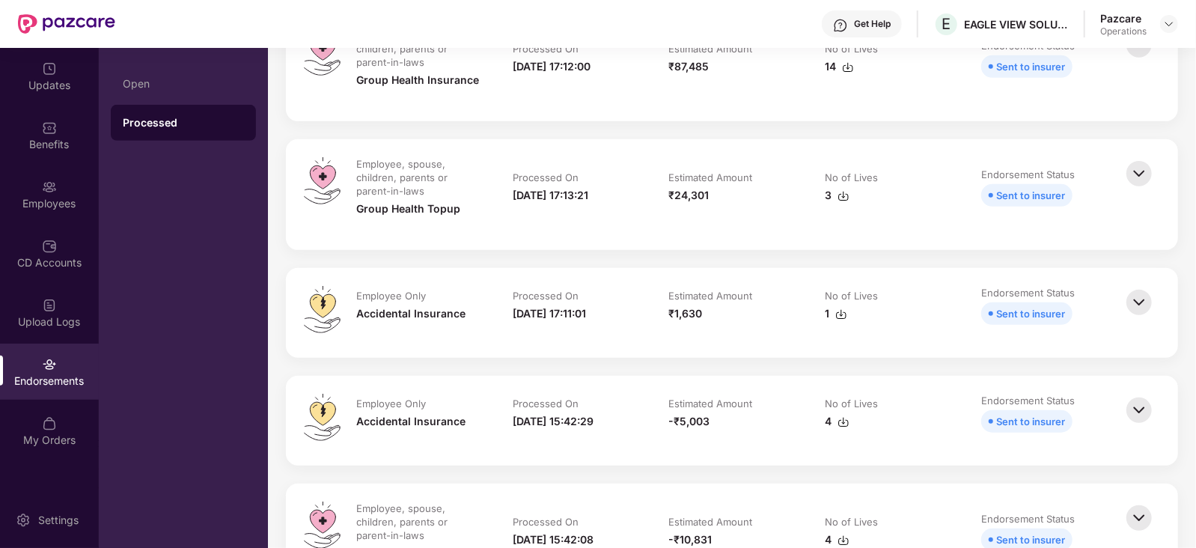
scroll to position [93, 0]
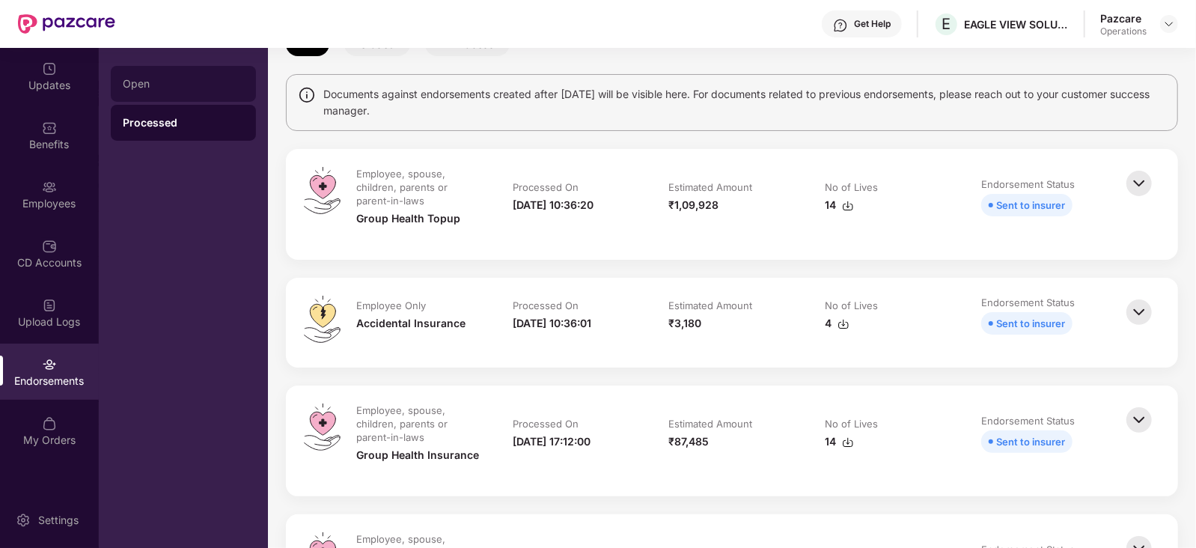
click at [152, 90] on div "Open" at bounding box center [183, 84] width 145 height 36
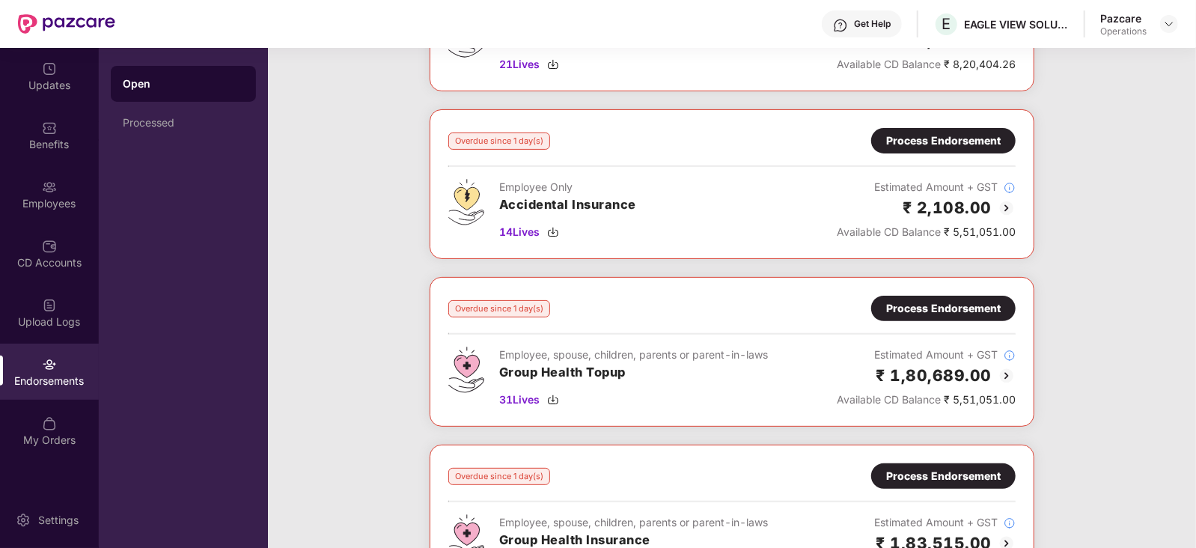
scroll to position [373, 0]
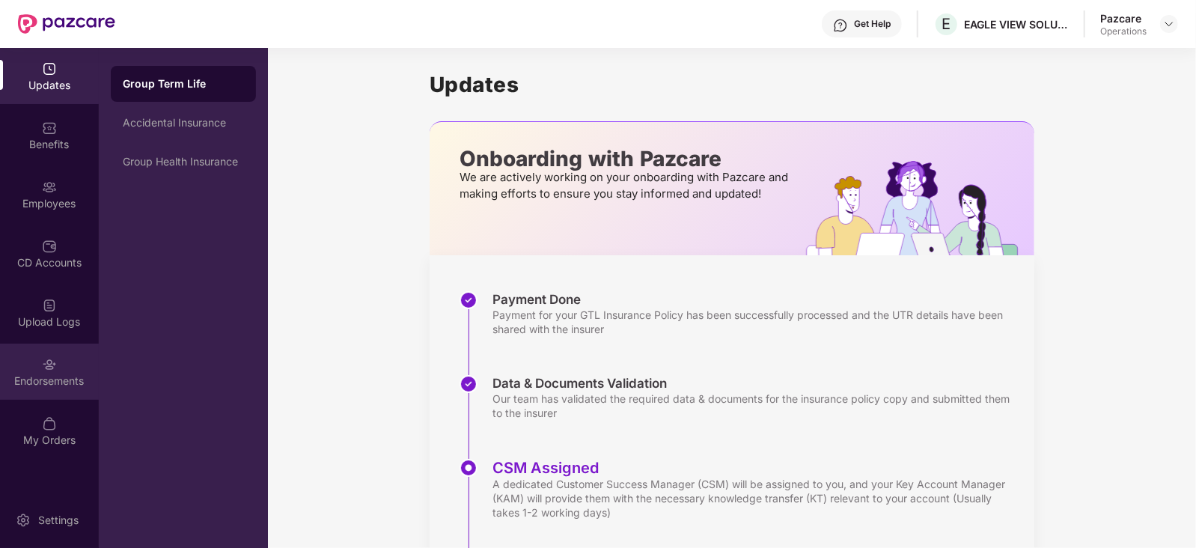
click at [56, 368] on img at bounding box center [49, 364] width 15 height 15
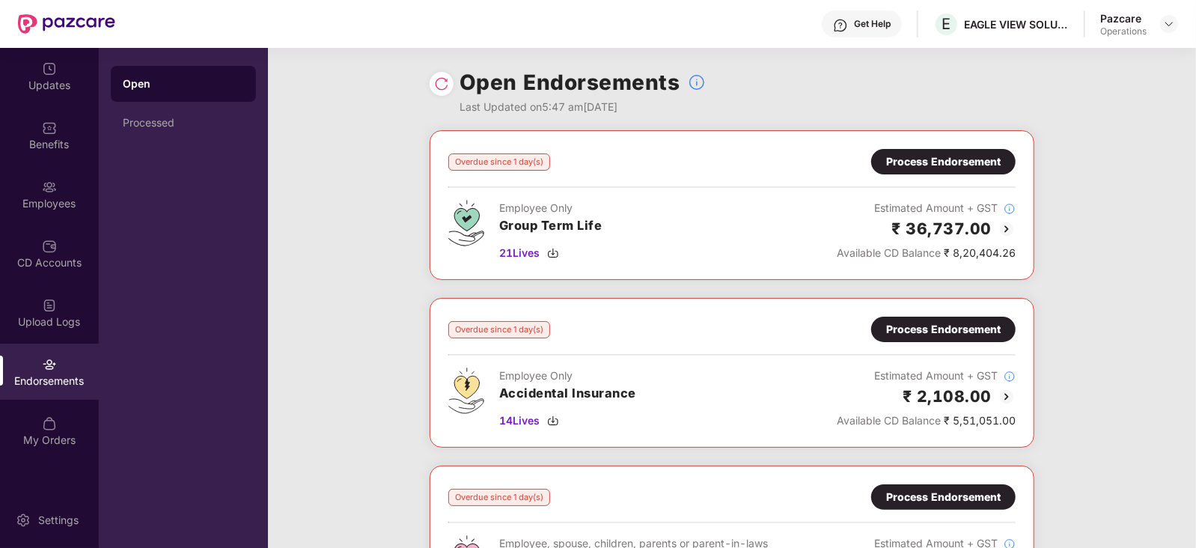
click at [889, 163] on div "Process Endorsement" at bounding box center [943, 161] width 115 height 16
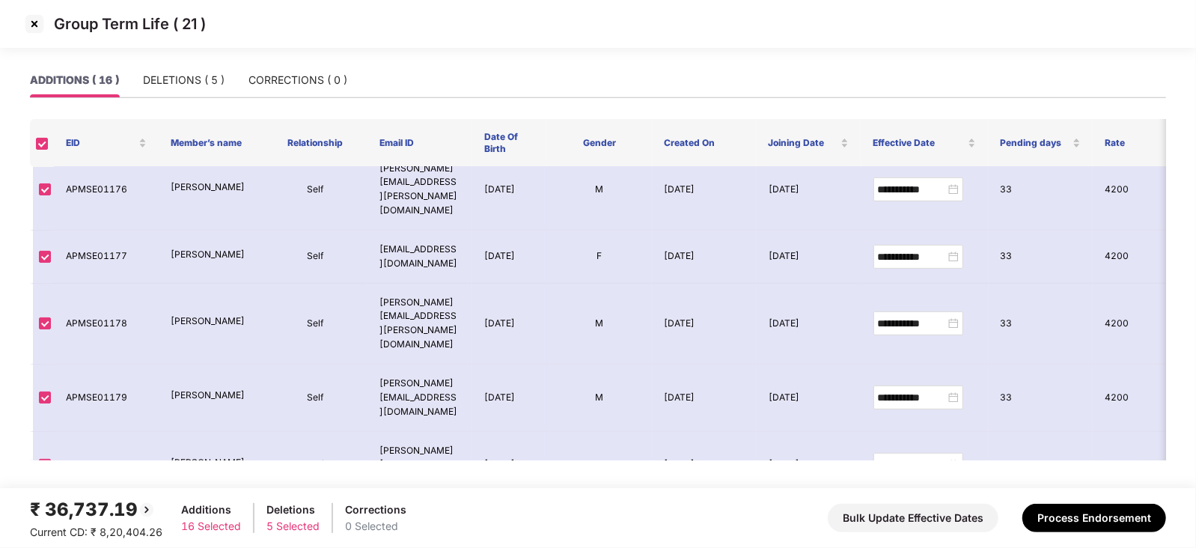
scroll to position [475, 0]
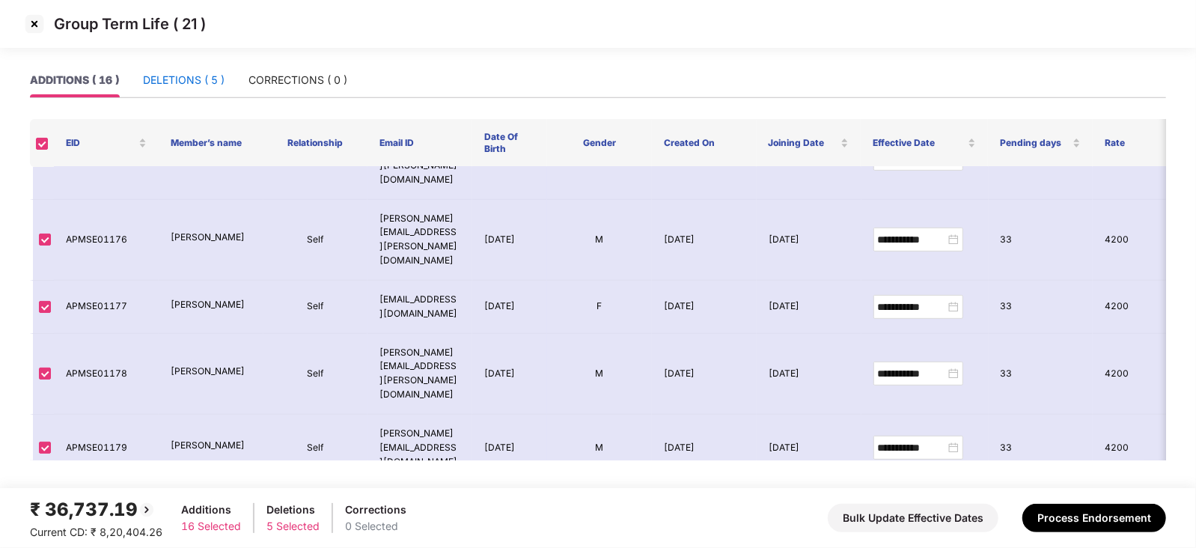
click at [170, 81] on div "DELETIONS ( 5 )" at bounding box center [184, 80] width 82 height 16
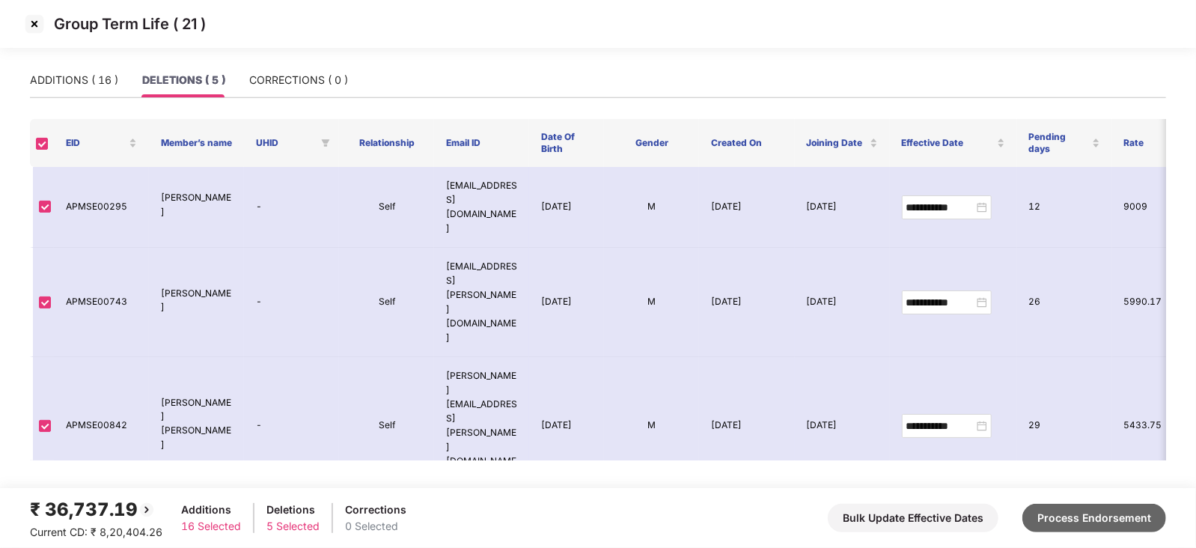
click at [1065, 507] on button "Process Endorsement" at bounding box center [1094, 518] width 144 height 28
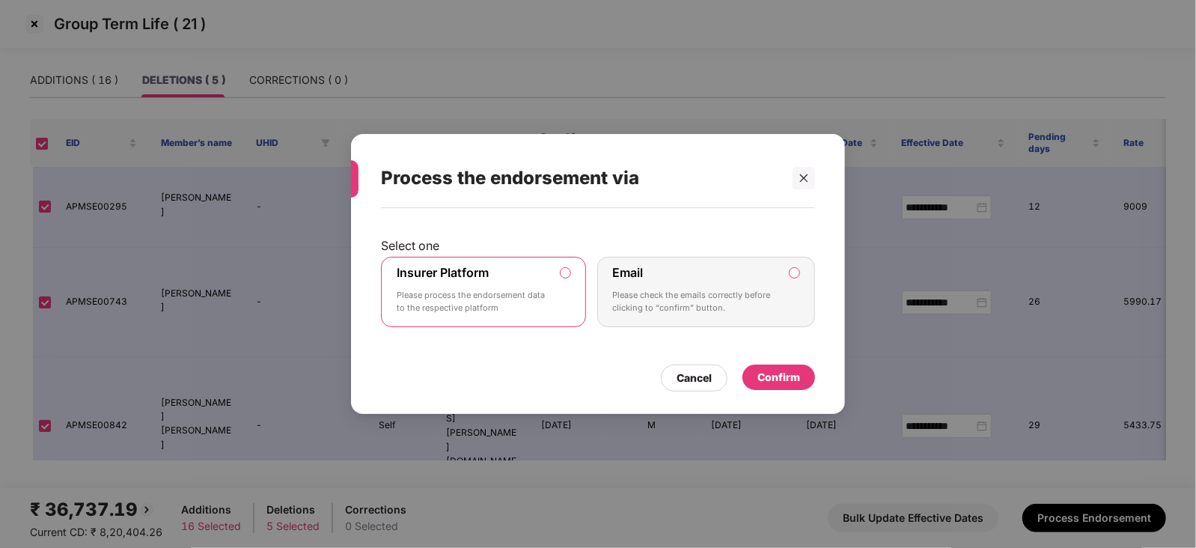
click at [777, 385] on div "Confirm" at bounding box center [778, 376] width 73 height 25
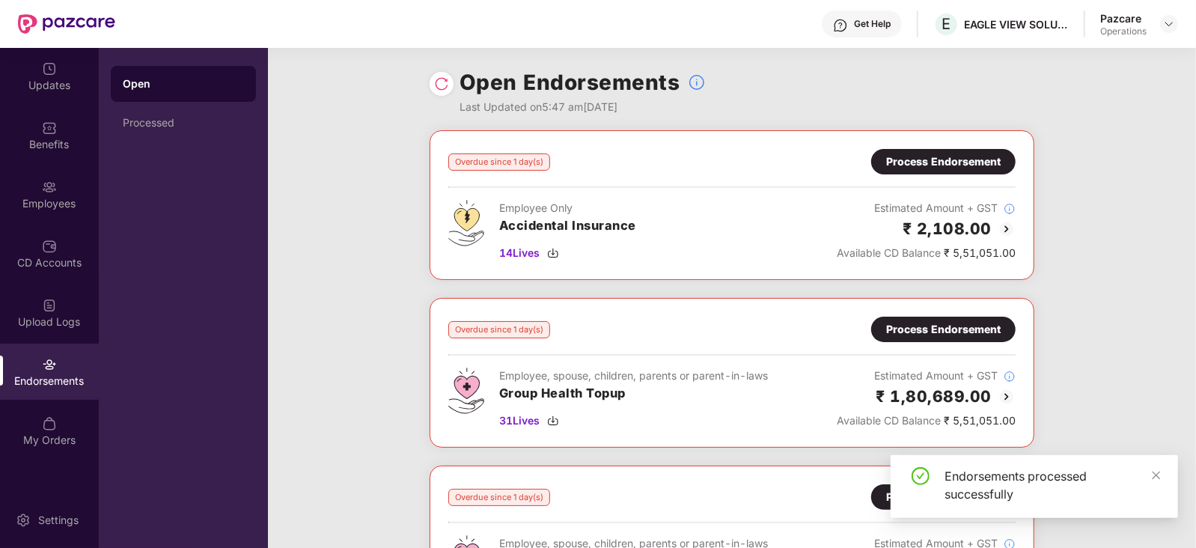
click at [1000, 159] on div "Process Endorsement" at bounding box center [943, 161] width 144 height 25
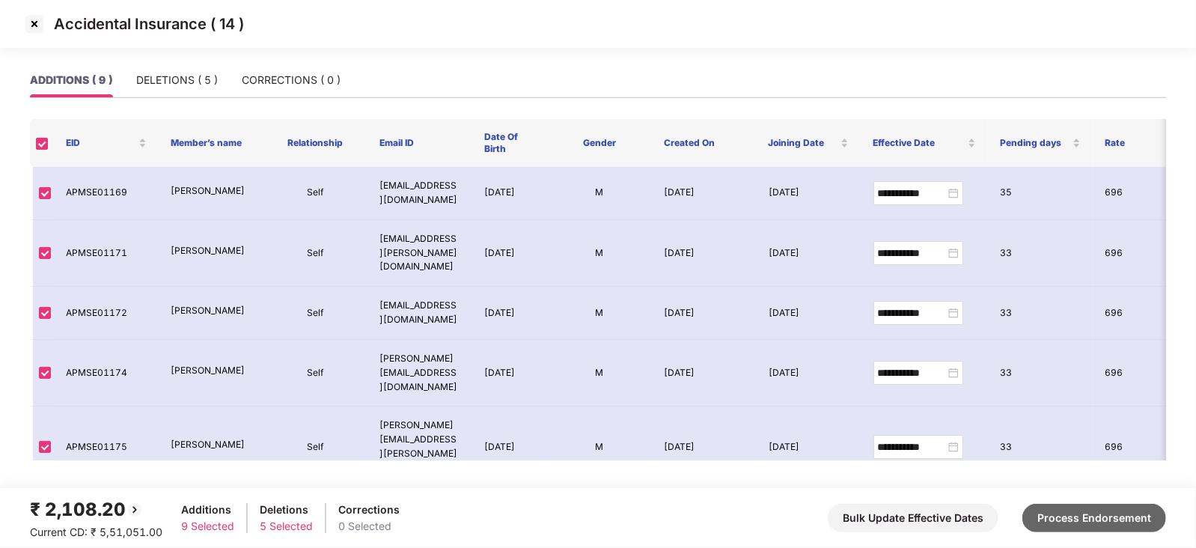
click at [1099, 507] on button "Process Endorsement" at bounding box center [1094, 518] width 144 height 28
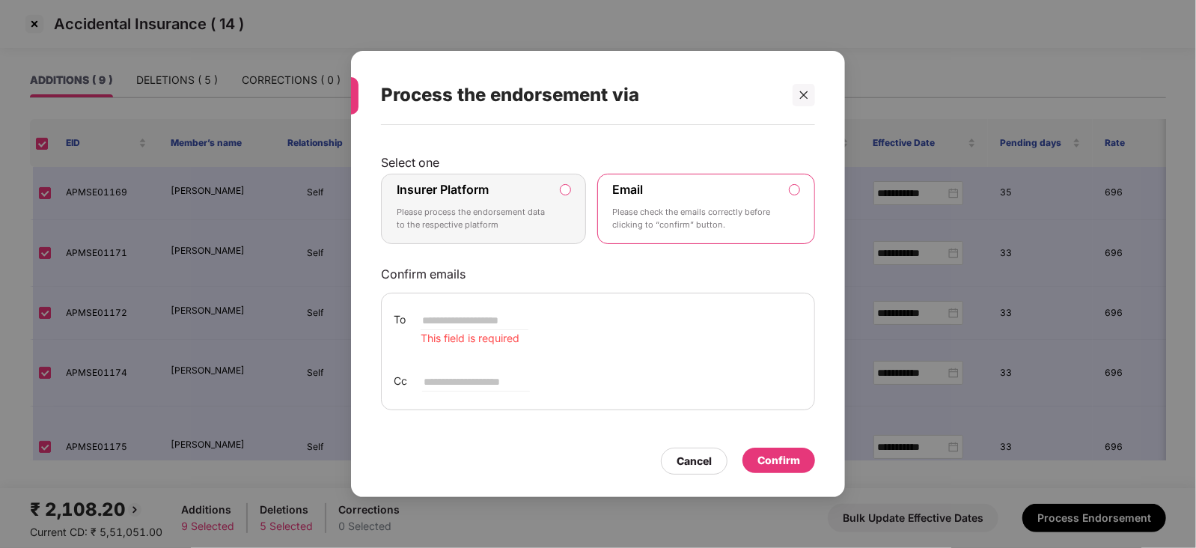
click at [560, 192] on label "Insurer Platform Please process the endorsement data to the respective platform" at bounding box center [483, 209] width 205 height 70
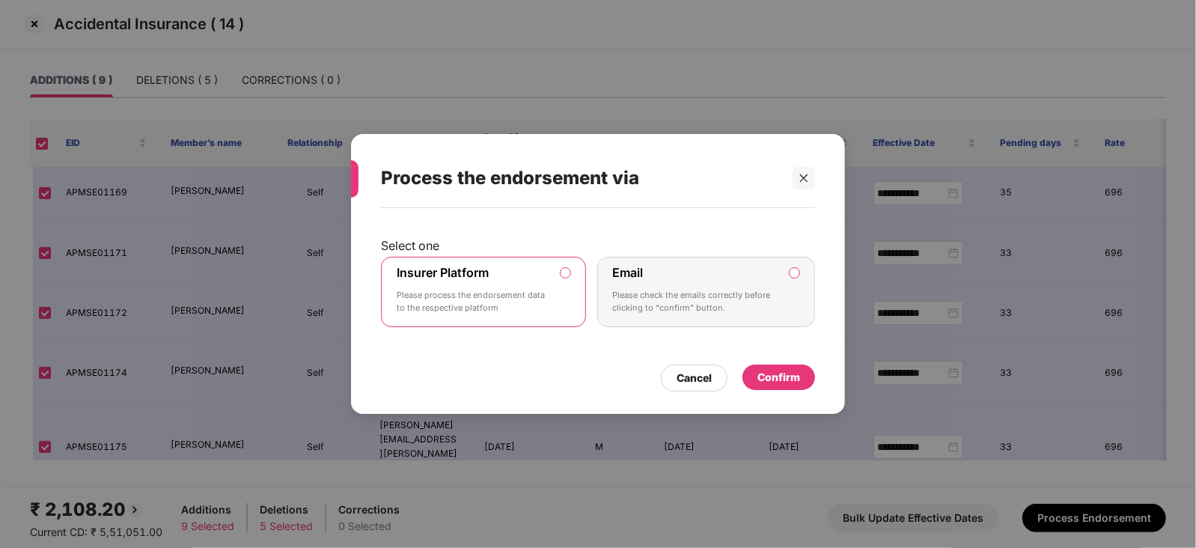
click at [769, 379] on div "Confirm" at bounding box center [778, 377] width 43 height 16
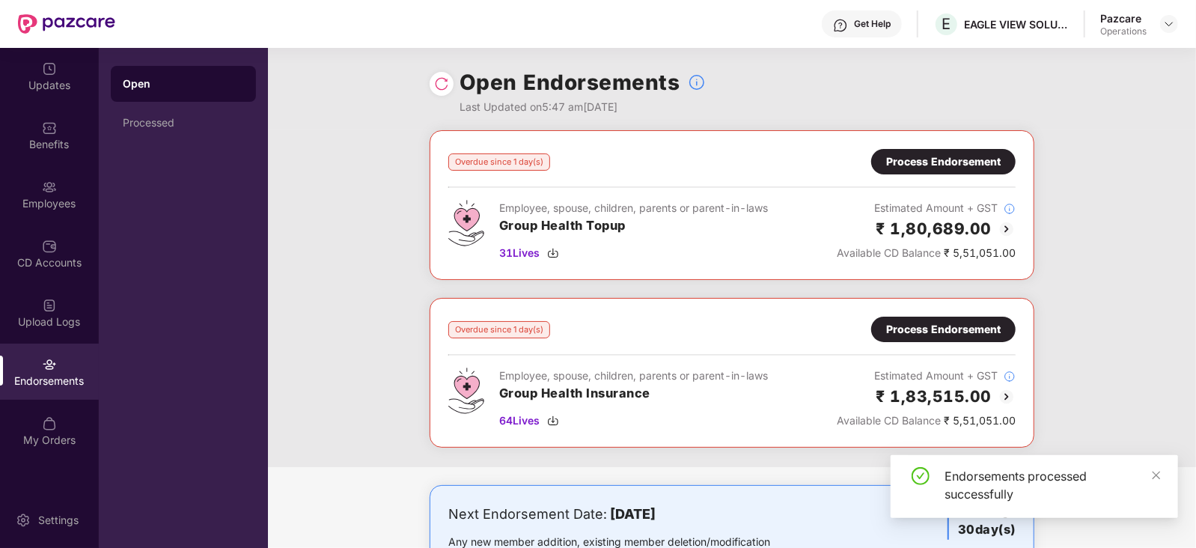
click at [904, 171] on div "Process Endorsement" at bounding box center [943, 161] width 144 height 25
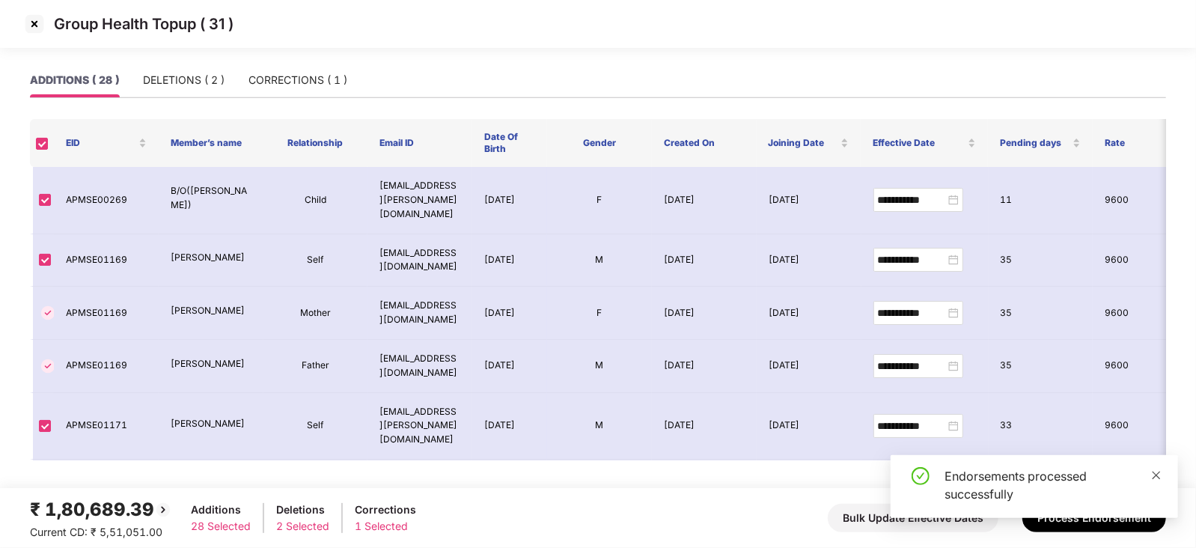
click at [1154, 468] on span at bounding box center [1156, 474] width 10 height 13
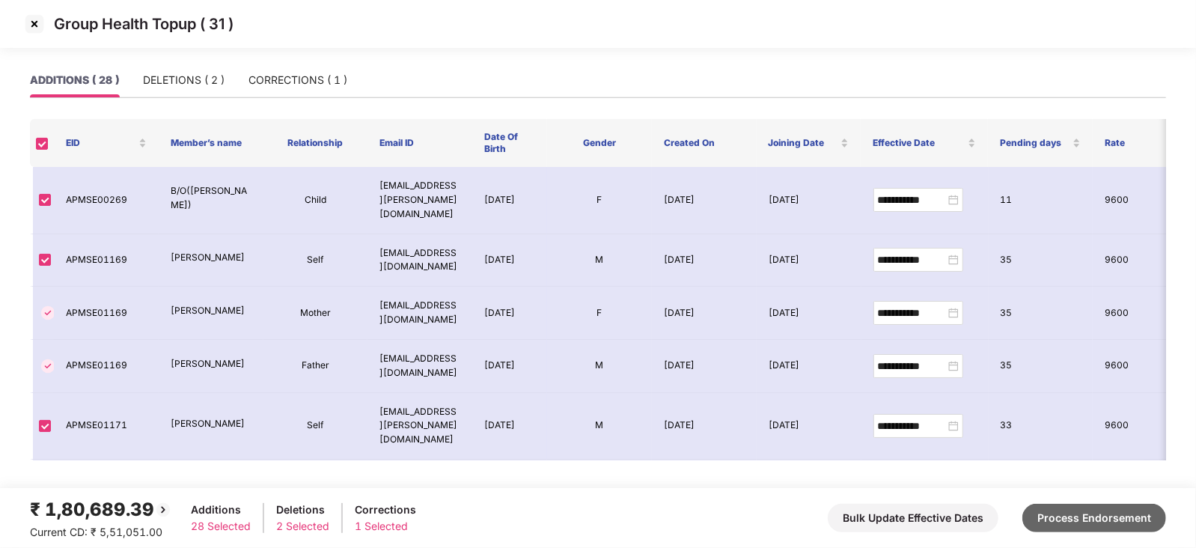
click at [1120, 516] on button "Process Endorsement" at bounding box center [1094, 518] width 144 height 28
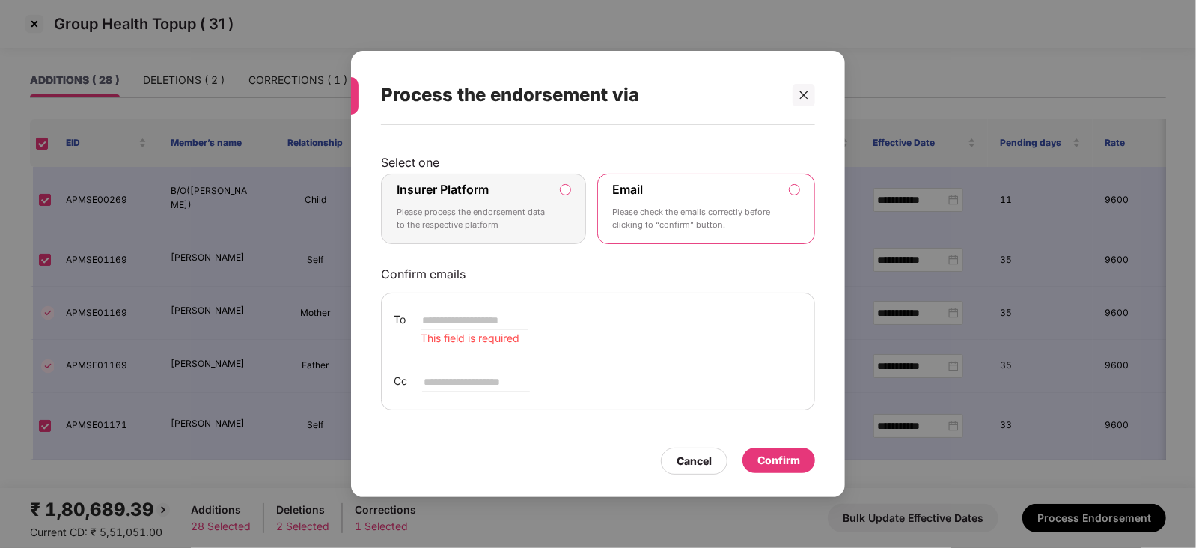
click at [573, 196] on label "Insurer Platform Please process the endorsement data to the respective platform" at bounding box center [483, 209] width 205 height 70
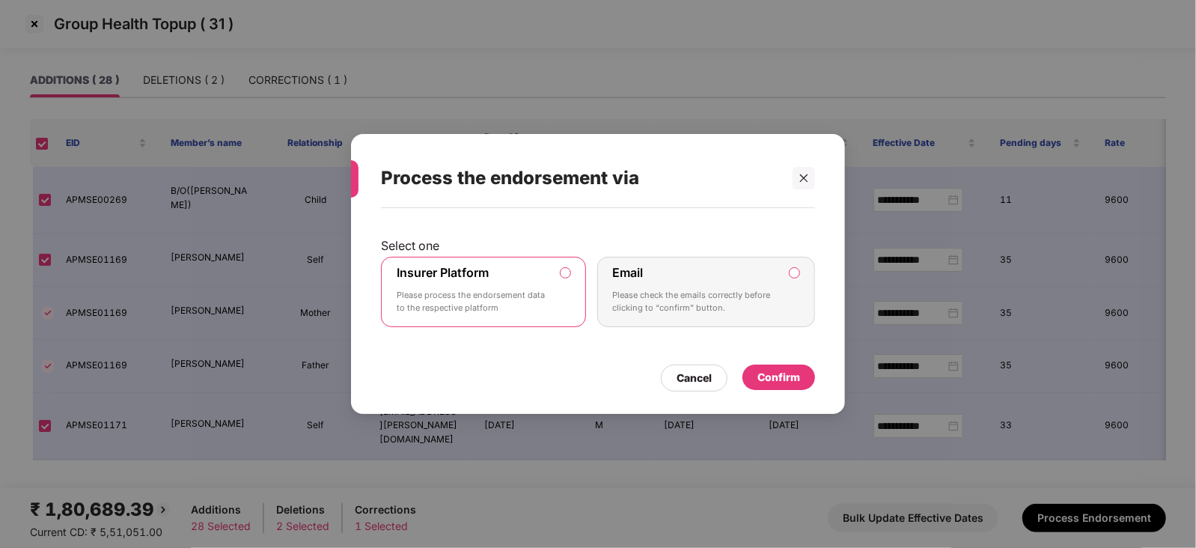
click at [786, 382] on div "Confirm" at bounding box center [778, 377] width 43 height 16
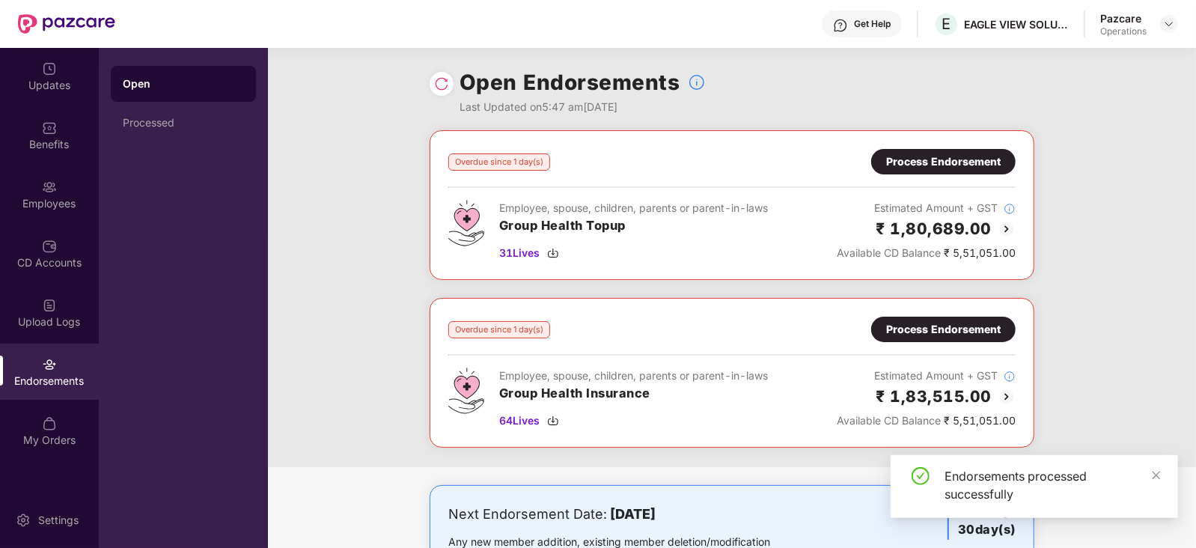
click at [915, 335] on div "Process Endorsement" at bounding box center [943, 329] width 115 height 16
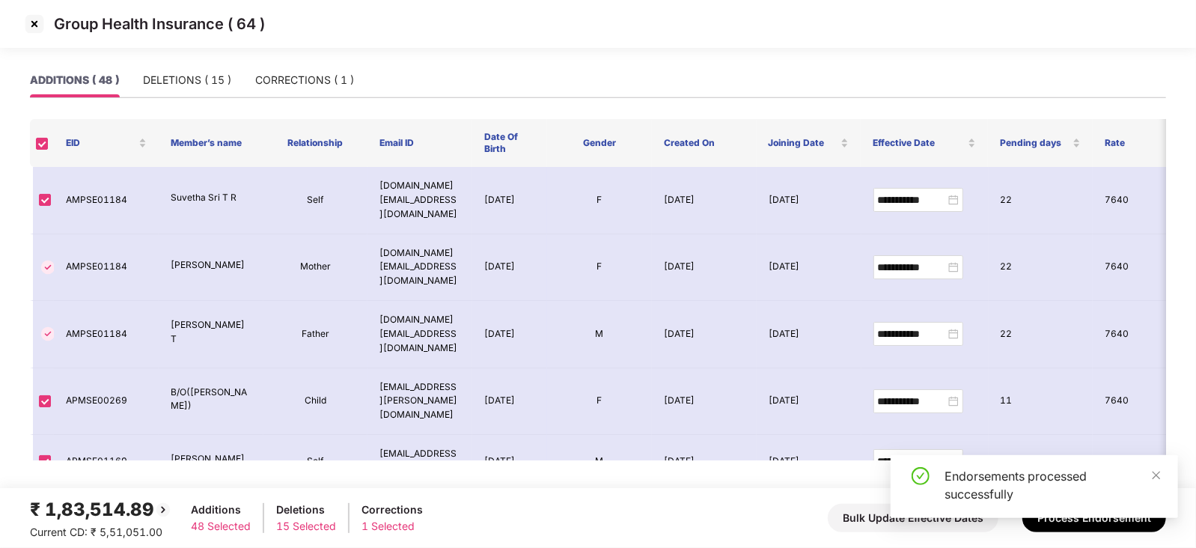
click at [1162, 471] on div "Endorsements processed successfully" at bounding box center [1034, 486] width 287 height 63
click at [1155, 473] on icon "close" at bounding box center [1156, 475] width 10 height 10
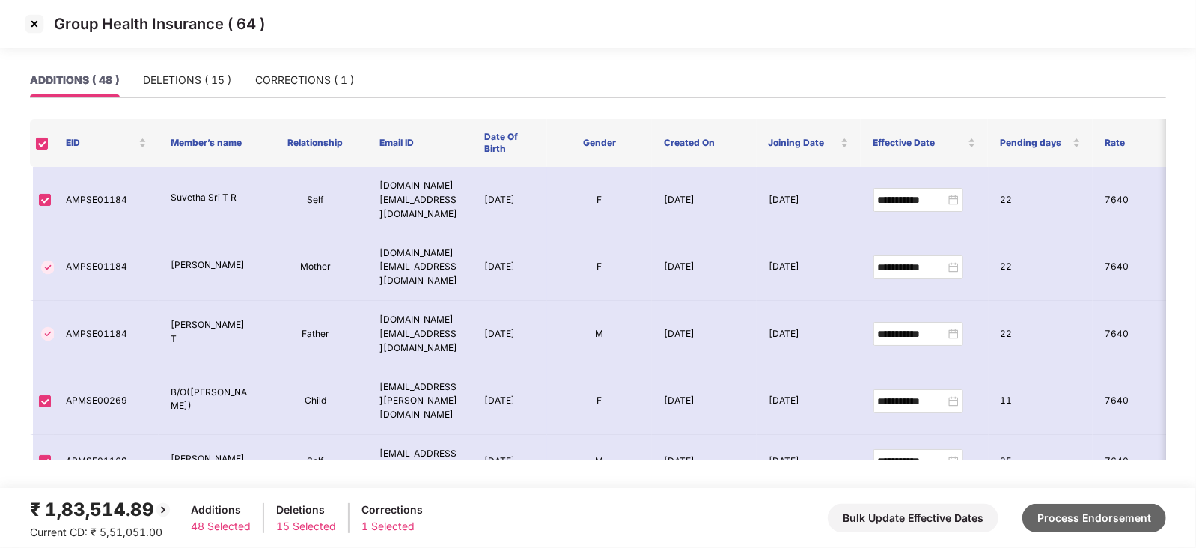
click at [1120, 525] on button "Process Endorsement" at bounding box center [1094, 518] width 144 height 28
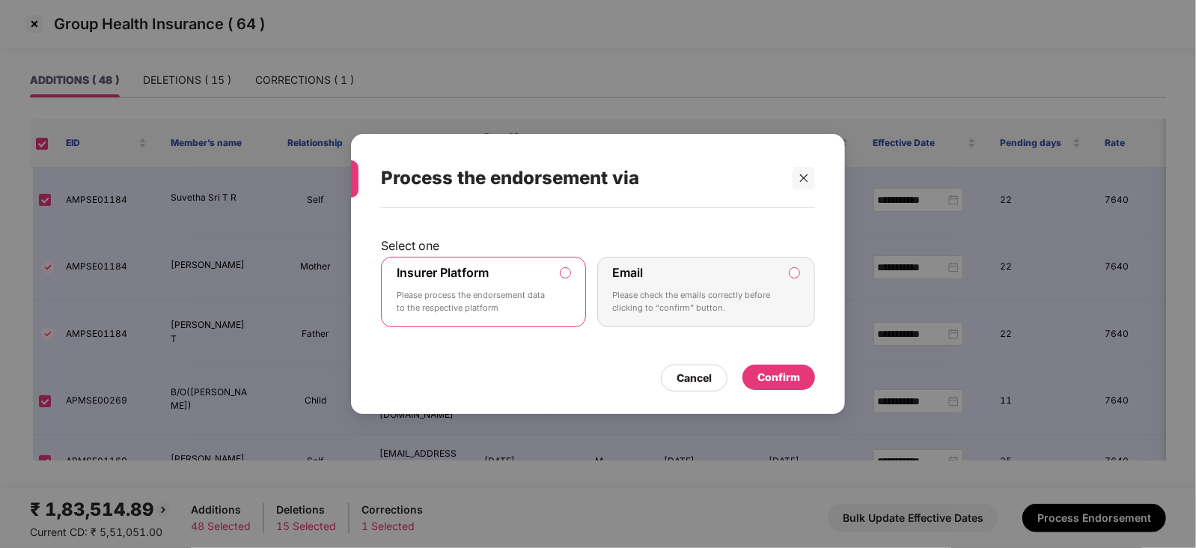
click at [786, 391] on div "Select one Insurer Platform Please process the endorsement data to the respecti…" at bounding box center [598, 303] width 494 height 191
click at [780, 379] on div "Confirm" at bounding box center [778, 377] width 43 height 16
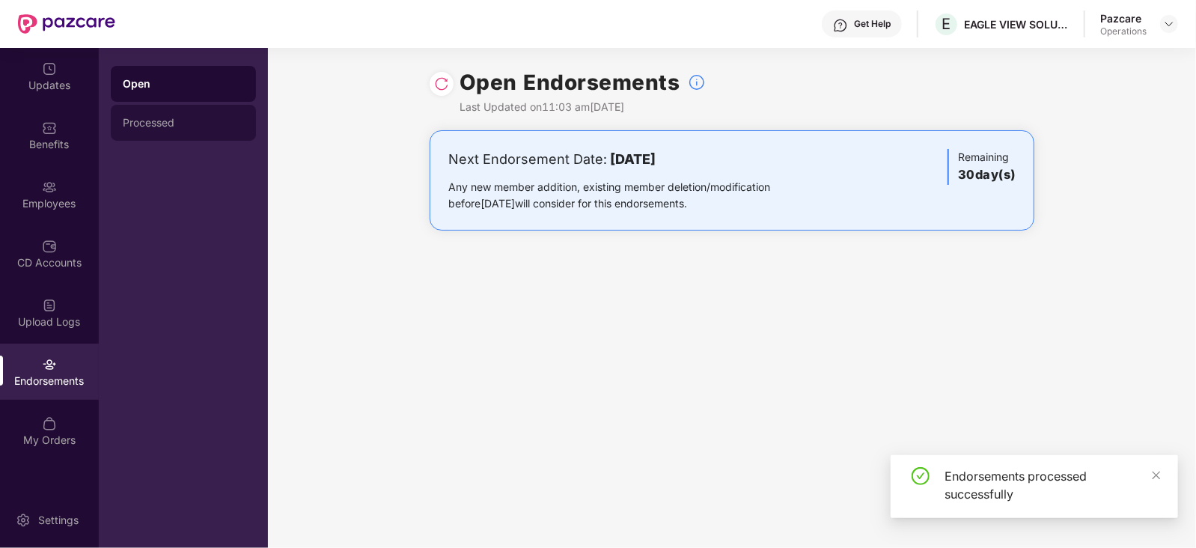
click at [169, 120] on div "Processed" at bounding box center [183, 123] width 121 height 12
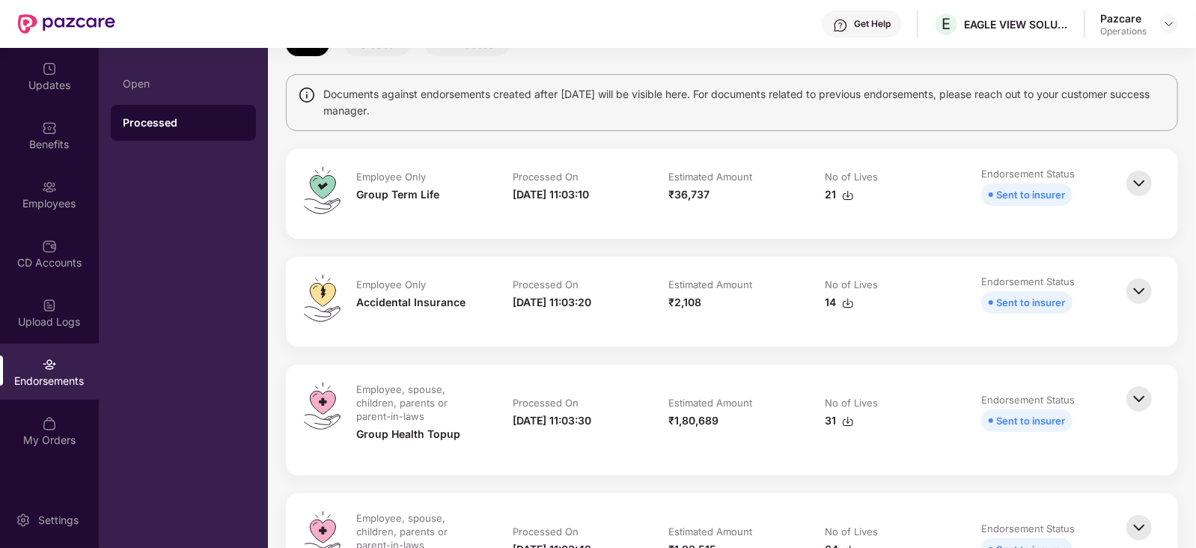
scroll to position [281, 0]
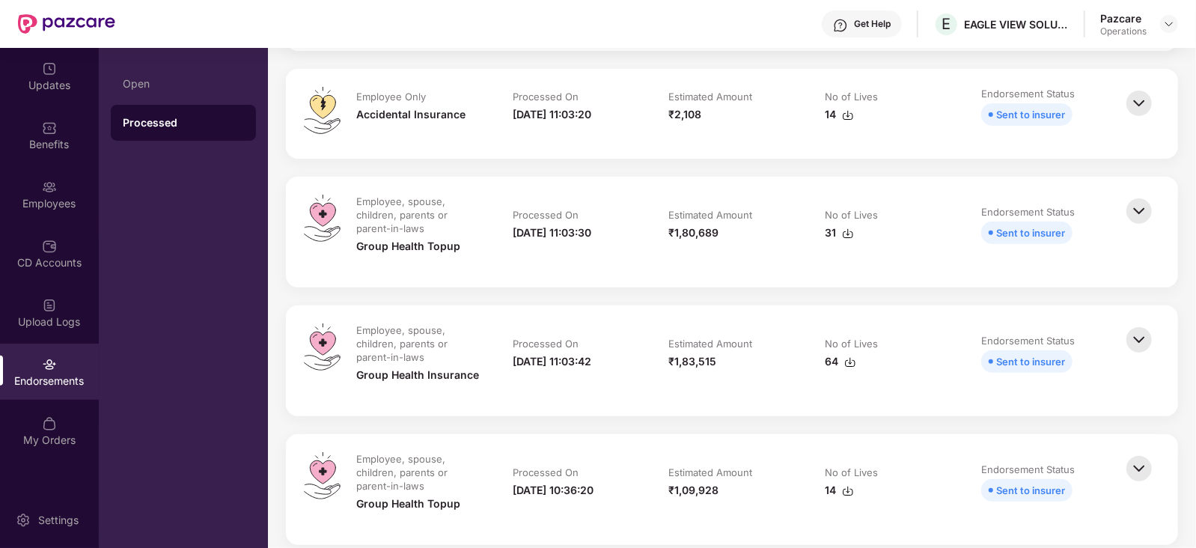
click at [849, 367] on img at bounding box center [850, 362] width 12 height 12
click at [845, 235] on img at bounding box center [848, 234] width 12 height 12
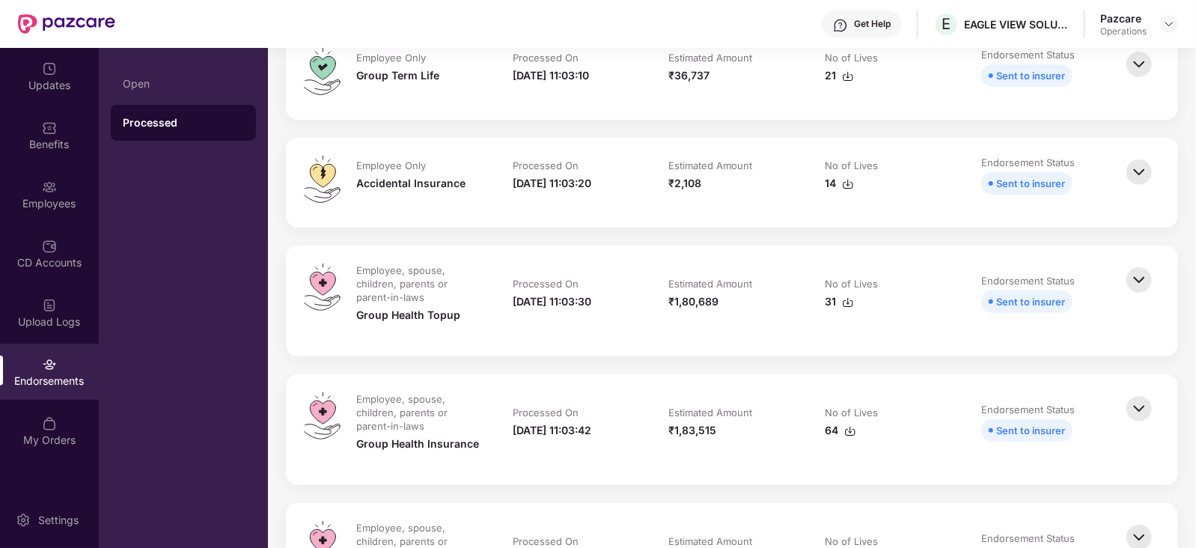
scroll to position [186, 0]
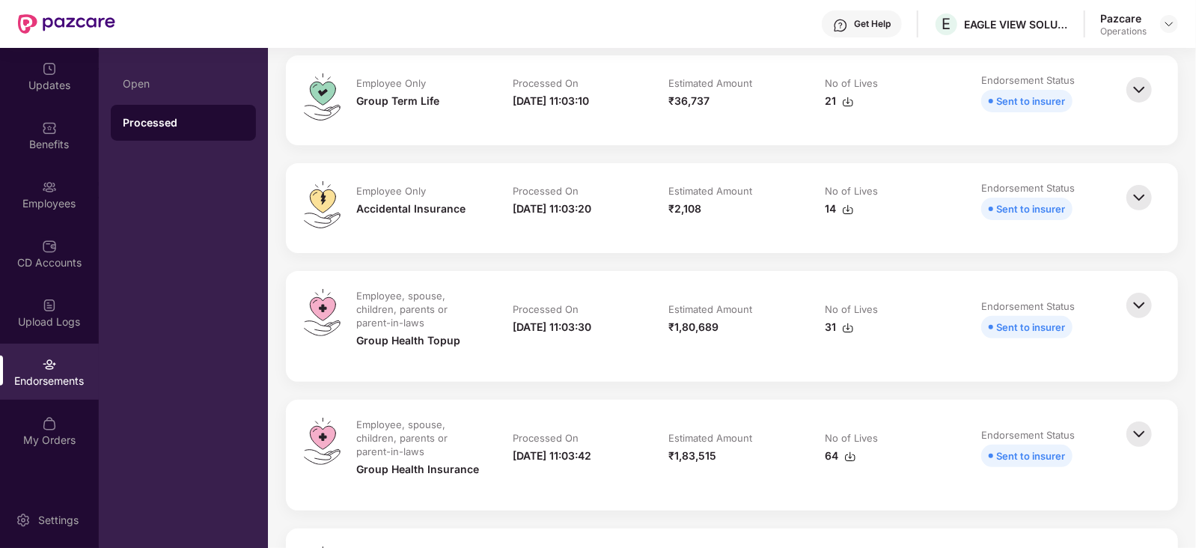
click at [849, 216] on td "No of Lives 14" at bounding box center [888, 208] width 156 height 54
click at [846, 211] on img at bounding box center [848, 210] width 12 height 12
click at [846, 101] on img at bounding box center [848, 102] width 12 height 12
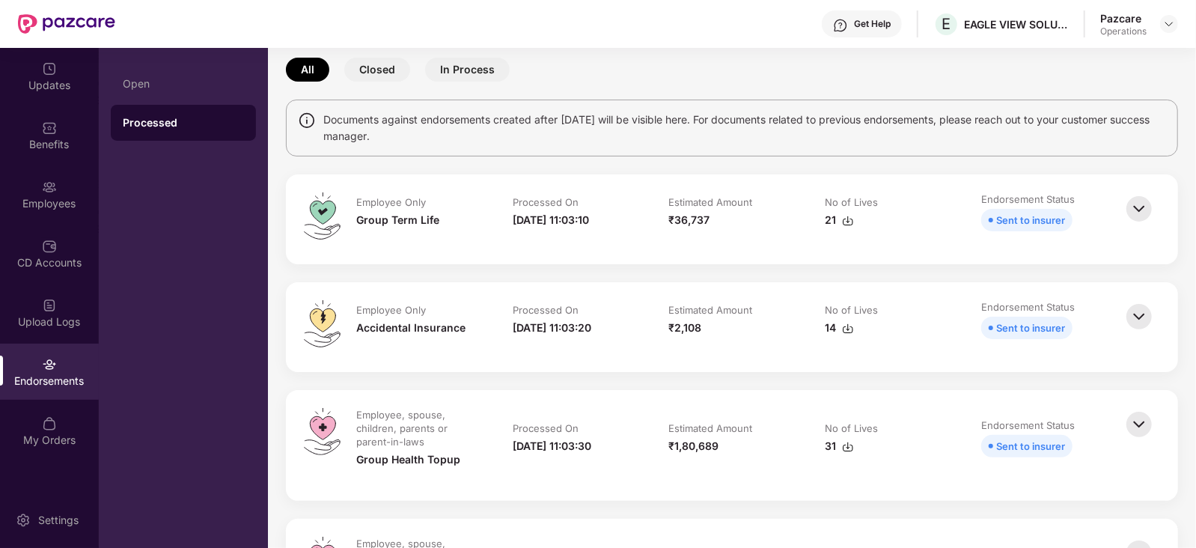
scroll to position [0, 0]
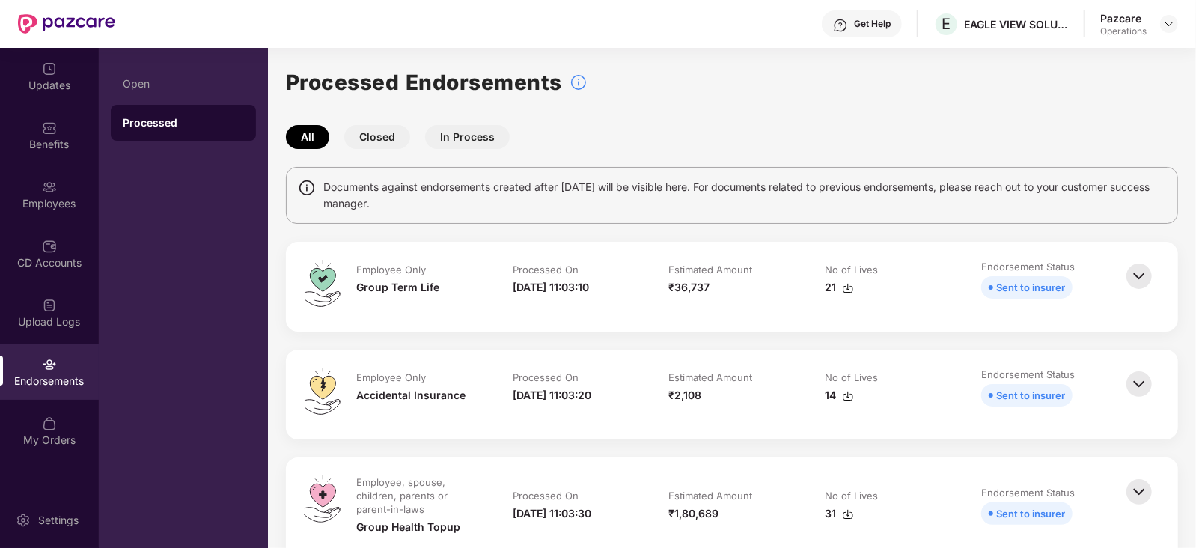
click at [1157, 23] on div "Pazcare Operations" at bounding box center [1139, 24] width 78 height 26
click at [1160, 28] on div at bounding box center [1169, 24] width 18 height 18
click at [1165, 25] on img at bounding box center [1169, 24] width 12 height 12
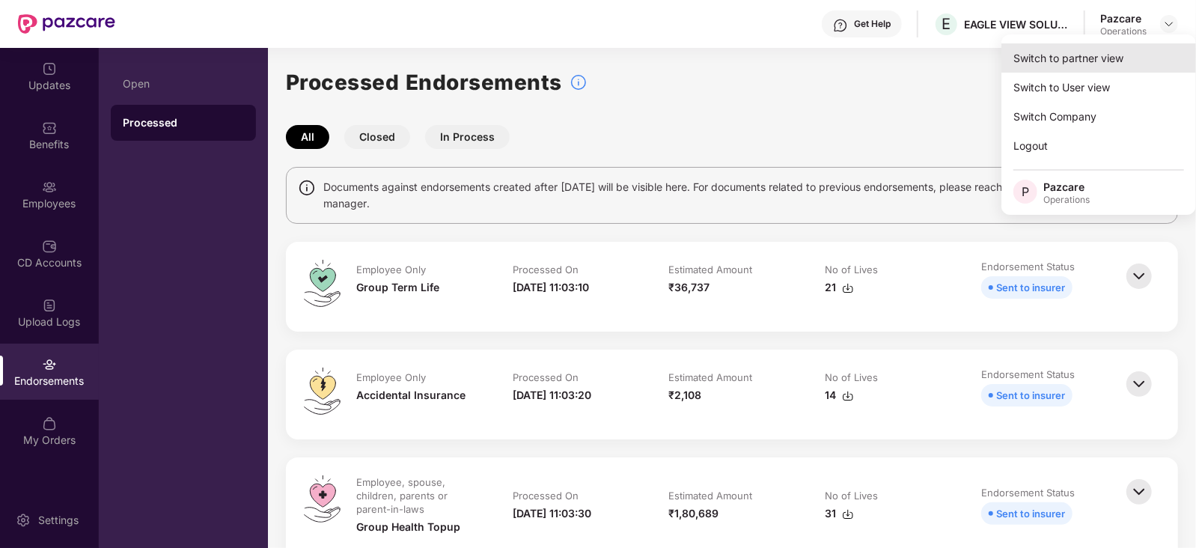
click at [1099, 65] on div "Switch to partner view" at bounding box center [1098, 57] width 195 height 29
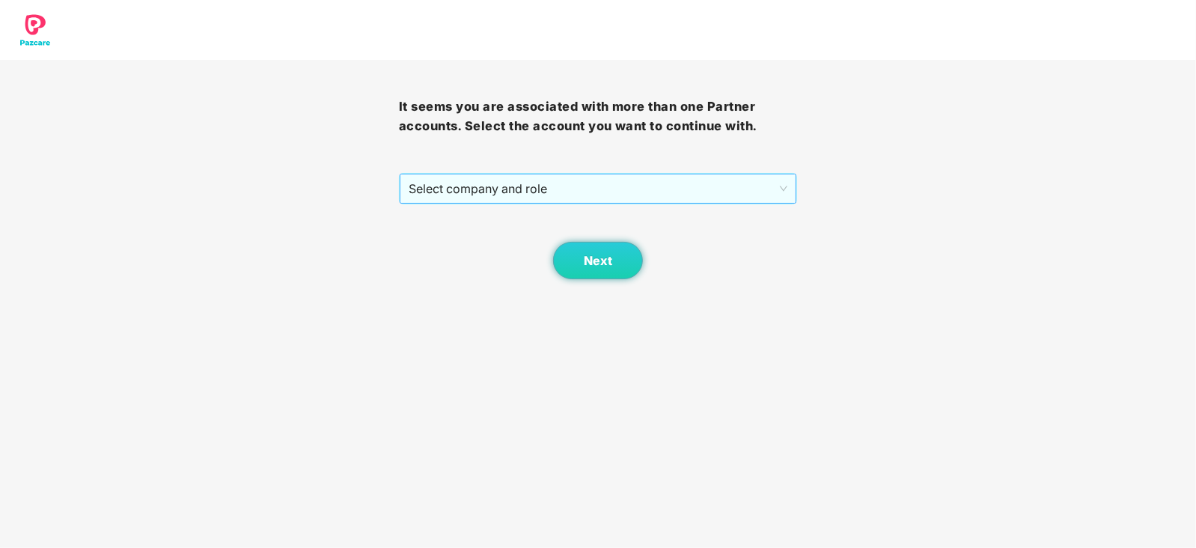
click at [504, 196] on span "Select company and role" at bounding box center [598, 188] width 379 height 28
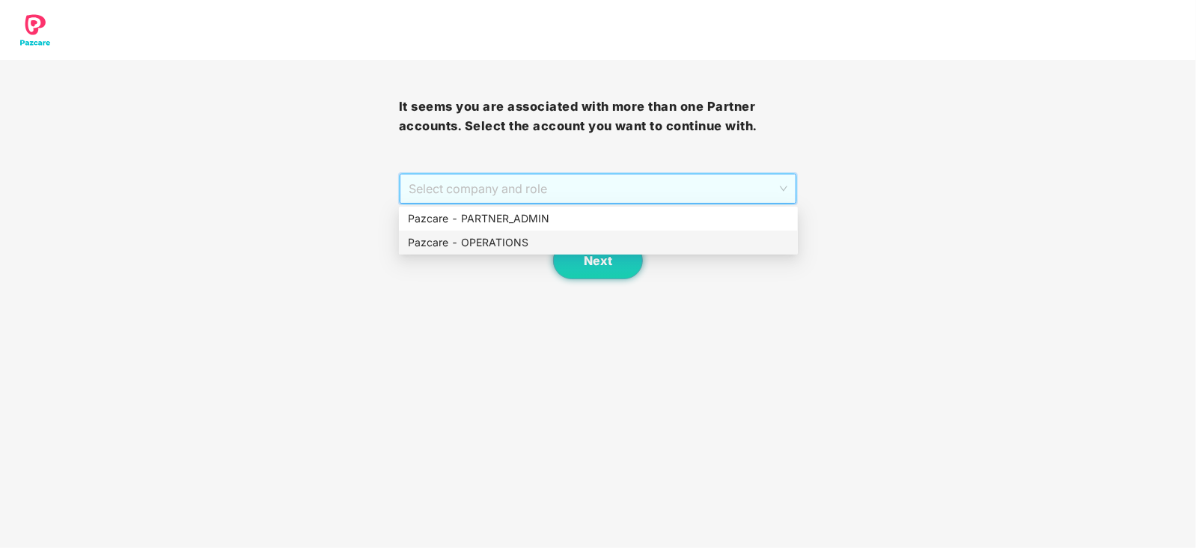
click at [466, 248] on div "Pazcare - OPERATIONS" at bounding box center [598, 242] width 381 height 16
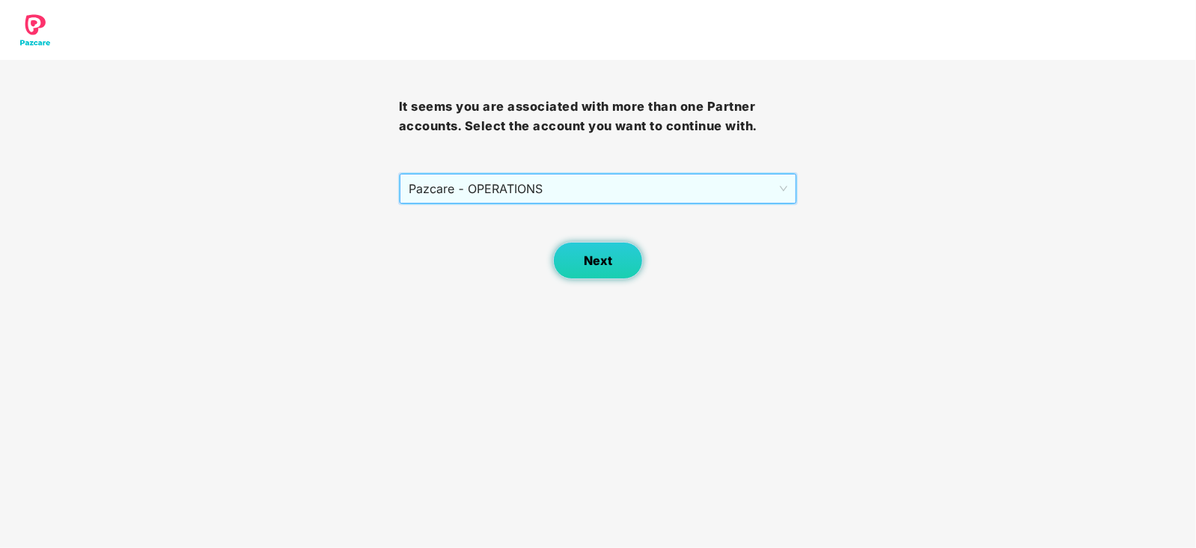
click at [595, 266] on span "Next" at bounding box center [598, 261] width 28 height 14
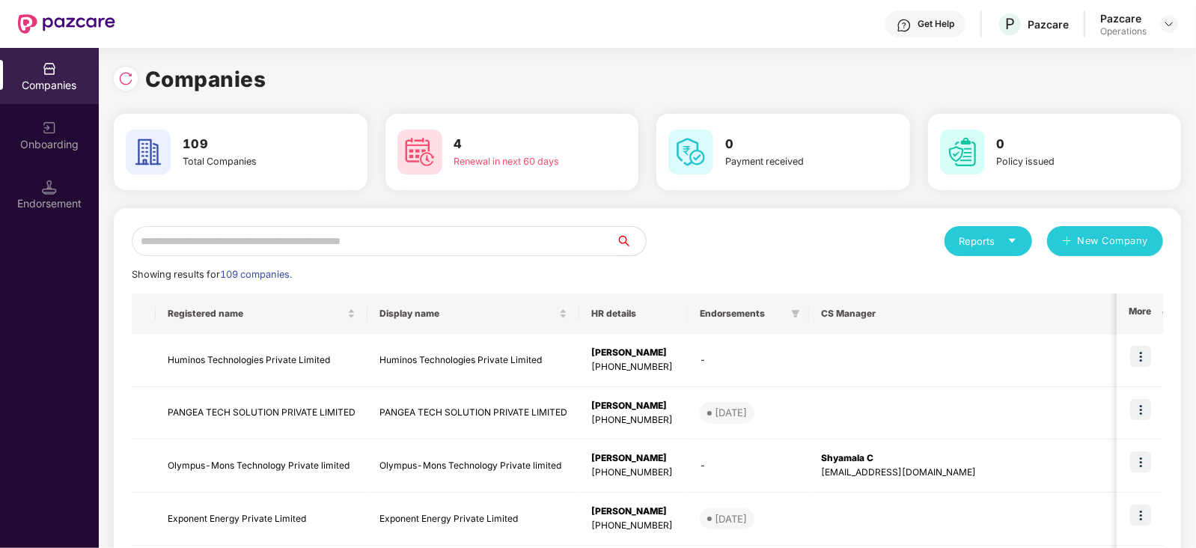
click at [176, 233] on input "text" at bounding box center [374, 241] width 484 height 30
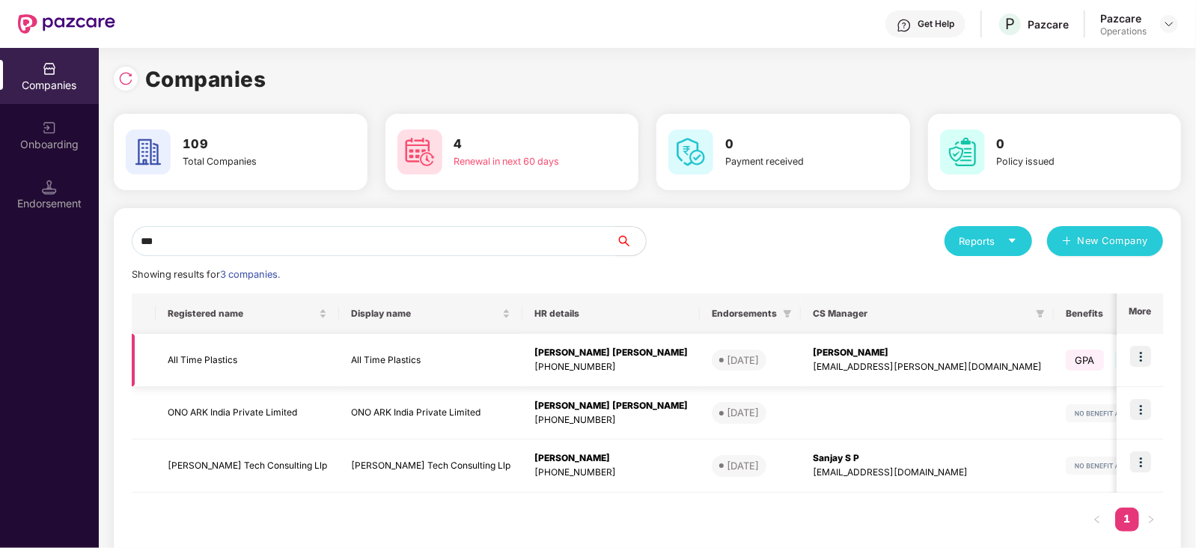
type input "***"
click at [235, 349] on td "All Time Plastics" at bounding box center [247, 360] width 183 height 53
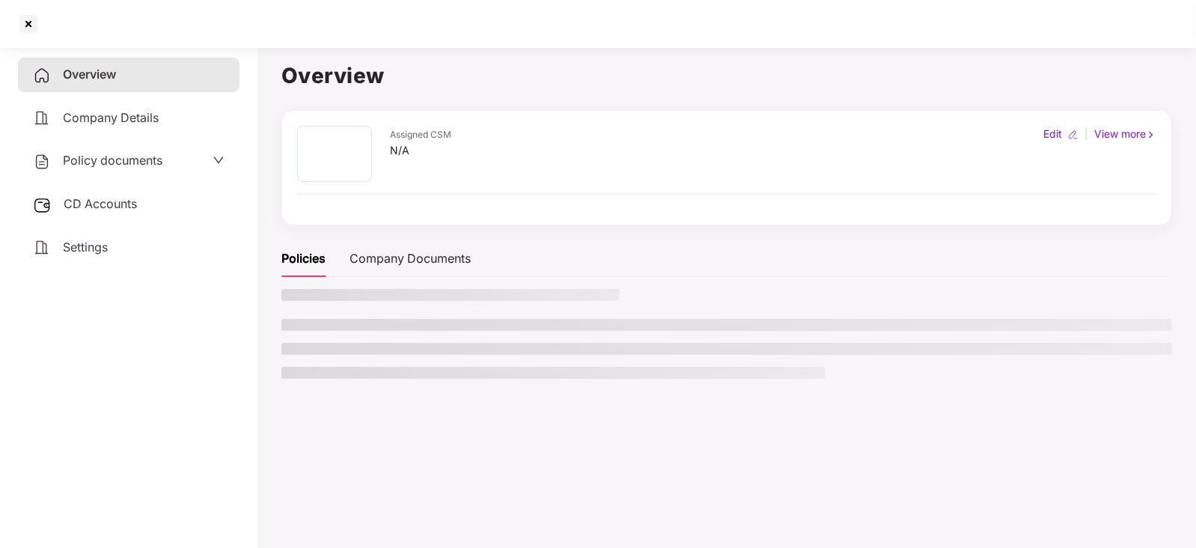
click at [137, 200] on span "CD Accounts" at bounding box center [100, 203] width 73 height 15
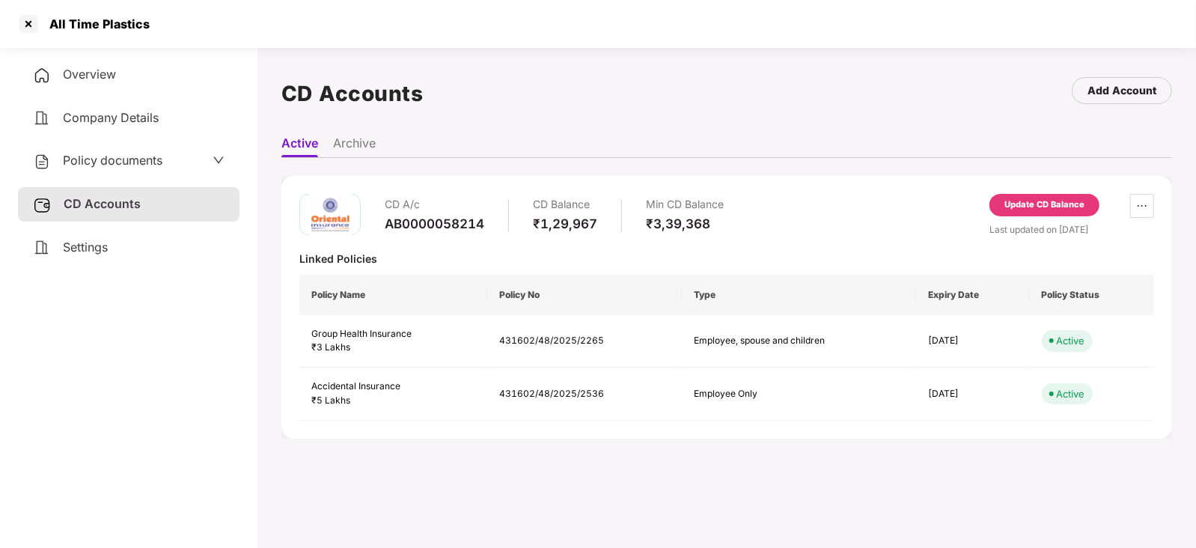
click at [1041, 204] on div "Update CD Balance" at bounding box center [1044, 204] width 80 height 13
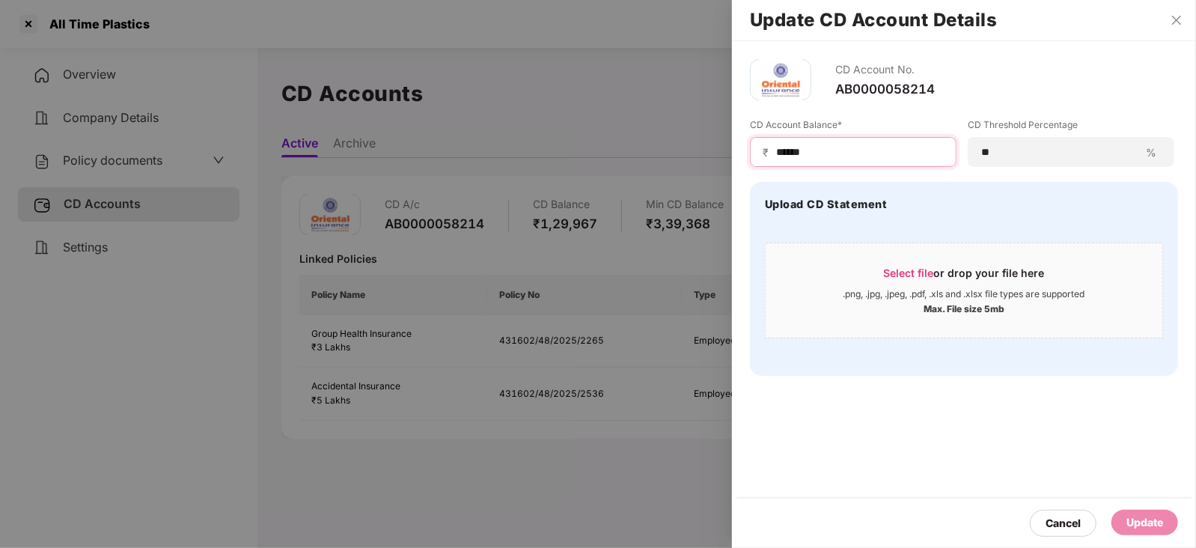
drag, startPoint x: 833, startPoint y: 147, endPoint x: 718, endPoint y: 150, distance: 115.3
click at [718, 150] on div "Update CD Account Details CD Account No. AB0000058214 CD Account Balance* ₹ ***…" at bounding box center [598, 274] width 1196 height 548
paste input
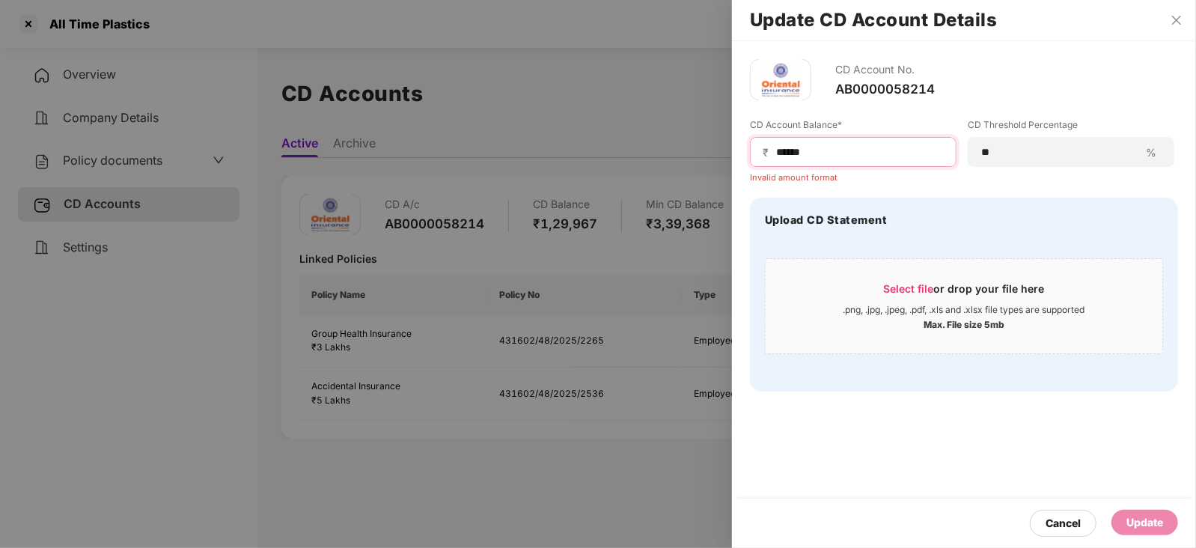
click at [776, 155] on input "*****" at bounding box center [859, 152] width 169 height 16
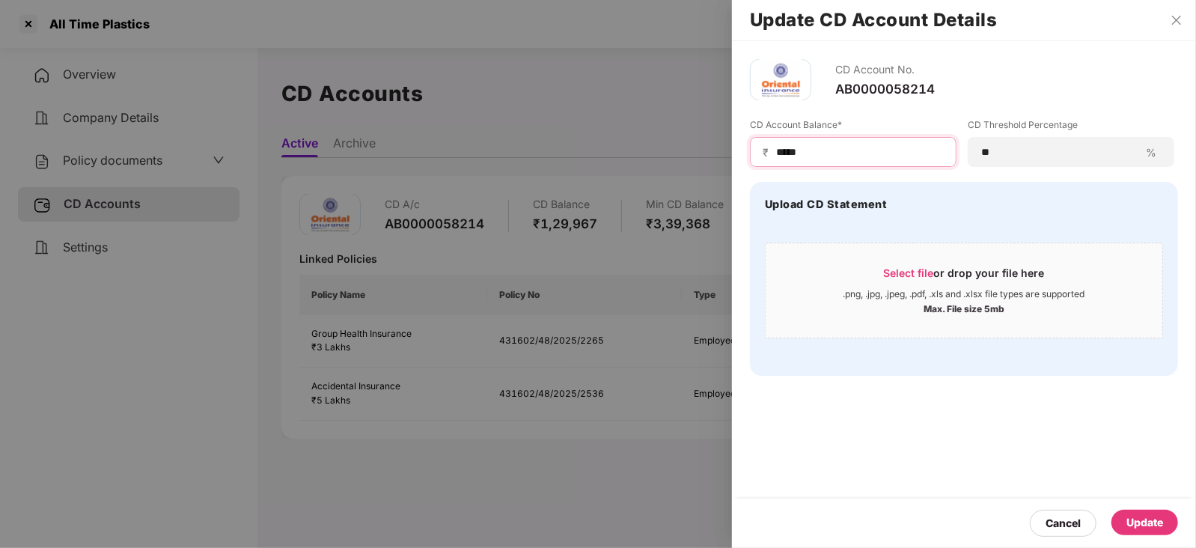
type input "*****"
click at [1158, 528] on div "Update" at bounding box center [1144, 522] width 37 height 16
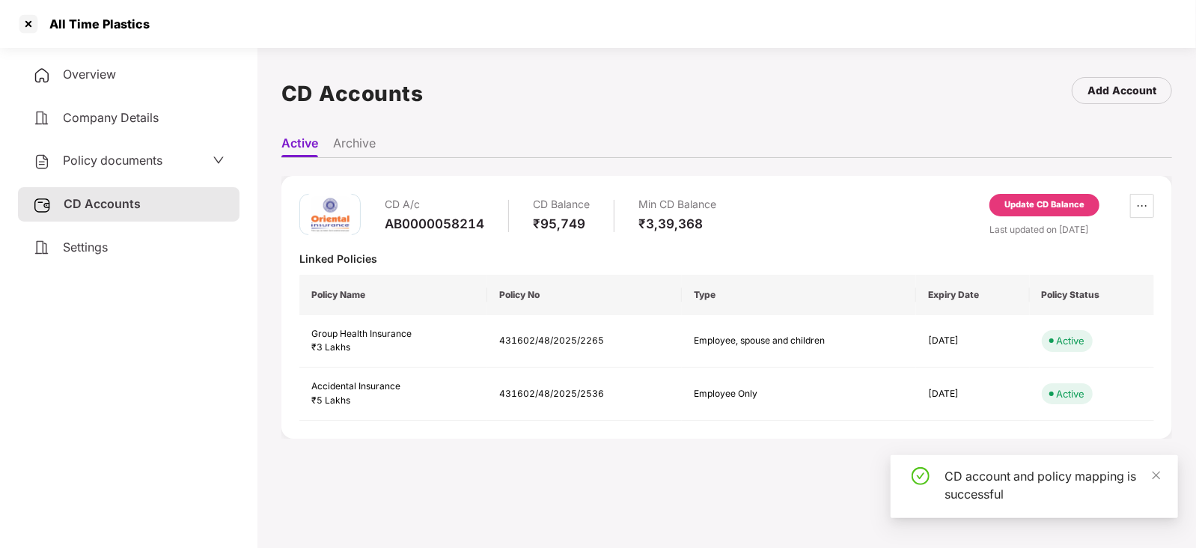
click at [105, 158] on span "Policy documents" at bounding box center [113, 160] width 100 height 15
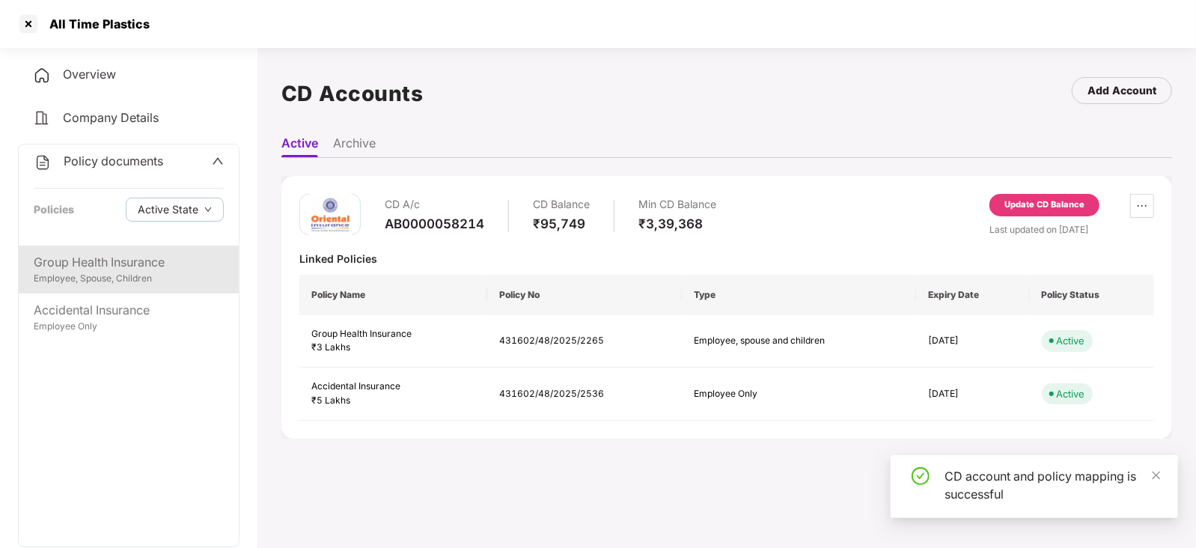
click at [127, 267] on div "Group Health Insurance" at bounding box center [129, 262] width 190 height 19
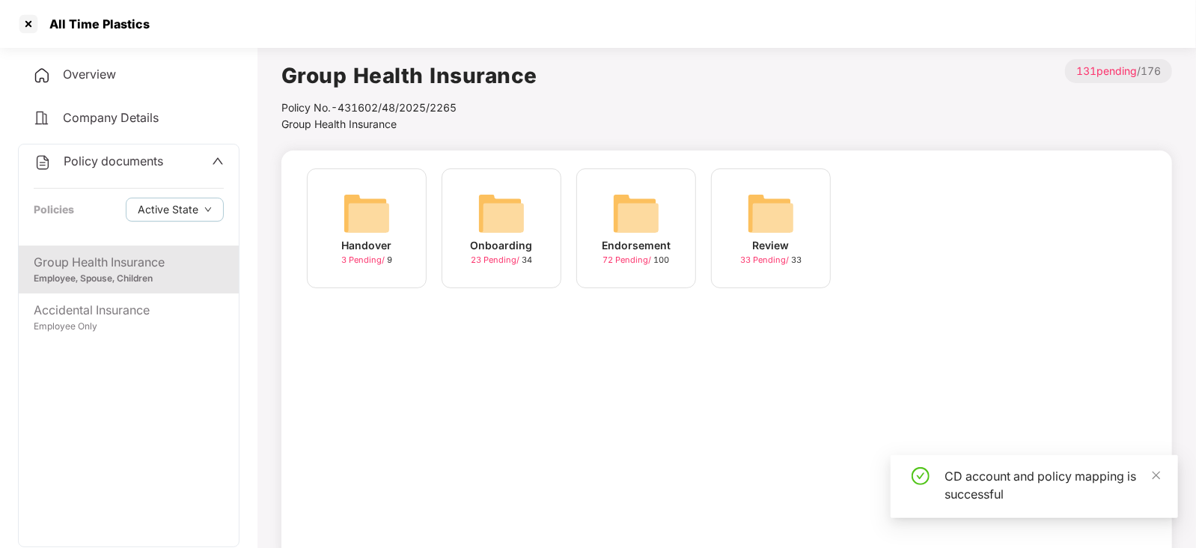
click at [638, 223] on img at bounding box center [636, 213] width 48 height 48
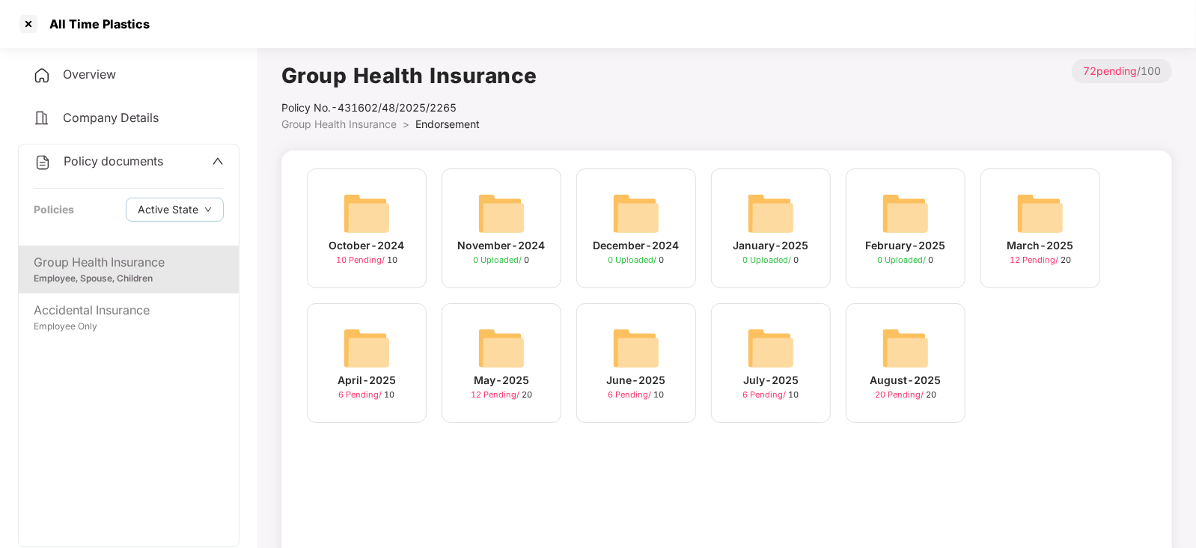
click at [893, 355] on img at bounding box center [906, 348] width 48 height 48
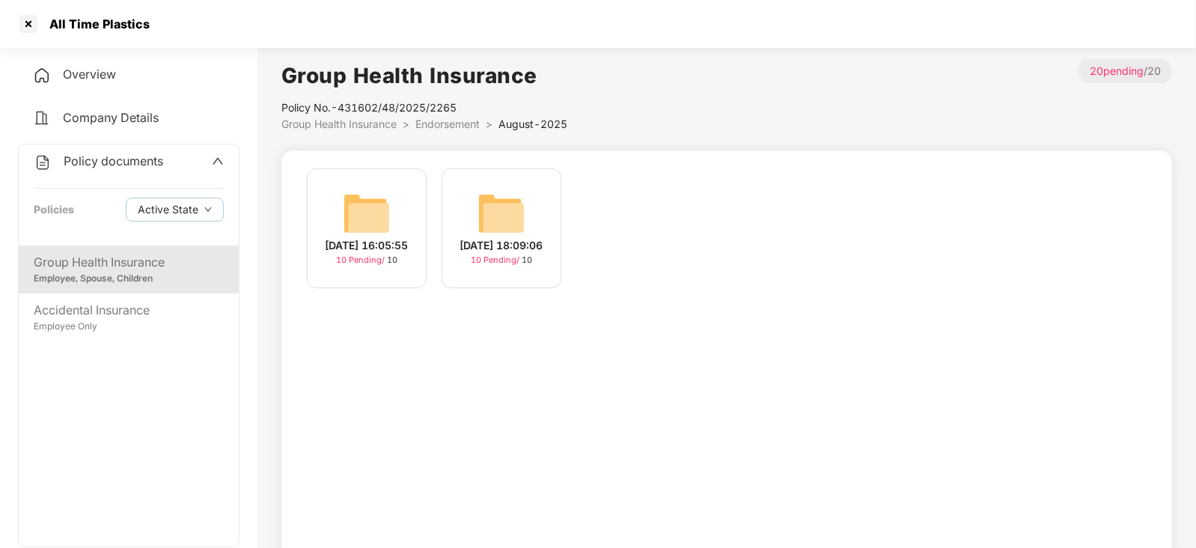
click at [374, 210] on img at bounding box center [367, 213] width 48 height 48
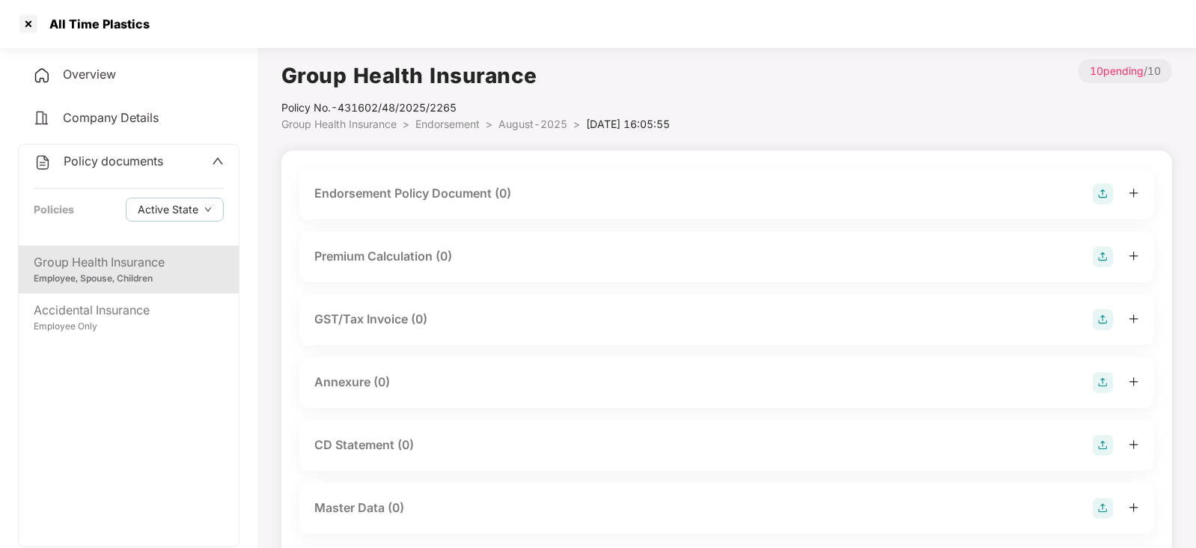
click at [1100, 192] on img at bounding box center [1103, 193] width 21 height 21
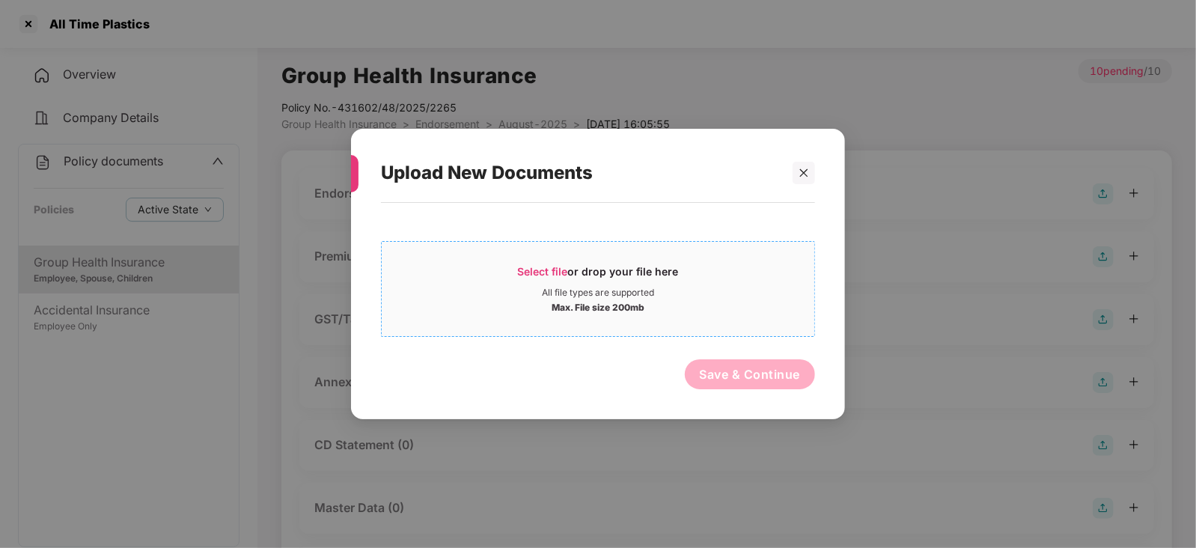
click at [542, 278] on div "Select file or drop your file here" at bounding box center [598, 275] width 161 height 22
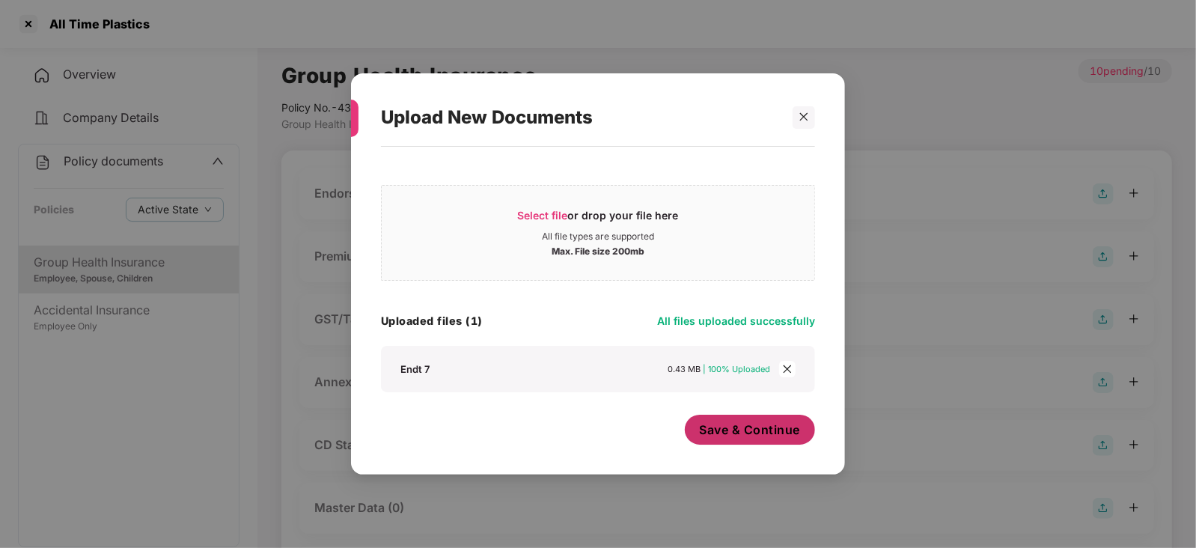
click at [708, 427] on span "Save & Continue" at bounding box center [750, 429] width 101 height 16
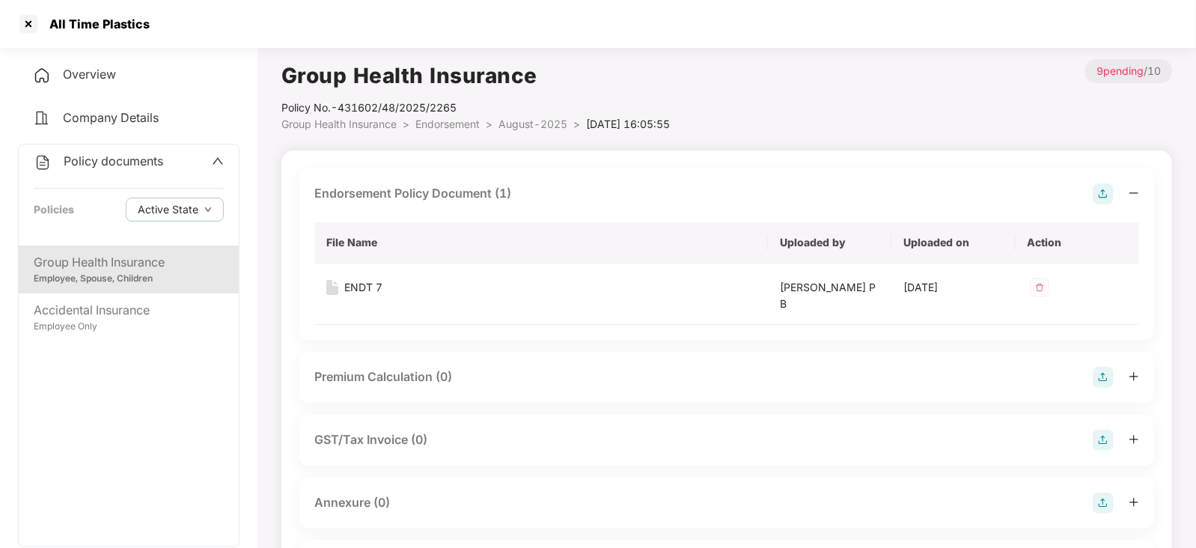
click at [1105, 376] on img at bounding box center [1103, 377] width 21 height 21
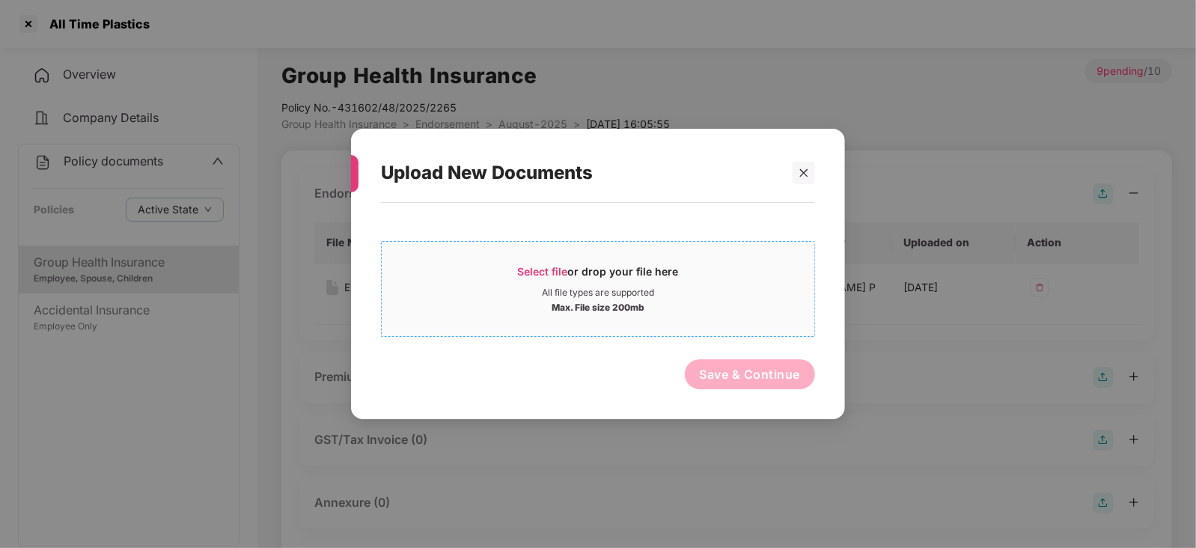
click at [513, 275] on div "Select file or drop your file here" at bounding box center [598, 275] width 433 height 22
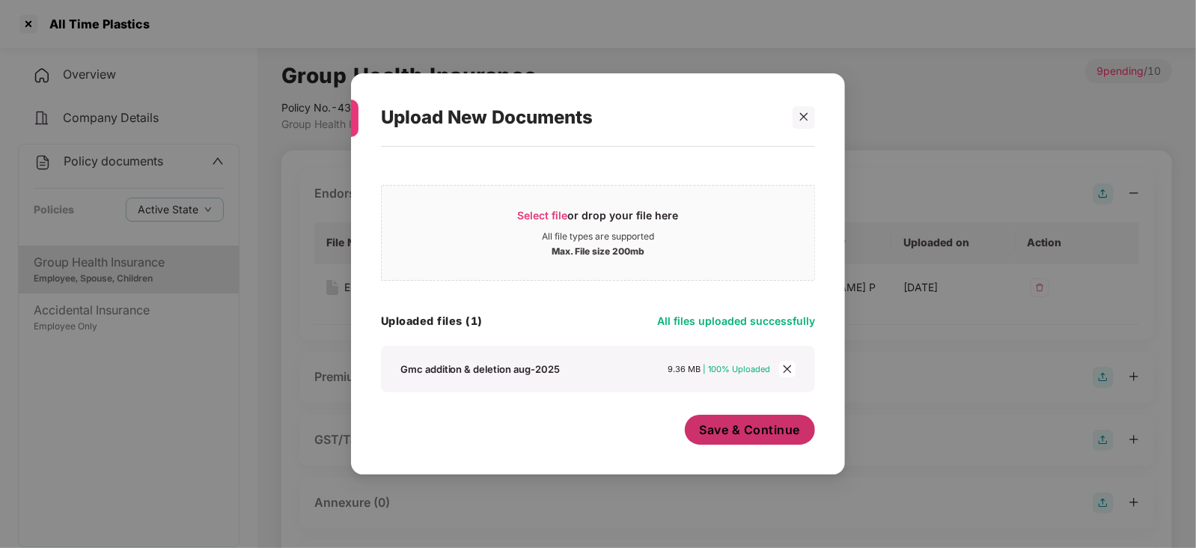
click at [766, 421] on button "Save & Continue" at bounding box center [750, 430] width 131 height 30
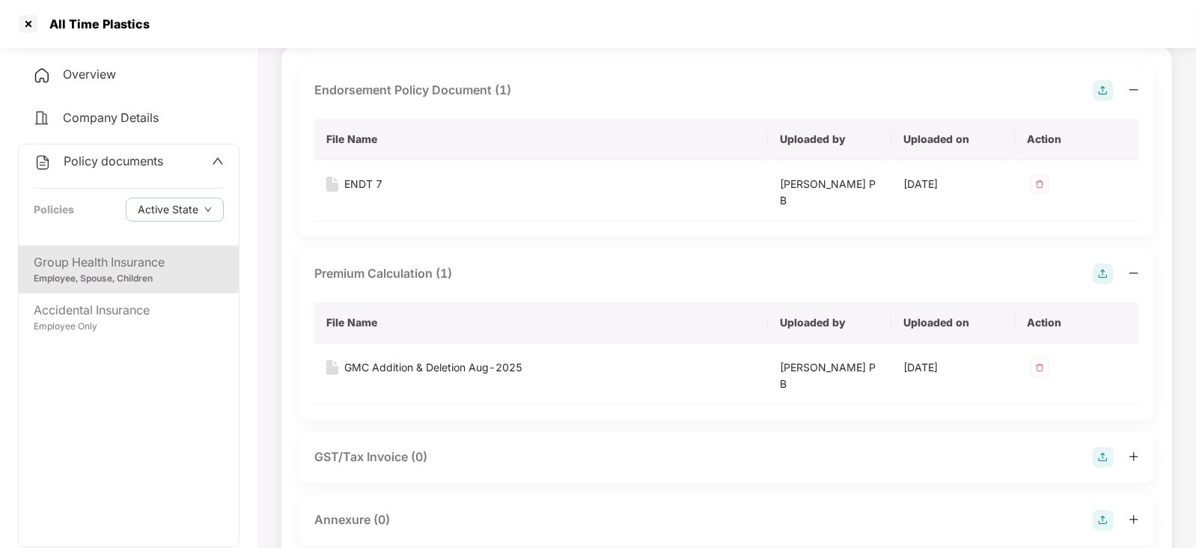
scroll to position [186, 0]
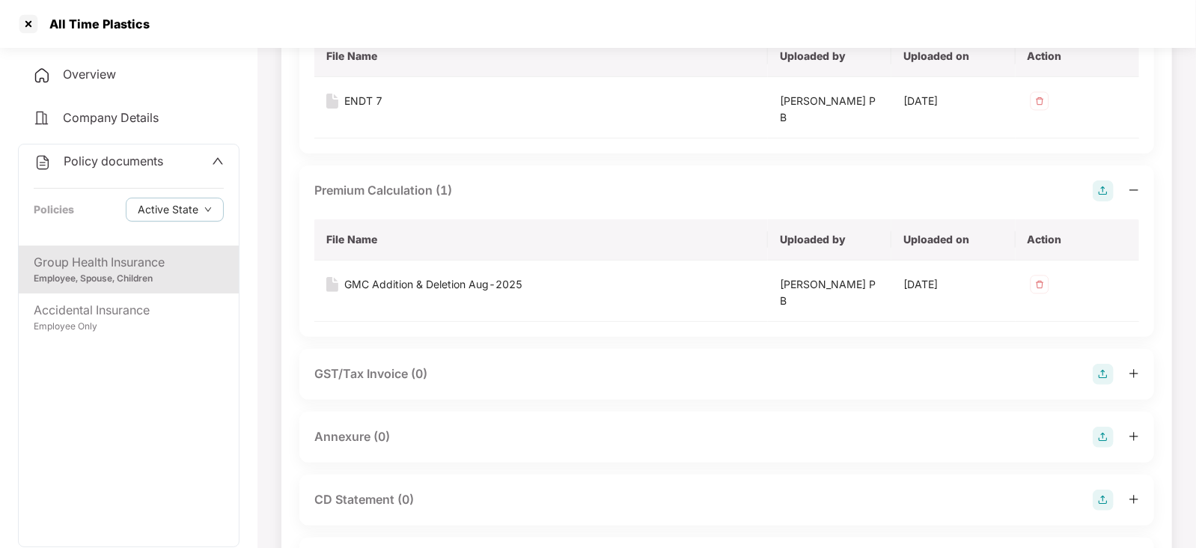
click at [1111, 444] on img at bounding box center [1103, 437] width 21 height 21
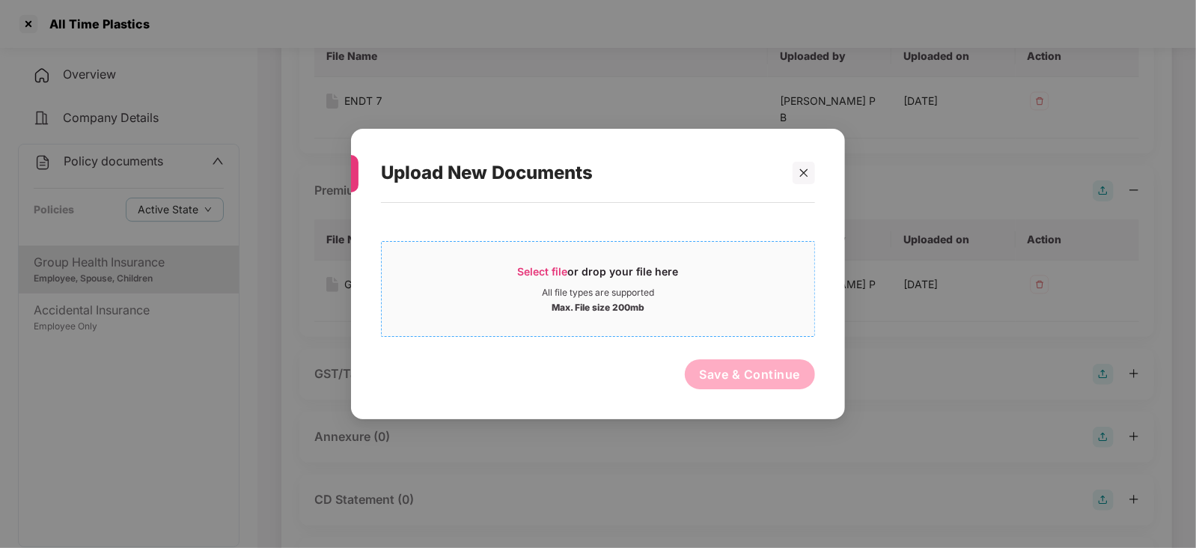
click at [545, 272] on span "Select file" at bounding box center [543, 271] width 50 height 13
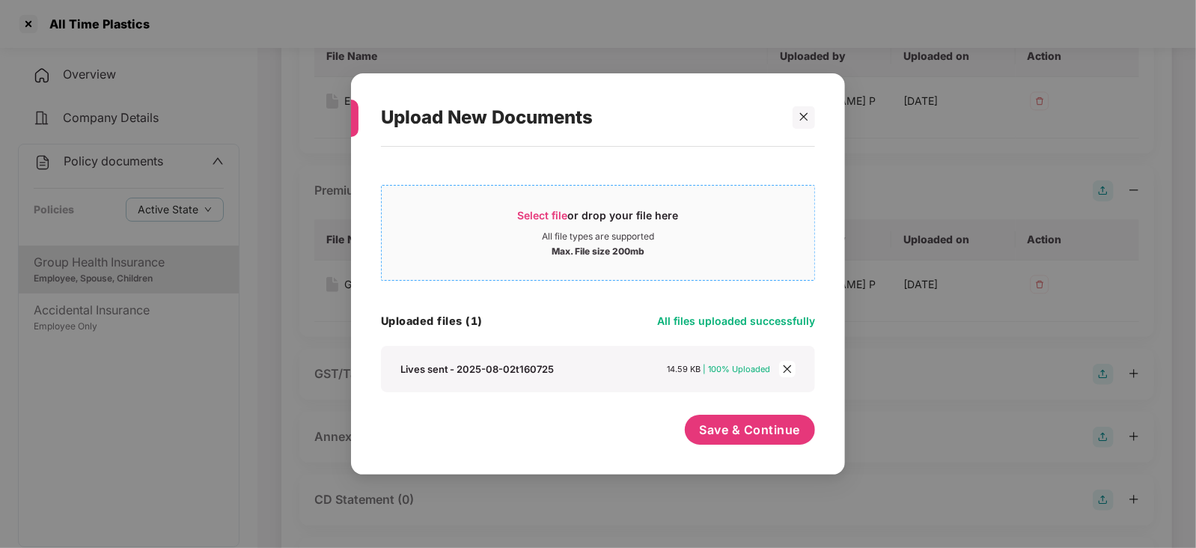
click at [554, 214] on span "Select file" at bounding box center [543, 215] width 50 height 13
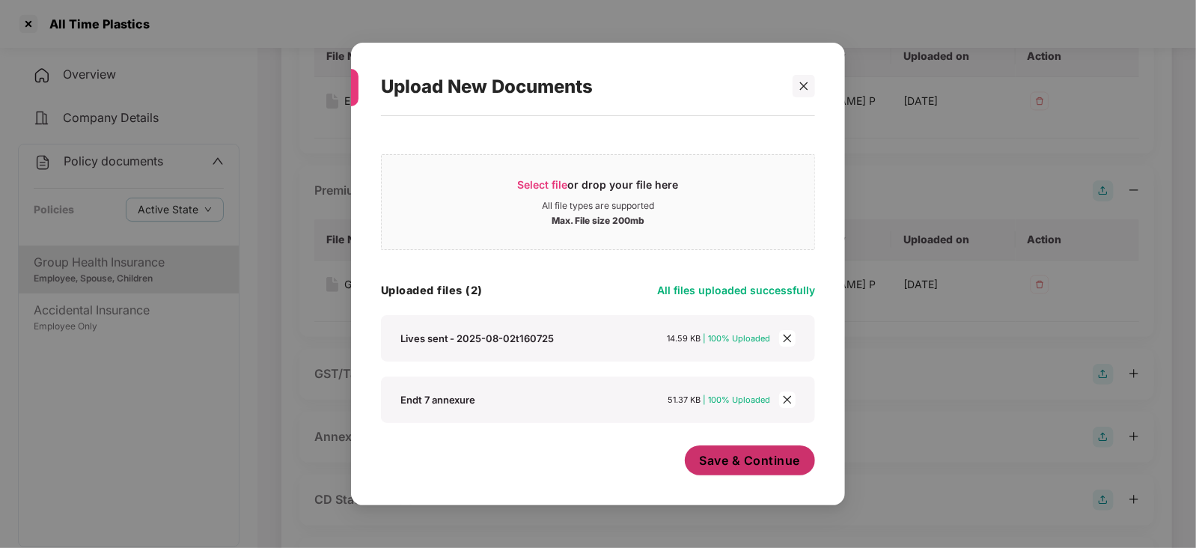
scroll to position [0, 0]
click at [737, 452] on span "Save & Continue" at bounding box center [750, 460] width 101 height 16
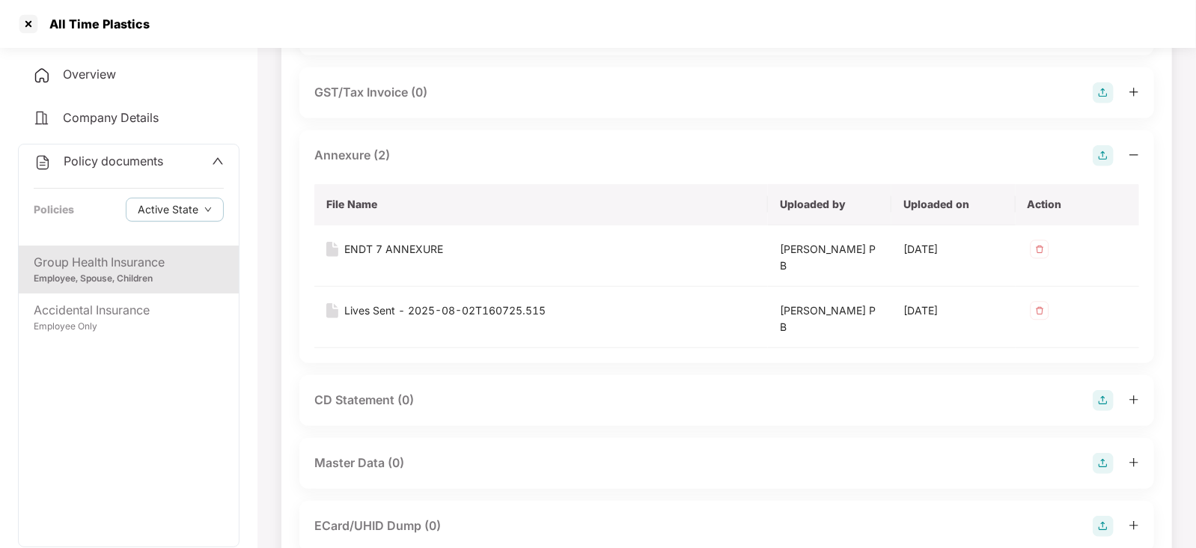
scroll to position [654, 0]
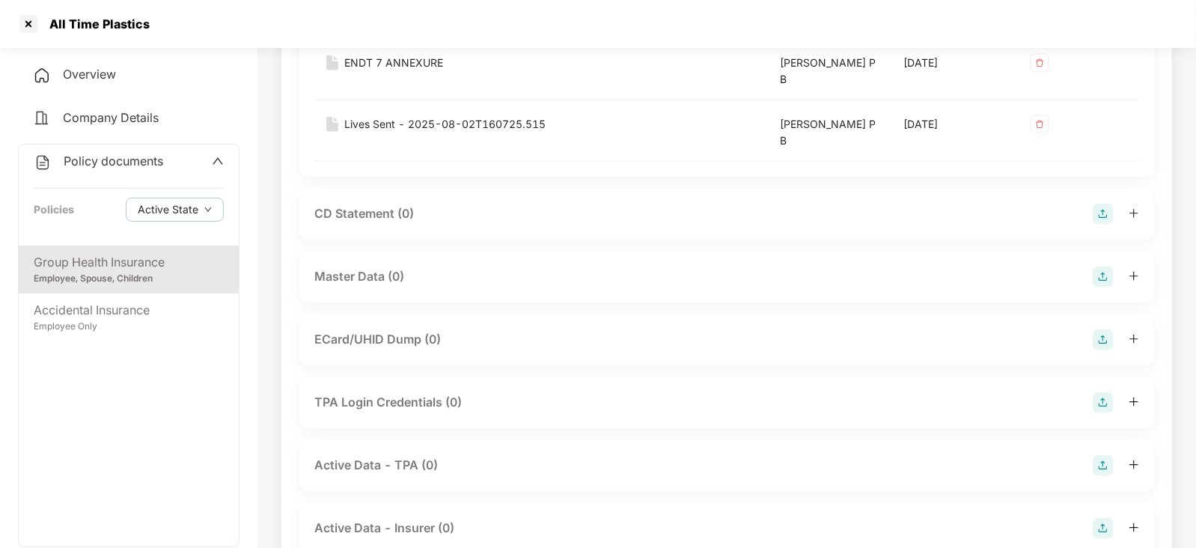
click at [1102, 276] on img at bounding box center [1103, 276] width 21 height 21
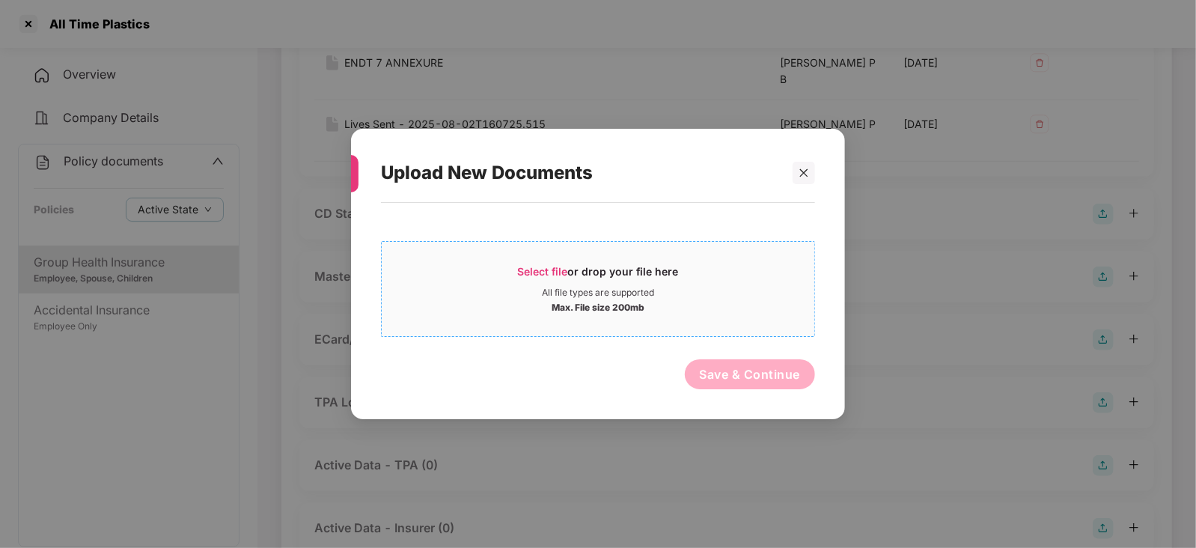
click at [534, 267] on span "Select file" at bounding box center [543, 271] width 50 height 13
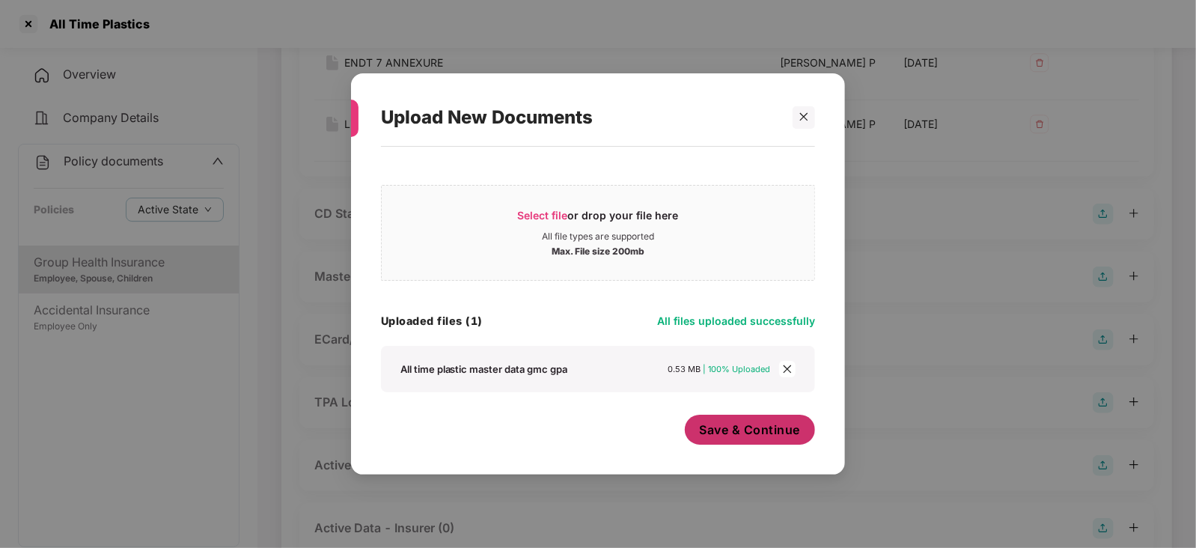
click at [712, 444] on button "Save & Continue" at bounding box center [750, 430] width 131 height 30
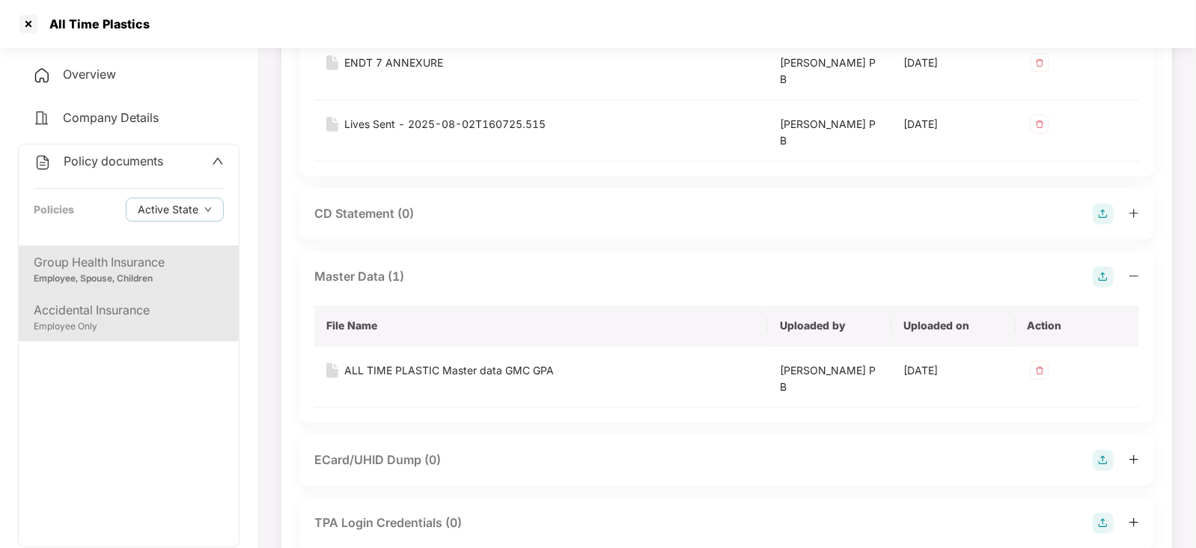
click at [158, 310] on div "Accidental Insurance" at bounding box center [129, 310] width 190 height 19
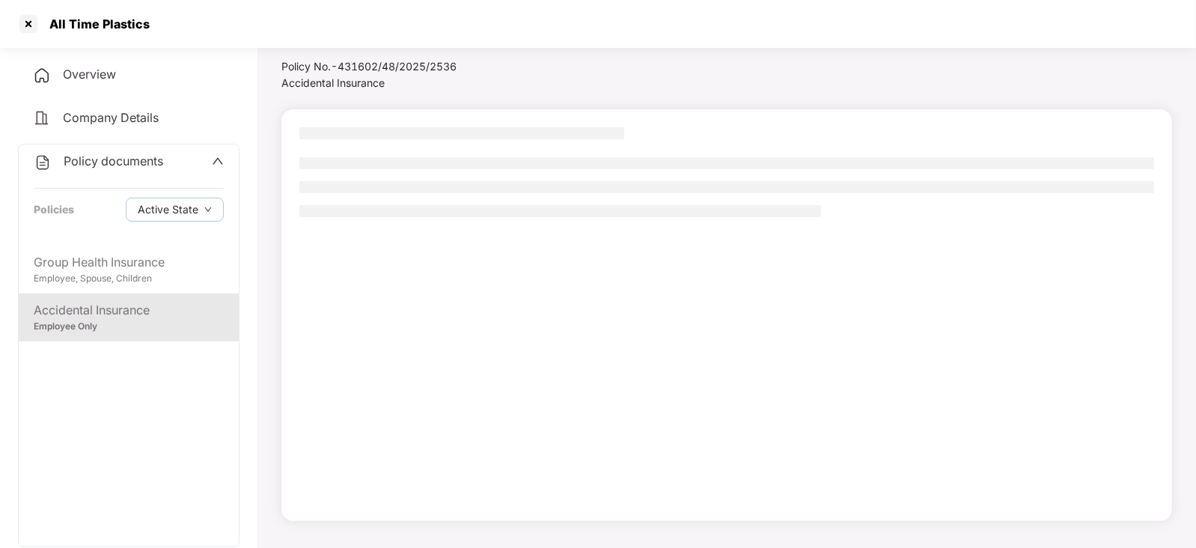
scroll to position [40, 0]
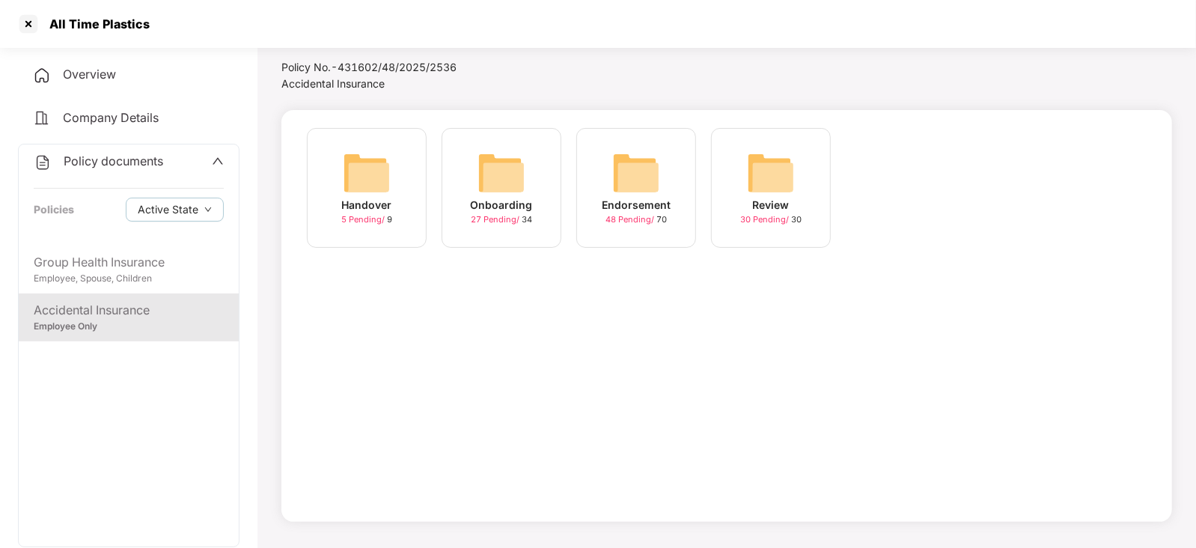
click at [644, 186] on img at bounding box center [636, 173] width 48 height 48
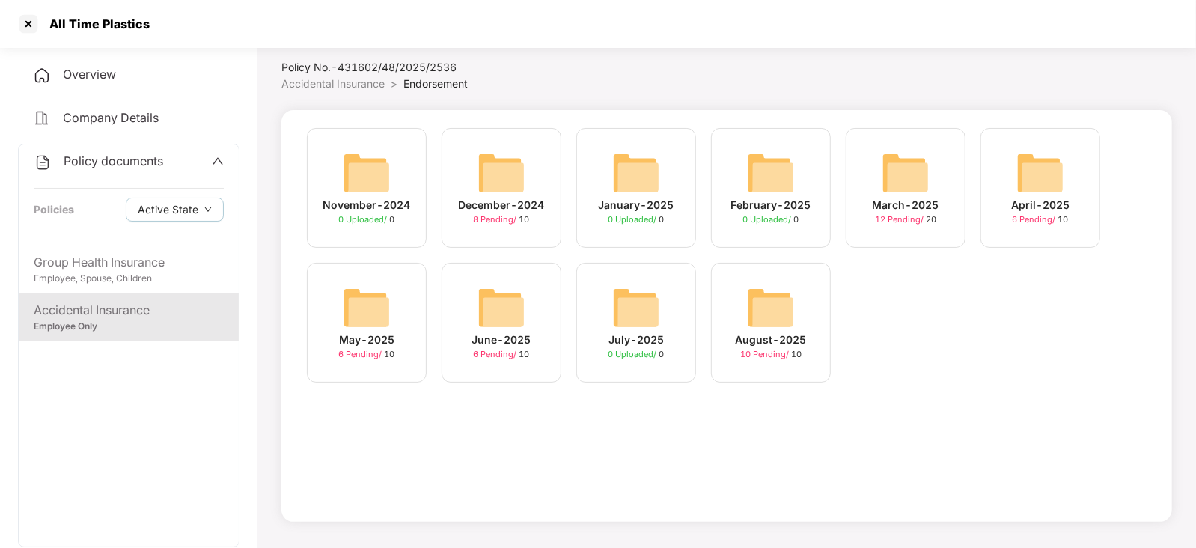
click at [756, 314] on img at bounding box center [771, 308] width 48 height 48
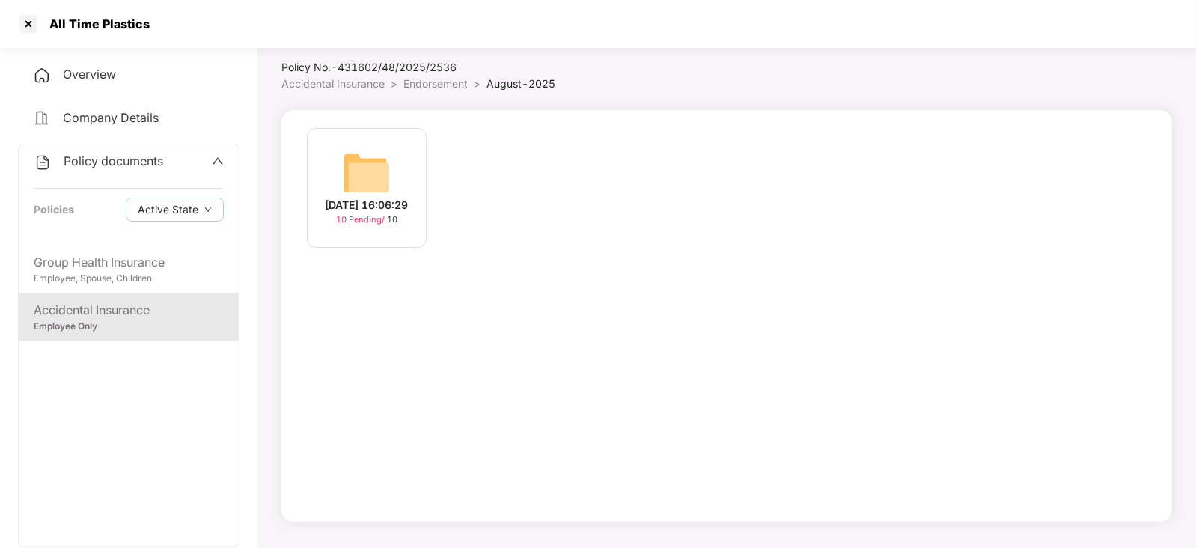
click at [363, 159] on img at bounding box center [367, 173] width 48 height 48
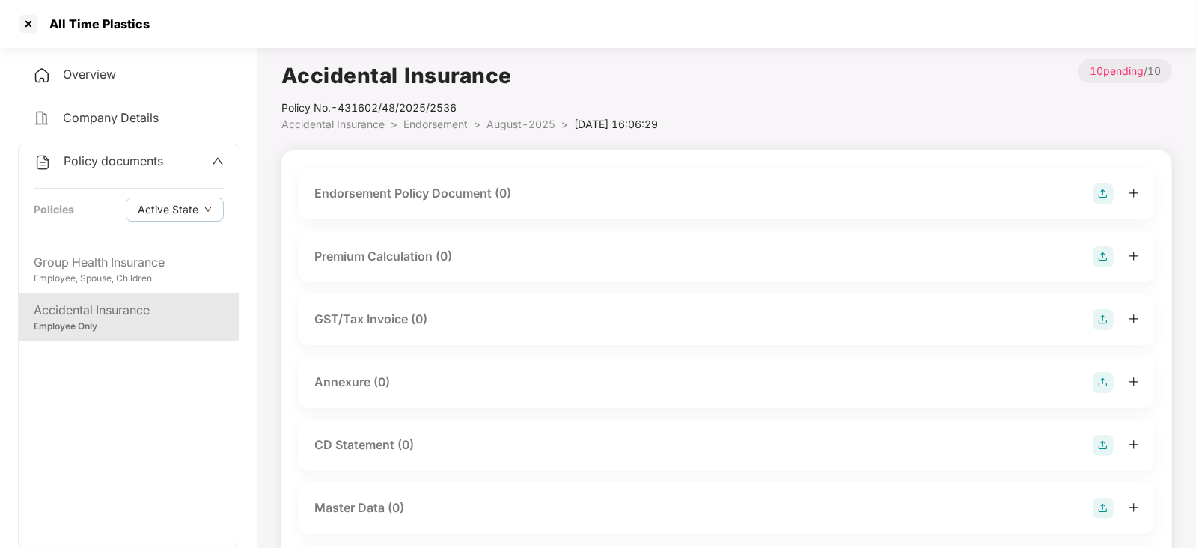
click at [1096, 189] on img at bounding box center [1103, 193] width 21 height 21
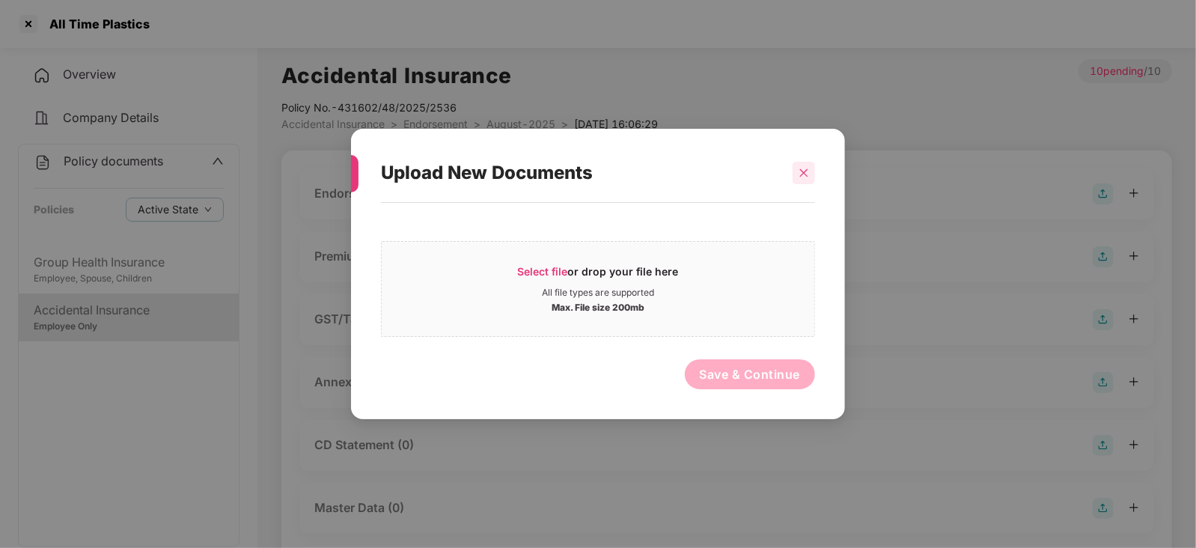
click at [799, 176] on icon "close" at bounding box center [804, 173] width 10 height 10
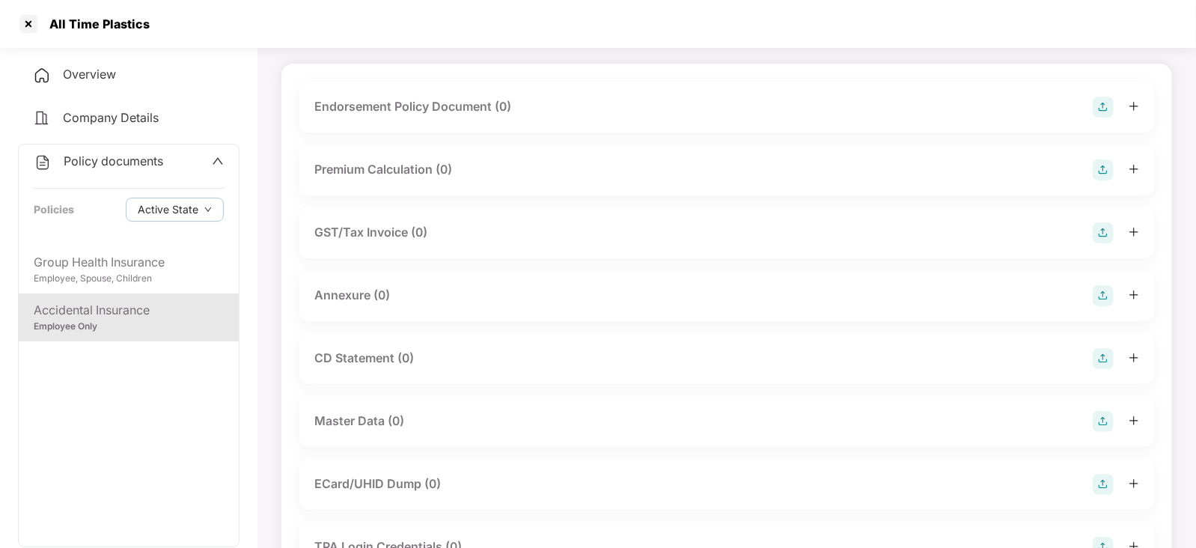
scroll to position [186, 0]
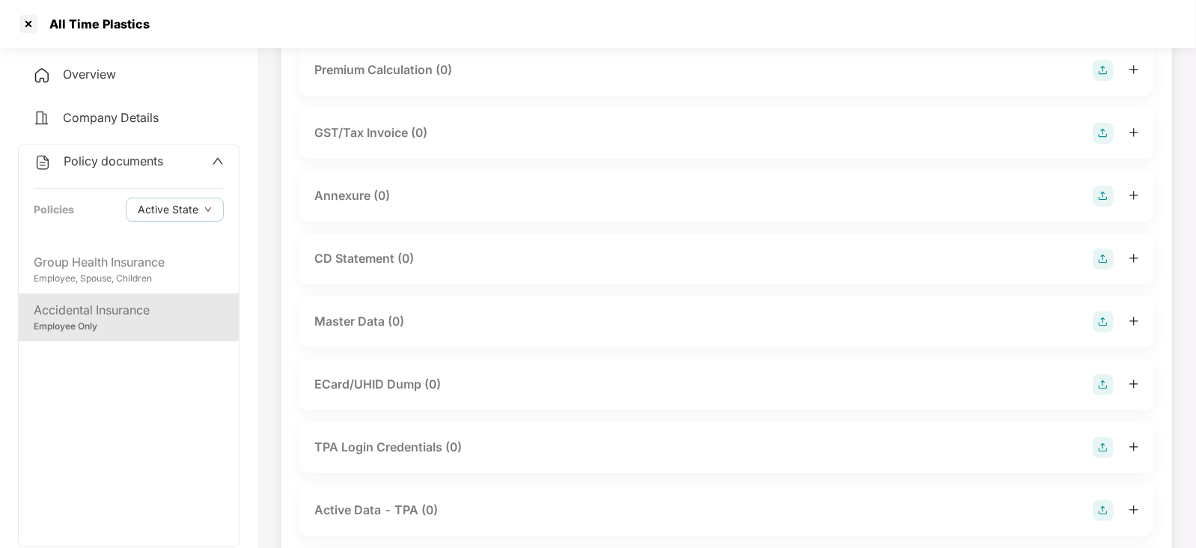
click at [1097, 323] on img at bounding box center [1103, 321] width 21 height 21
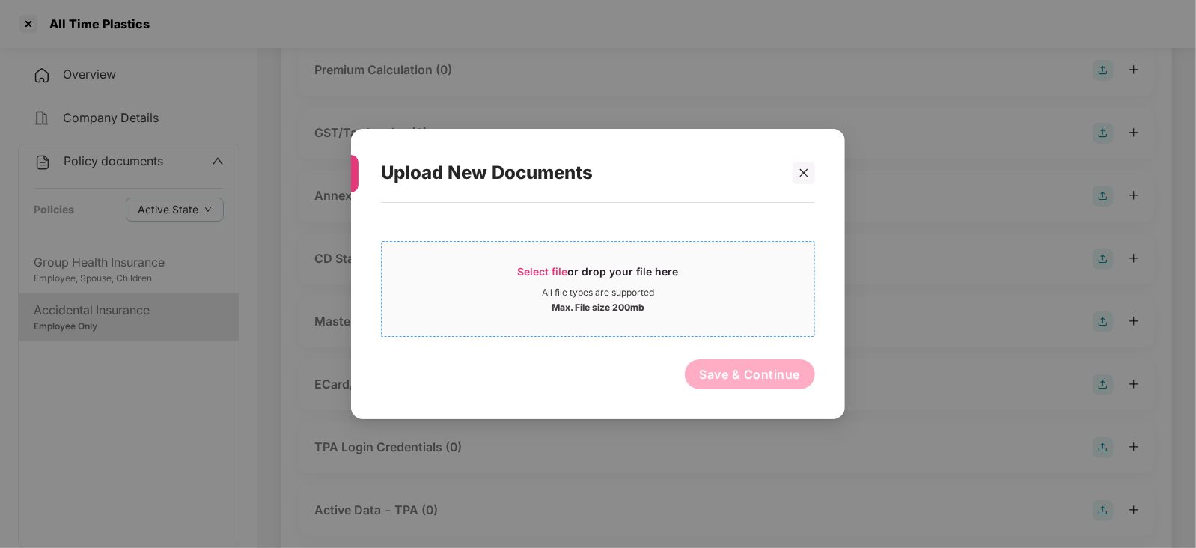
click at [544, 271] on span "Select file" at bounding box center [543, 271] width 50 height 13
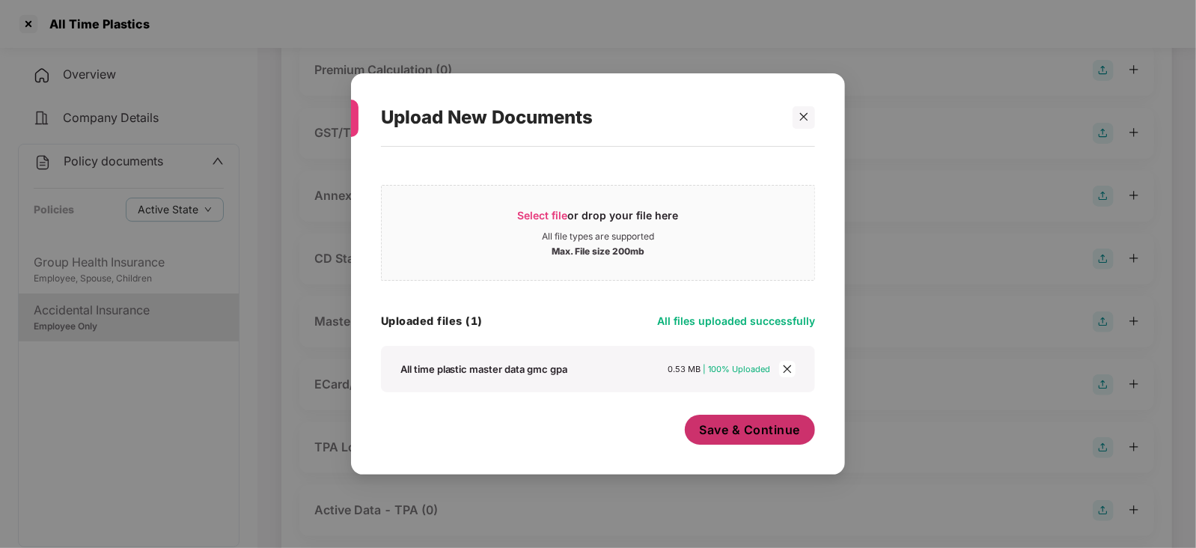
click at [715, 442] on button "Save & Continue" at bounding box center [750, 430] width 131 height 30
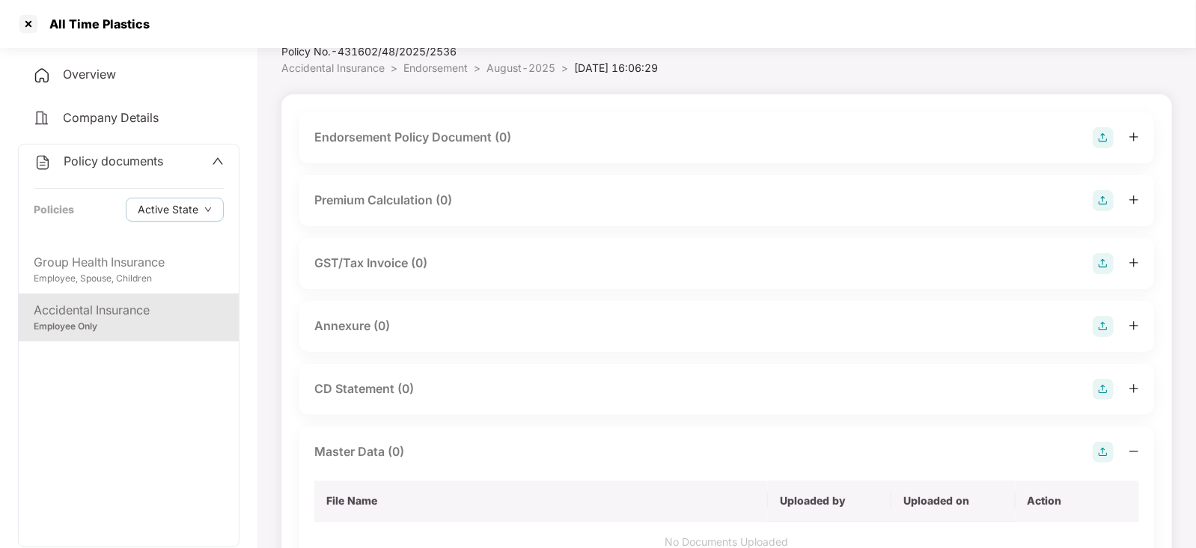
scroll to position [0, 0]
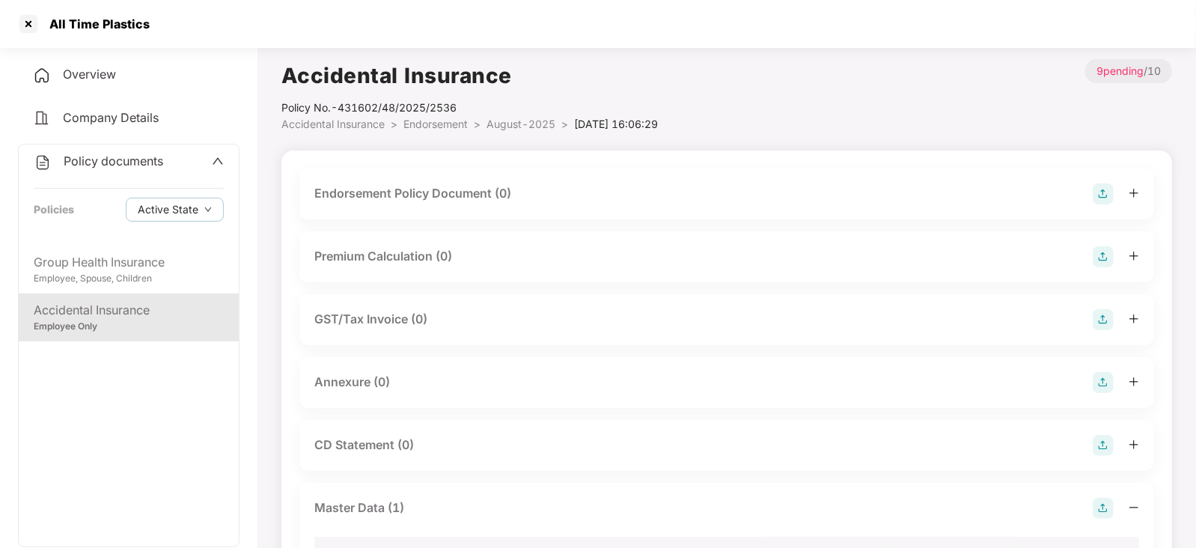
click at [1107, 187] on img at bounding box center [1103, 193] width 21 height 21
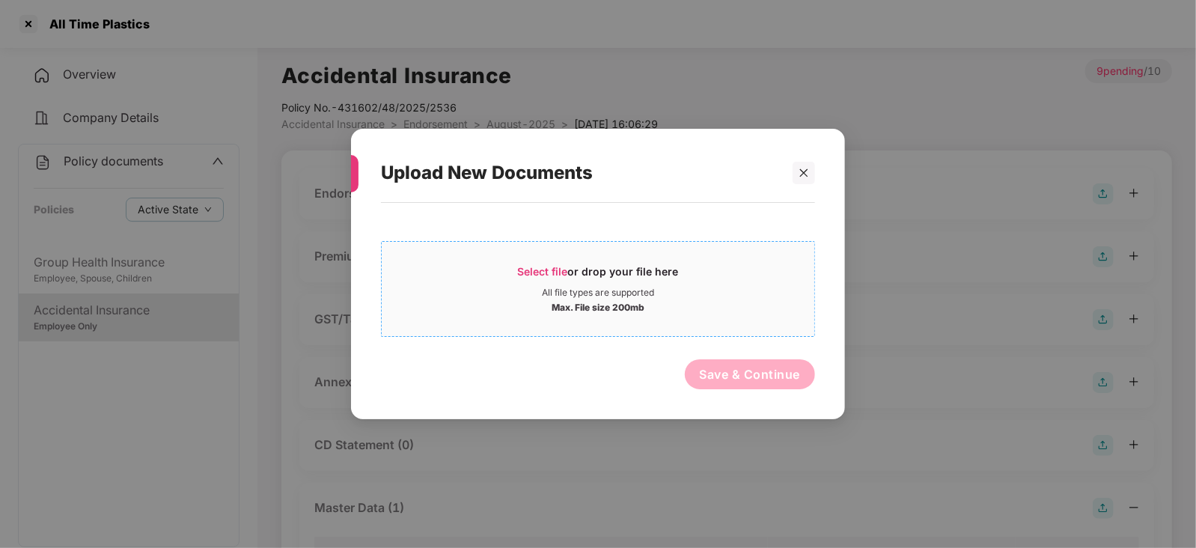
click at [566, 265] on span "Select file" at bounding box center [543, 271] width 50 height 13
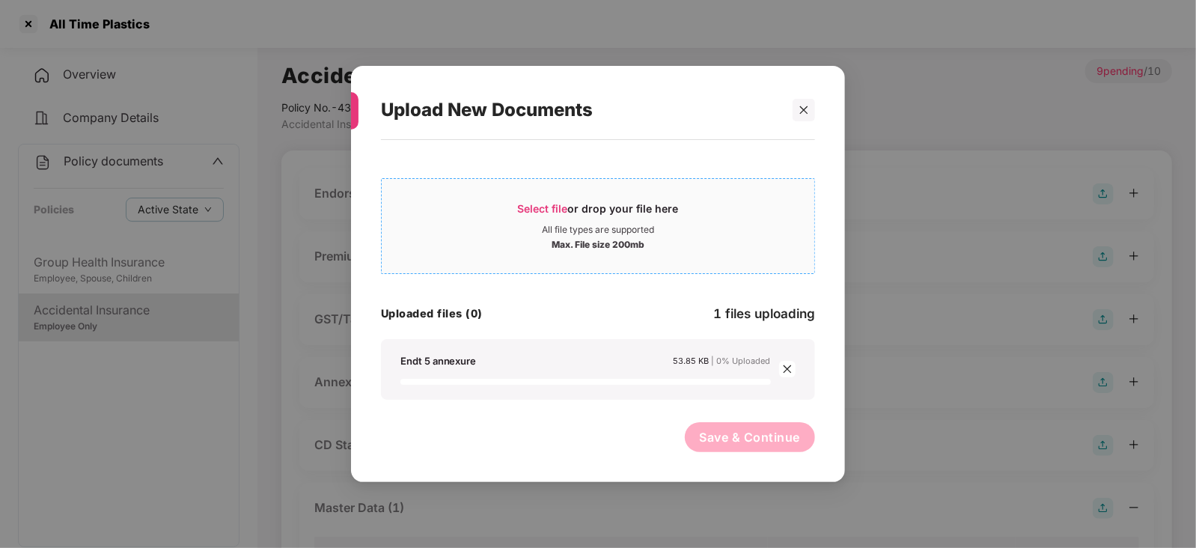
click at [531, 218] on div "Select file or drop your file here" at bounding box center [598, 212] width 161 height 22
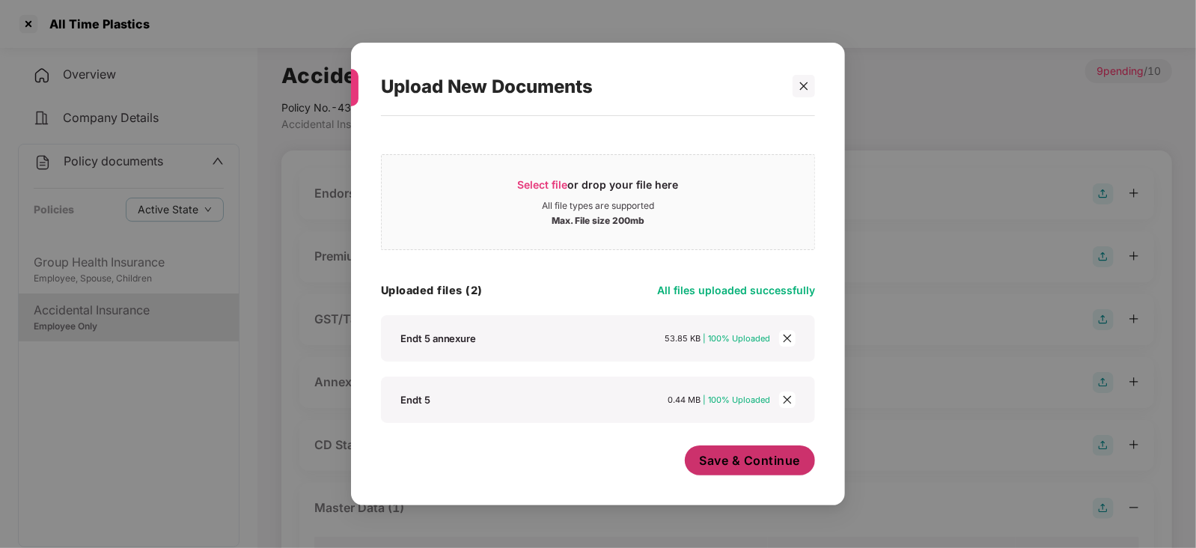
click at [703, 465] on span "Save & Continue" at bounding box center [750, 460] width 101 height 16
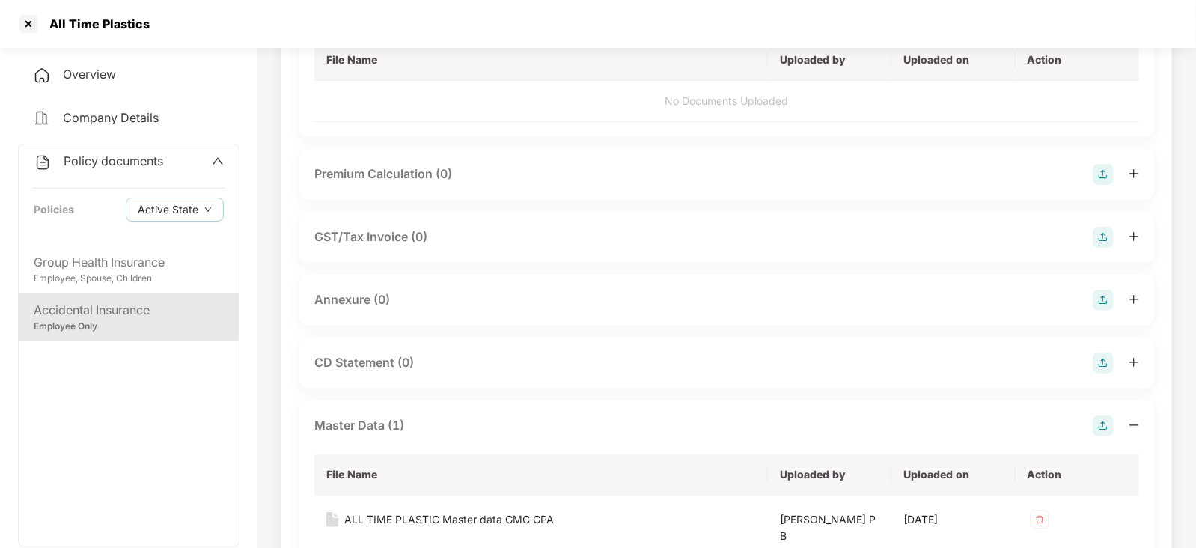
scroll to position [186, 0]
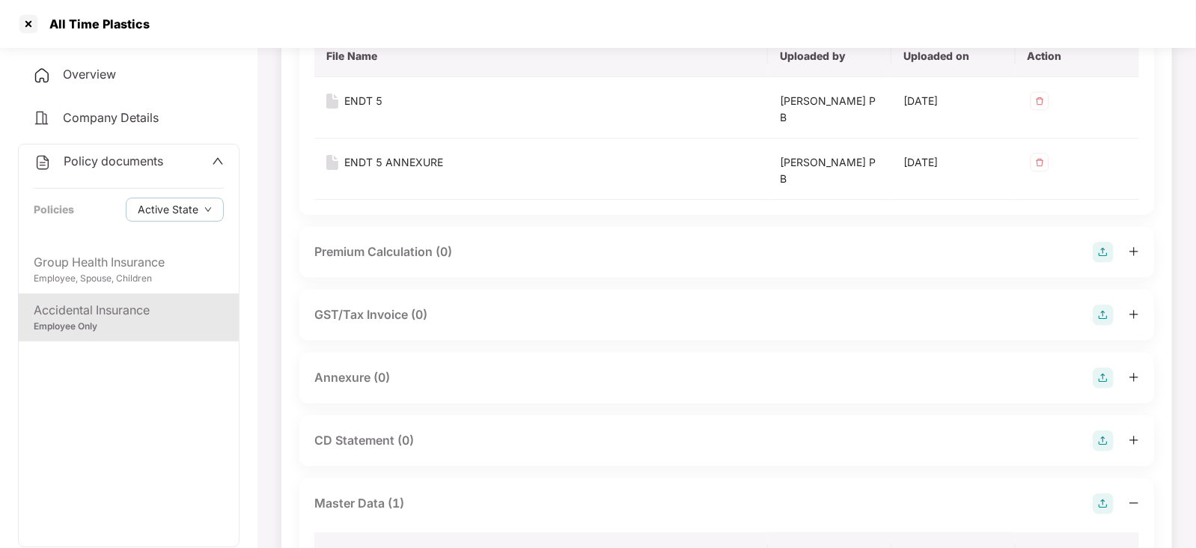
click at [1107, 376] on img at bounding box center [1103, 377] width 21 height 21
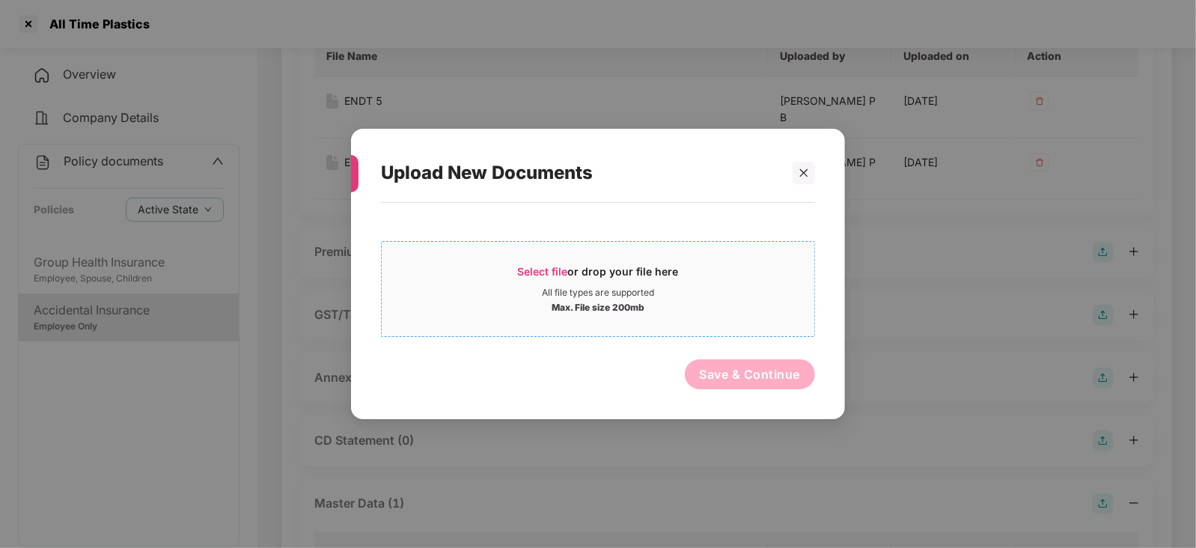
click at [554, 269] on span "Select file" at bounding box center [543, 271] width 50 height 13
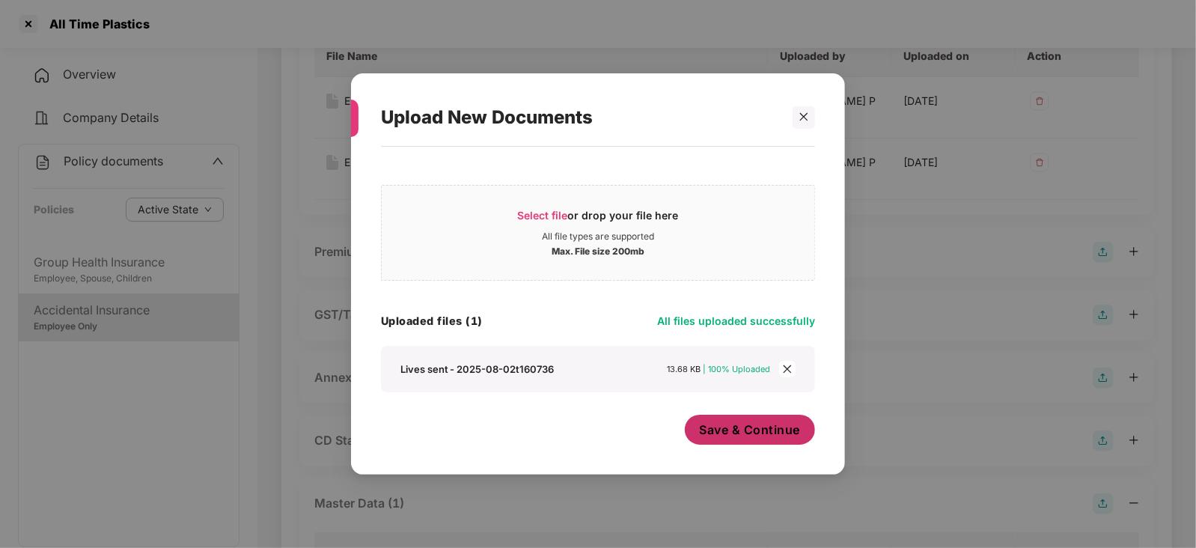
click at [709, 433] on span "Save & Continue" at bounding box center [750, 429] width 101 height 16
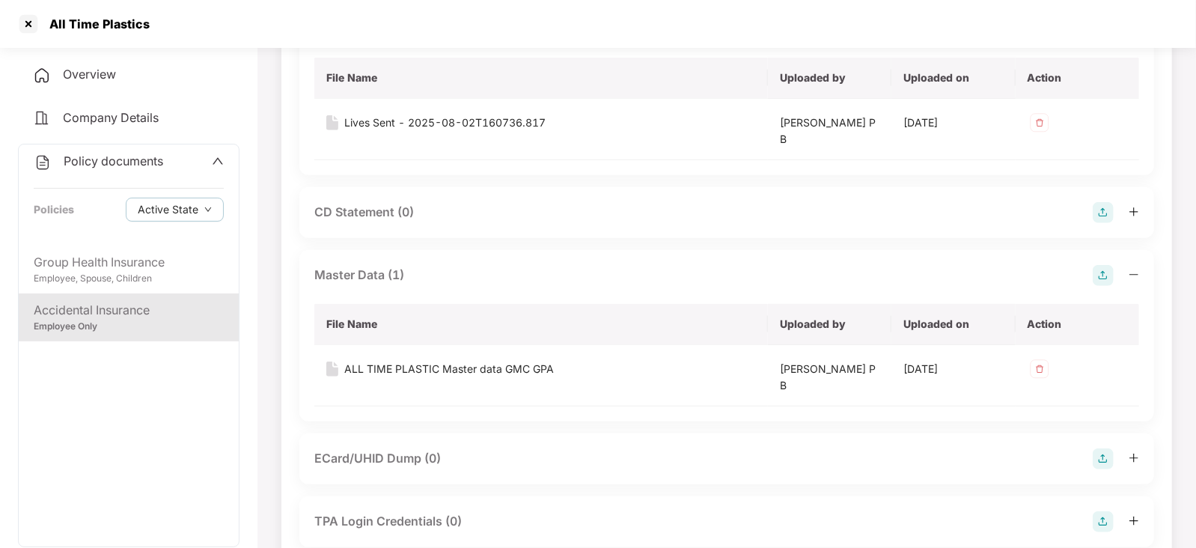
scroll to position [654, 0]
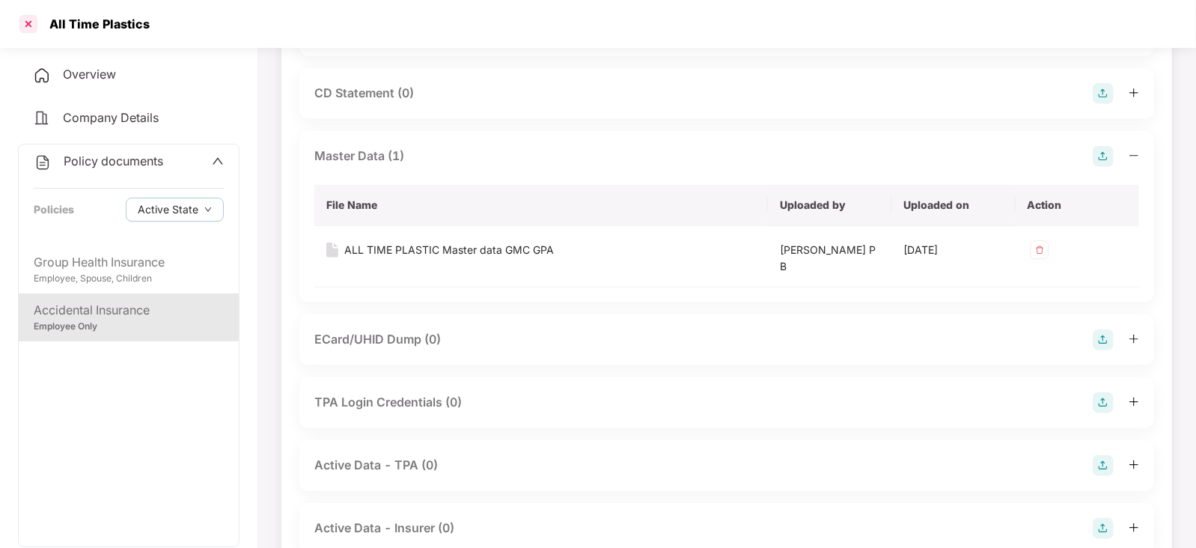
click at [22, 23] on div at bounding box center [28, 24] width 24 height 24
